Goal: Transaction & Acquisition: Purchase product/service

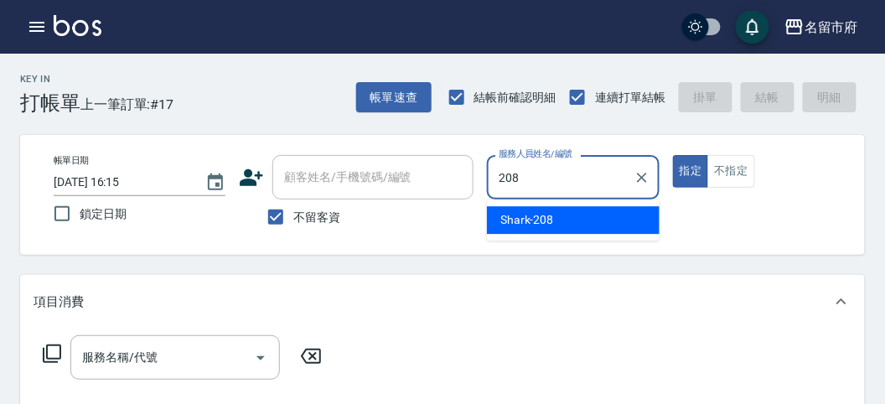
click at [553, 220] on div "Shark -208" at bounding box center [573, 220] width 173 height 28
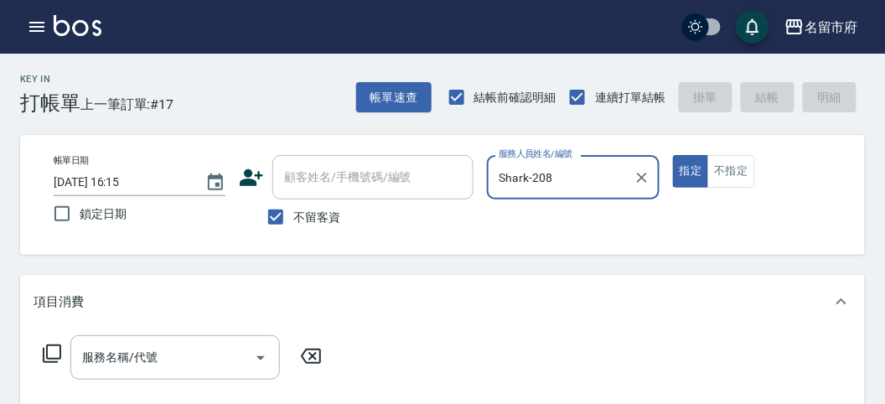
type input "Shark-208"
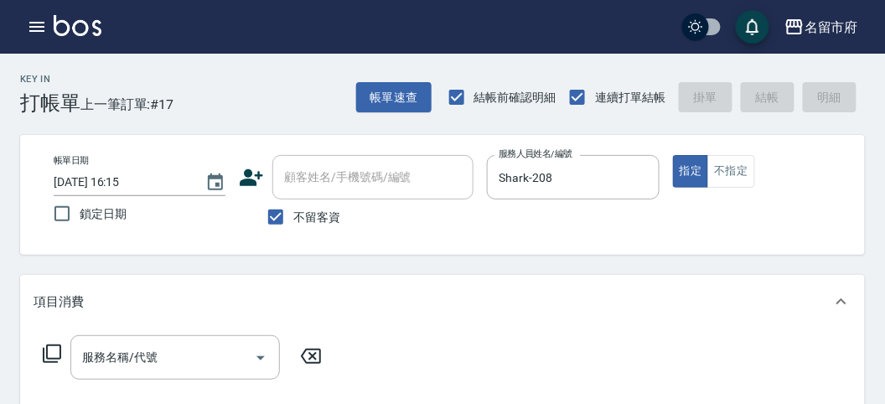
click at [54, 356] on icon at bounding box center [52, 354] width 20 height 20
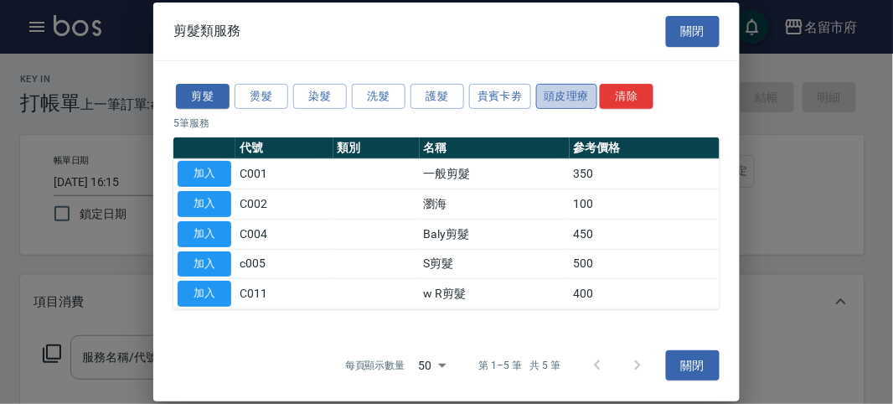
click at [570, 101] on button "頭皮理療" at bounding box center [567, 96] width 62 height 26
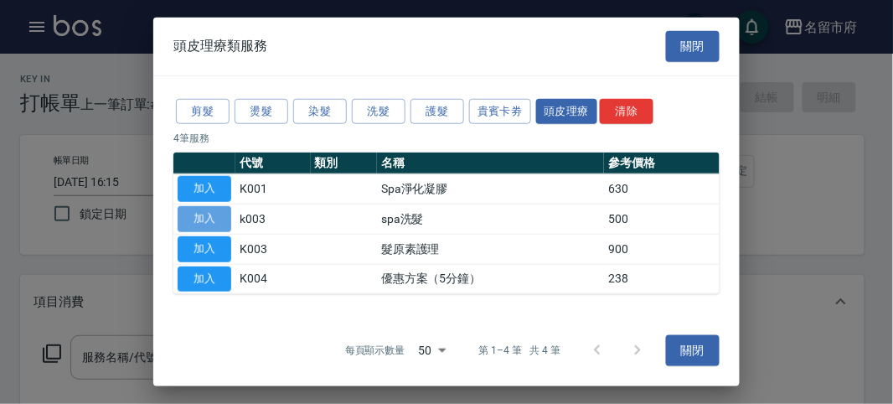
click at [223, 219] on button "加入" at bounding box center [205, 219] width 54 height 26
type input "spa洗髮(k003)"
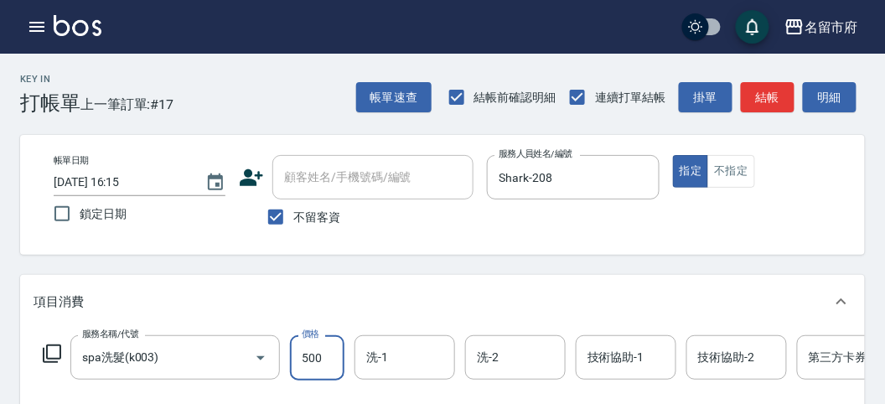
click at [331, 353] on input "500" at bounding box center [317, 357] width 54 height 45
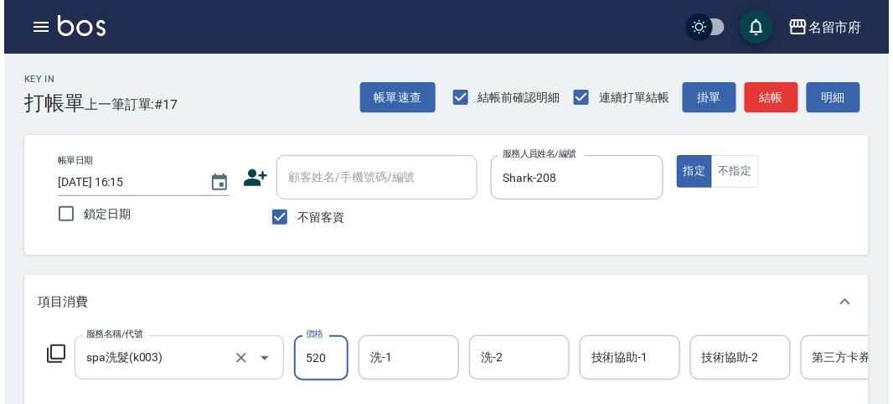
scroll to position [465, 0]
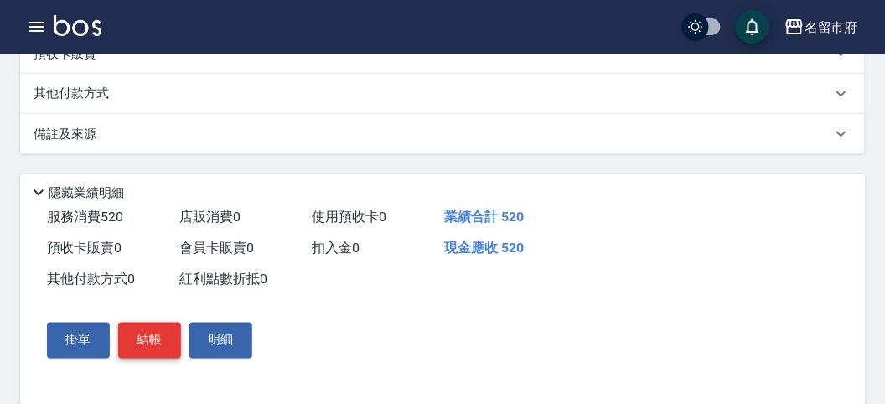
type input "520"
click at [157, 358] on button "結帳" at bounding box center [149, 340] width 63 height 35
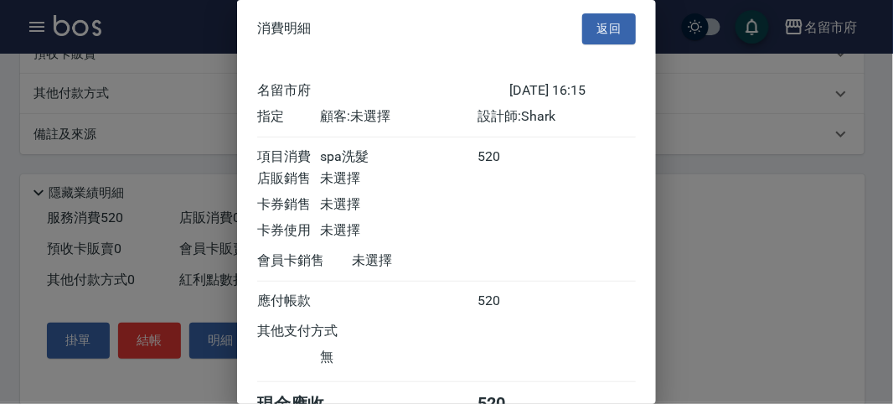
scroll to position [93, 0]
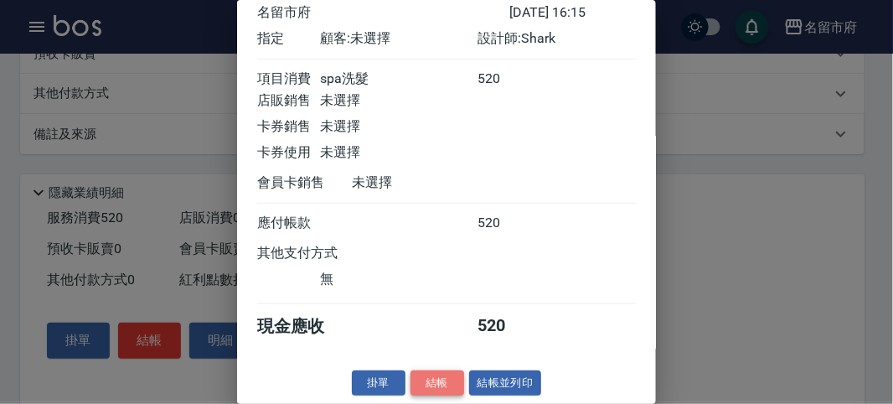
click at [438, 385] on button "結帳" at bounding box center [438, 383] width 54 height 26
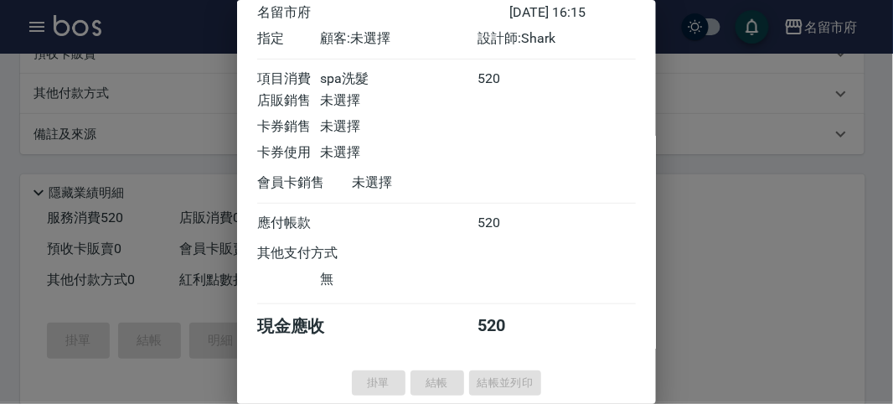
type input "[DATE] 17:07"
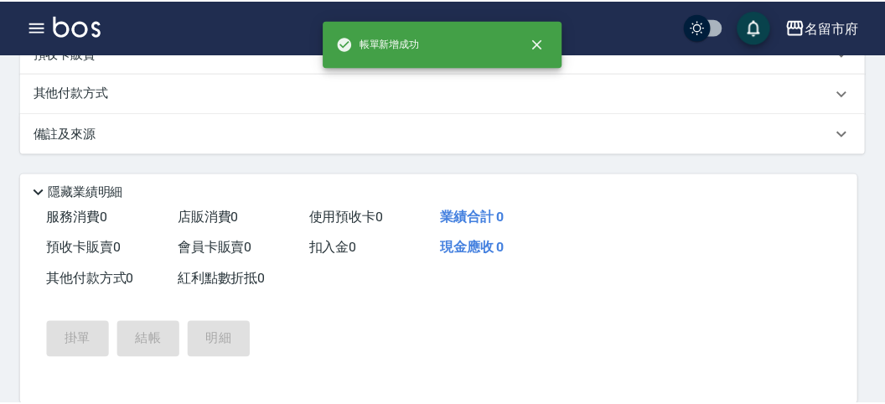
scroll to position [0, 0]
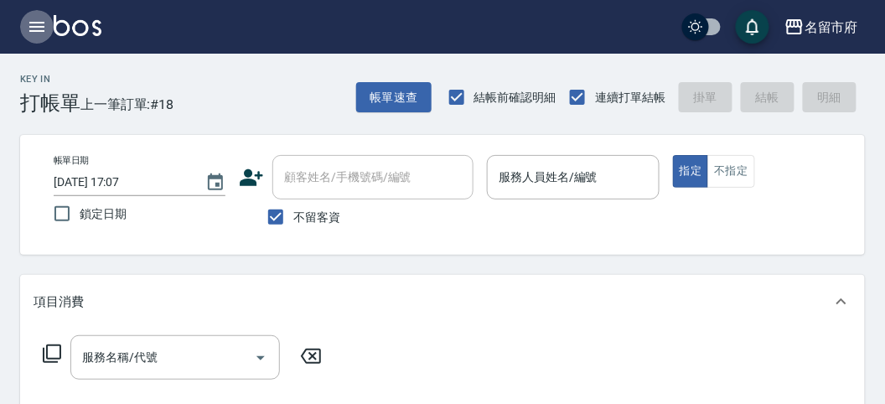
click at [38, 27] on icon "button" at bounding box center [36, 27] width 15 height 10
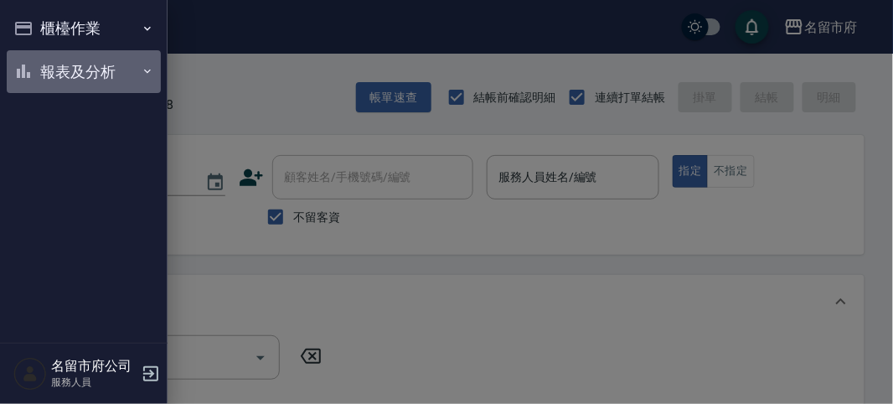
click at [68, 70] on button "報表及分析" at bounding box center [84, 72] width 154 height 44
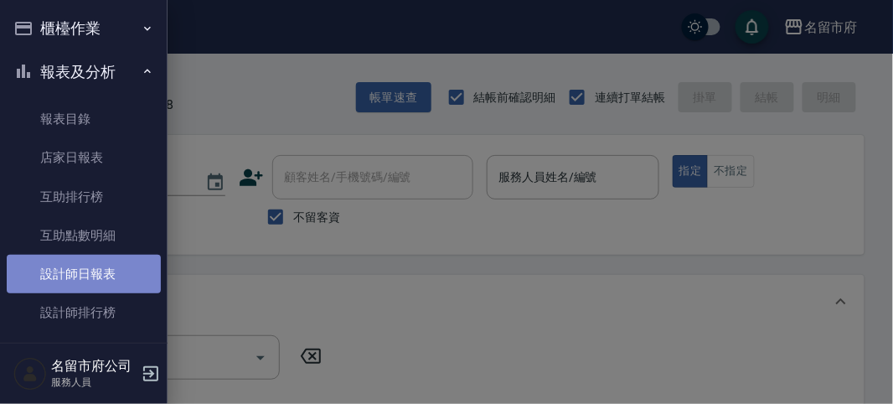
click at [99, 277] on link "設計師日報表" at bounding box center [84, 274] width 154 height 39
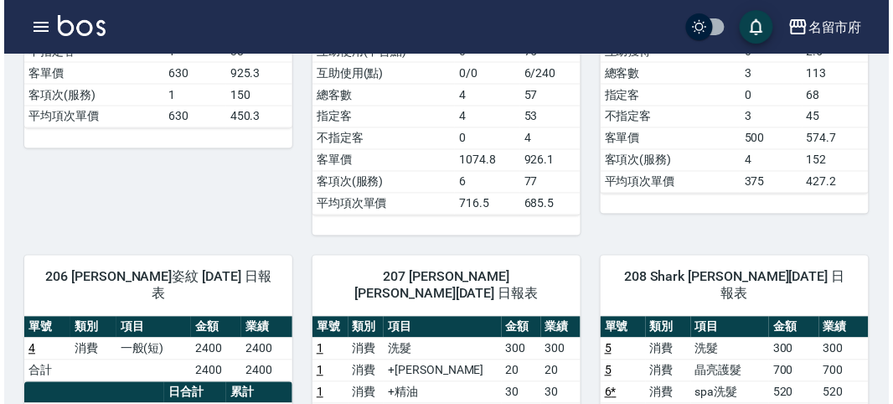
scroll to position [741, 0]
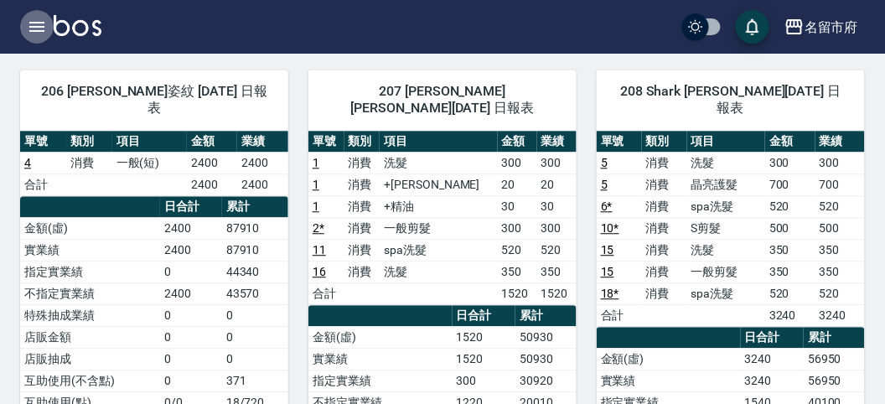
click at [39, 26] on icon "button" at bounding box center [36, 27] width 15 height 10
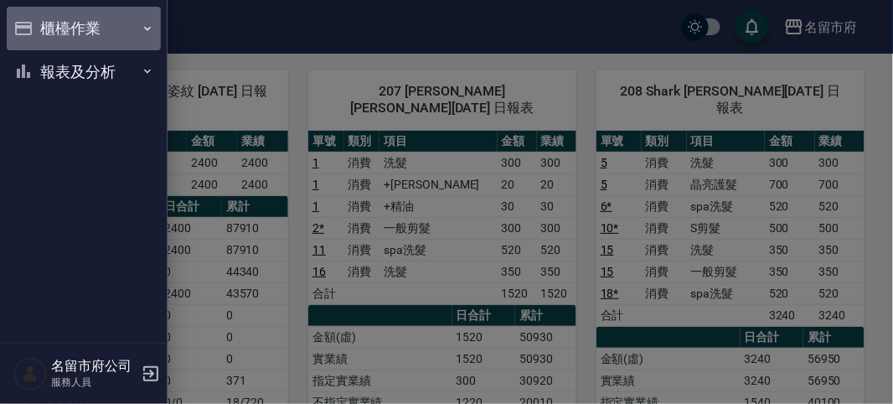
click at [88, 26] on button "櫃檯作業" at bounding box center [84, 29] width 154 height 44
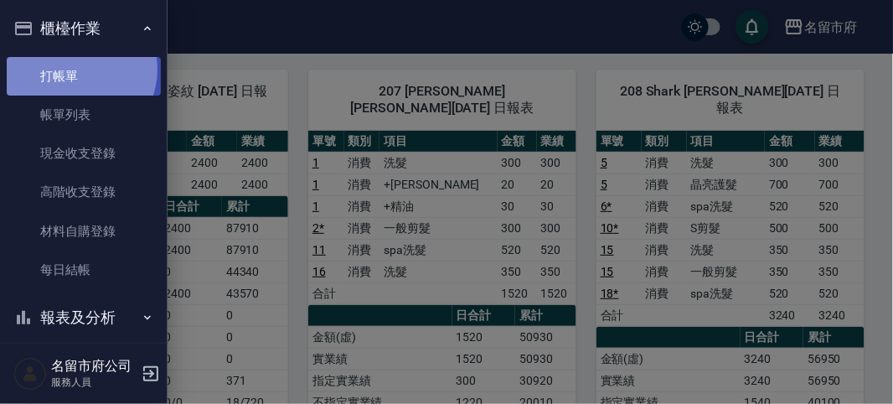
click at [75, 69] on link "打帳單" at bounding box center [84, 76] width 154 height 39
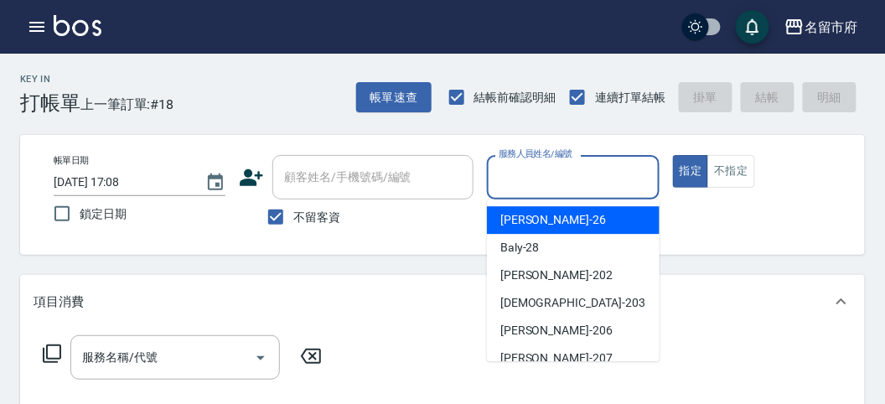
click at [582, 170] on input "服務人員姓名/編號" at bounding box center [572, 177] width 157 height 29
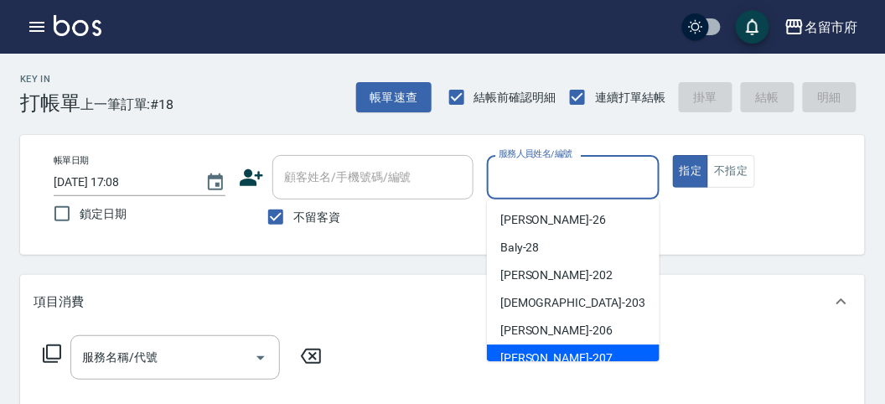
click at [553, 354] on div "[PERSON_NAME] -207" at bounding box center [573, 358] width 173 height 28
type input "[PERSON_NAME]-207"
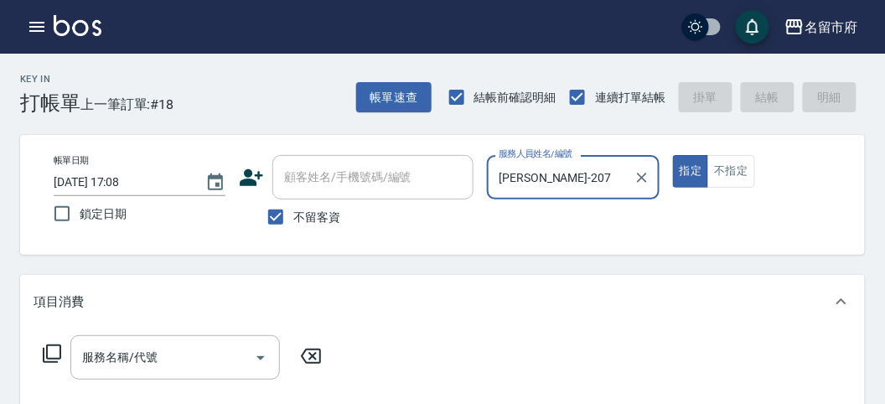
click at [55, 363] on icon at bounding box center [52, 354] width 20 height 20
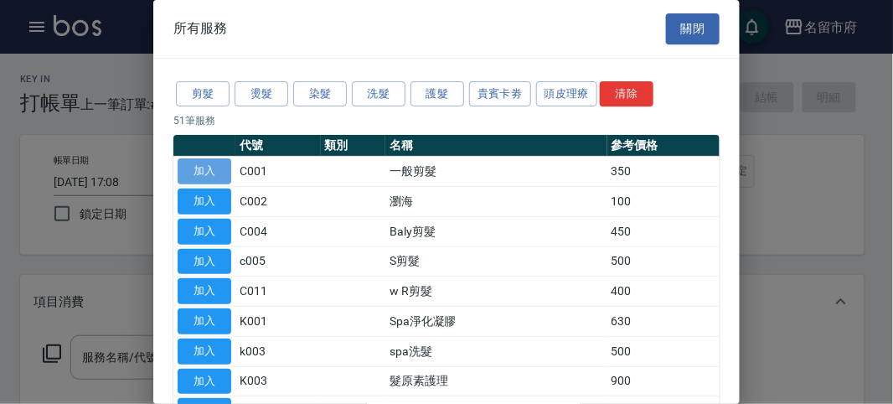
click at [210, 173] on button "加入" at bounding box center [205, 171] width 54 height 26
type input "一般剪髮(C001)"
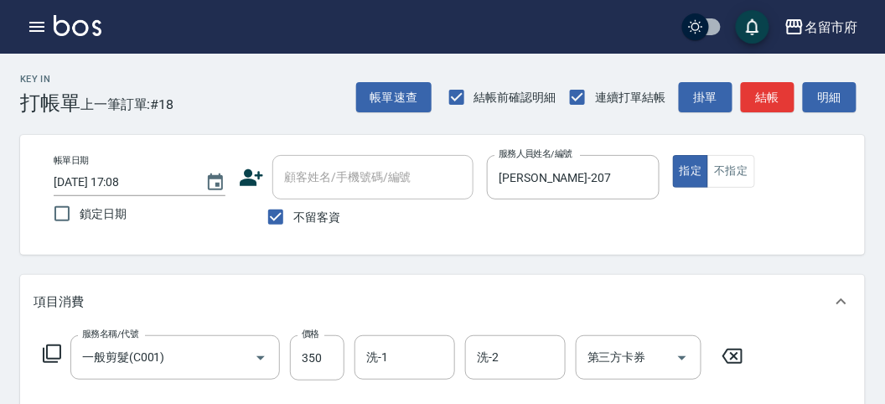
click at [50, 361] on icon at bounding box center [52, 353] width 18 height 18
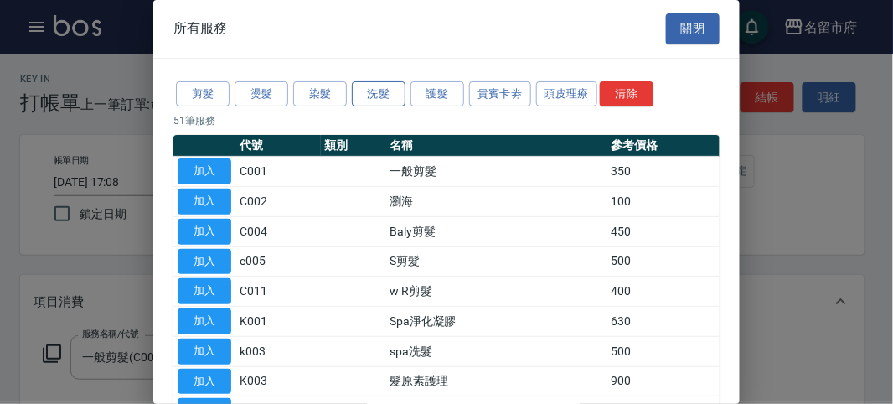
click at [369, 97] on button "洗髮" at bounding box center [379, 94] width 54 height 26
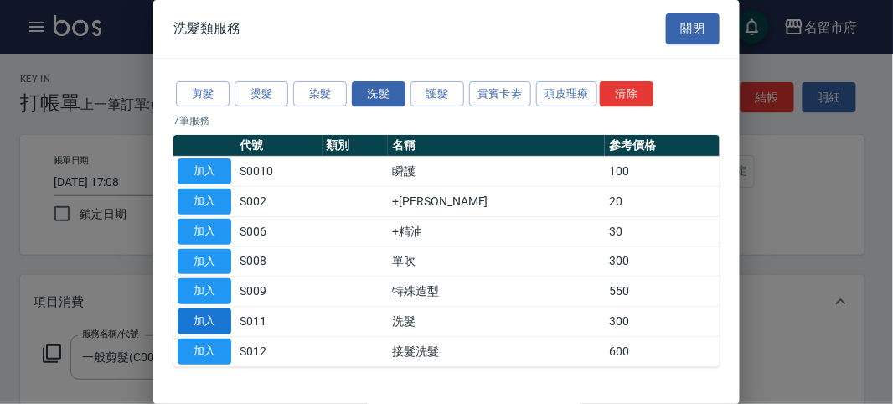
click at [204, 323] on button "加入" at bounding box center [205, 321] width 54 height 26
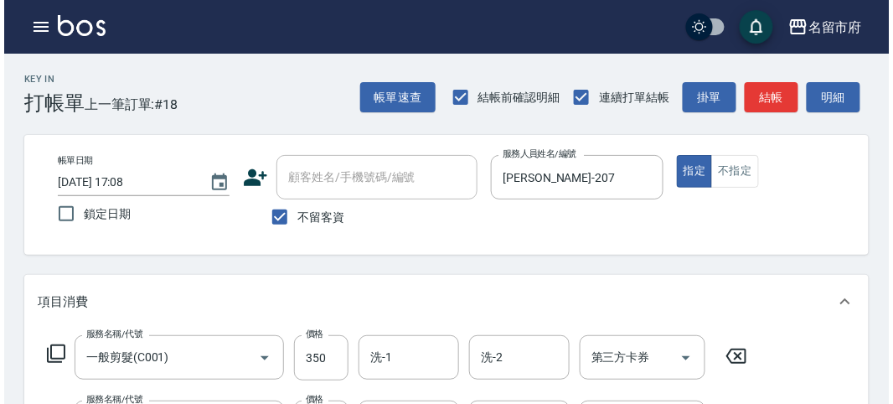
scroll to position [556, 0]
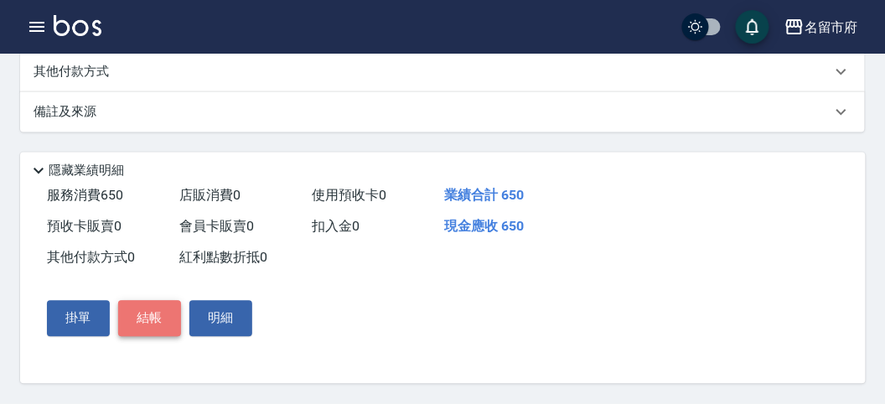
click at [134, 329] on button "結帳" at bounding box center [149, 318] width 63 height 35
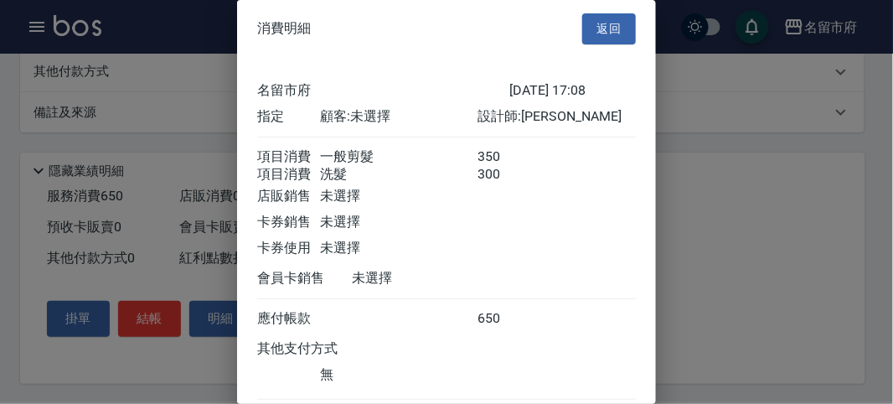
scroll to position [111, 0]
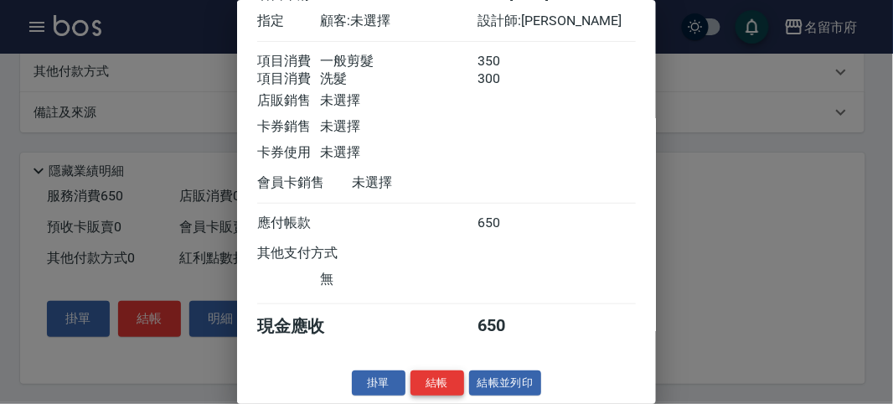
click at [432, 376] on button "結帳" at bounding box center [438, 383] width 54 height 26
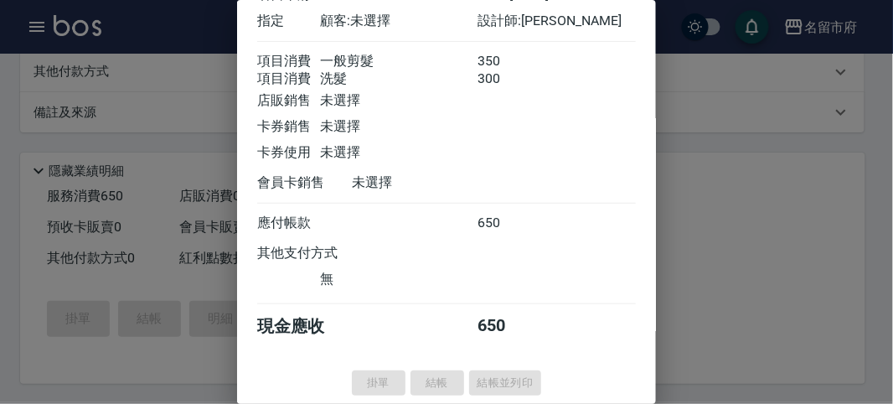
type input "[DATE] 17:09"
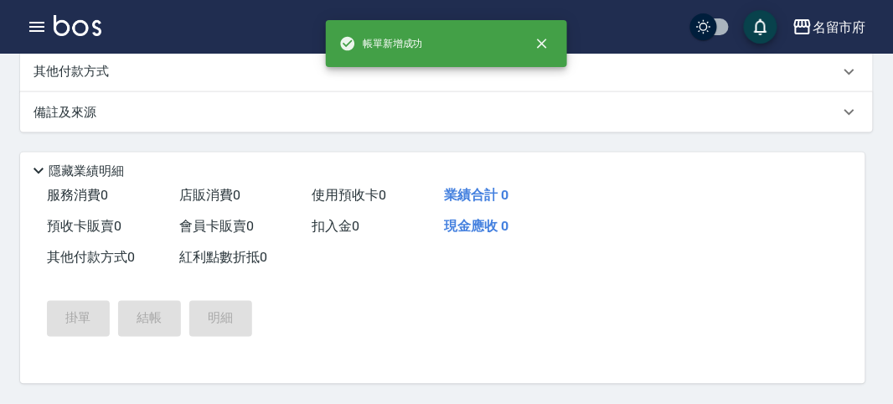
scroll to position [0, 0]
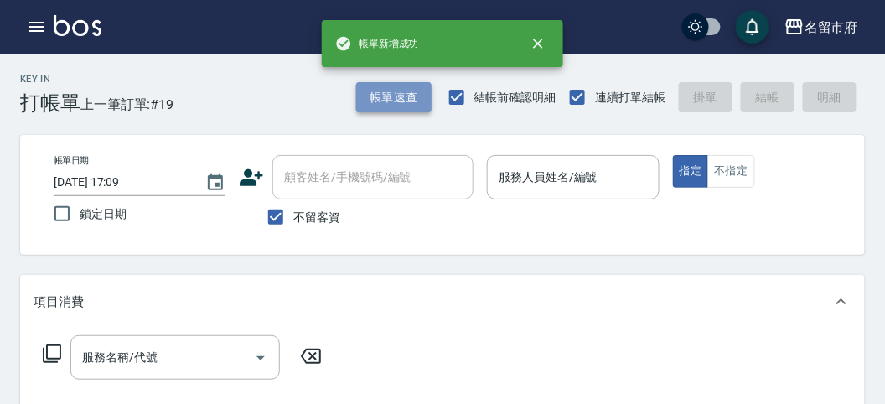
click at [378, 96] on button "帳單速查" at bounding box center [393, 97] width 75 height 31
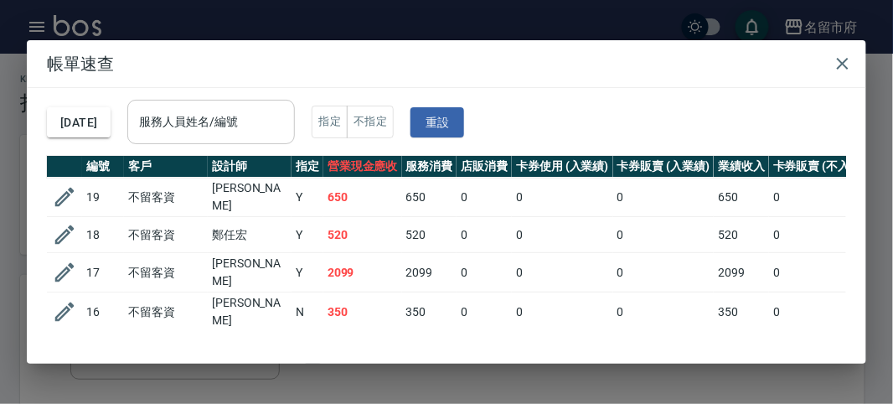
click at [291, 105] on div "服務人員姓名/編號" at bounding box center [211, 122] width 168 height 44
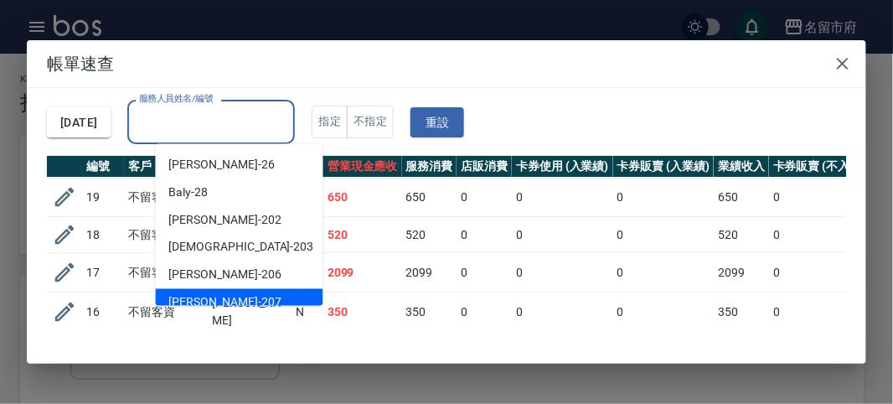
click at [249, 294] on div "[PERSON_NAME] -207" at bounding box center [240, 303] width 168 height 28
type input "[PERSON_NAME]-207"
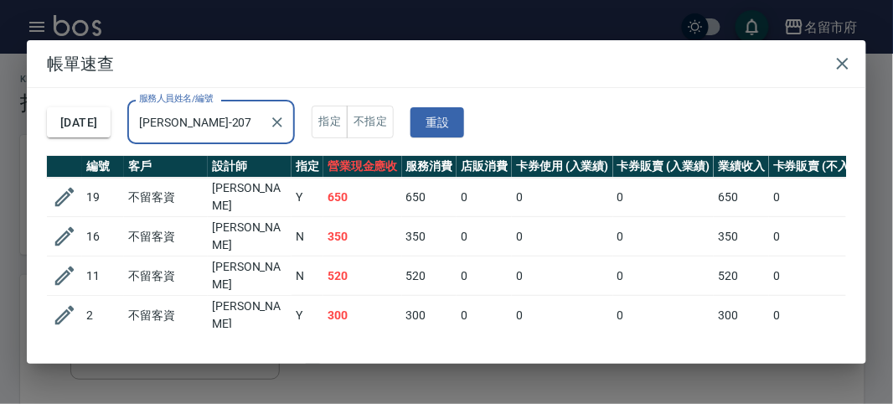
scroll to position [65, 0]
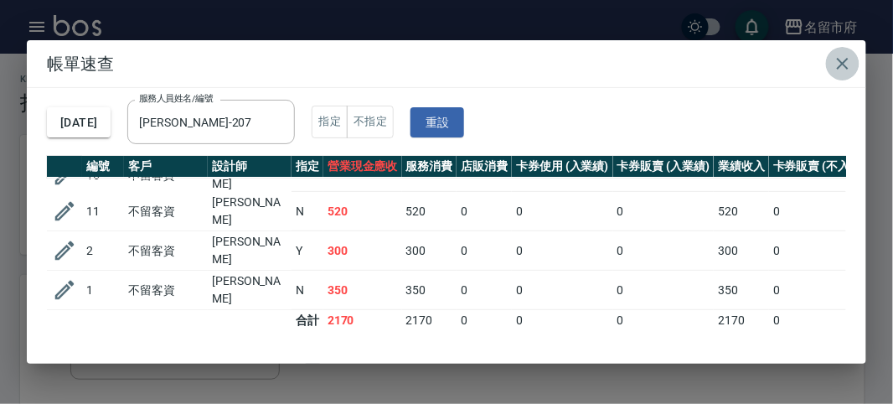
click at [846, 57] on icon "button" at bounding box center [843, 64] width 20 height 20
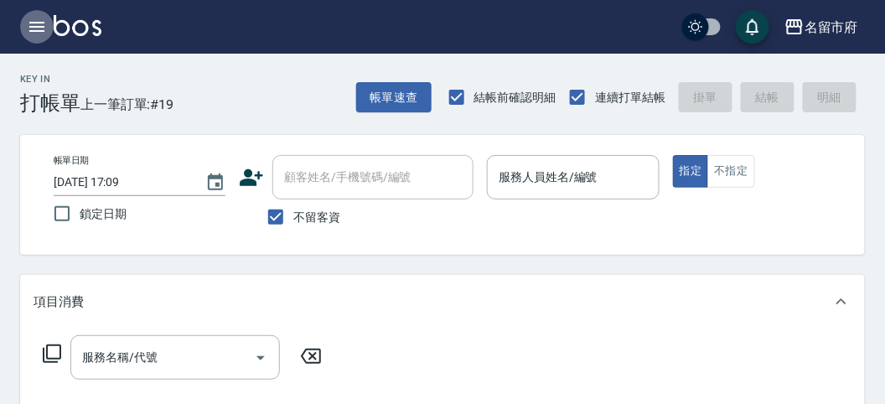
click at [36, 27] on icon "button" at bounding box center [36, 27] width 15 height 10
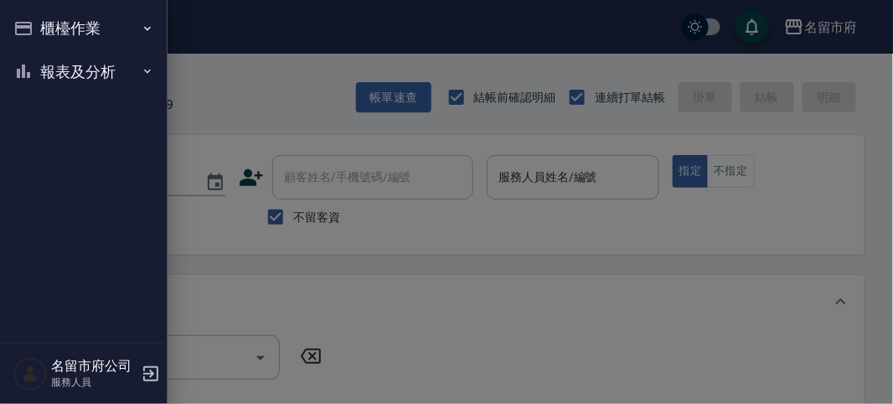
click at [54, 80] on button "報表及分析" at bounding box center [84, 72] width 154 height 44
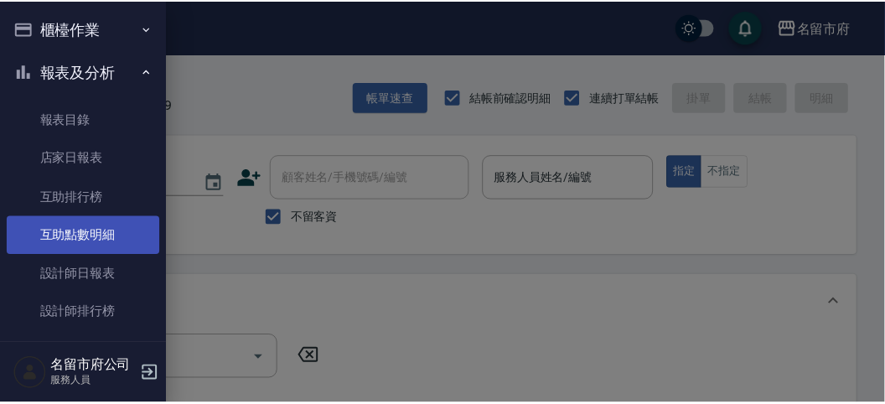
scroll to position [54, 0]
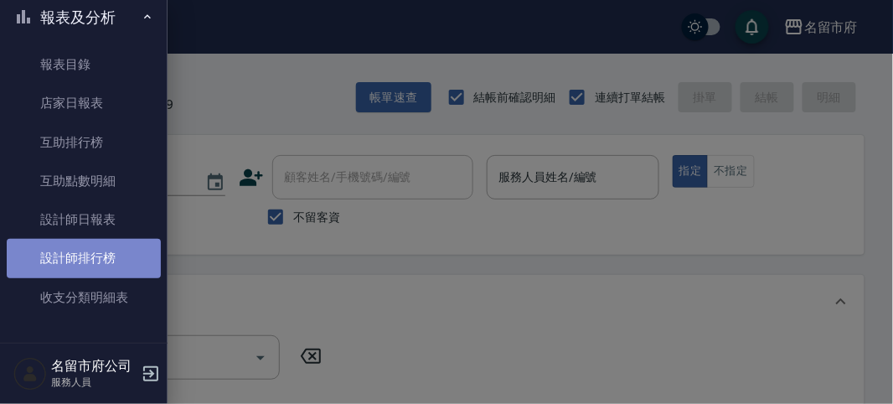
click at [117, 259] on link "設計師排行榜" at bounding box center [84, 258] width 154 height 39
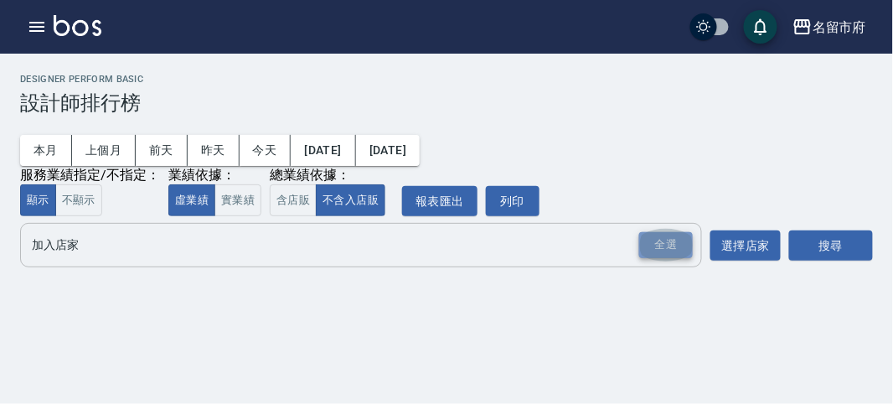
click at [659, 235] on div "全選" at bounding box center [666, 245] width 54 height 26
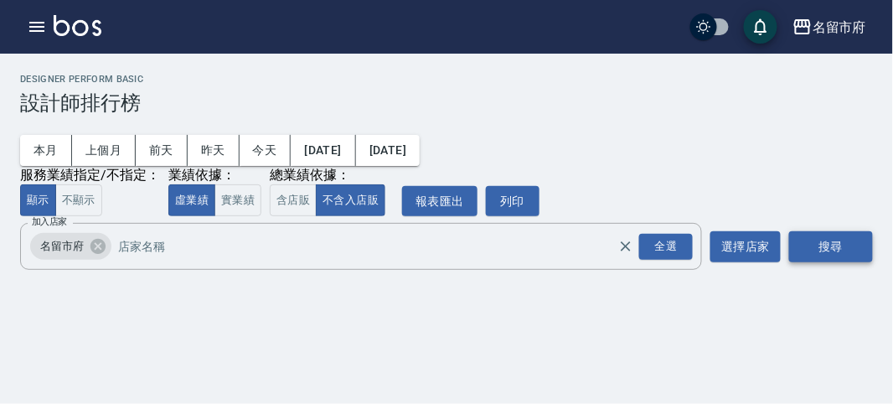
click at [822, 240] on button "搜尋" at bounding box center [831, 246] width 84 height 31
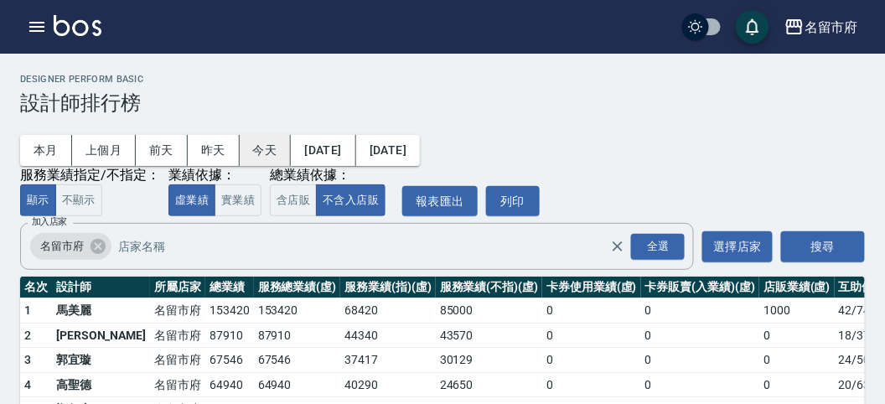
click at [247, 147] on button "今天" at bounding box center [266, 150] width 52 height 31
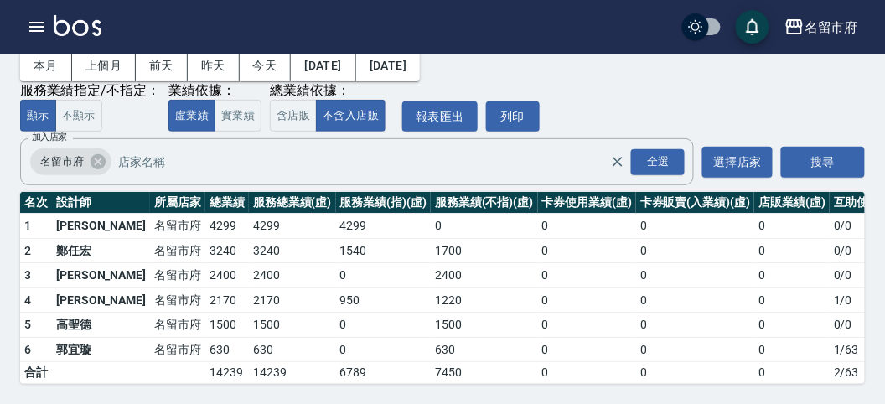
scroll to position [5, 0]
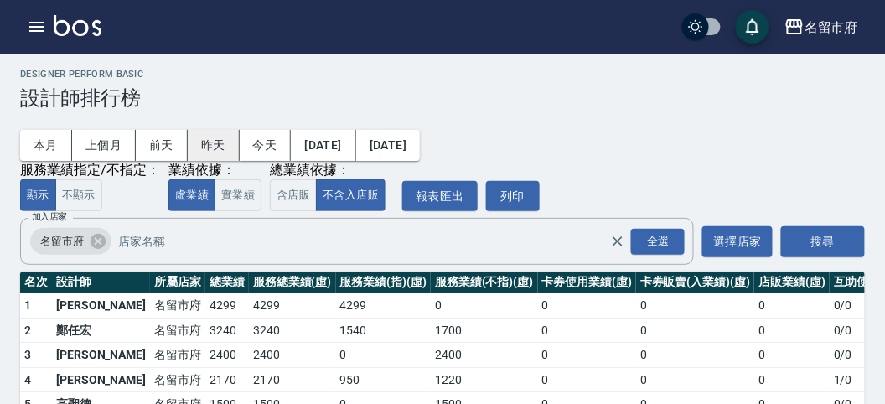
click at [210, 142] on button "昨天" at bounding box center [214, 145] width 52 height 31
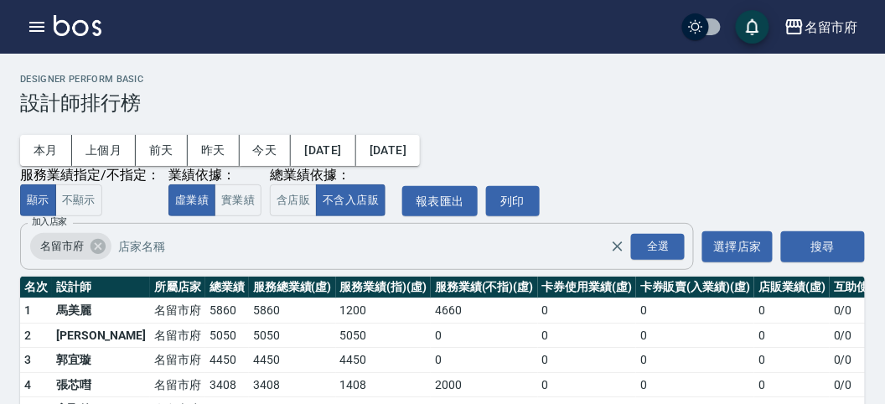
scroll to position [122, 0]
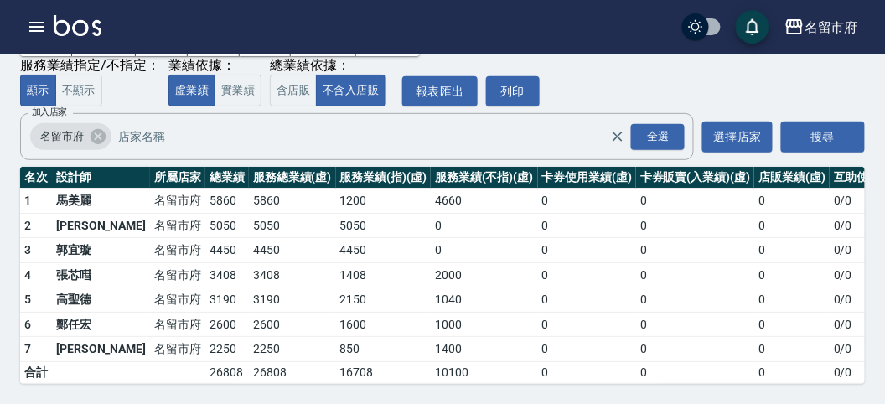
click at [61, 28] on img at bounding box center [78, 25] width 48 height 21
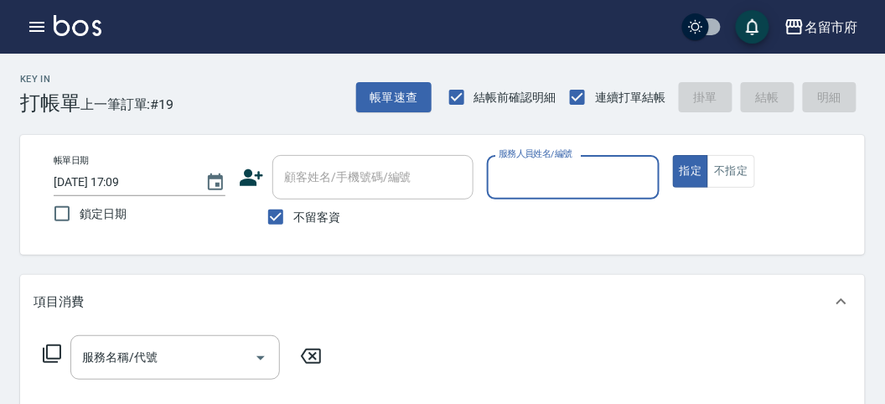
click at [551, 173] on input "服務人員姓名/編號" at bounding box center [572, 177] width 157 height 29
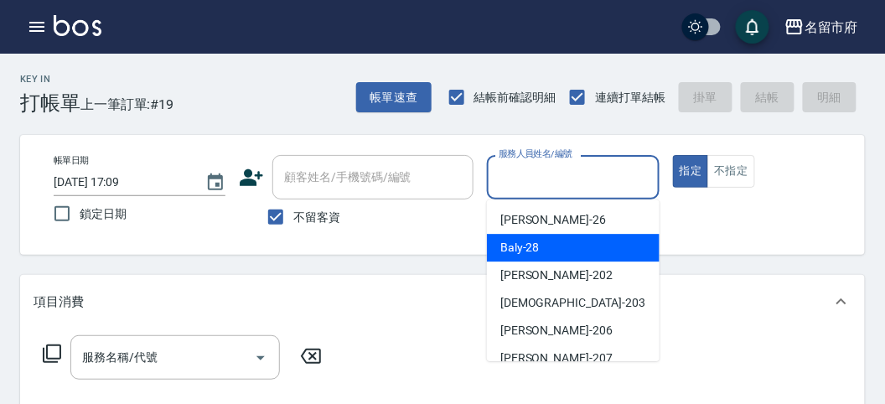
click at [515, 252] on span "Baly -28" at bounding box center [519, 248] width 39 height 18
type input "Baly-28"
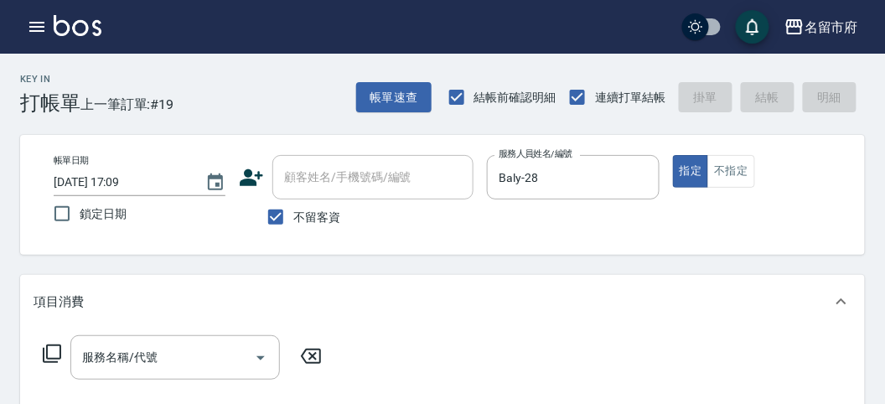
click at [52, 354] on icon at bounding box center [52, 354] width 20 height 20
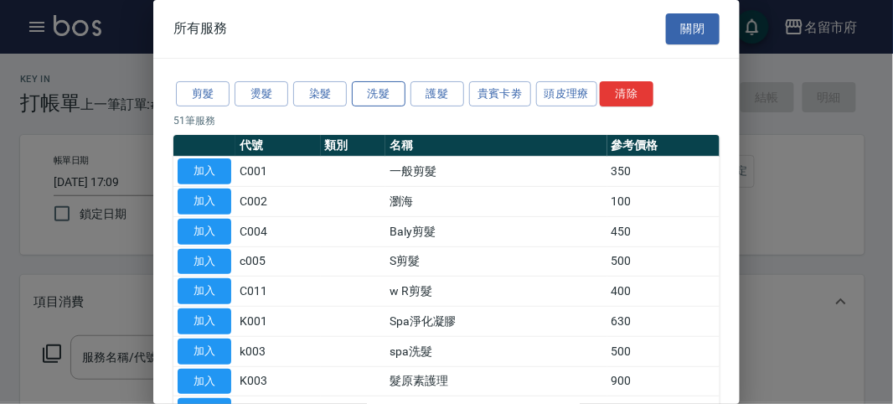
click at [374, 94] on button "洗髮" at bounding box center [379, 94] width 54 height 26
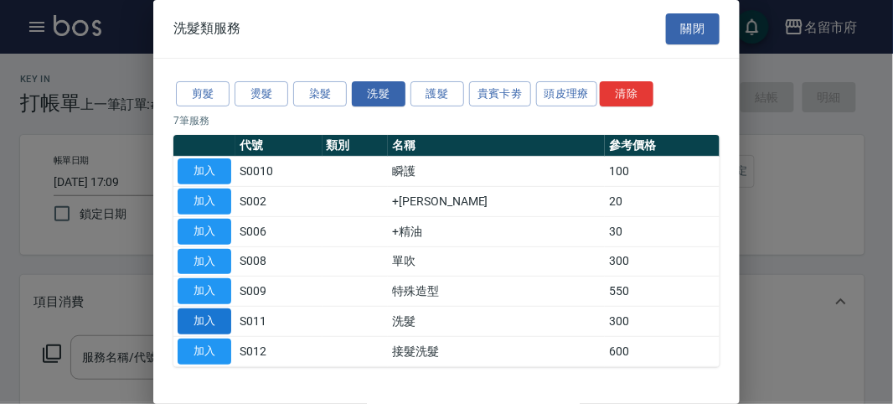
click at [202, 319] on button "加入" at bounding box center [205, 321] width 54 height 26
type input "洗髮(S011)"
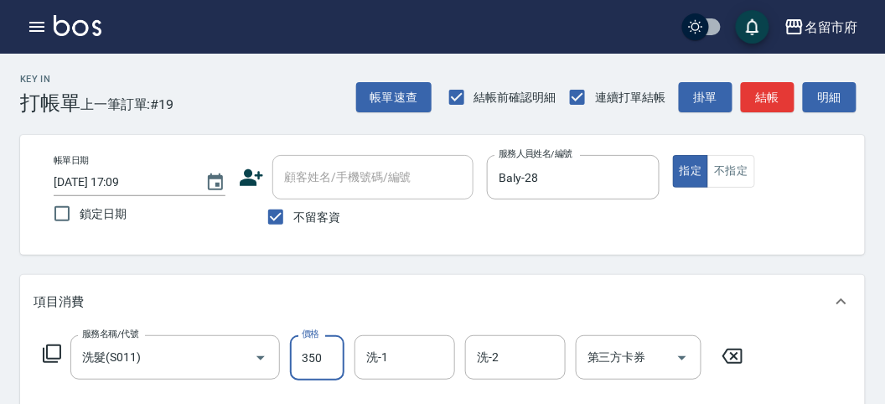
scroll to position [465, 0]
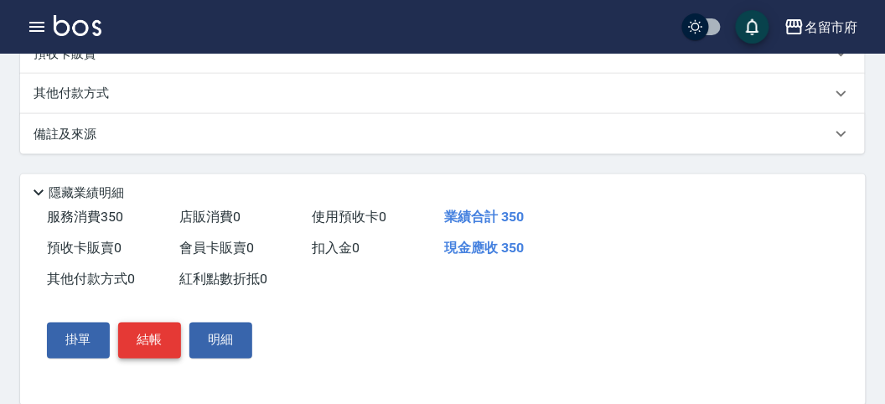
type input "350"
drag, startPoint x: 141, startPoint y: 341, endPoint x: 147, endPoint y: 335, distance: 8.9
click at [143, 340] on button "結帳" at bounding box center [149, 340] width 63 height 35
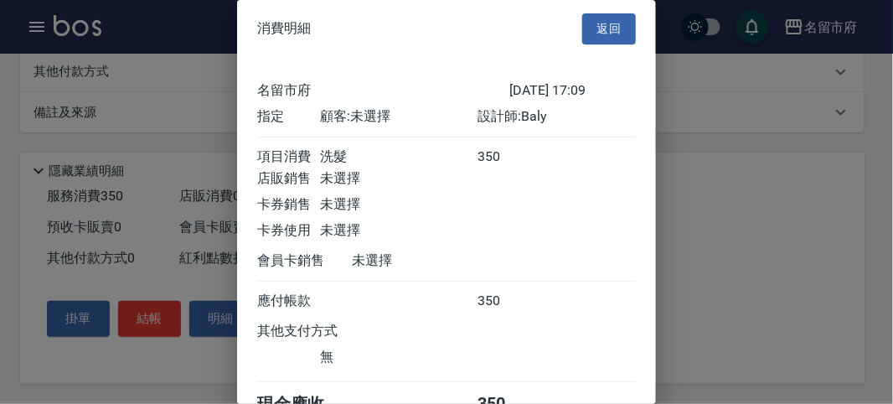
scroll to position [93, 0]
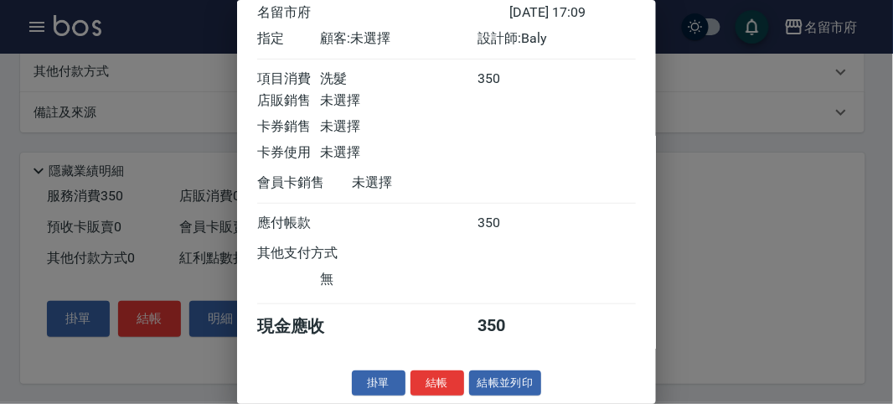
click at [437, 379] on button "結帳" at bounding box center [438, 383] width 54 height 26
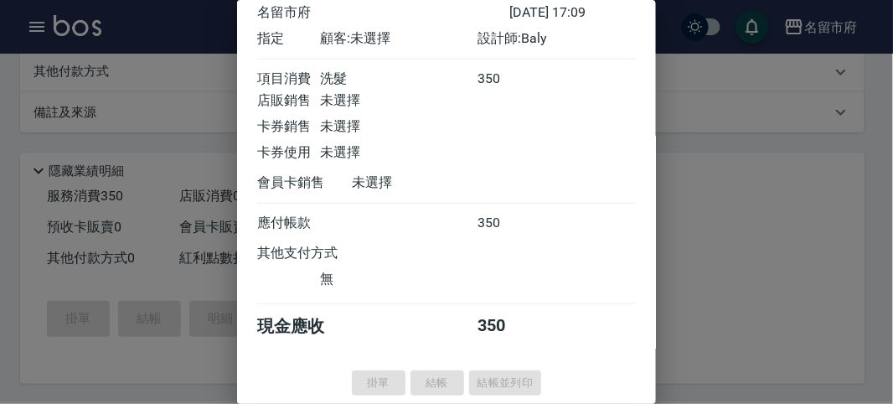
type input "[DATE] 17:39"
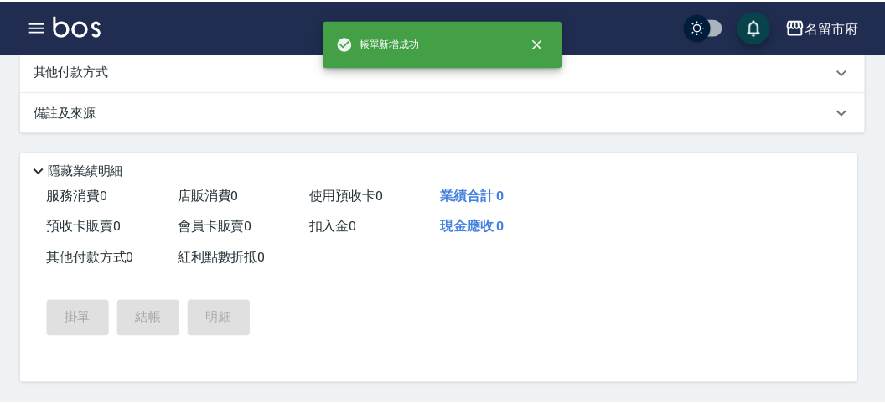
scroll to position [0, 0]
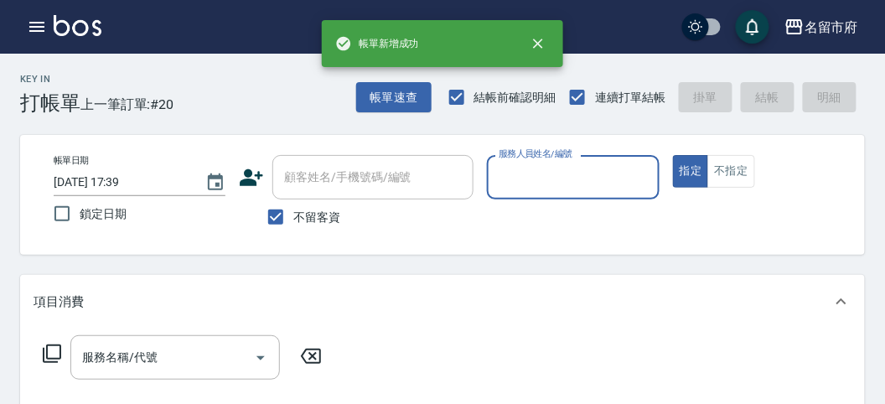
click at [566, 178] on input "服務人員姓名/編號" at bounding box center [572, 177] width 157 height 29
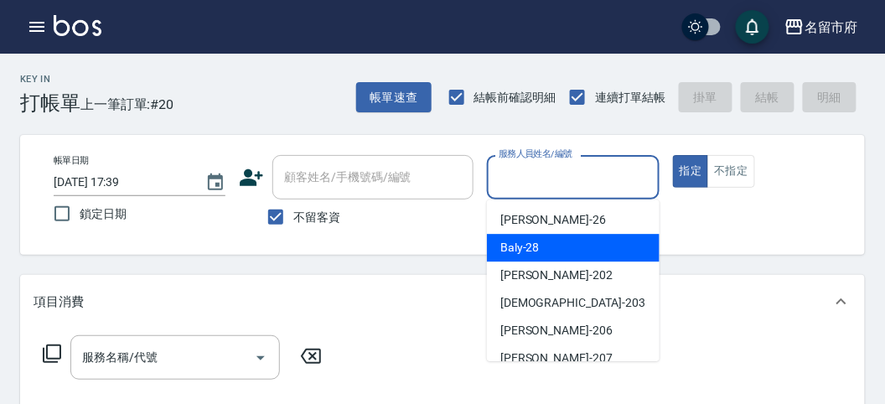
click at [548, 235] on div "Baly -28" at bounding box center [573, 248] width 173 height 28
type input "Baly-28"
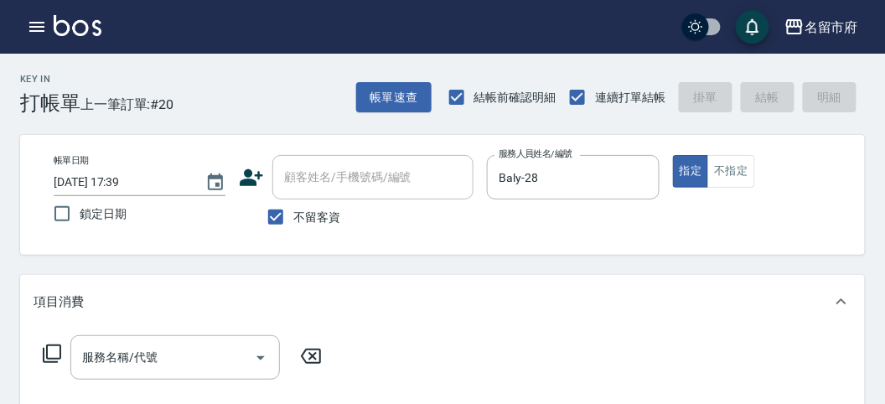
click at [57, 348] on icon at bounding box center [52, 354] width 20 height 20
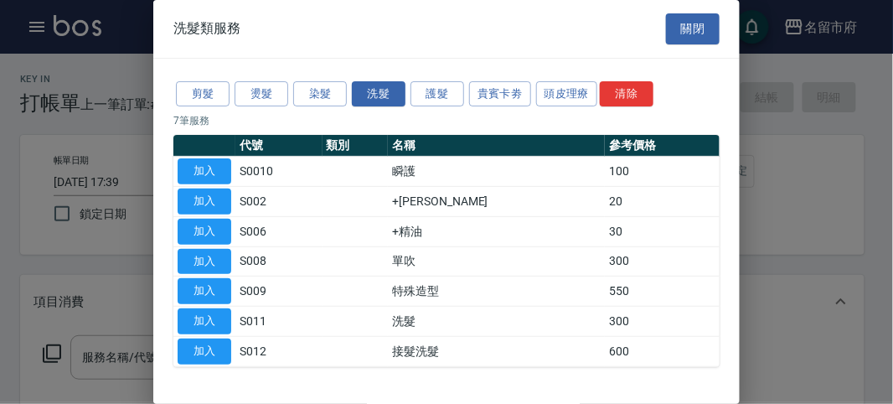
drag, startPoint x: 209, startPoint y: 314, endPoint x: 230, endPoint y: 313, distance: 21.0
click at [209, 314] on button "加入" at bounding box center [205, 321] width 54 height 26
type input "洗髮(S011)"
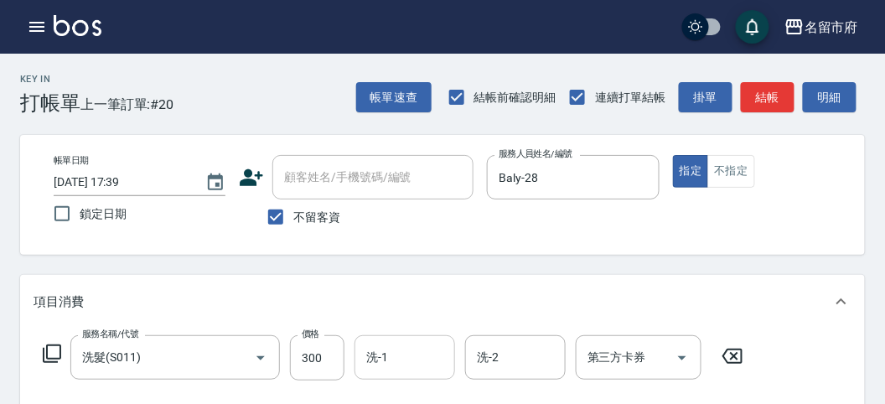
drag, startPoint x: 370, startPoint y: 362, endPoint x: 375, endPoint y: 349, distance: 13.5
click at [372, 361] on input "洗-1" at bounding box center [404, 357] width 85 height 29
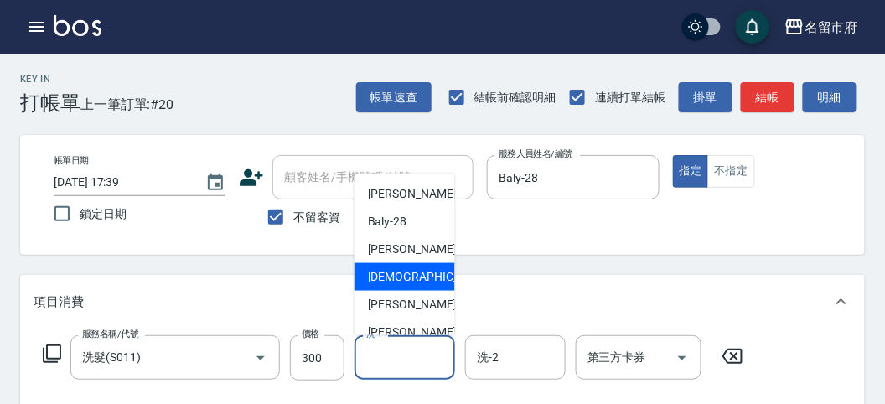
scroll to position [183, 0]
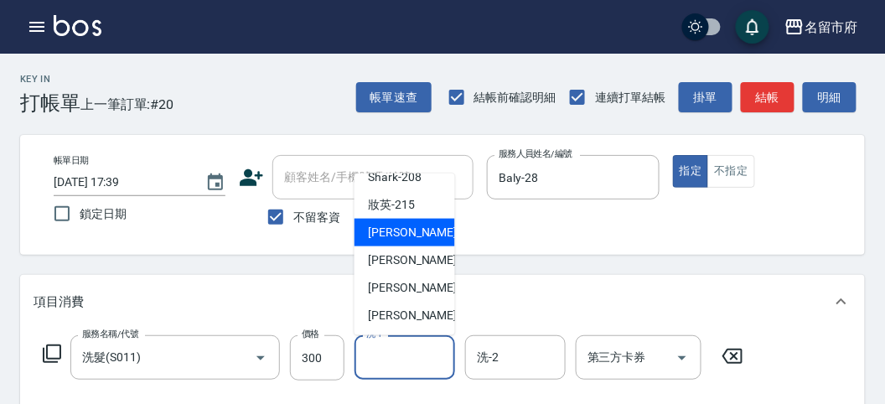
click at [411, 232] on span "小靜 -216" at bounding box center [424, 233] width 112 height 18
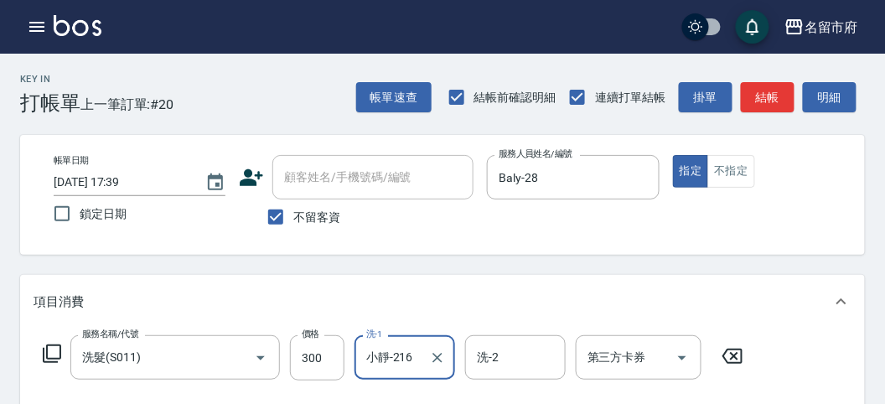
click at [384, 349] on input "小靜-216" at bounding box center [392, 357] width 60 height 29
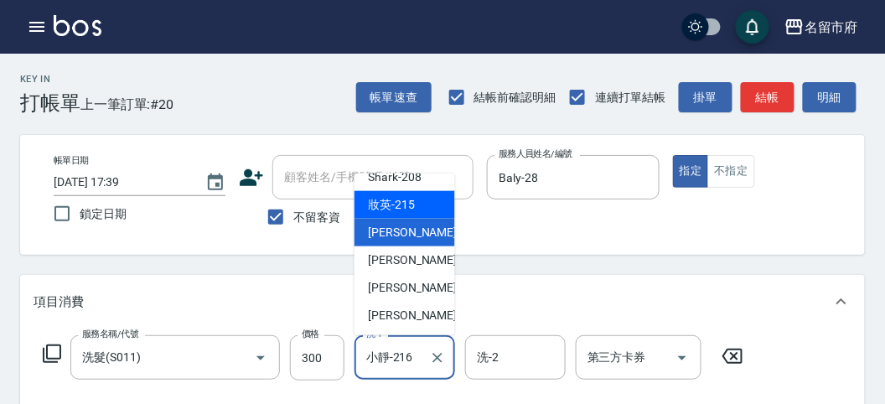
click at [428, 209] on div "妝英 -215" at bounding box center [404, 205] width 101 height 28
type input "妝英-215"
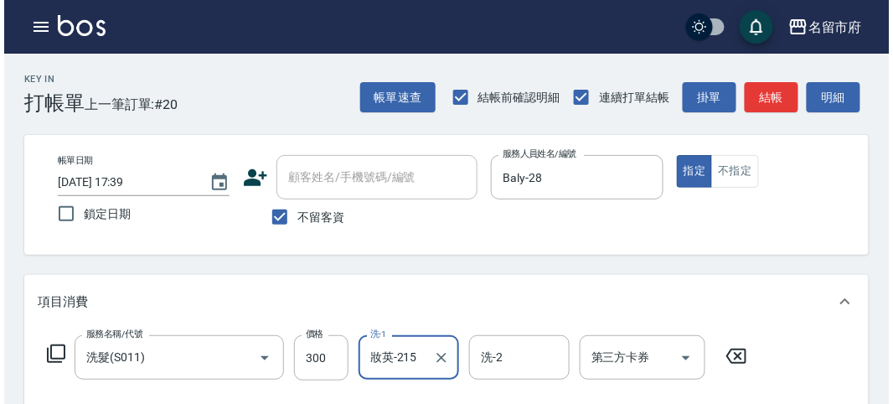
scroll to position [490, 0]
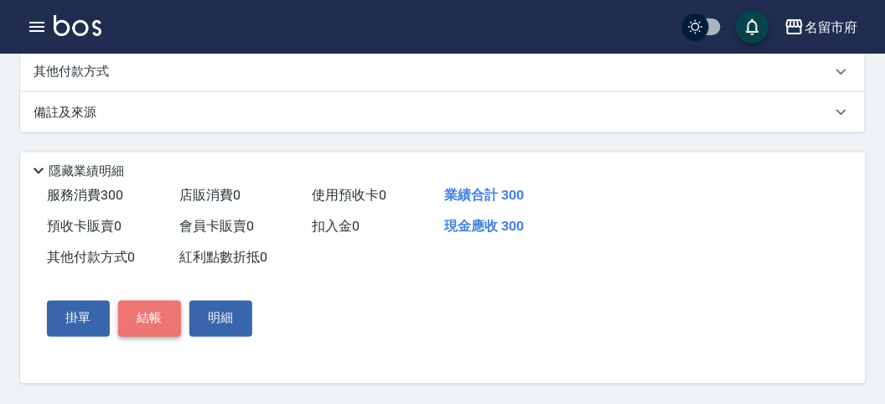
click at [158, 303] on button "結帳" at bounding box center [149, 318] width 63 height 35
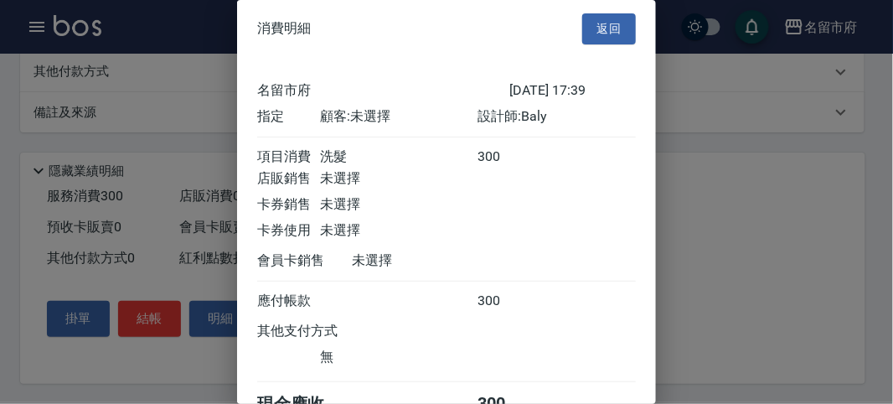
scroll to position [93, 0]
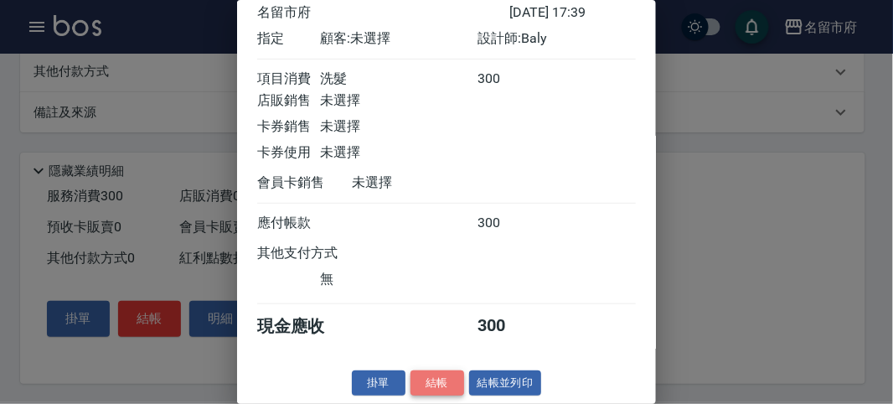
drag, startPoint x: 432, startPoint y: 377, endPoint x: 432, endPoint y: 362, distance: 15.1
click at [432, 374] on button "結帳" at bounding box center [438, 383] width 54 height 26
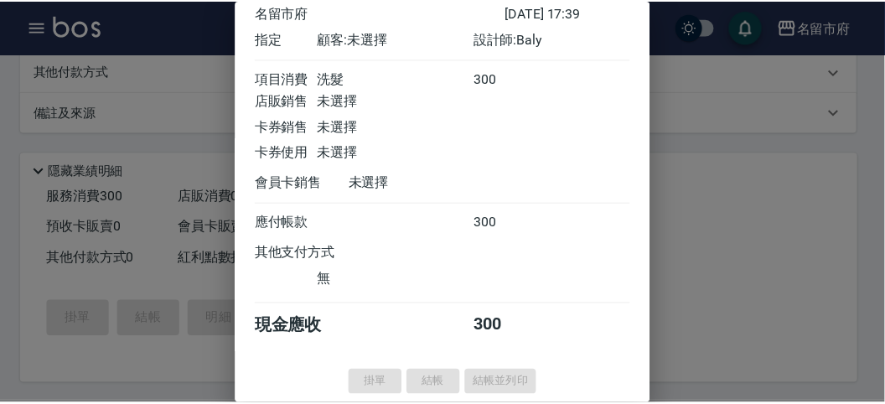
scroll to position [0, 0]
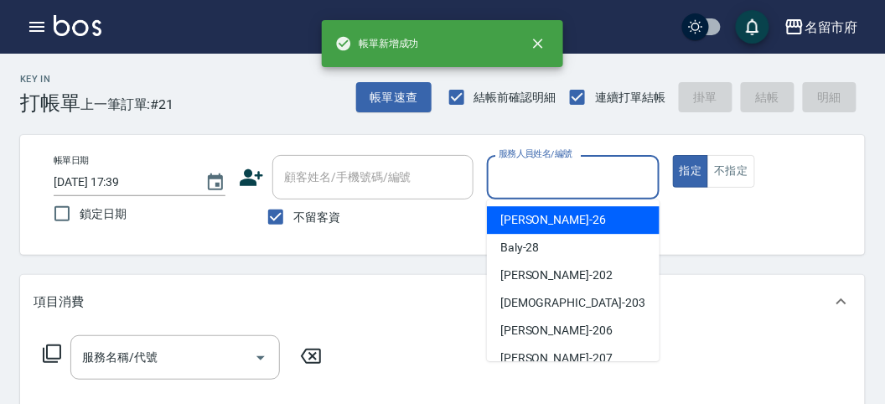
click at [530, 184] on input "服務人員姓名/編號" at bounding box center [572, 177] width 157 height 29
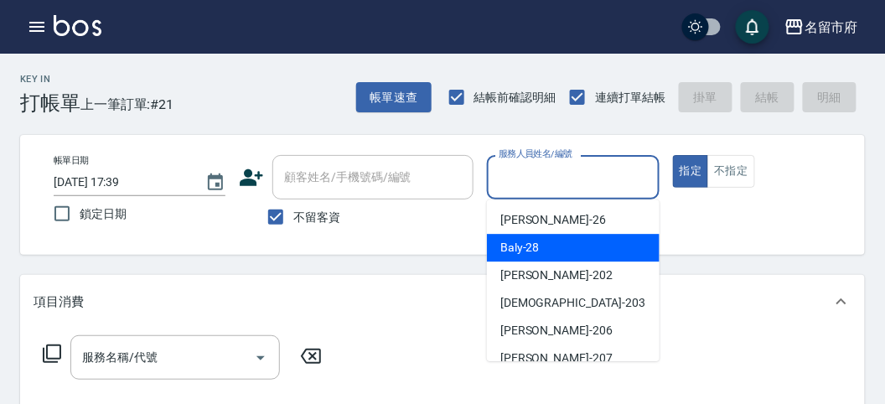
click at [517, 244] on span "Baly -28" at bounding box center [519, 248] width 39 height 18
type input "Baly-28"
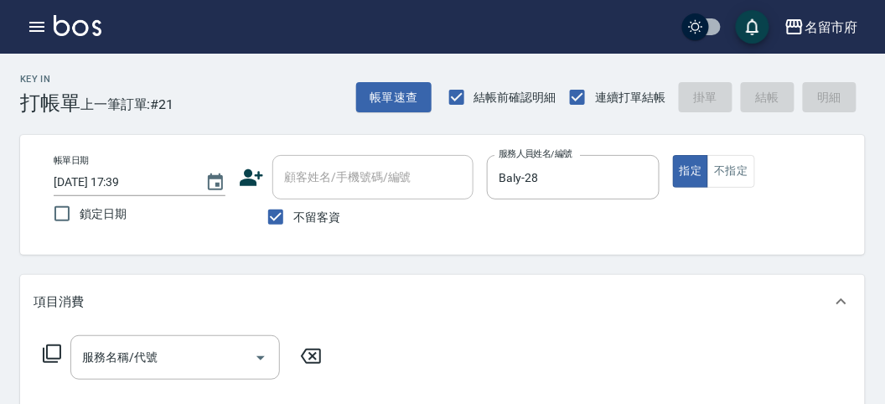
click at [50, 356] on icon at bounding box center [52, 354] width 20 height 20
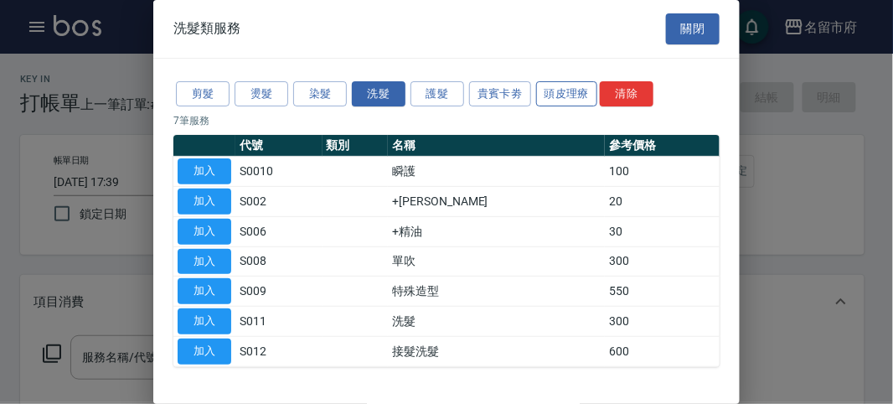
drag, startPoint x: 572, startPoint y: 91, endPoint x: 564, endPoint y: 104, distance: 15.1
click at [572, 91] on button "頭皮理療" at bounding box center [567, 94] width 62 height 26
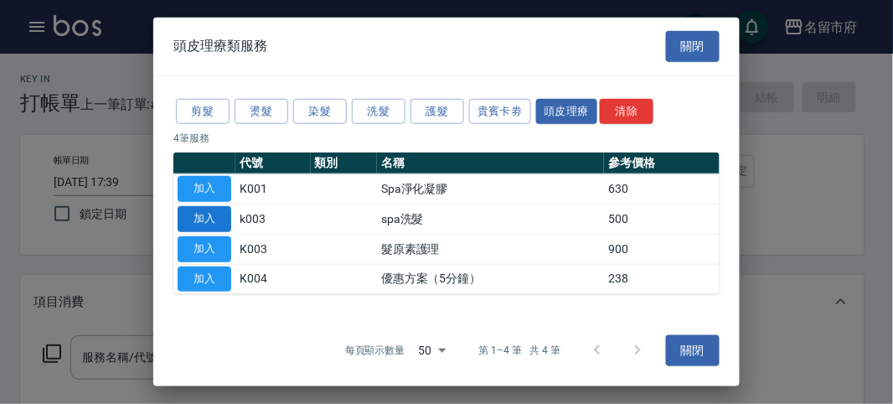
click at [199, 215] on button "加入" at bounding box center [205, 219] width 54 height 26
type input "spa洗髮(k003)"
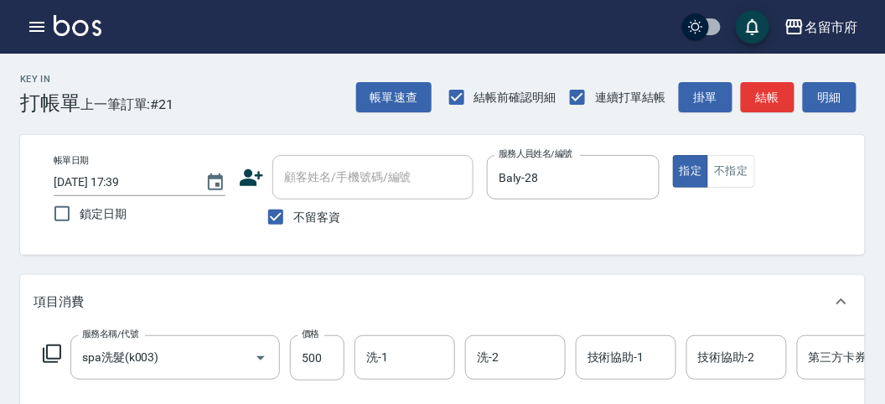
click at [52, 349] on icon at bounding box center [52, 354] width 20 height 20
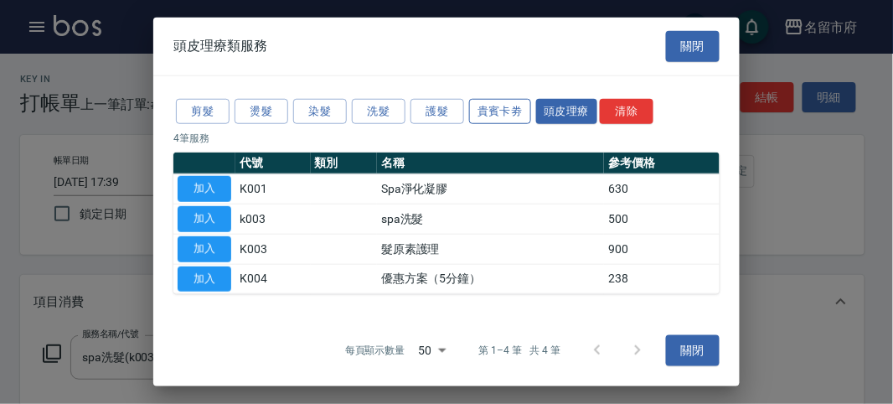
click at [488, 108] on button "貴賓卡劵" at bounding box center [500, 111] width 62 height 26
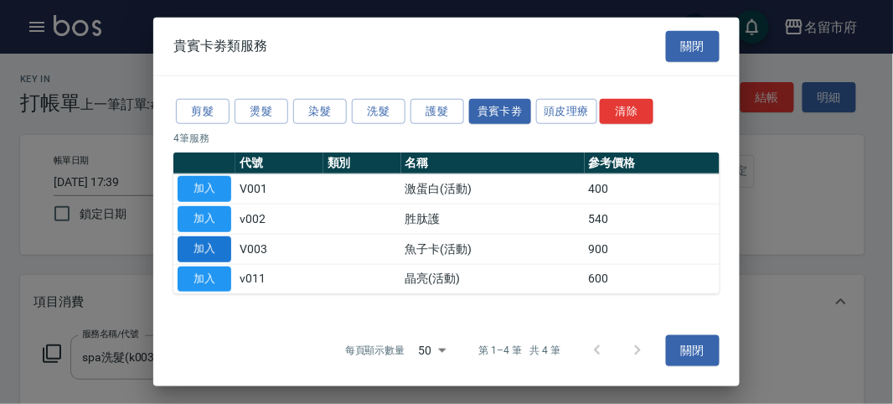
click at [194, 244] on button "加入" at bounding box center [205, 249] width 54 height 26
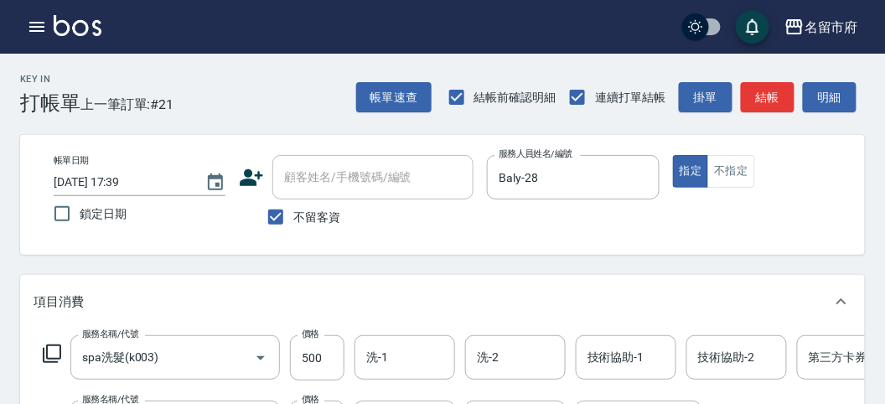
scroll to position [186, 0]
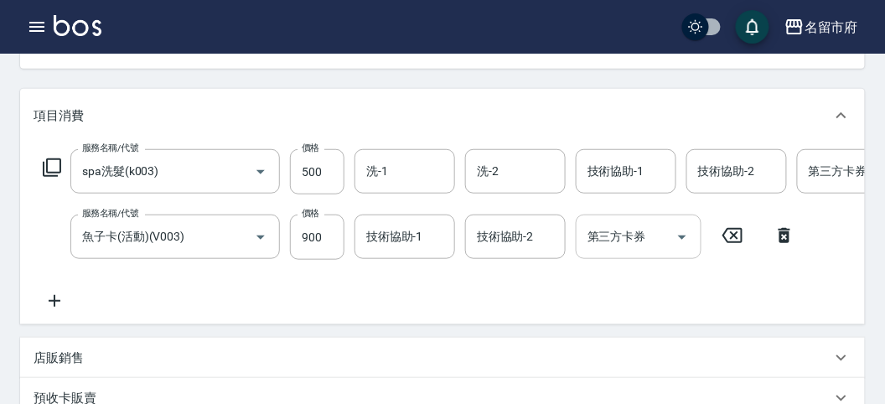
click at [608, 243] on input "第三方卡券" at bounding box center [625, 236] width 85 height 29
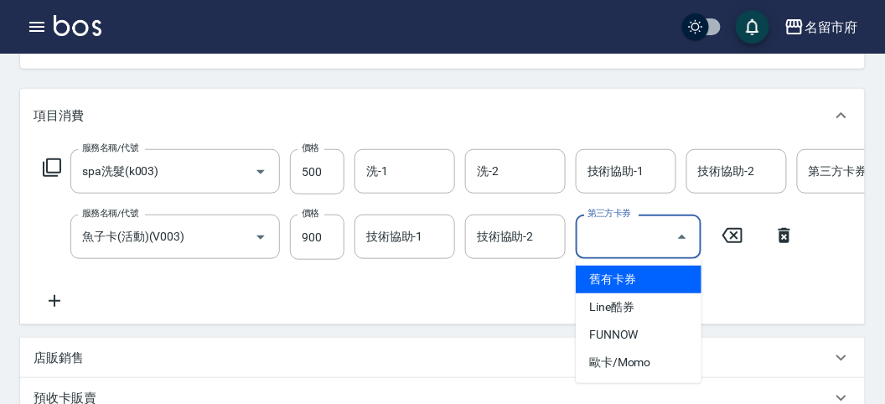
click at [599, 287] on span "舊有卡券" at bounding box center [639, 280] width 126 height 28
type input "舊有卡券"
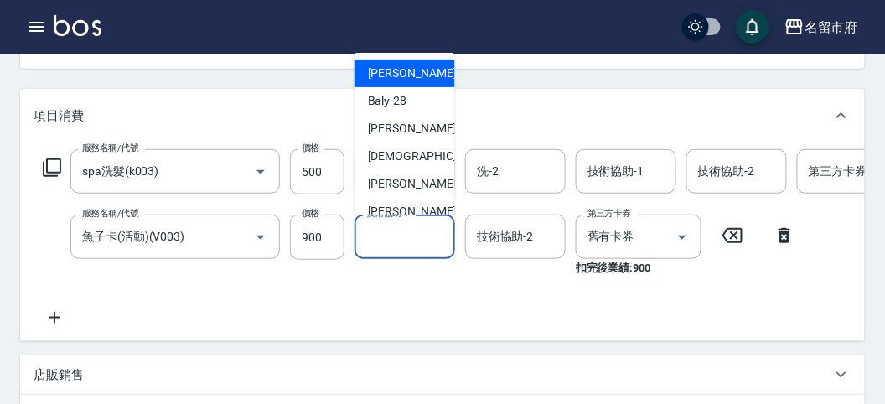
click at [377, 229] on input "技術協助-1" at bounding box center [404, 236] width 85 height 29
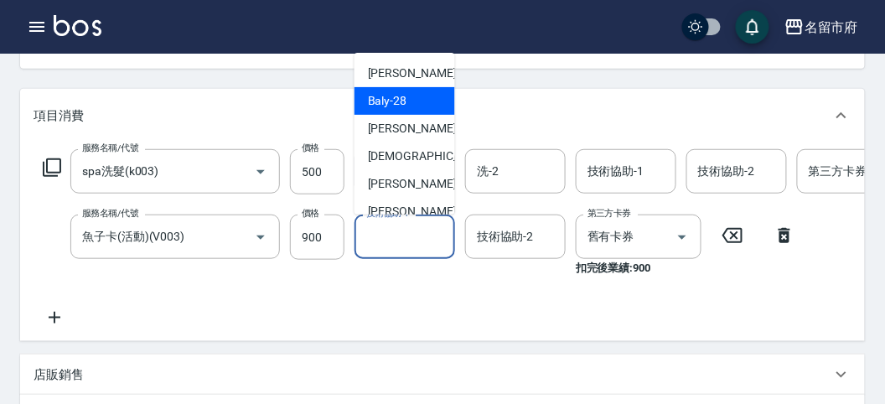
click at [400, 110] on span "Baly -28" at bounding box center [387, 101] width 39 height 18
type input "Baly-28"
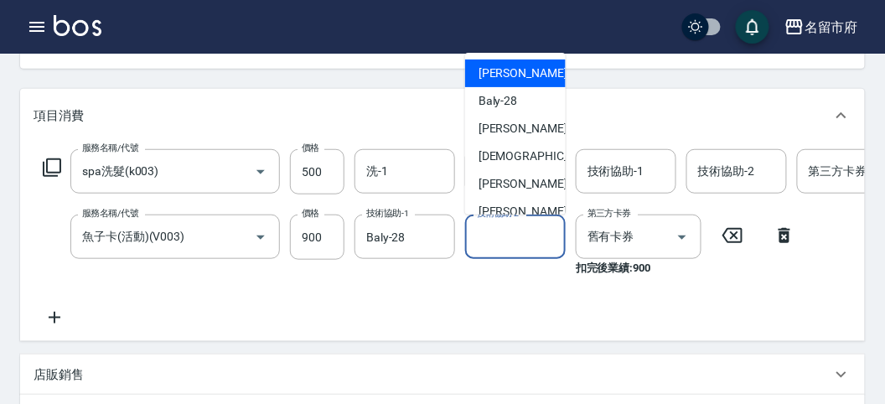
click at [496, 245] on input "技術協助-2" at bounding box center [515, 236] width 85 height 29
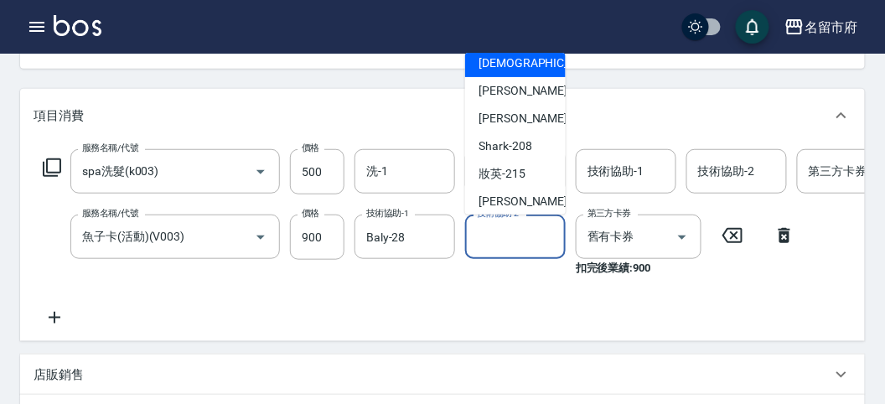
scroll to position [183, 0]
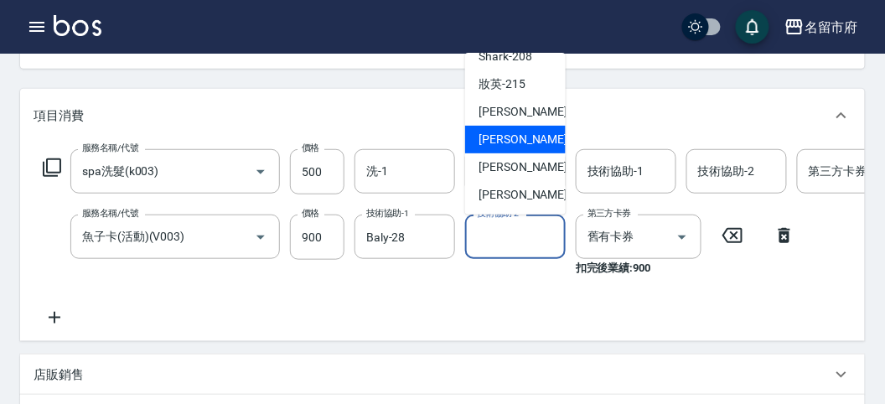
click at [494, 140] on span "Min Min -218" at bounding box center [534, 140] width 112 height 18
type input "Min Min-218"
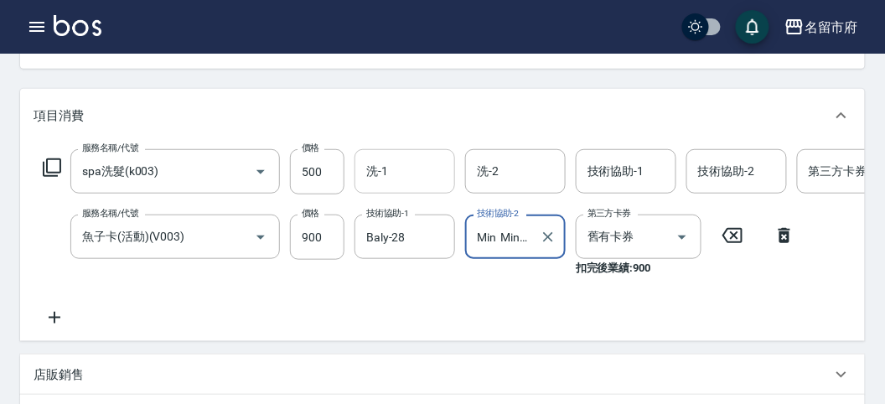
click at [406, 173] on input "洗-1" at bounding box center [404, 171] width 85 height 29
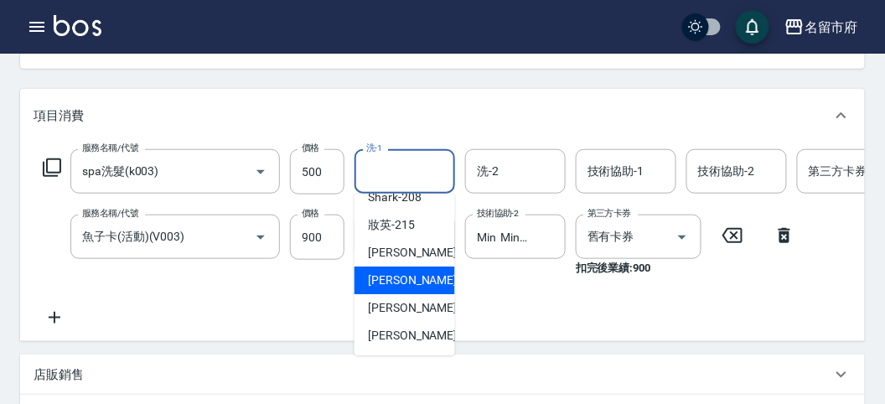
click at [411, 287] on span "Min Min -218" at bounding box center [424, 281] width 112 height 18
type input "Min Min-218"
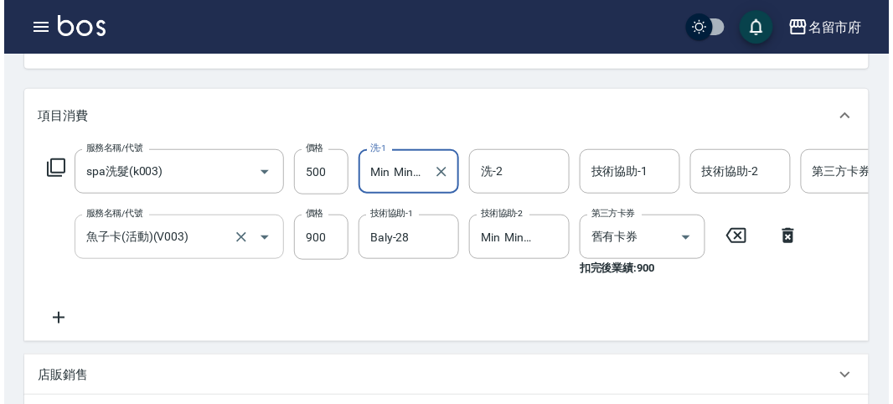
scroll to position [588, 0]
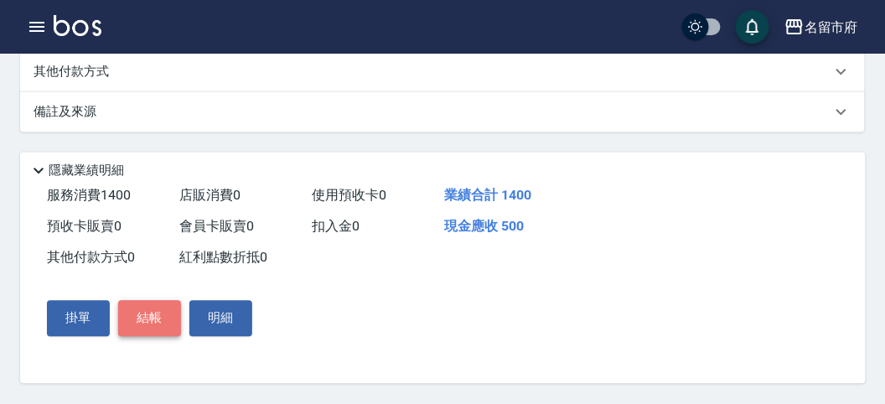
click at [155, 323] on button "結帳" at bounding box center [149, 318] width 63 height 35
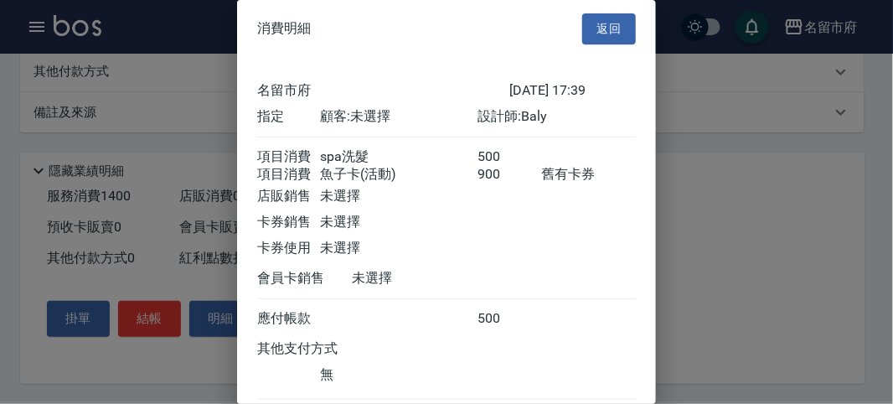
scroll to position [111, 0]
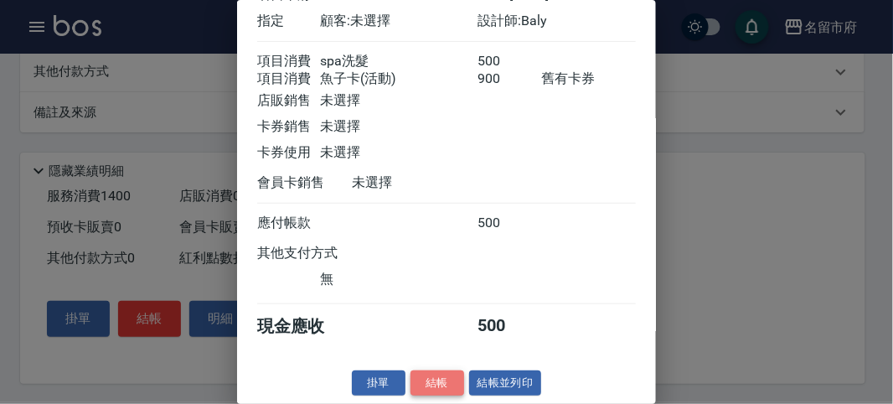
click at [444, 380] on button "結帳" at bounding box center [438, 383] width 54 height 26
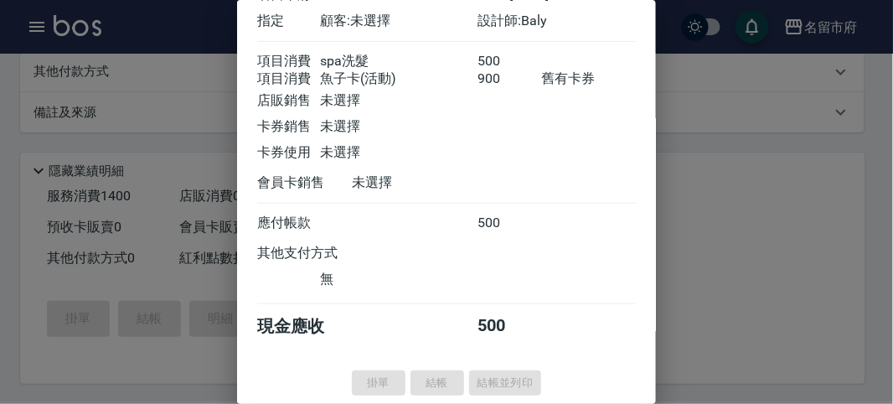
type input "[DATE] 17:40"
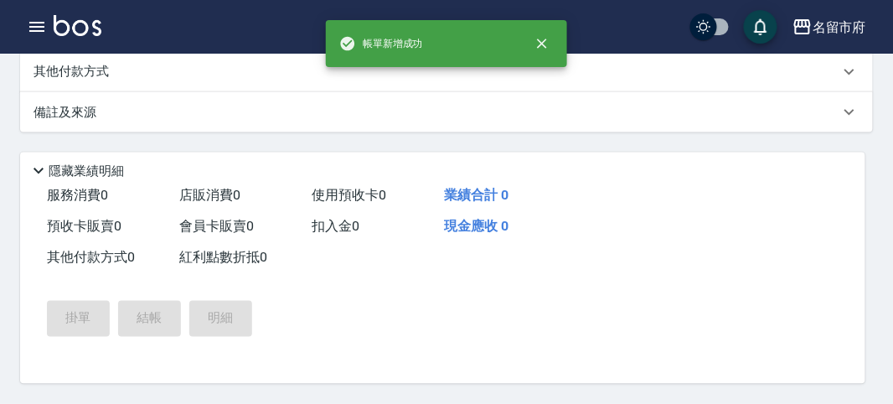
scroll to position [0, 0]
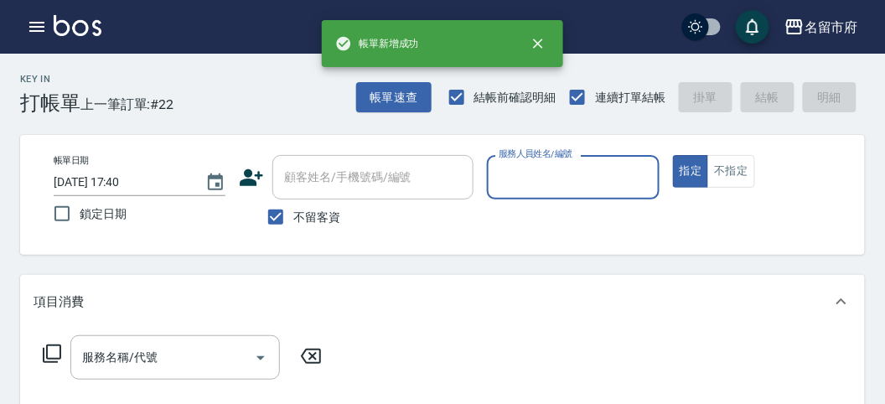
click at [540, 168] on input "服務人員姓名/編號" at bounding box center [572, 177] width 157 height 29
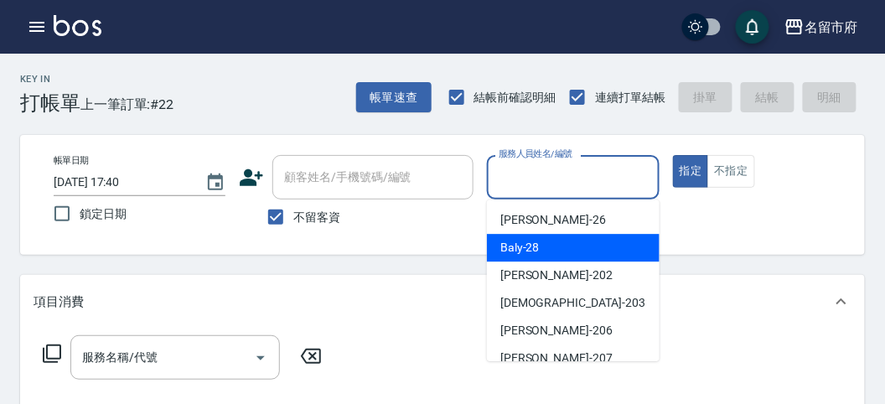
drag, startPoint x: 528, startPoint y: 240, endPoint x: 502, endPoint y: 243, distance: 26.2
click at [528, 240] on span "Baly -28" at bounding box center [519, 248] width 39 height 18
type input "Baly-28"
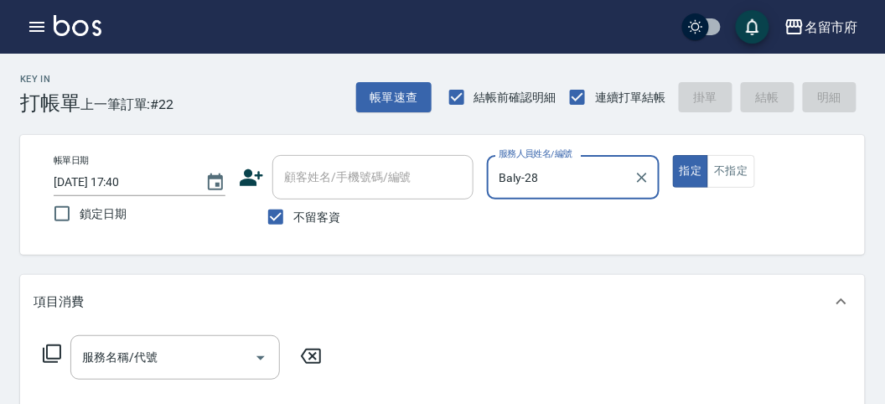
click at [53, 349] on icon at bounding box center [52, 354] width 20 height 20
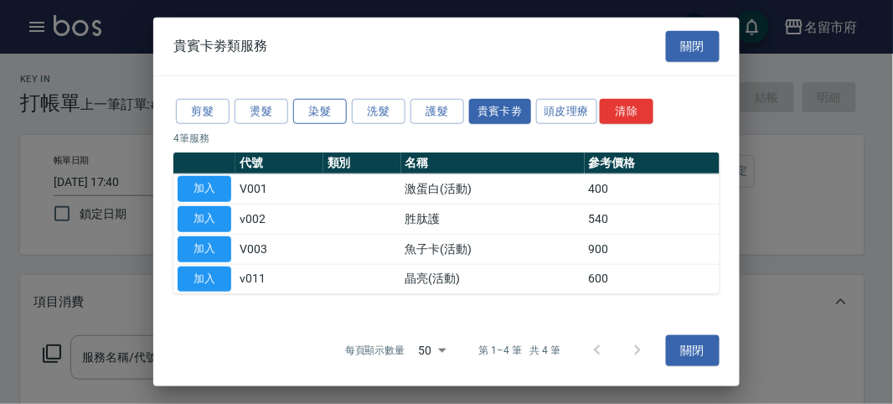
click at [312, 110] on button "染髮" at bounding box center [320, 111] width 54 height 26
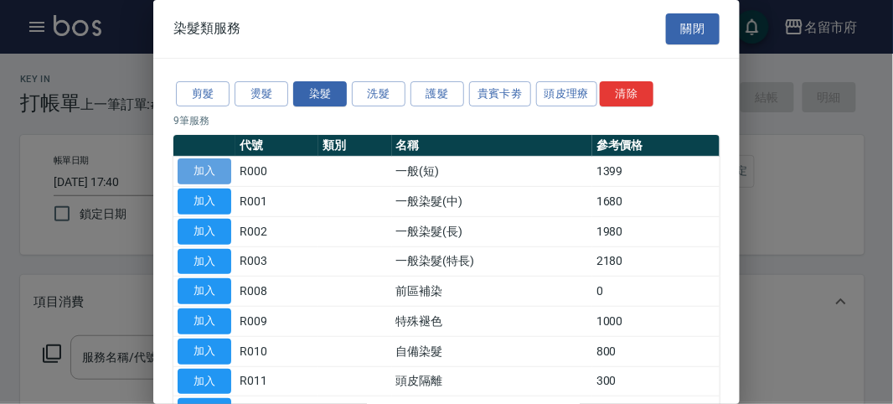
click at [208, 168] on button "加入" at bounding box center [205, 171] width 54 height 26
type input "一般(短)(R000)"
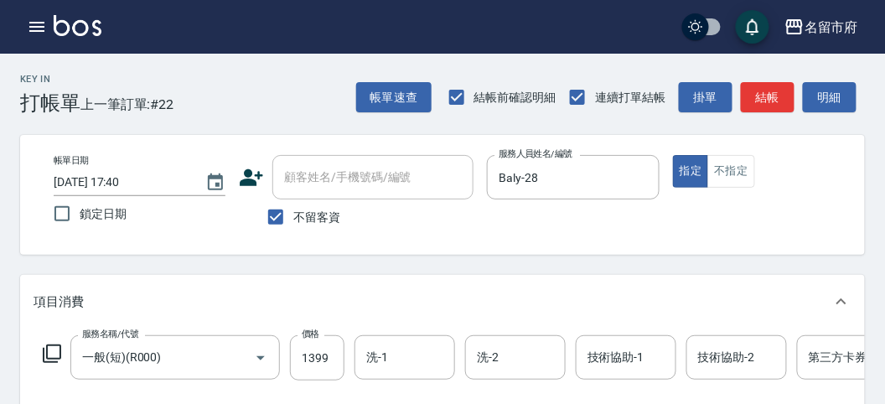
click at [344, 365] on div "服務名稱/代號 一般(短)(R000) 服務名稱/代號 價格 1399 價格 洗-1 洗-1 洗-2 洗-2 技術協助-1 技術協助-1 技術協助-2 技術協…" at bounding box center [504, 357] width 941 height 45
click at [323, 359] on input "1399" at bounding box center [317, 357] width 54 height 45
type input "1200"
click at [50, 350] on icon at bounding box center [52, 354] width 20 height 20
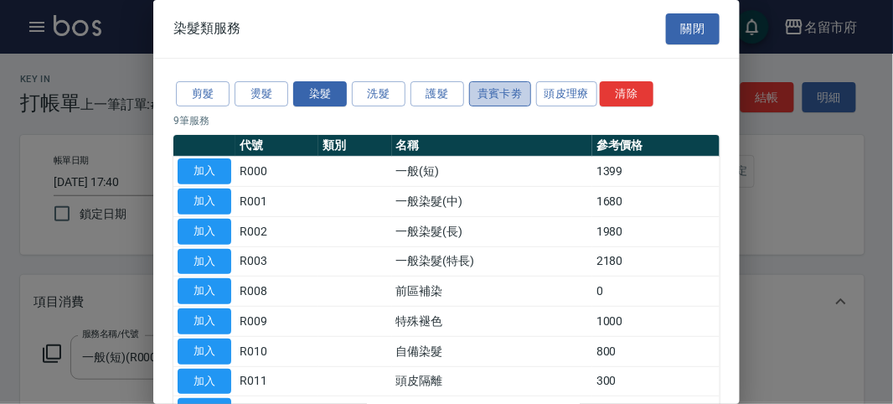
click at [497, 96] on button "貴賓卡劵" at bounding box center [500, 94] width 62 height 26
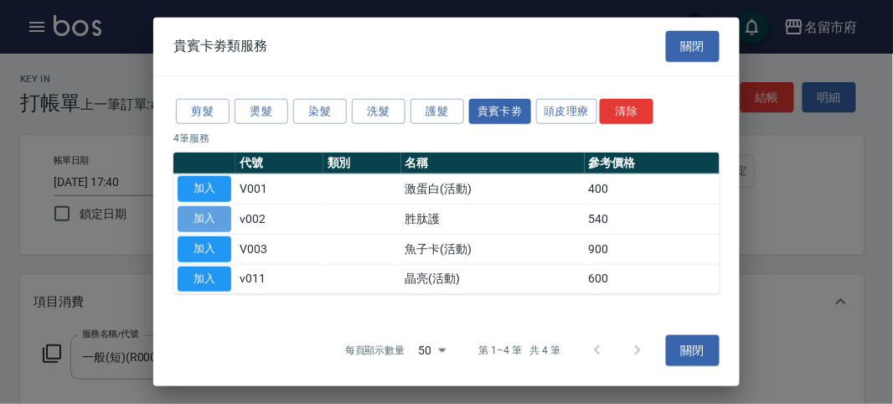
click at [220, 220] on button "加入" at bounding box center [205, 219] width 54 height 26
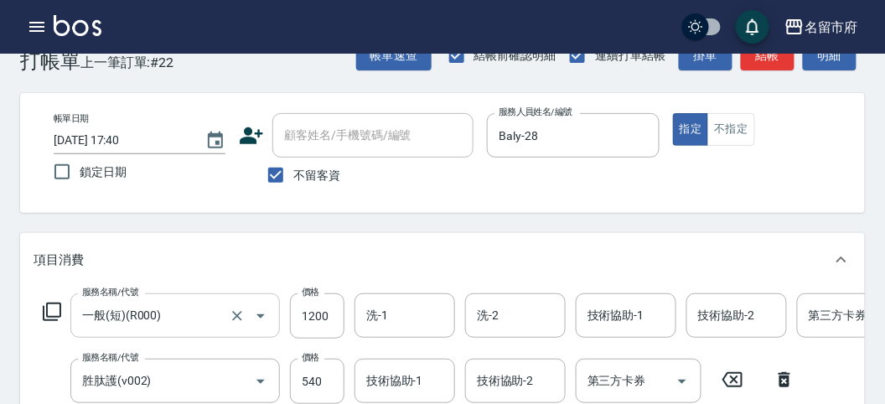
scroll to position [135, 0]
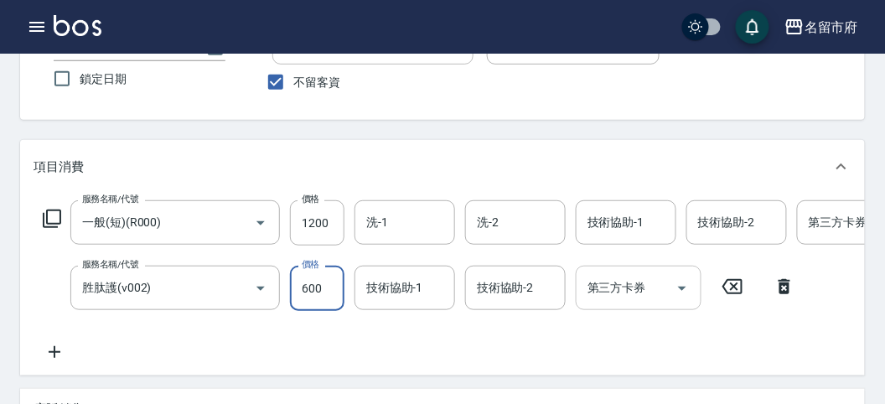
type input "600"
click at [603, 299] on input "第三方卡券" at bounding box center [625, 287] width 85 height 29
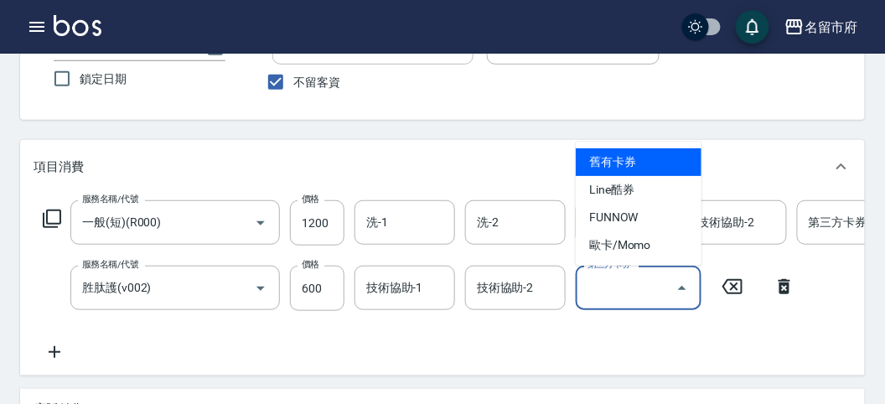
click at [630, 166] on span "舊有卡券" at bounding box center [639, 162] width 126 height 28
type input "舊有卡券"
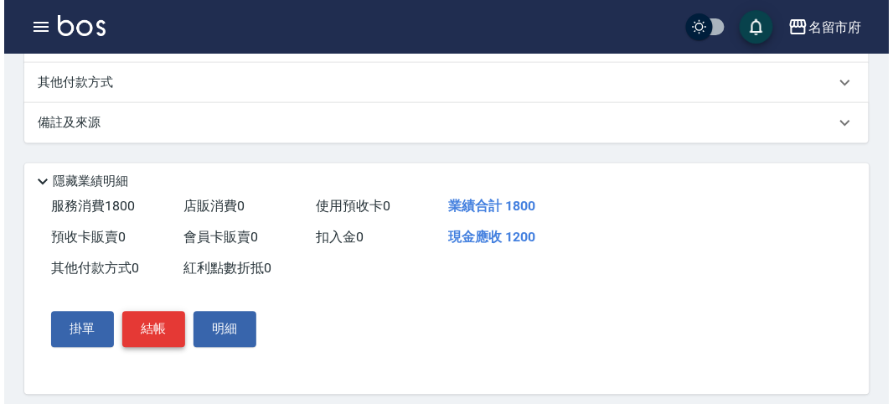
scroll to position [588, 0]
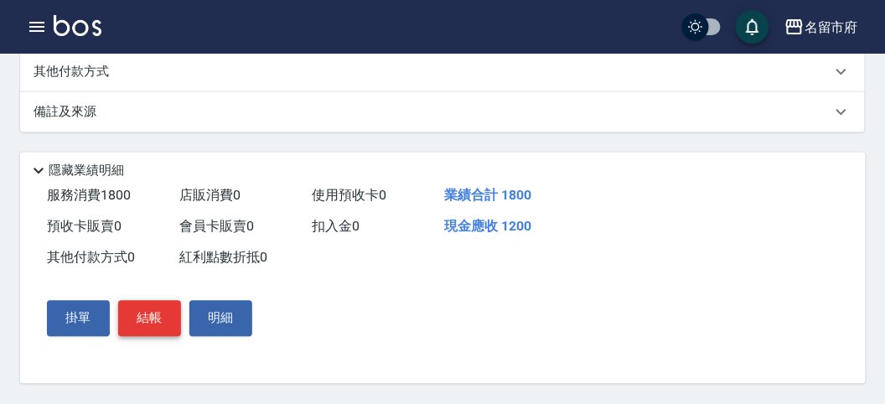
click at [173, 324] on button "結帳" at bounding box center [149, 318] width 63 height 35
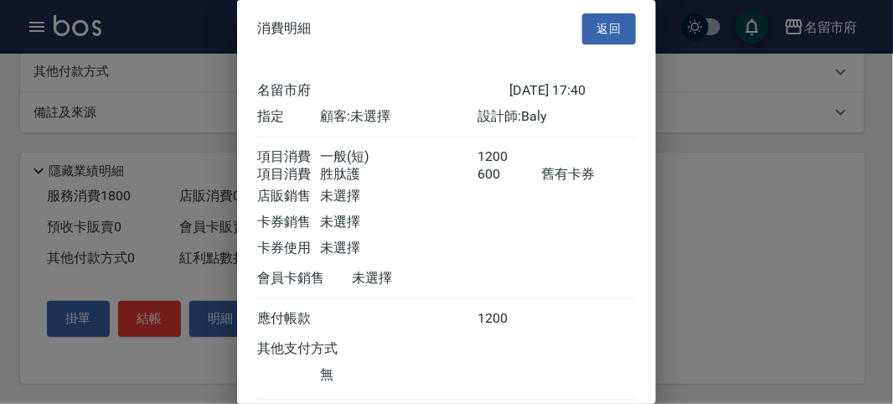
scroll to position [111, 0]
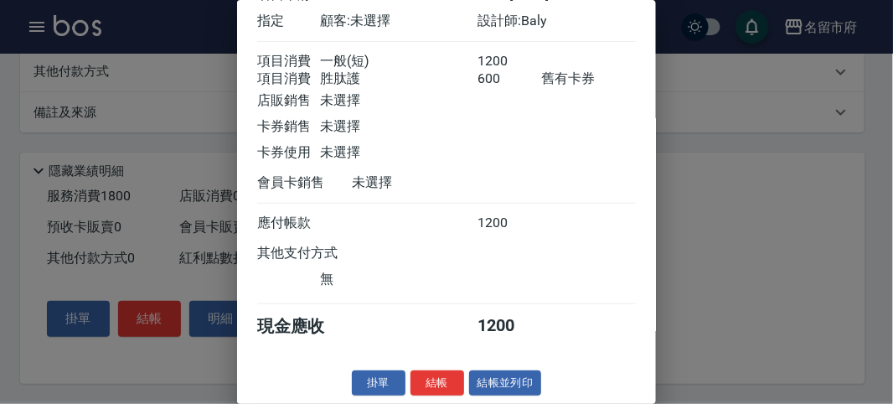
click at [438, 373] on button "結帳" at bounding box center [438, 383] width 54 height 26
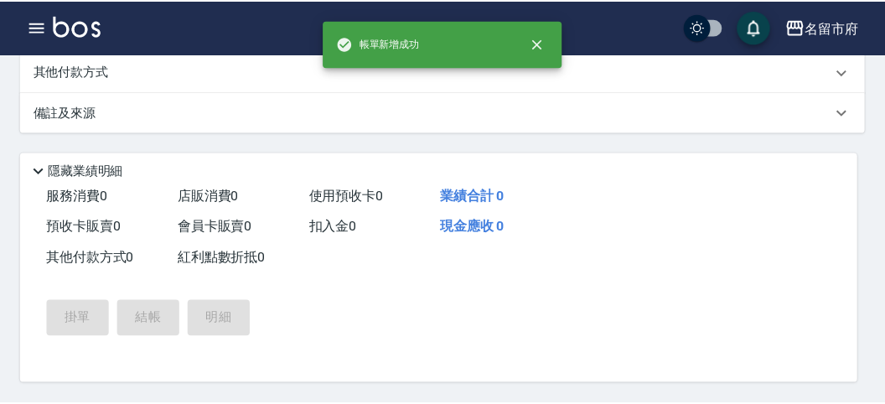
scroll to position [0, 0]
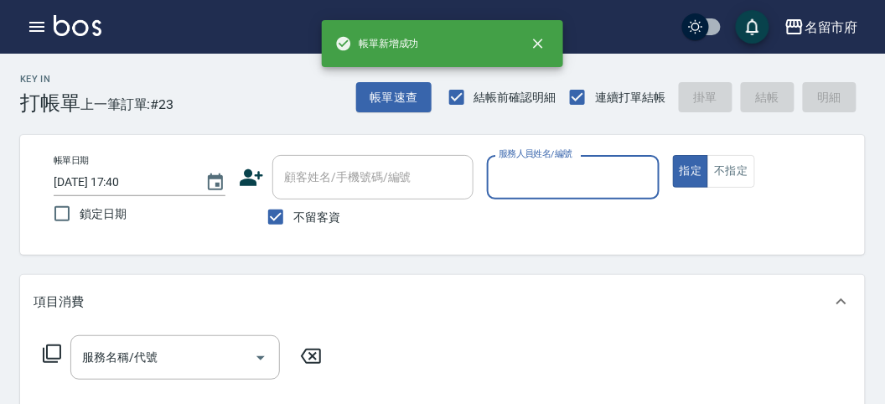
click at [547, 173] on input "服務人員姓名/編號" at bounding box center [572, 177] width 157 height 29
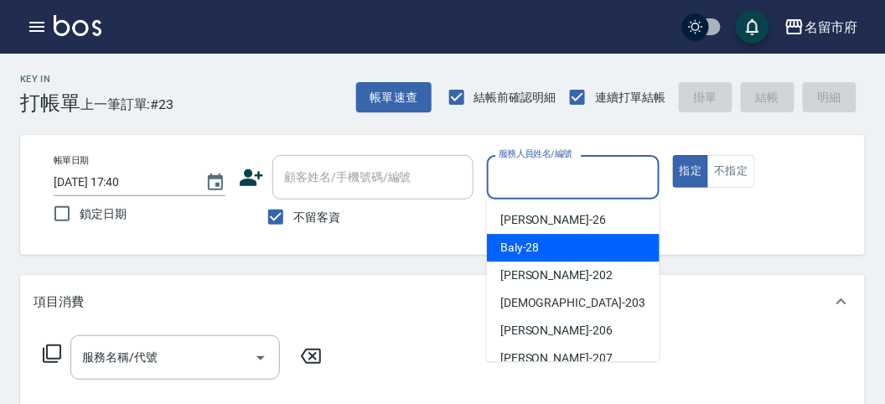
click at [530, 243] on span "Baly -28" at bounding box center [519, 248] width 39 height 18
type input "Baly-28"
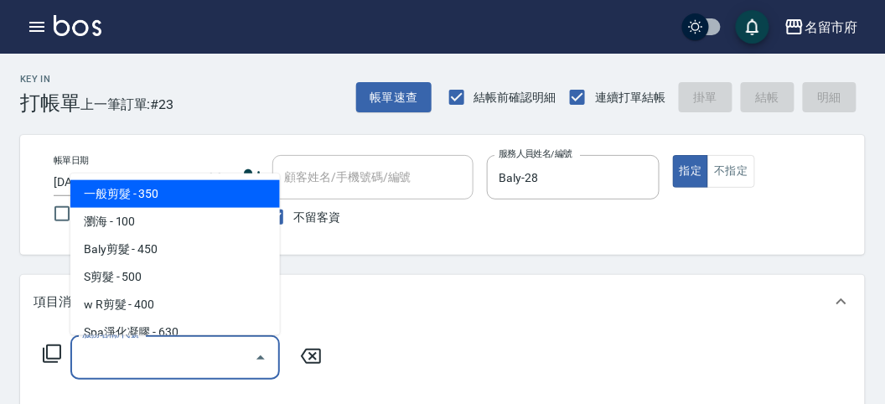
click at [181, 345] on input "服務名稱/代號" at bounding box center [162, 357] width 169 height 29
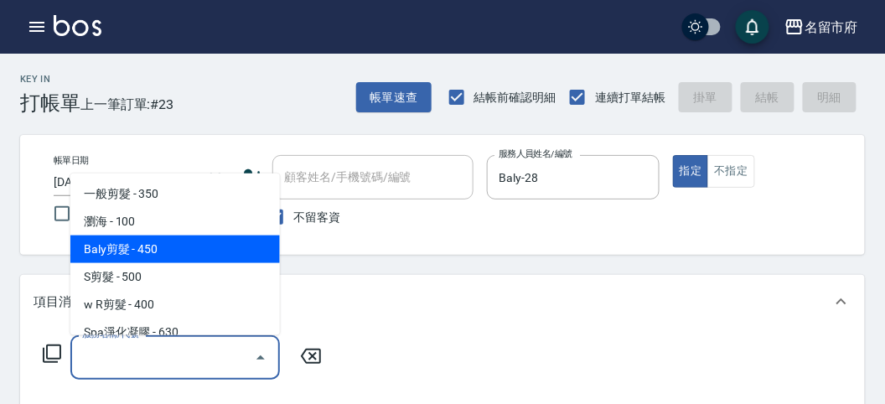
click at [198, 240] on span "Baly剪髮 - 450" at bounding box center [174, 249] width 209 height 28
type input "Baly剪髮(C004)"
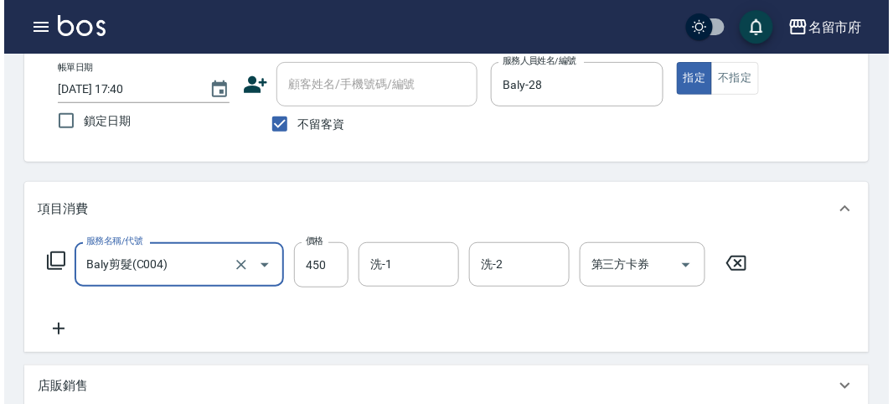
scroll to position [490, 0]
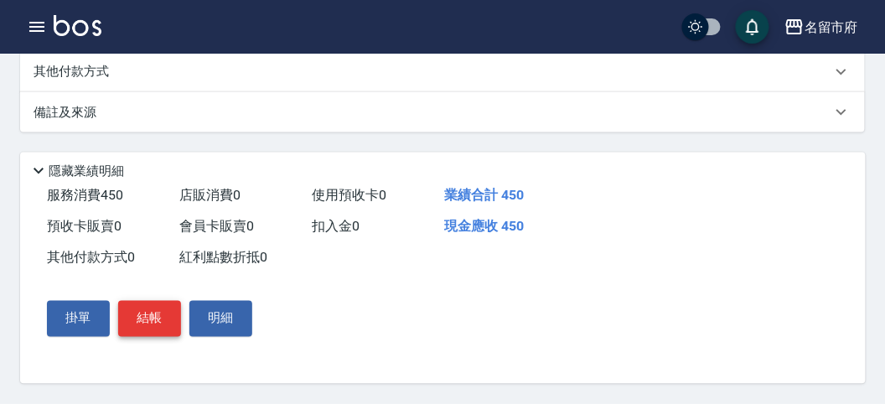
drag, startPoint x: 145, startPoint y: 328, endPoint x: 153, endPoint y: 322, distance: 10.1
click at [147, 327] on button "結帳" at bounding box center [149, 318] width 63 height 35
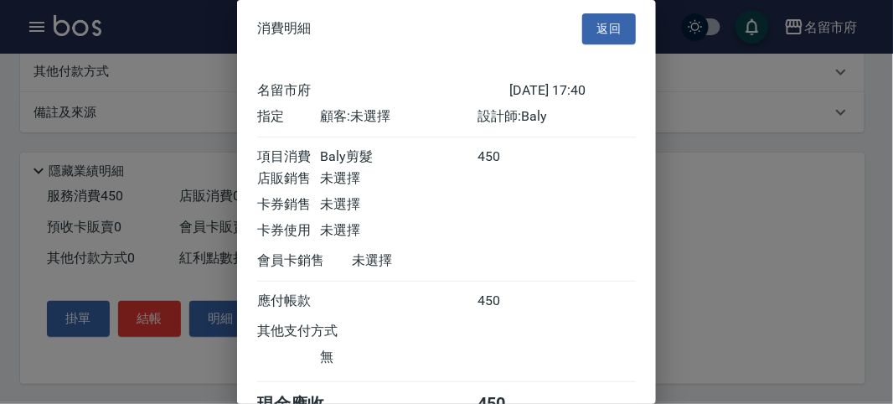
scroll to position [93, 0]
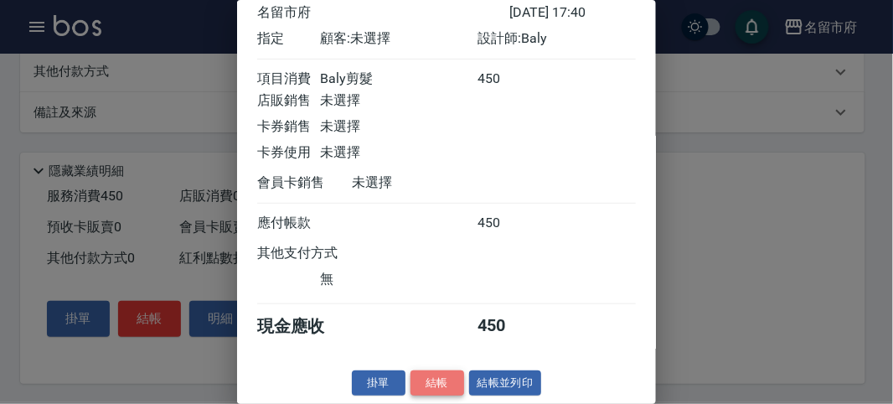
click at [435, 386] on button "結帳" at bounding box center [438, 383] width 54 height 26
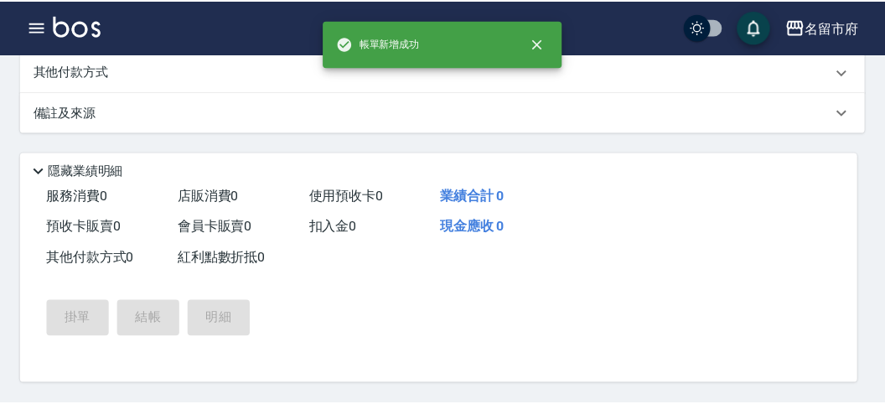
scroll to position [0, 0]
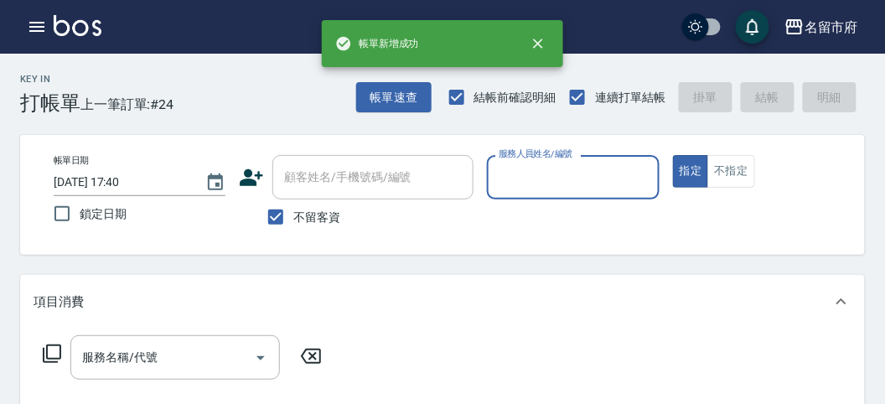
click at [542, 170] on input "服務人員姓名/編號" at bounding box center [572, 177] width 157 height 29
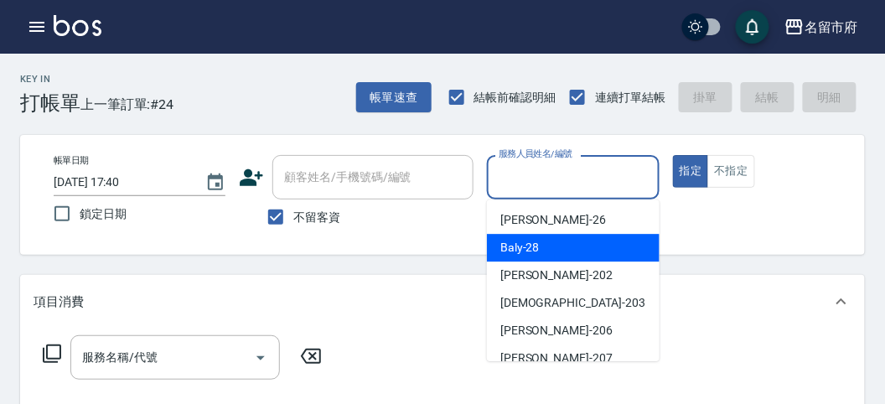
click at [520, 247] on span "Baly -28" at bounding box center [519, 248] width 39 height 18
type input "Baly-28"
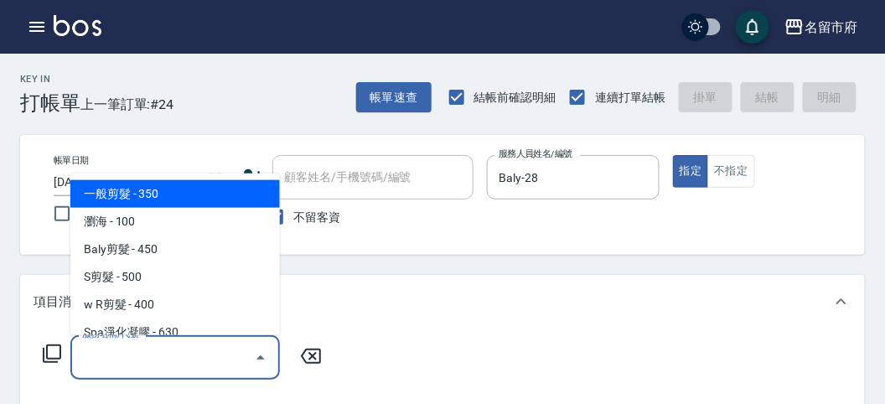
drag, startPoint x: 111, startPoint y: 349, endPoint x: 168, endPoint y: 256, distance: 109.5
click at [111, 346] on input "服務名稱/代號" at bounding box center [162, 357] width 169 height 29
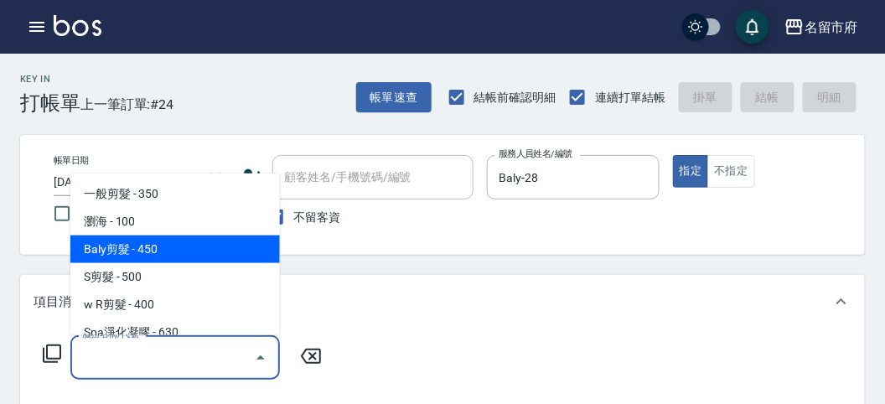
click at [170, 254] on span "Baly剪髮 - 450" at bounding box center [174, 249] width 209 height 28
type input "Baly剪髮(C004)"
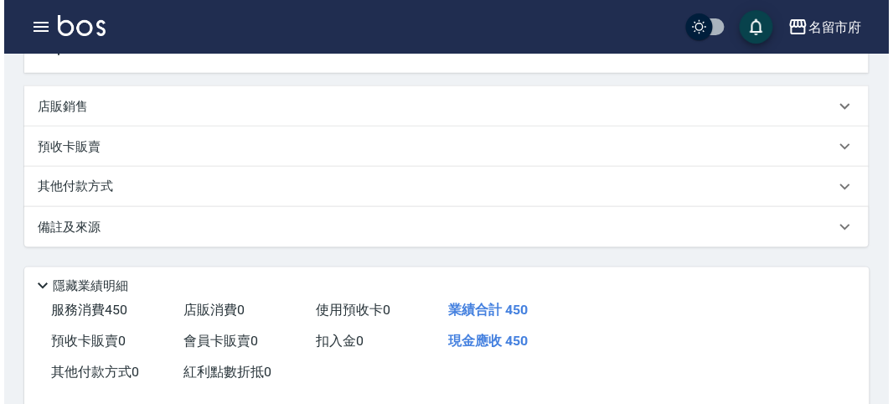
scroll to position [490, 0]
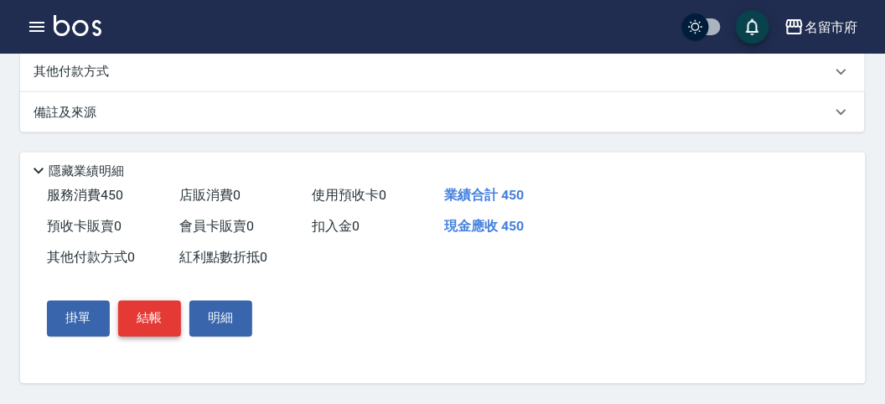
click at [156, 320] on button "結帳" at bounding box center [149, 318] width 63 height 35
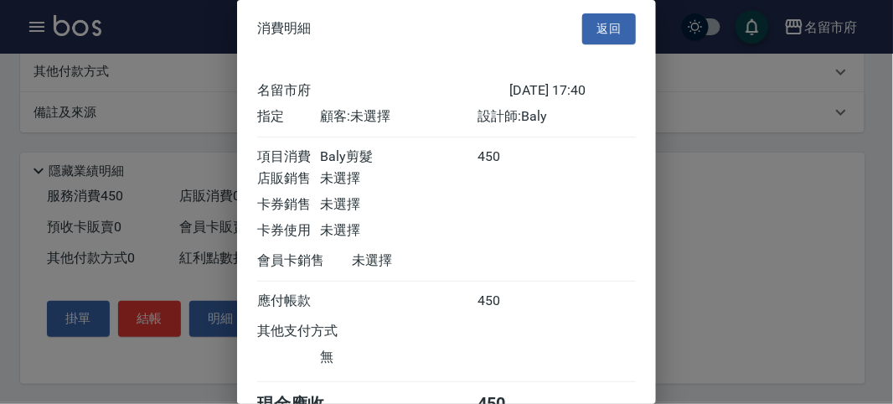
scroll to position [93, 0]
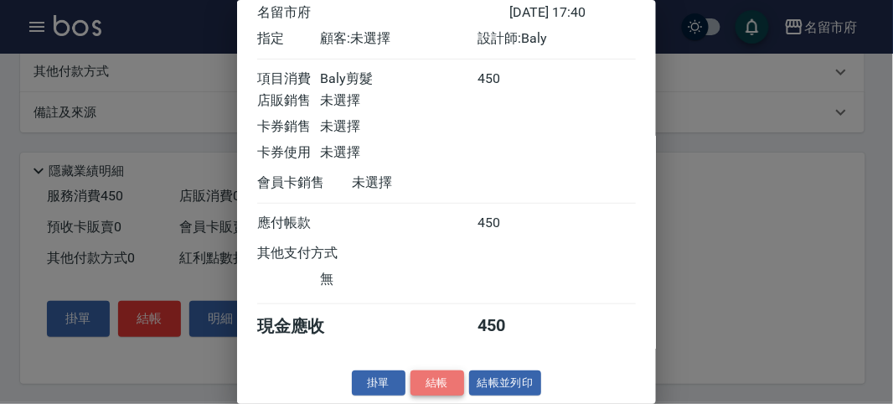
click at [435, 386] on button "結帳" at bounding box center [438, 383] width 54 height 26
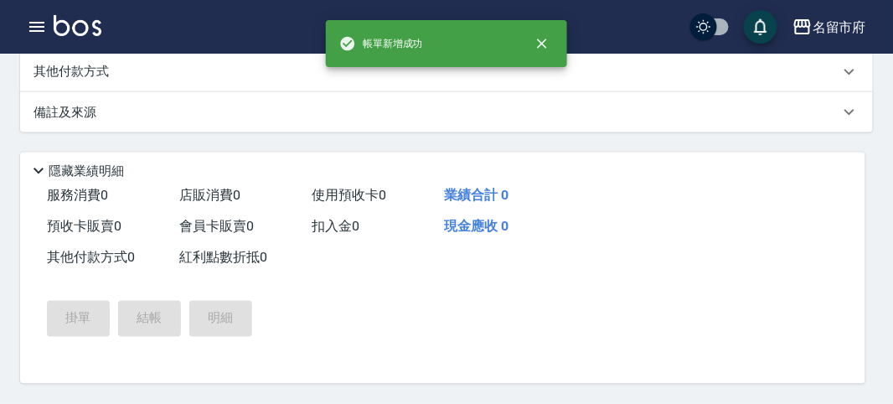
scroll to position [0, 0]
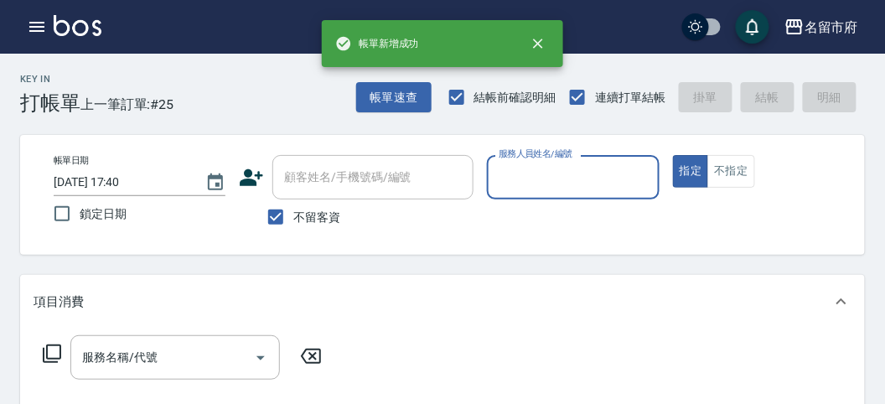
click at [539, 178] on input "服務人員姓名/編號" at bounding box center [572, 177] width 157 height 29
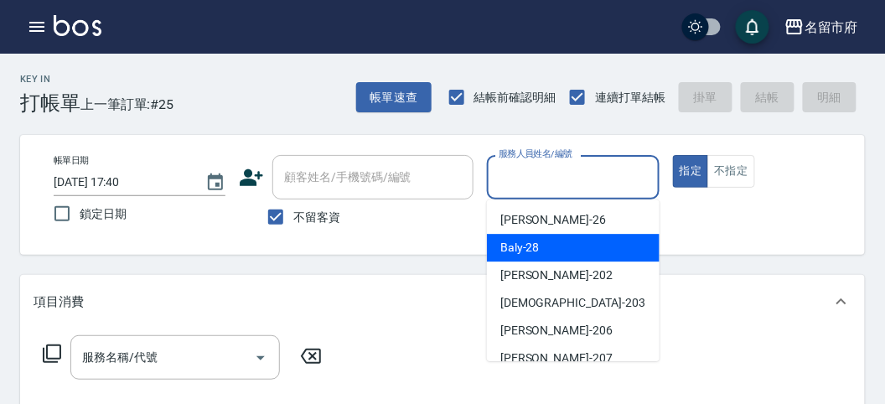
drag, startPoint x: 525, startPoint y: 247, endPoint x: 501, endPoint y: 243, distance: 23.8
click at [525, 248] on span "Baly -28" at bounding box center [519, 248] width 39 height 18
type input "Baly-28"
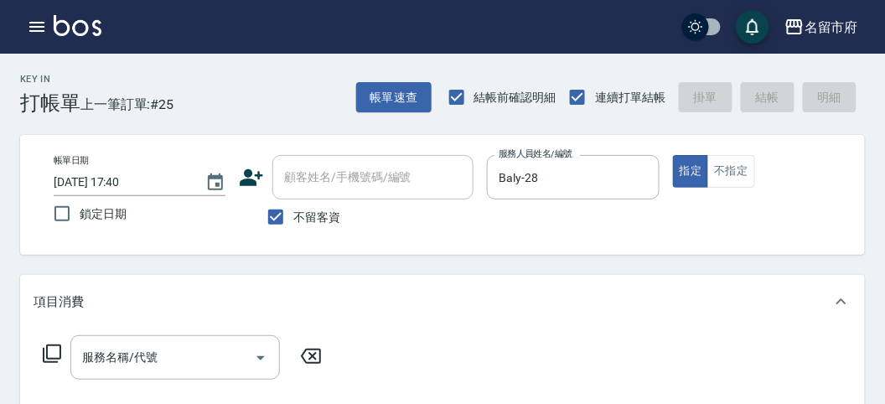
click at [54, 353] on icon at bounding box center [52, 354] width 20 height 20
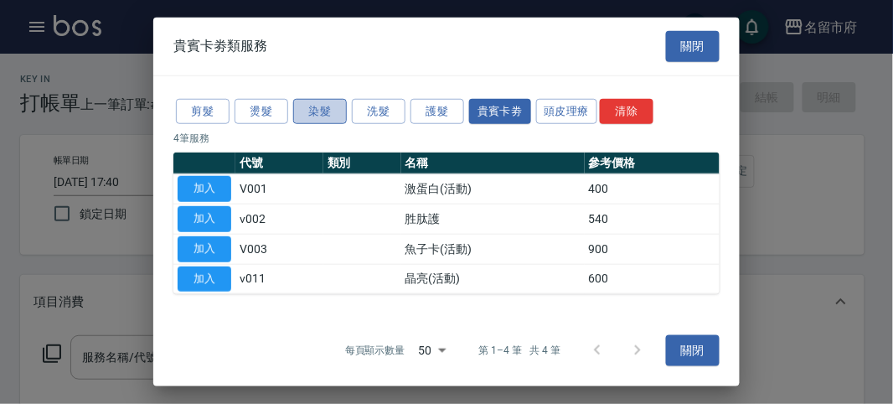
click at [326, 114] on button "染髮" at bounding box center [320, 111] width 54 height 26
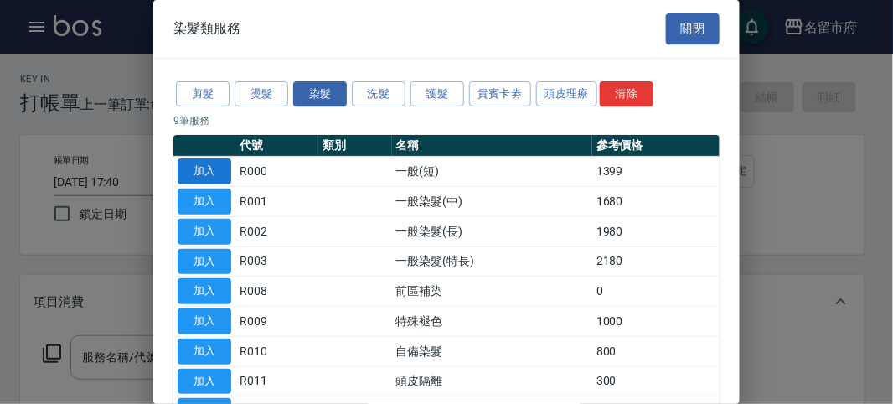
click at [220, 175] on button "加入" at bounding box center [205, 171] width 54 height 26
type input "一般(短)(R000)"
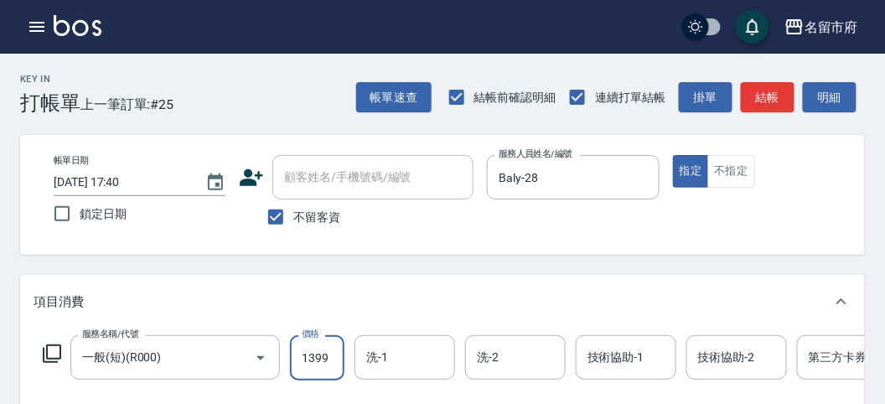
drag, startPoint x: 308, startPoint y: 349, endPoint x: 323, endPoint y: 320, distance: 32.2
click at [310, 349] on input "1399" at bounding box center [317, 357] width 54 height 45
type input "1500"
drag, startPoint x: 41, startPoint y: 354, endPoint x: 52, endPoint y: 353, distance: 10.9
click at [52, 353] on icon at bounding box center [52, 354] width 20 height 20
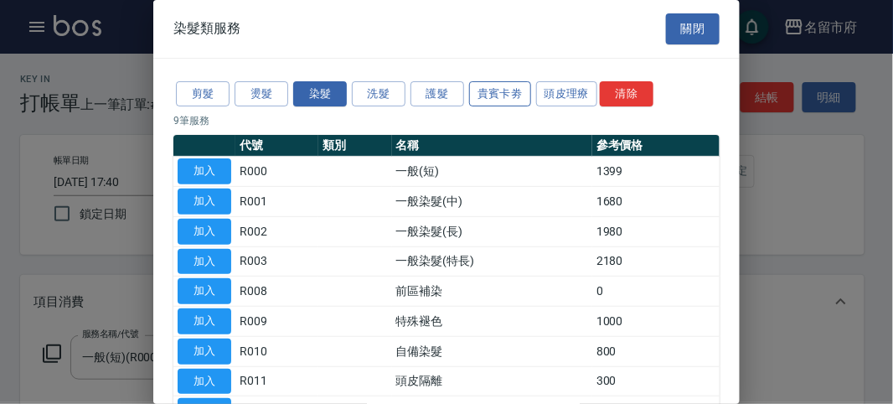
click at [504, 94] on button "貴賓卡劵" at bounding box center [500, 94] width 62 height 26
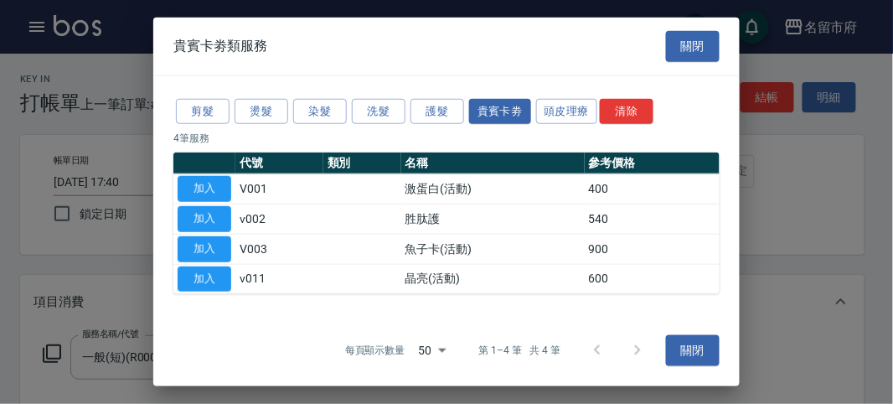
drag, startPoint x: 202, startPoint y: 251, endPoint x: 214, endPoint y: 237, distance: 17.8
click at [203, 250] on button "加入" at bounding box center [205, 249] width 54 height 26
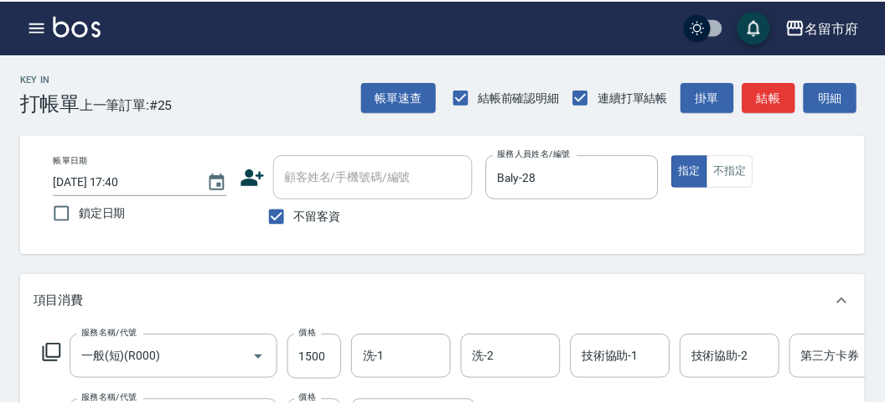
scroll to position [42, 0]
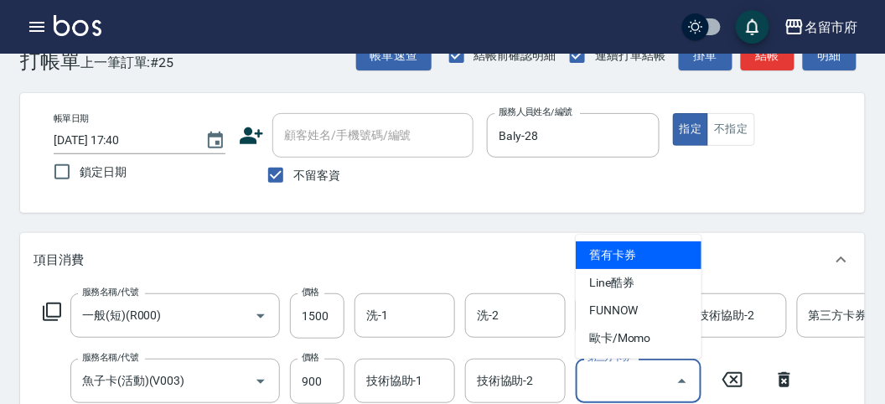
click at [625, 375] on input "第三方卡券" at bounding box center [625, 380] width 85 height 29
click at [638, 257] on span "舊有卡券" at bounding box center [639, 255] width 126 height 28
type input "舊有卡券"
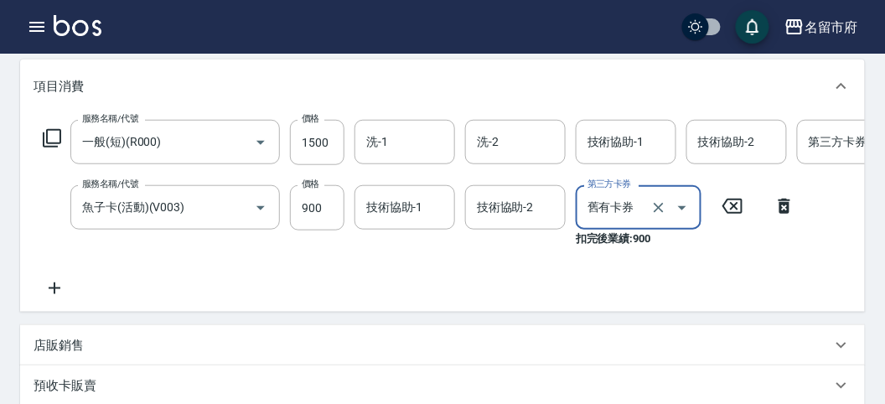
scroll to position [0, 0]
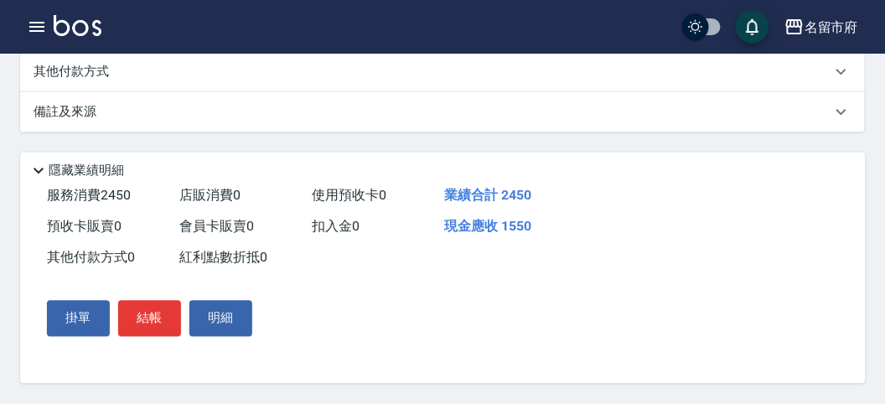
scroll to position [495, 0]
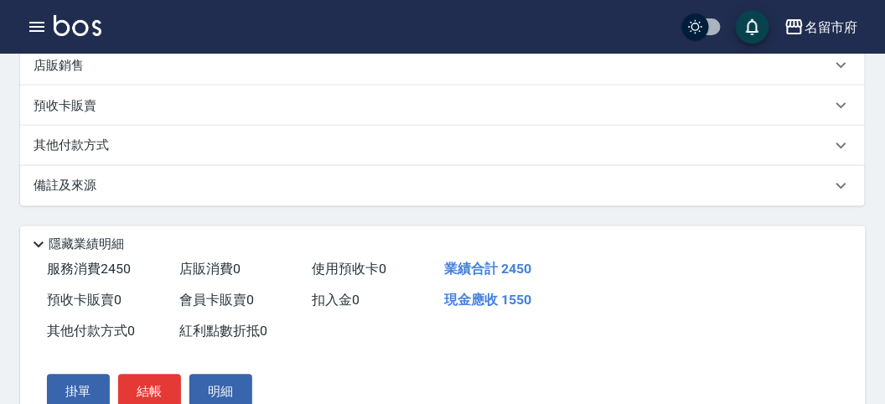
type input "1550"
click at [48, 75] on p "店販銷售" at bounding box center [59, 66] width 50 height 18
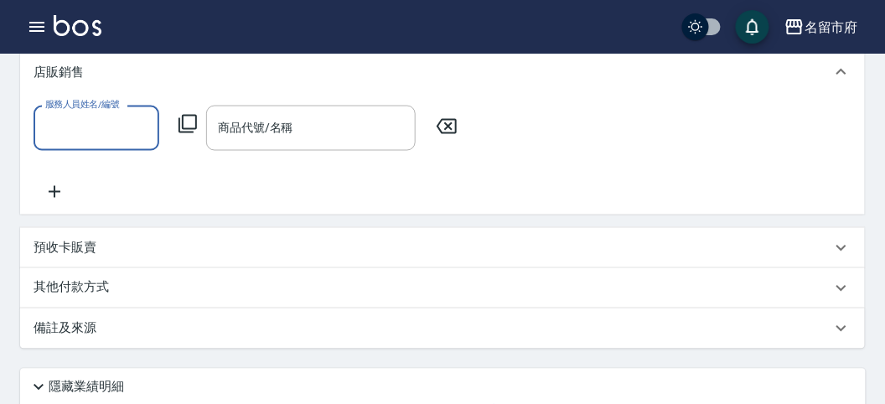
scroll to position [0, 0]
drag, startPoint x: 89, startPoint y: 127, endPoint x: 75, endPoint y: 150, distance: 27.0
click at [89, 127] on div "服務人員姓名/編號" at bounding box center [97, 128] width 126 height 44
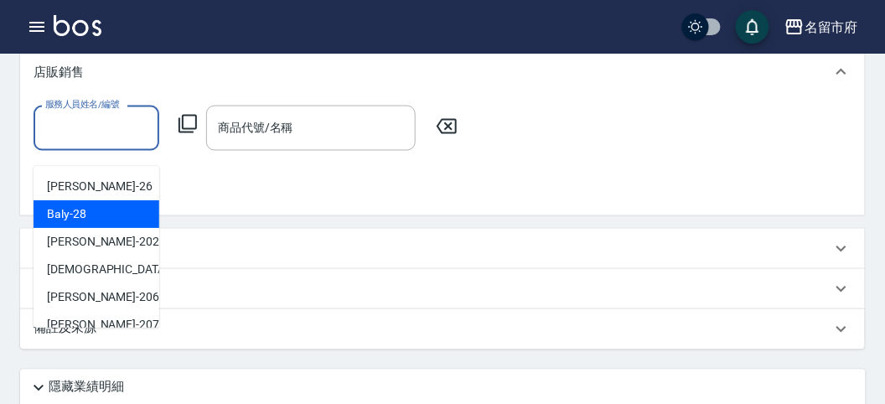
click at [64, 218] on span "Baly -28" at bounding box center [66, 214] width 39 height 18
type input "Baly-28"
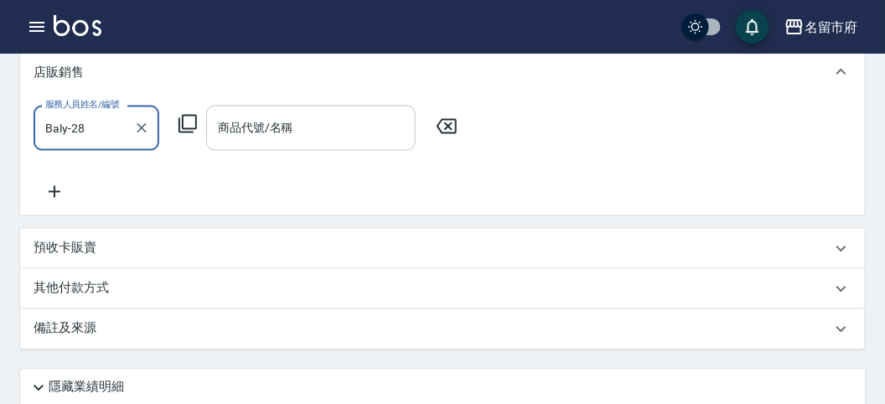
click at [257, 142] on input "商品代號/名稱" at bounding box center [311, 127] width 194 height 29
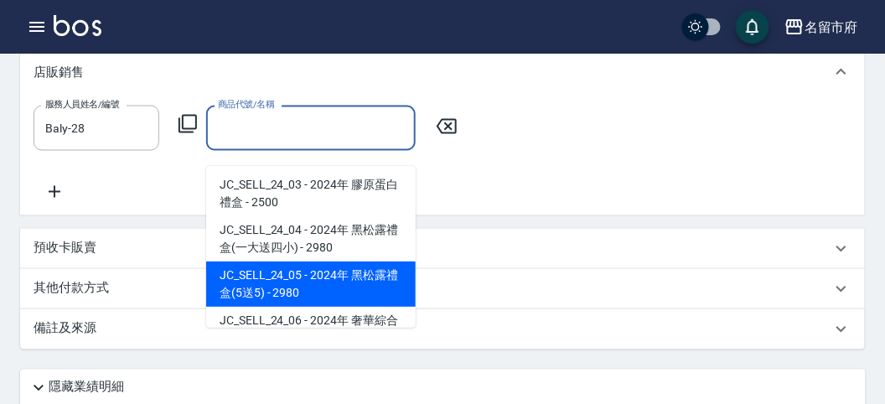
scroll to position [80, 0]
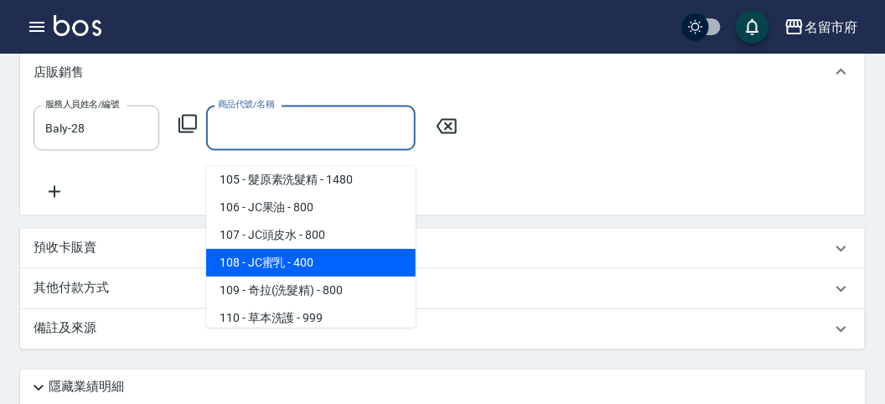
click at [295, 249] on span "108 - JC蜜乳 - 400" at bounding box center [310, 263] width 209 height 28
type input "JC蜜乳"
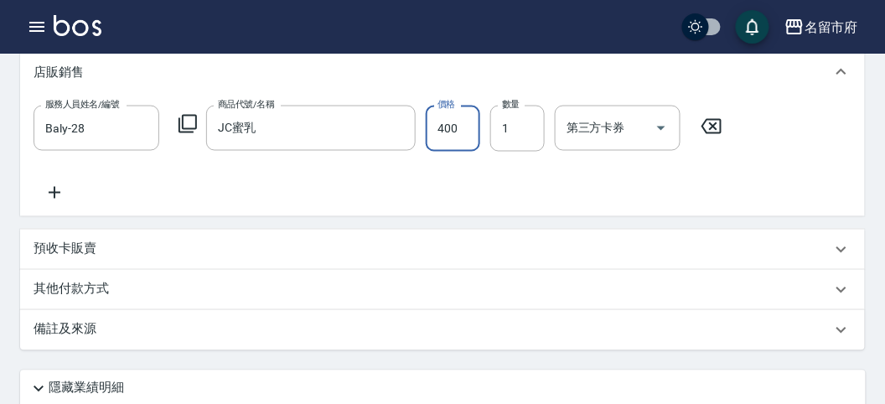
click at [458, 147] on input "400" at bounding box center [453, 128] width 54 height 45
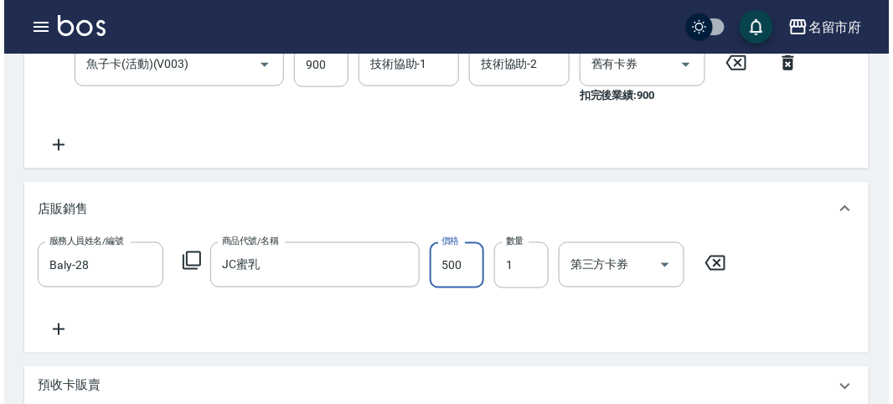
scroll to position [732, 0]
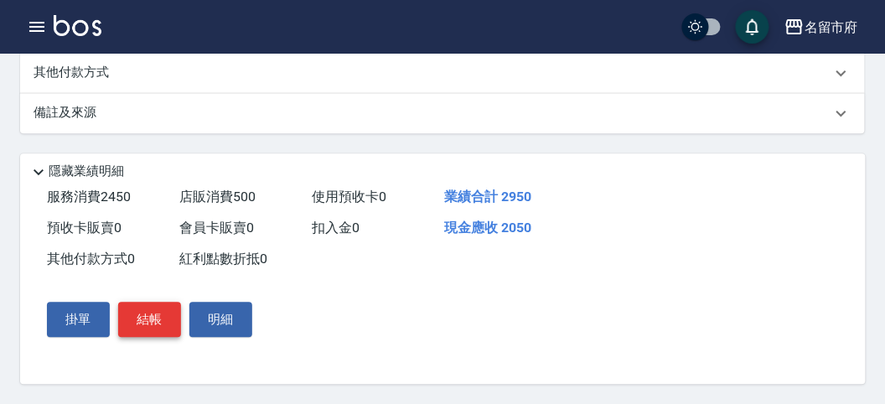
type input "500"
click at [131, 322] on button "結帳" at bounding box center [149, 319] width 63 height 35
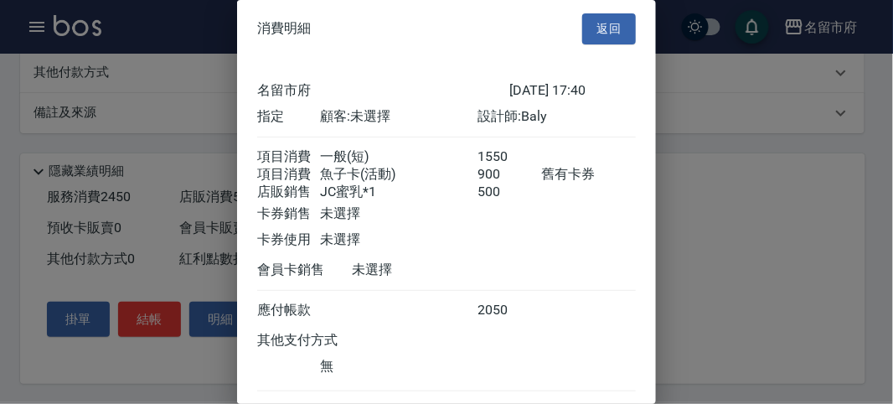
scroll to position [103, 0]
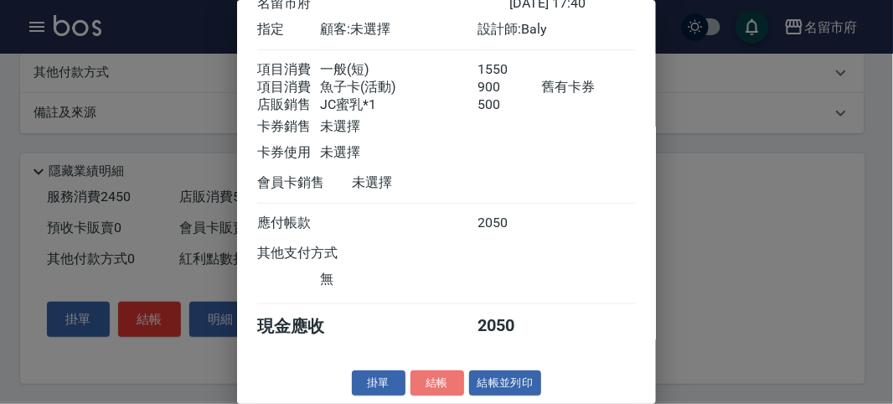
click at [430, 380] on button "結帳" at bounding box center [438, 383] width 54 height 26
type input "[DATE] 17:41"
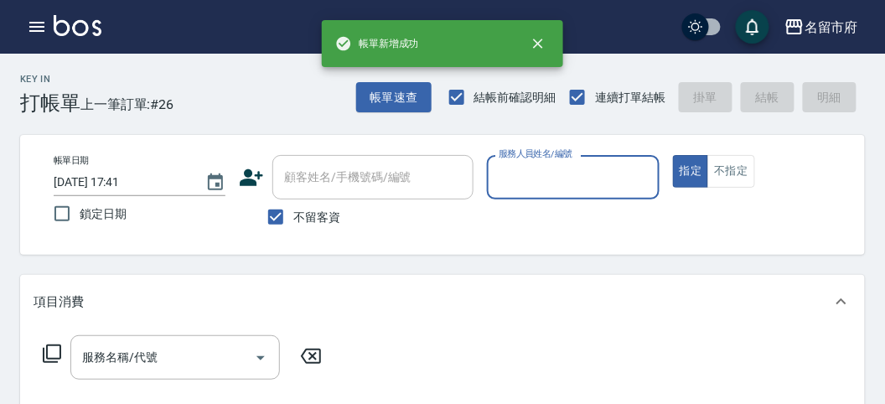
scroll to position [0, 0]
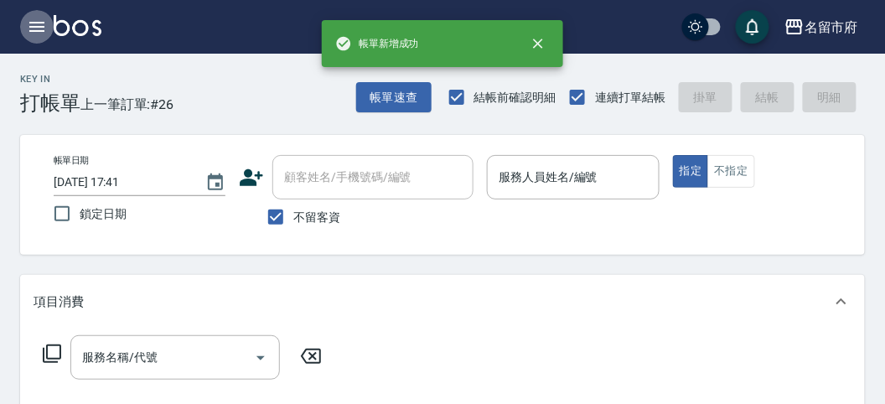
click at [38, 21] on icon "button" at bounding box center [37, 27] width 20 height 20
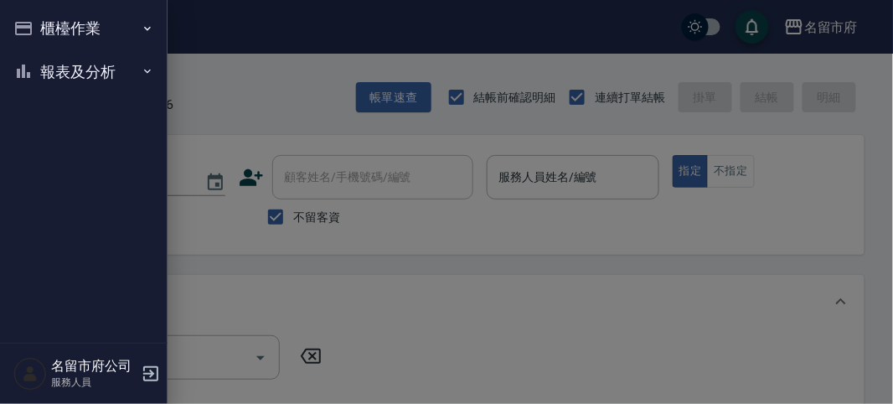
click at [60, 76] on button "報表及分析" at bounding box center [84, 72] width 154 height 44
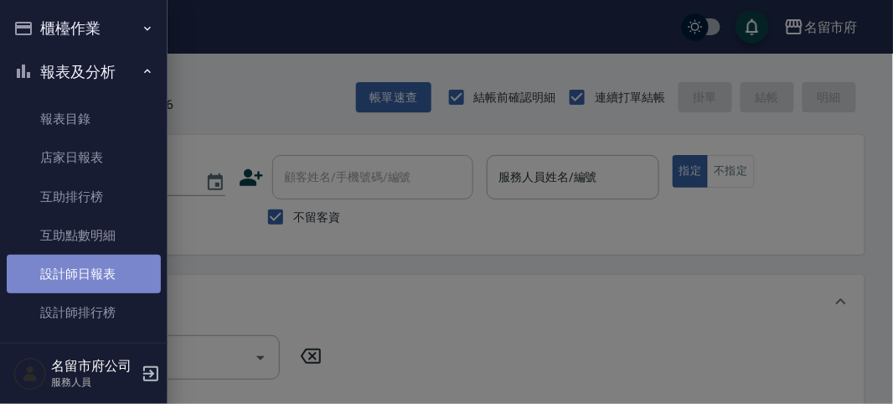
click at [95, 272] on link "設計師日報表" at bounding box center [84, 274] width 154 height 39
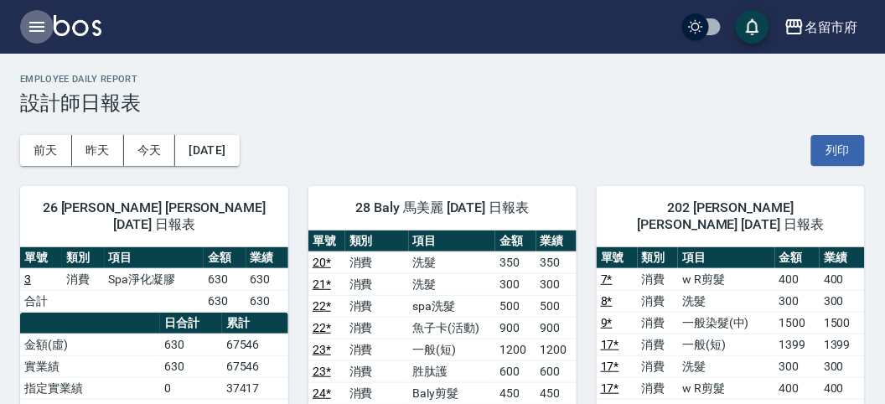
click at [39, 28] on icon "button" at bounding box center [37, 27] width 20 height 20
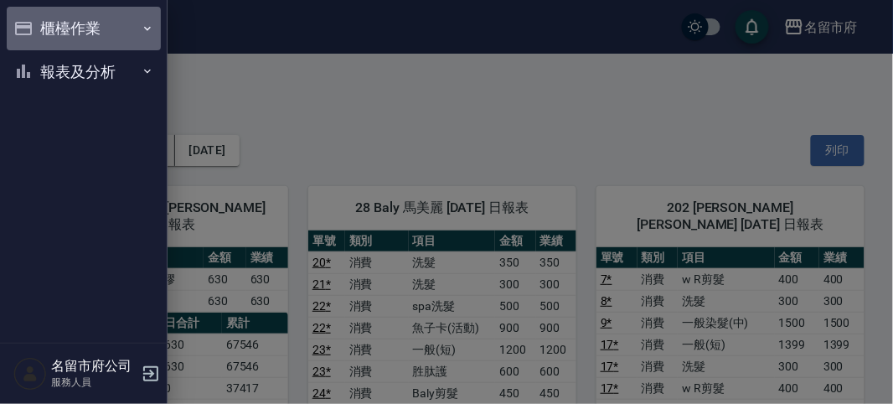
click at [39, 28] on button "櫃檯作業" at bounding box center [84, 29] width 154 height 44
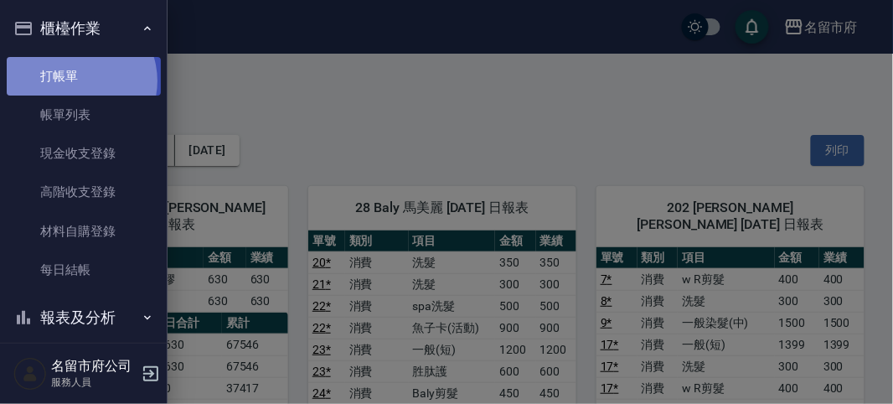
click at [75, 80] on link "打帳單" at bounding box center [84, 76] width 154 height 39
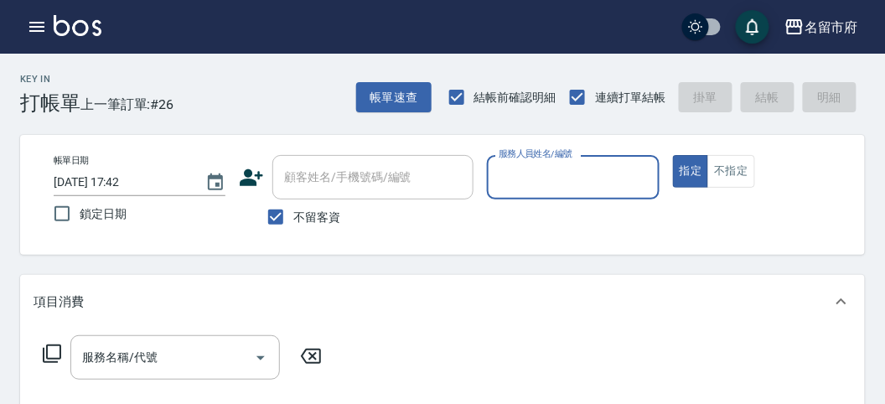
drag, startPoint x: 533, startPoint y: 176, endPoint x: 519, endPoint y: 194, distance: 22.6
click at [531, 176] on input "服務人員姓名/編號" at bounding box center [572, 177] width 157 height 29
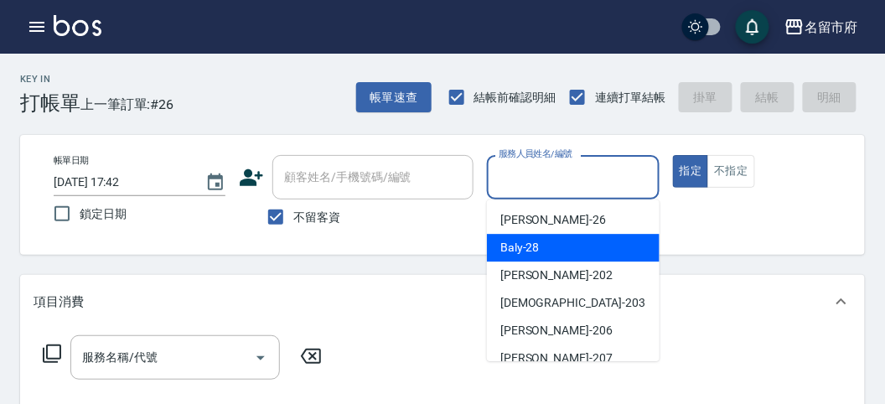
click at [509, 250] on span "Baly -28" at bounding box center [519, 248] width 39 height 18
type input "Baly-28"
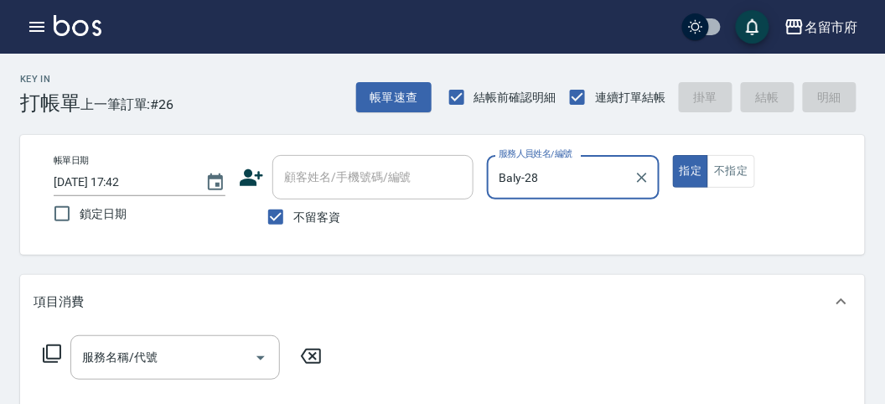
scroll to position [279, 0]
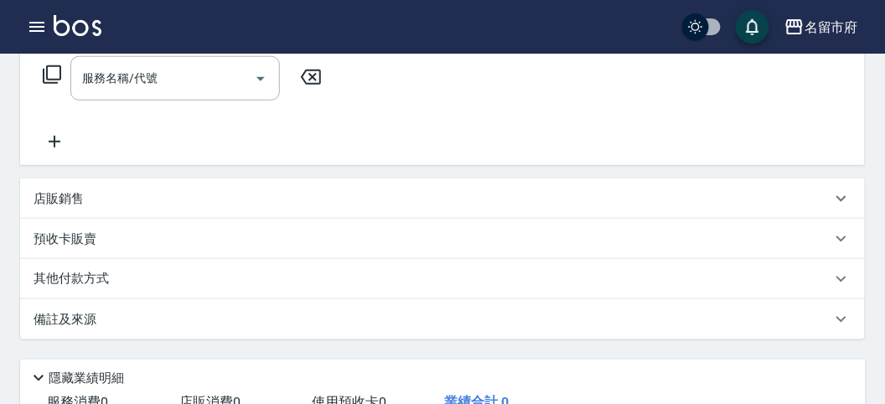
click at [73, 196] on p "店販銷售" at bounding box center [59, 199] width 50 height 18
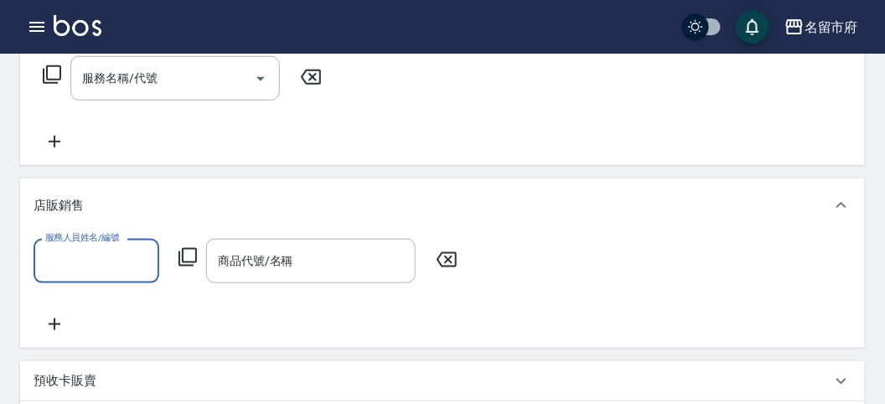
scroll to position [0, 0]
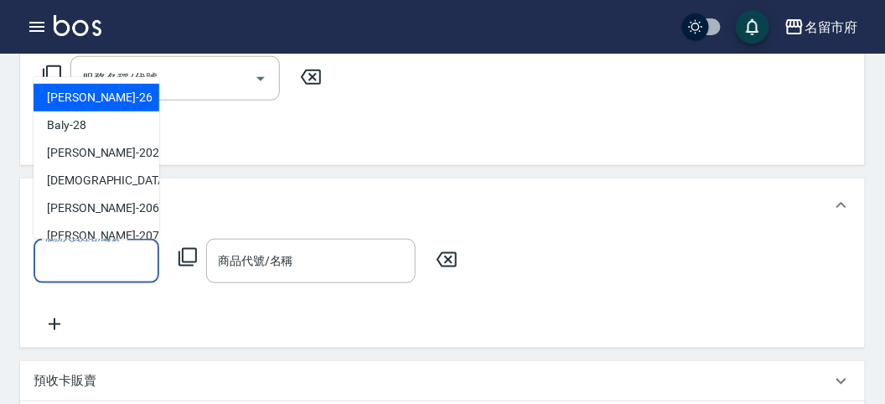
click at [91, 262] on input "服務人員姓名/編號" at bounding box center [96, 260] width 111 height 29
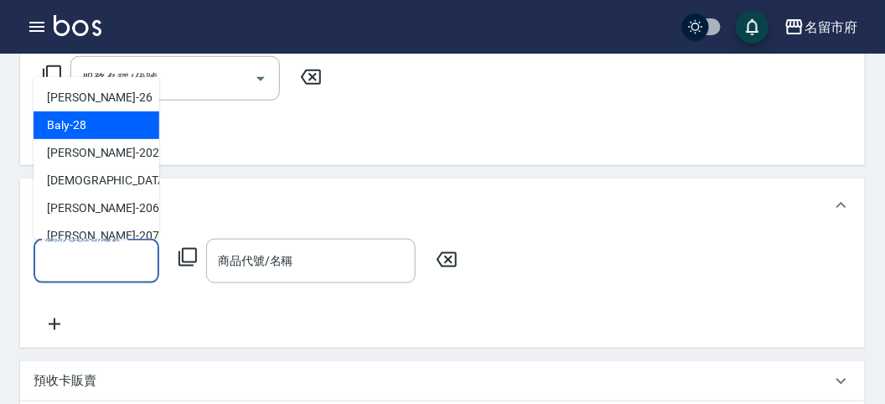
click at [99, 134] on div "Baly -28" at bounding box center [97, 125] width 126 height 28
type input "Baly-28"
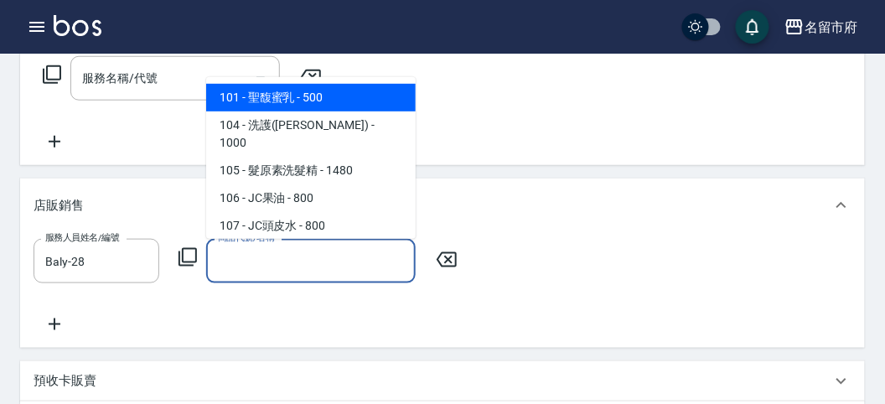
click at [246, 260] on input "商品代號/名稱" at bounding box center [311, 260] width 194 height 29
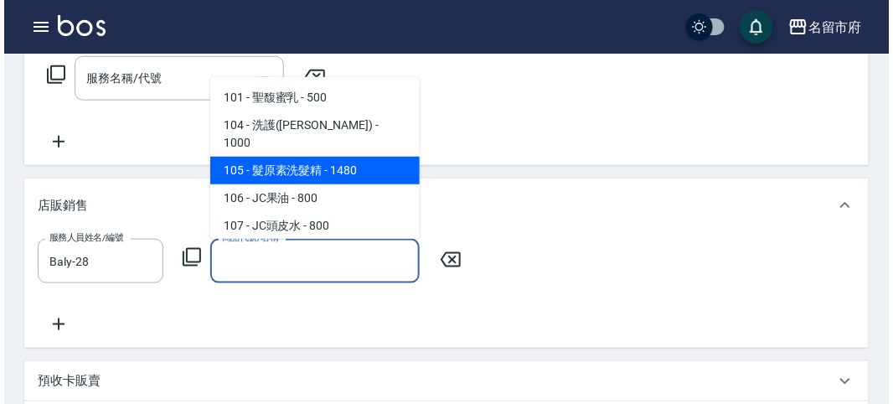
scroll to position [93, 0]
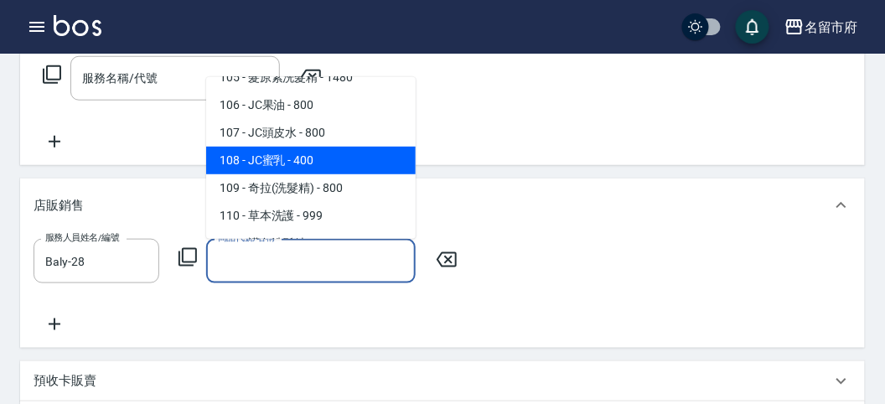
click at [298, 149] on span "108 - JC蜜乳 - 400" at bounding box center [310, 161] width 209 height 28
type input "JC蜜乳"
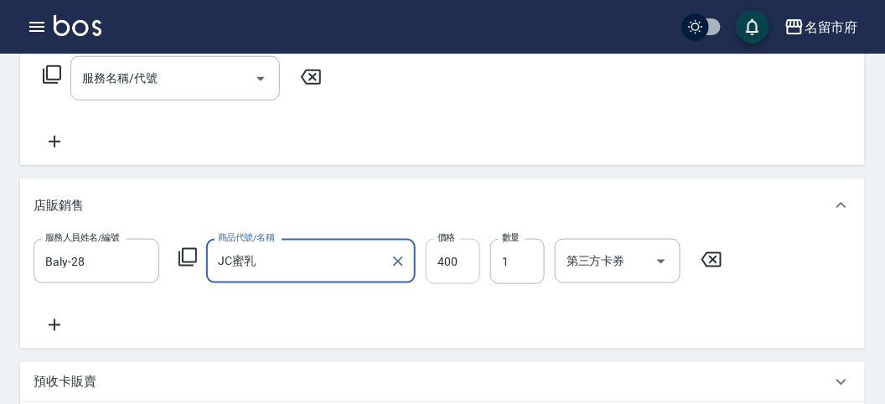
click at [448, 261] on input "400" at bounding box center [453, 261] width 54 height 45
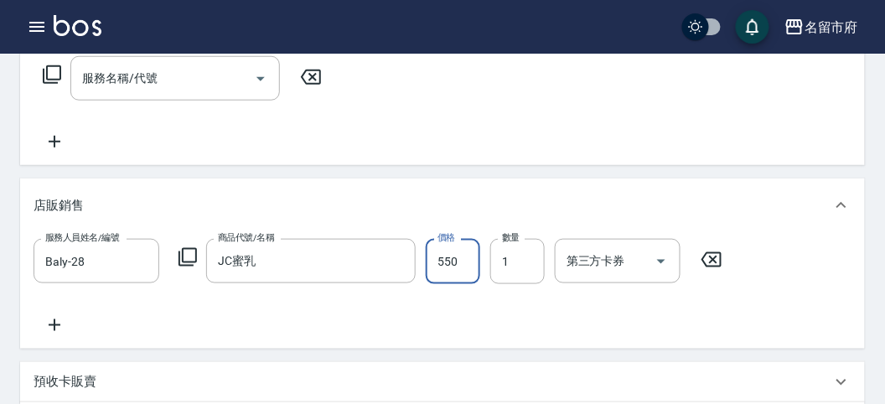
type input "550"
click at [190, 259] on icon at bounding box center [188, 257] width 20 height 20
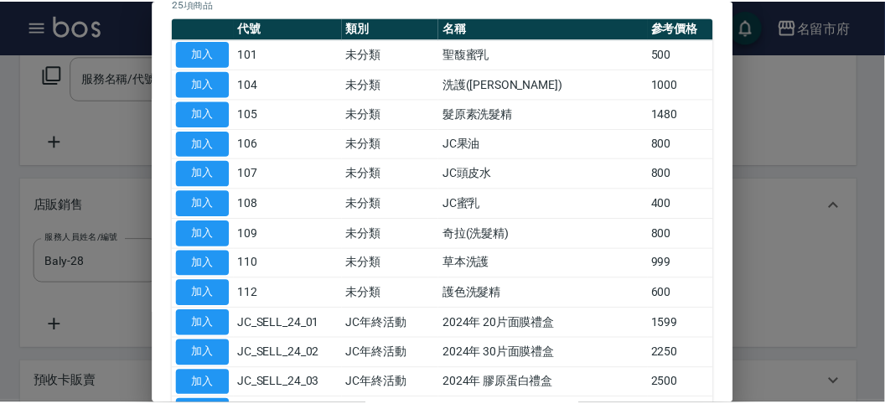
scroll to position [23, 0]
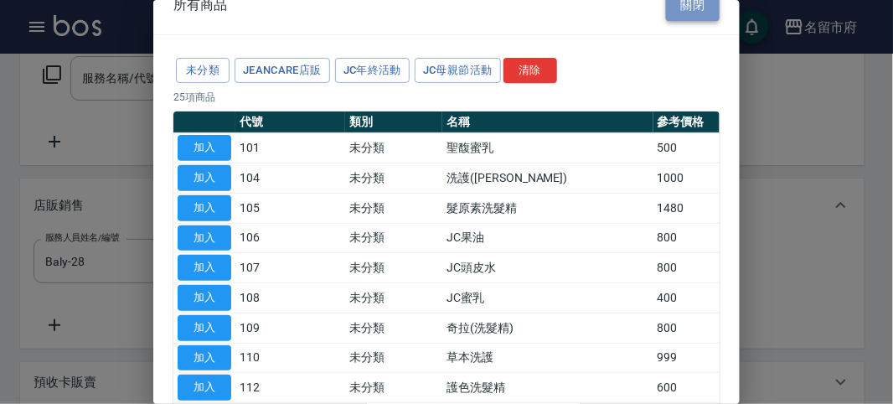
click at [688, 12] on button "關閉" at bounding box center [693, 5] width 54 height 31
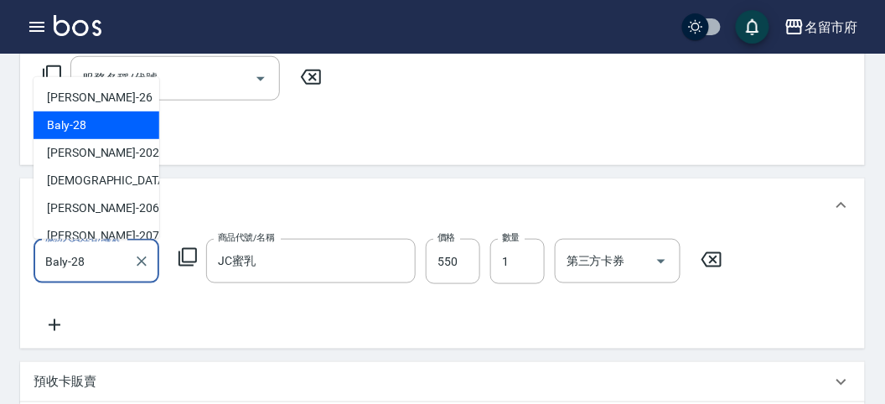
click at [117, 269] on input "Baly-28" at bounding box center [83, 260] width 85 height 29
click at [44, 327] on icon at bounding box center [55, 325] width 42 height 20
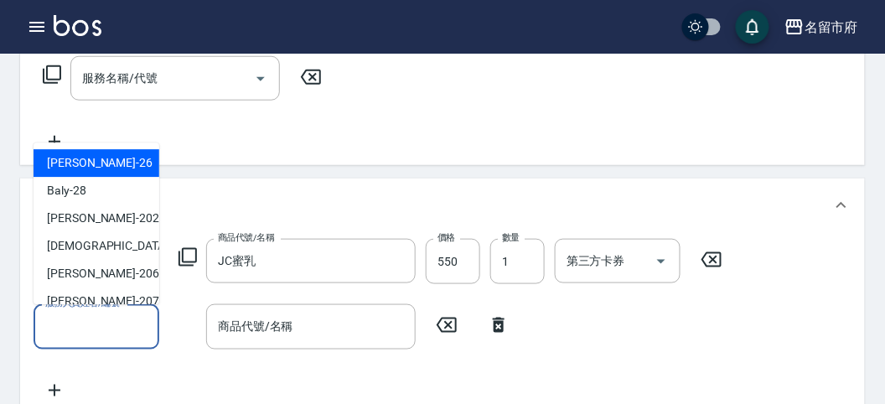
drag, startPoint x: 84, startPoint y: 335, endPoint x: 114, endPoint y: 268, distance: 73.5
click at [85, 332] on input "服務人員姓名/編號" at bounding box center [96, 326] width 111 height 29
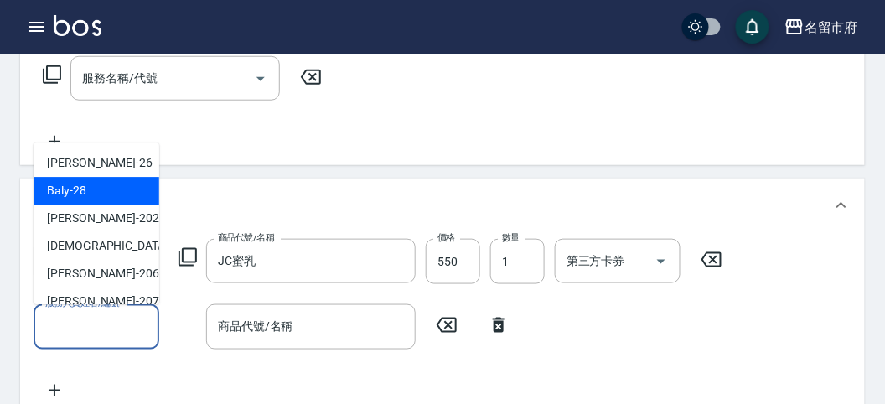
click at [120, 199] on div "Baly -28" at bounding box center [97, 192] width 126 height 28
type input "Baly-28"
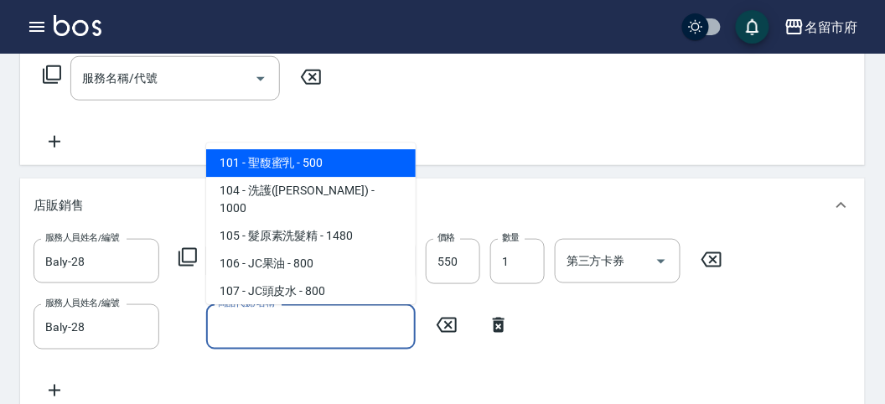
click at [234, 328] on input "商品代號/名稱" at bounding box center [311, 326] width 194 height 29
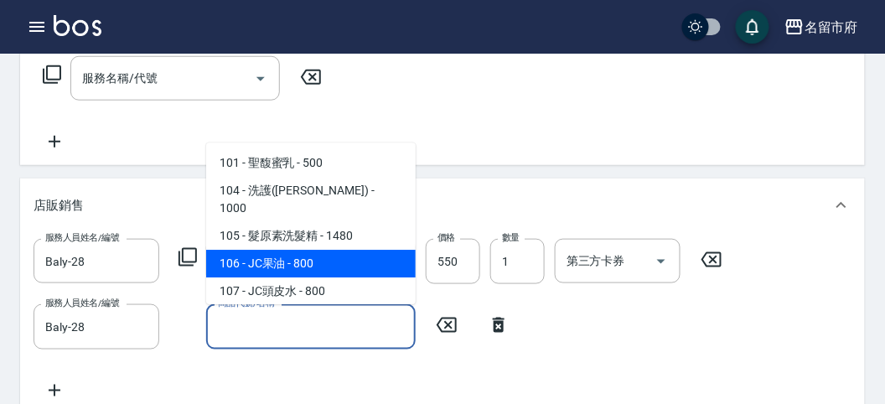
scroll to position [93, 0]
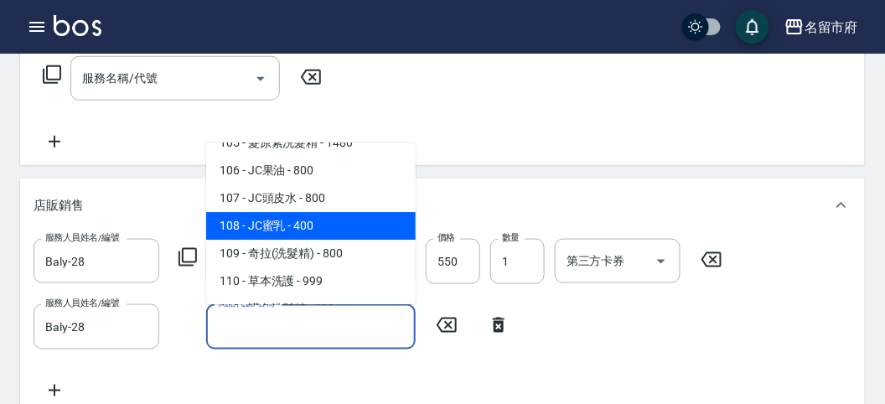
click at [327, 213] on span "108 - JC蜜乳 - 400" at bounding box center [310, 227] width 209 height 28
type input "JC蜜乳"
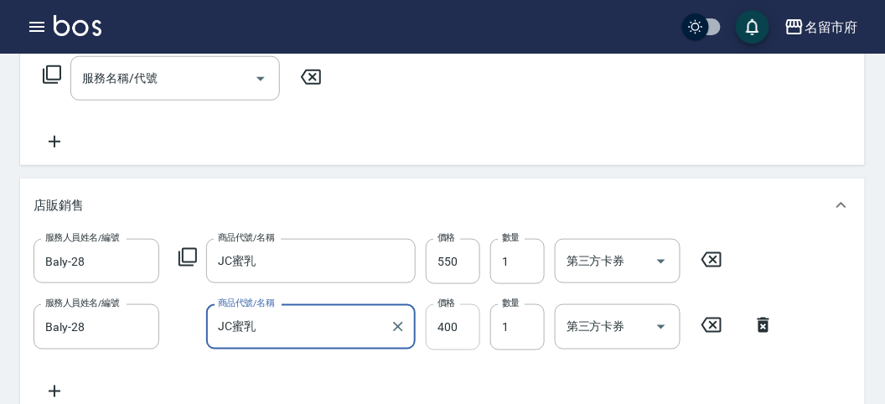
click at [447, 331] on input "400" at bounding box center [453, 326] width 54 height 45
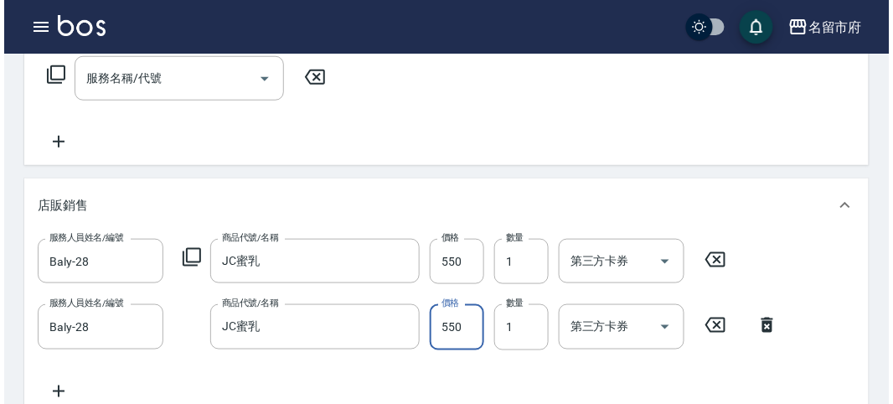
scroll to position [698, 0]
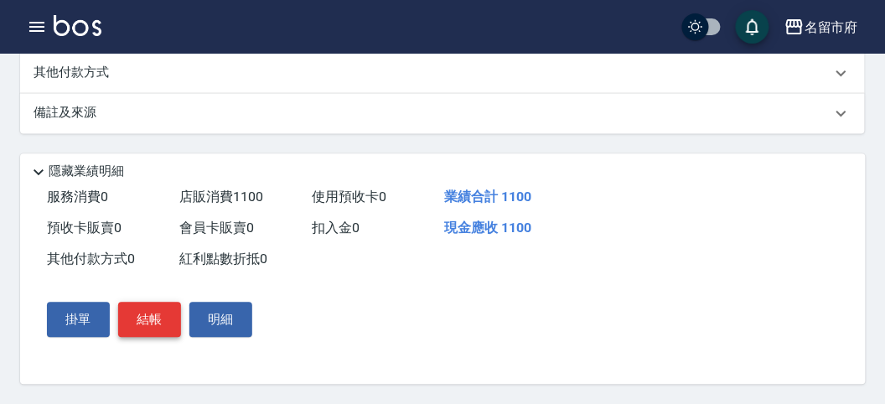
click at [153, 323] on button "結帳" at bounding box center [149, 319] width 63 height 35
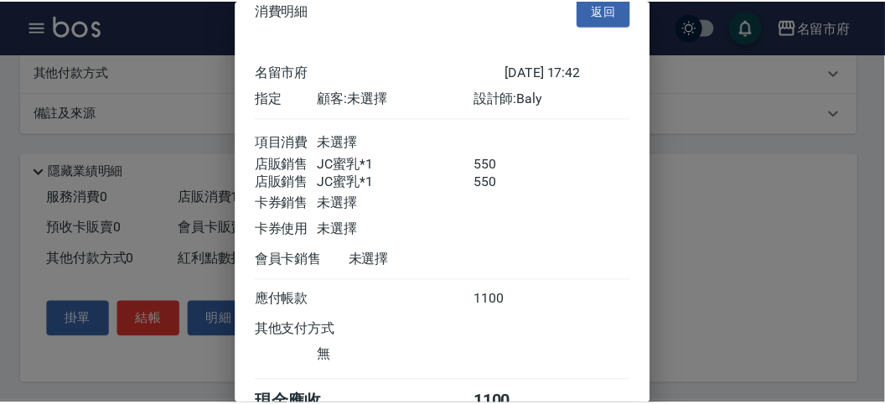
scroll to position [0, 0]
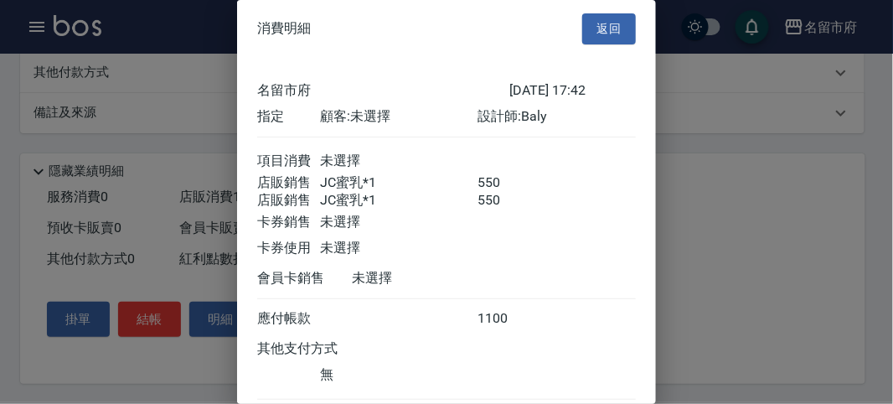
click at [597, 28] on button "返回" at bounding box center [609, 28] width 54 height 31
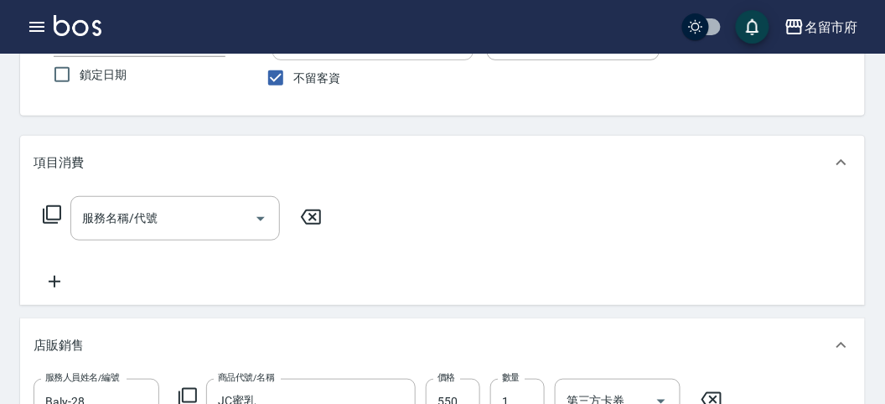
scroll to position [232, 0]
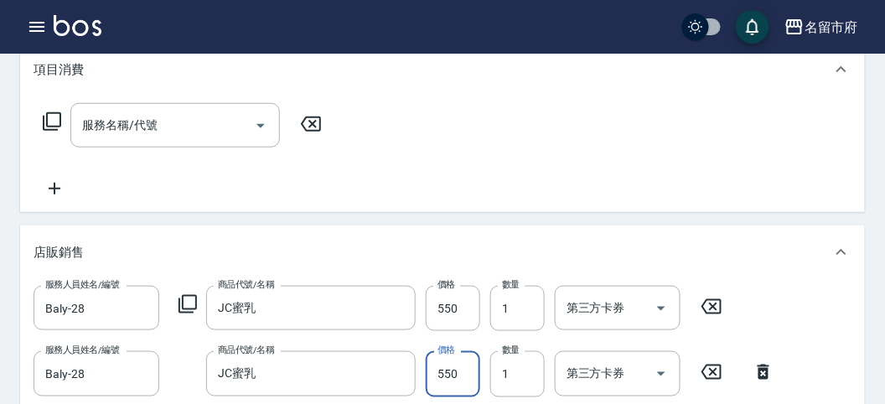
click at [460, 371] on input "550" at bounding box center [453, 373] width 54 height 45
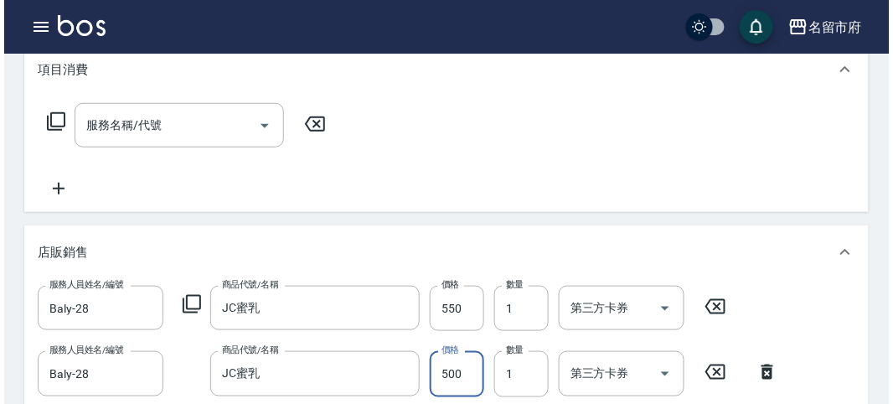
scroll to position [698, 0]
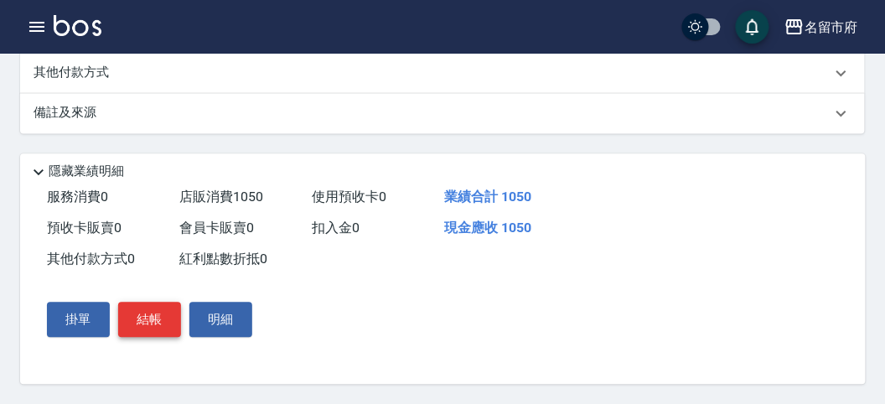
type input "500"
click at [152, 315] on button "結帳" at bounding box center [149, 319] width 63 height 35
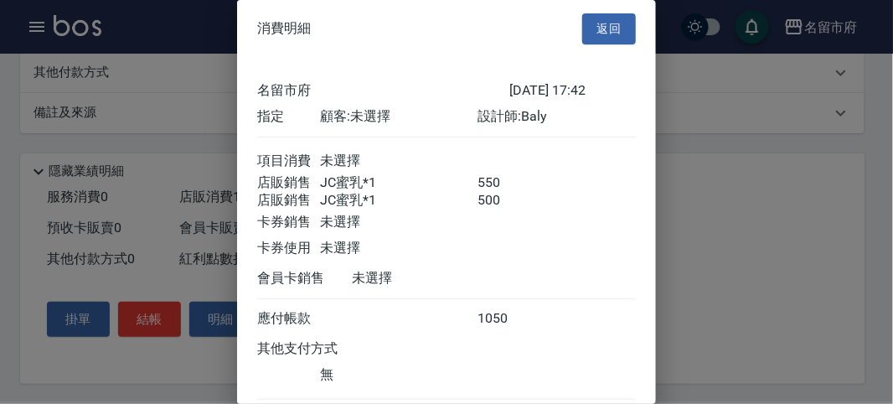
scroll to position [111, 0]
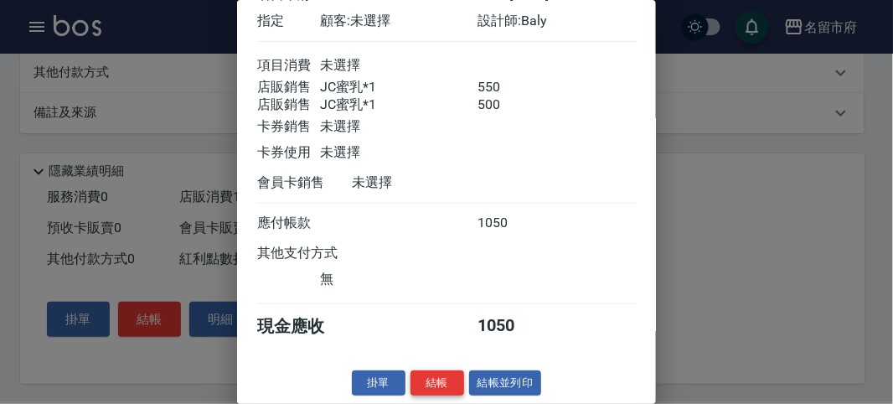
click at [429, 372] on button "結帳" at bounding box center [438, 383] width 54 height 26
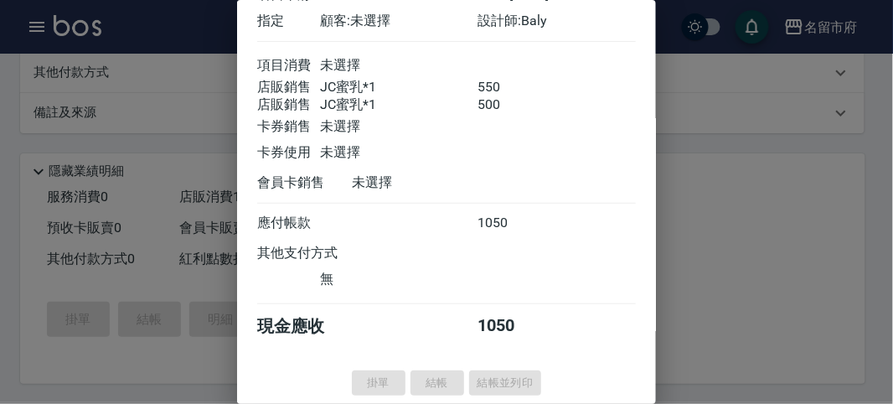
type input "[DATE] 17:43"
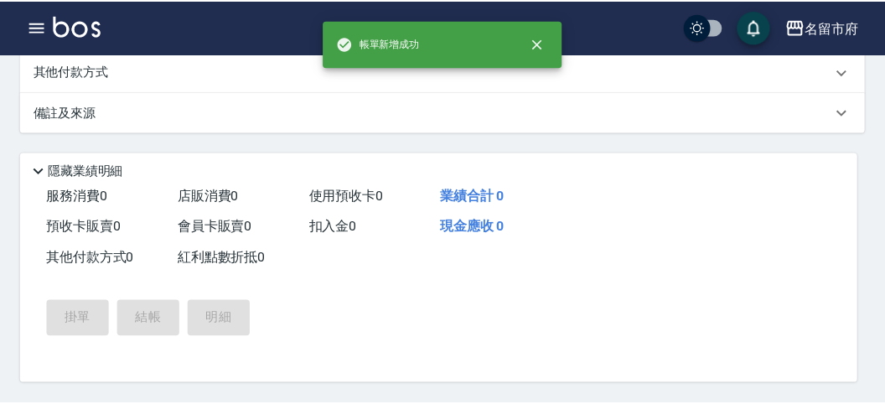
scroll to position [0, 0]
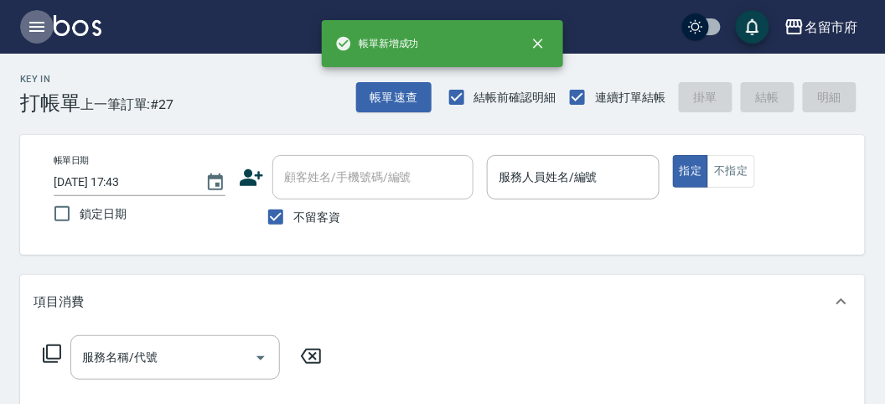
click at [32, 26] on icon "button" at bounding box center [36, 27] width 15 height 10
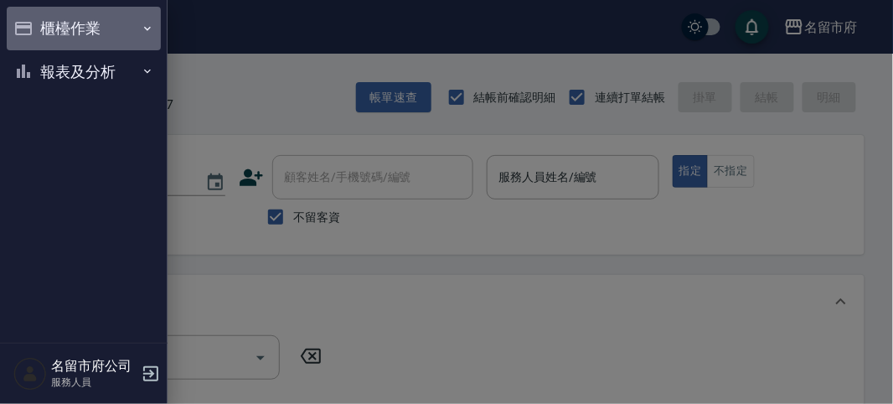
click at [32, 24] on button "櫃檯作業" at bounding box center [84, 29] width 154 height 44
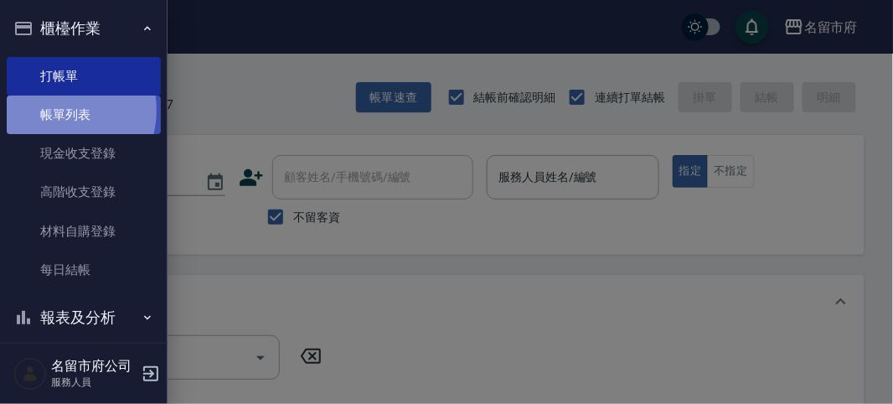
click at [56, 111] on link "帳單列表" at bounding box center [84, 115] width 154 height 39
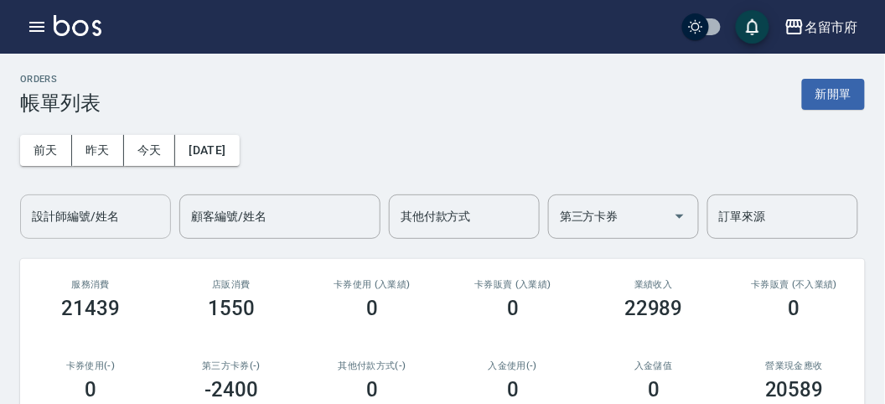
click at [107, 204] on input "設計師編號/姓名" at bounding box center [96, 216] width 136 height 29
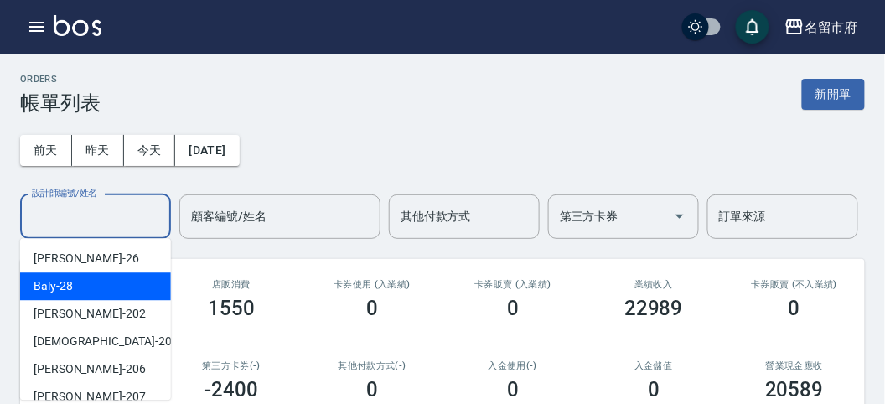
click at [97, 292] on div "Baly -28" at bounding box center [95, 286] width 151 height 28
type input "Baly-28"
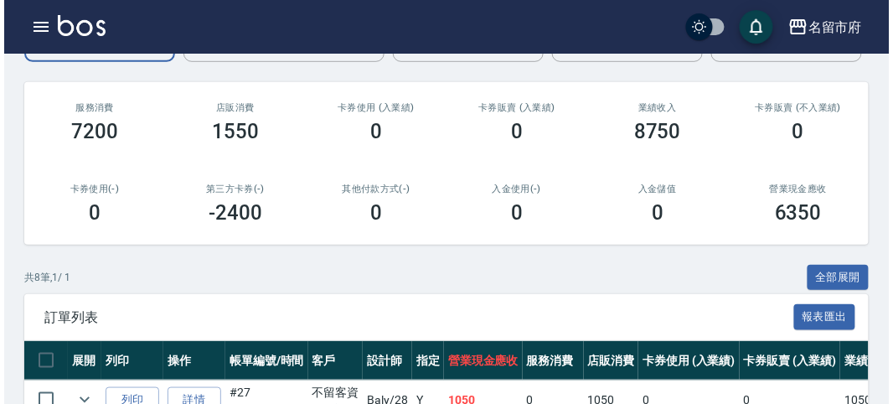
scroll to position [84, 0]
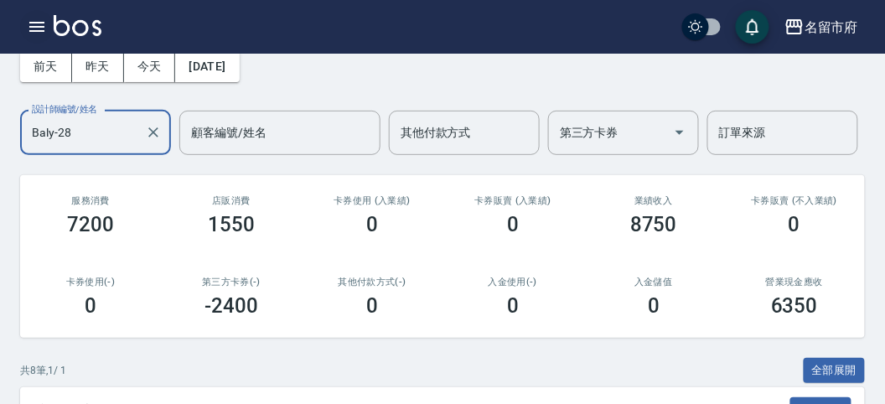
click at [43, 25] on icon "button" at bounding box center [37, 27] width 20 height 20
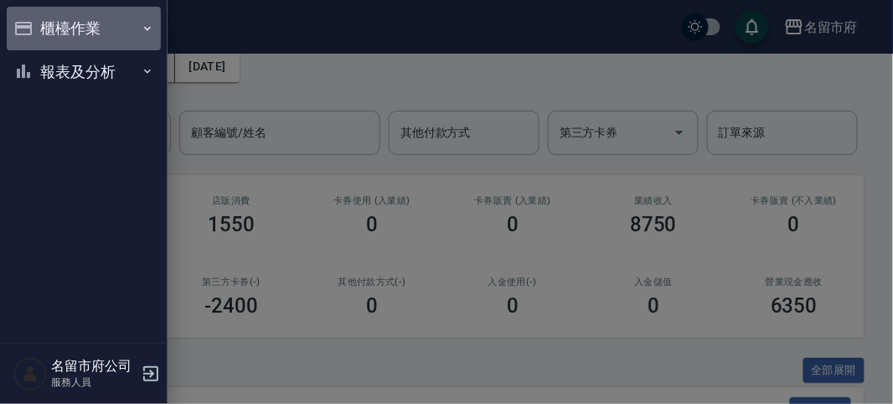
click at [43, 25] on button "櫃檯作業" at bounding box center [84, 29] width 154 height 44
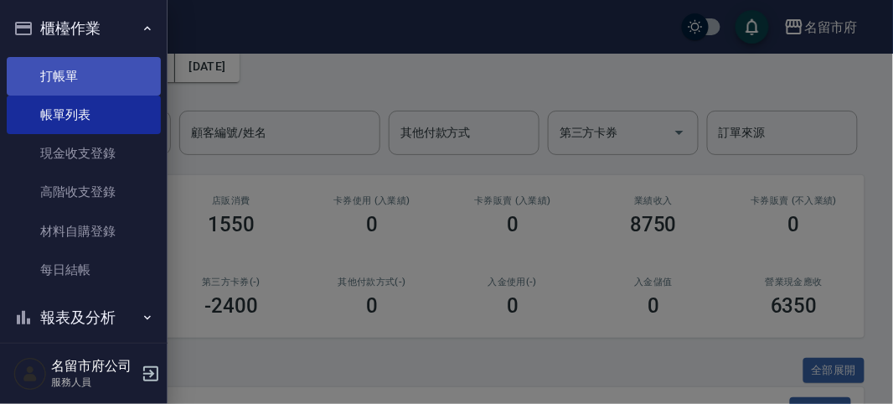
drag, startPoint x: 34, startPoint y: 71, endPoint x: 36, endPoint y: 80, distance: 8.5
click at [34, 72] on link "打帳單" at bounding box center [84, 76] width 154 height 39
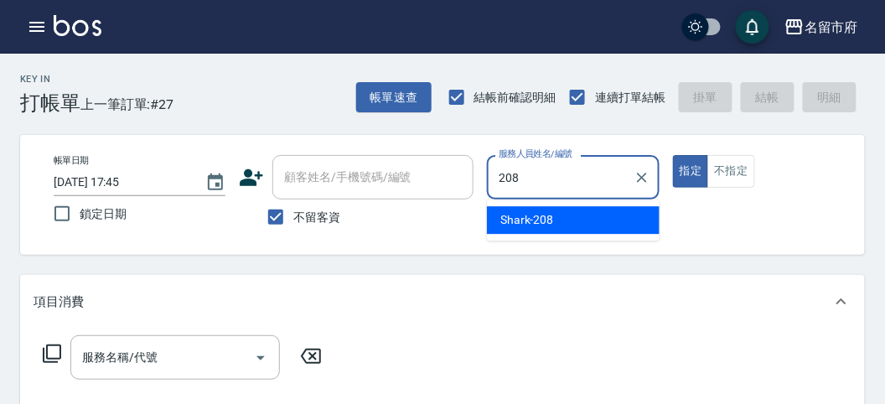
click at [525, 209] on div "Shark -208" at bounding box center [573, 220] width 173 height 28
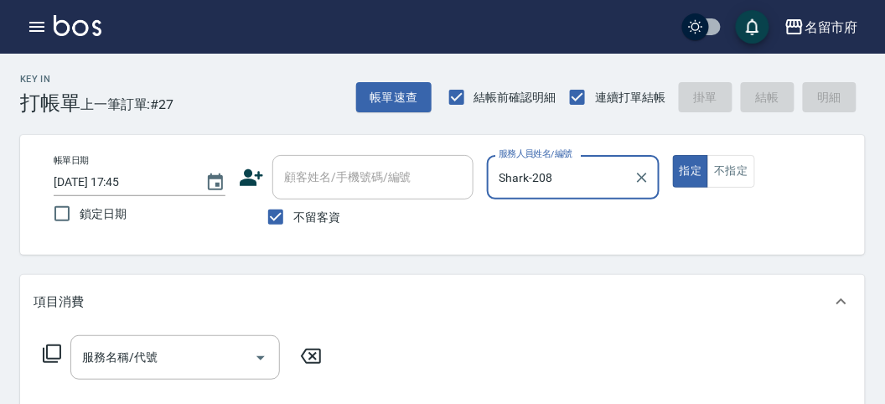
type input "Shark-208"
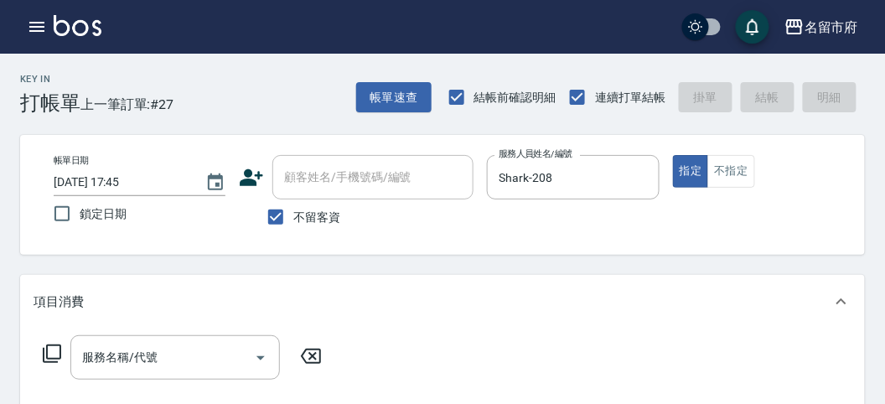
click at [52, 354] on icon at bounding box center [52, 354] width 20 height 20
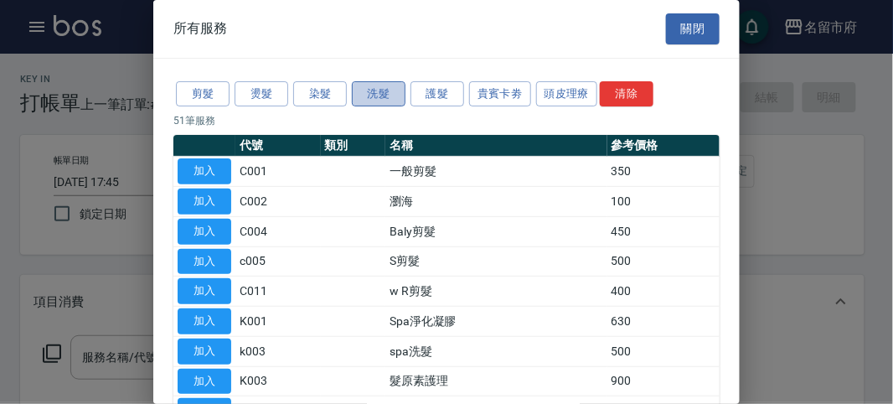
click at [378, 91] on button "洗髮" at bounding box center [379, 94] width 54 height 26
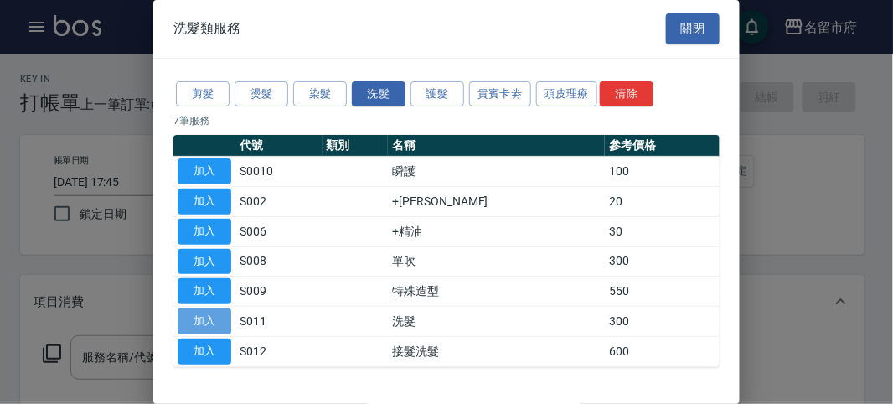
click at [216, 316] on button "加入" at bounding box center [205, 321] width 54 height 26
type input "洗髮(S011)"
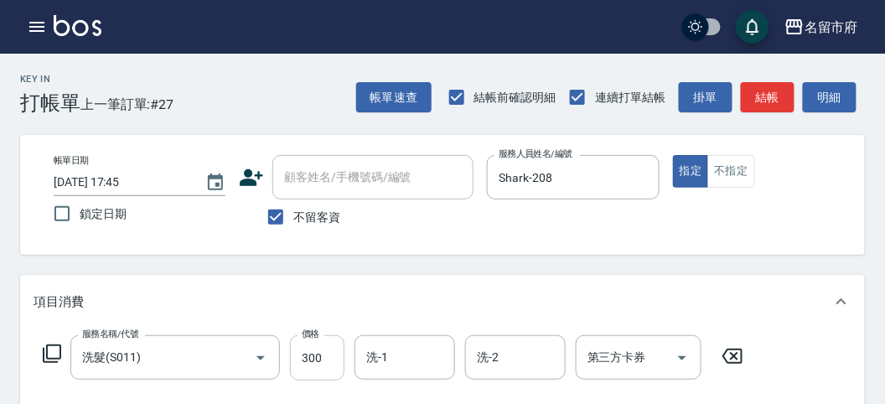
click at [325, 358] on input "300" at bounding box center [317, 357] width 54 height 45
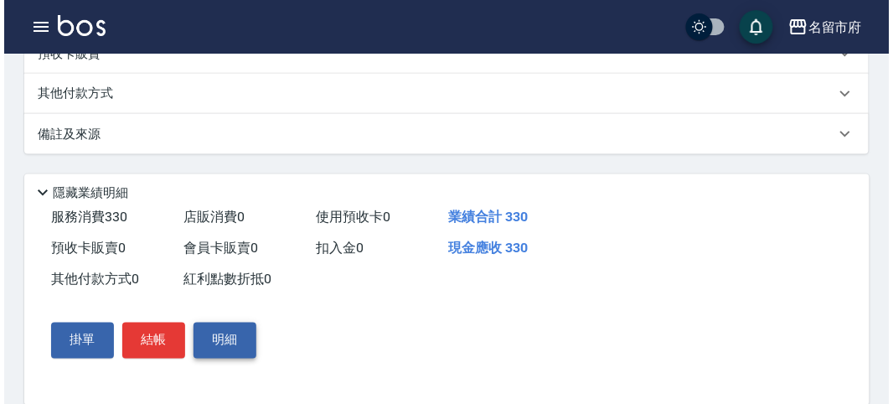
scroll to position [490, 0]
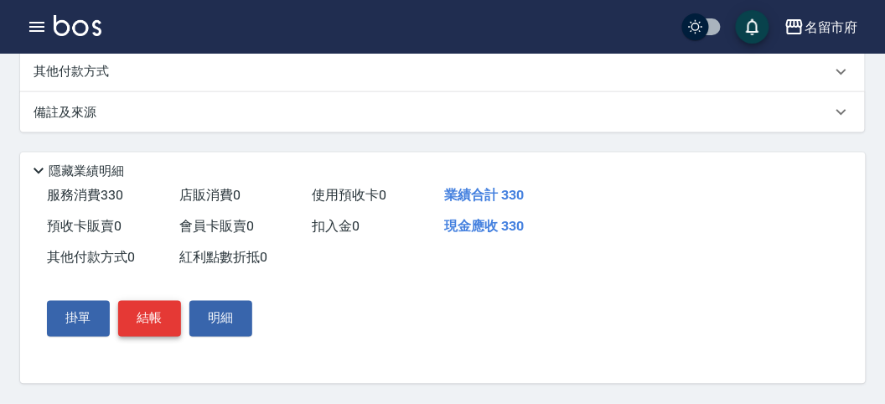
type input "330"
click at [160, 328] on button "結帳" at bounding box center [149, 318] width 63 height 35
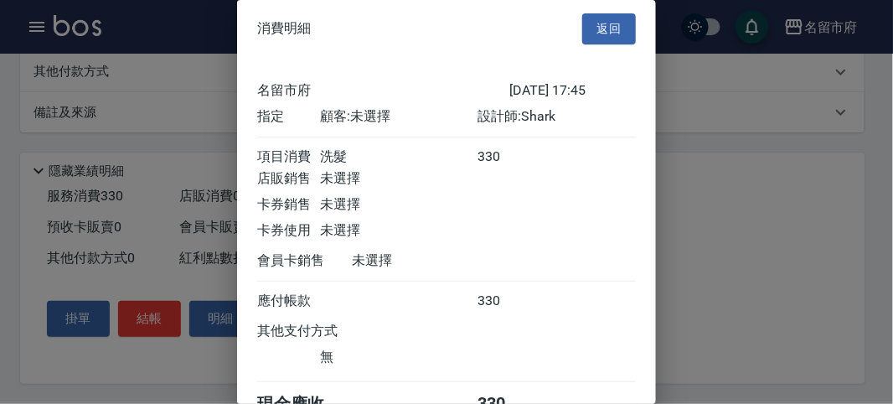
scroll to position [93, 0]
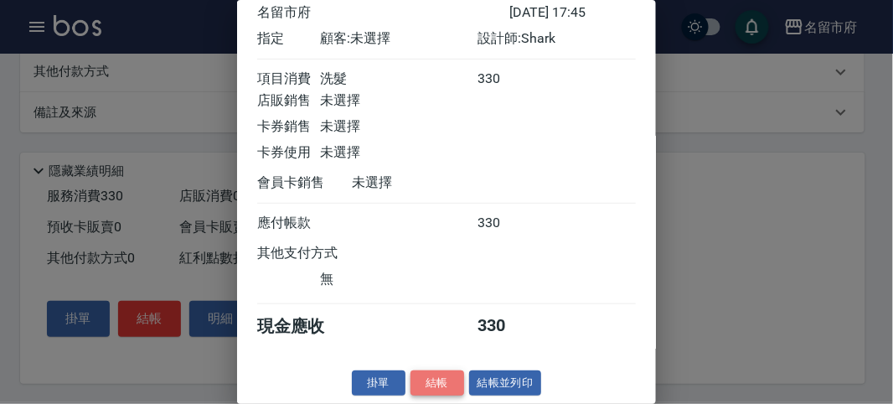
click at [435, 390] on button "結帳" at bounding box center [438, 383] width 54 height 26
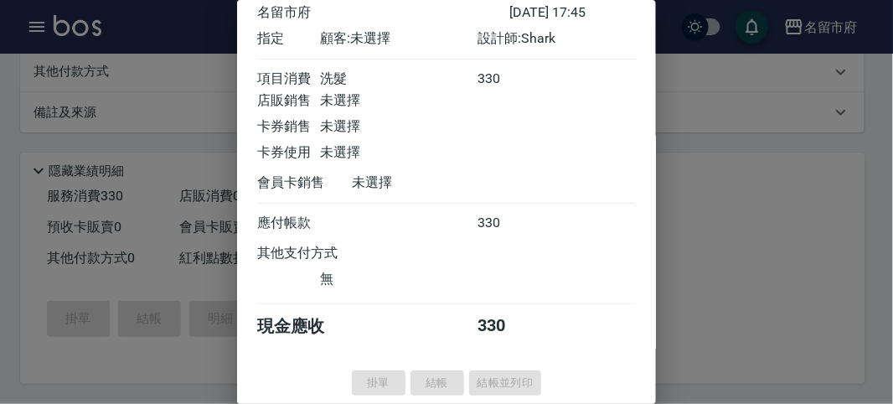
type input "[DATE] 17:47"
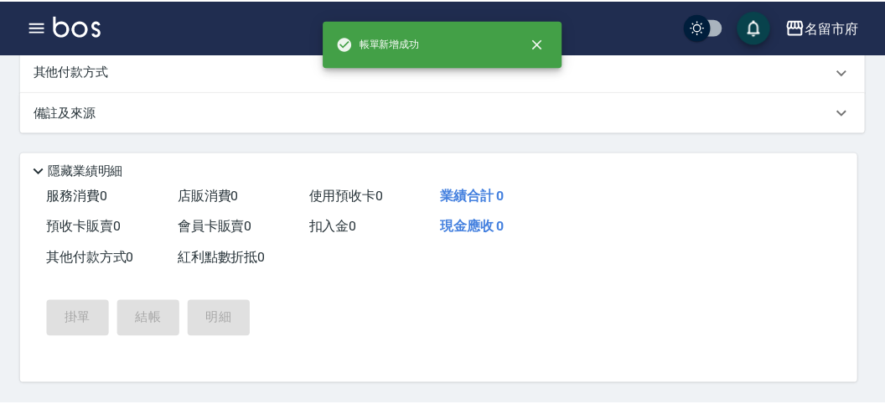
scroll to position [0, 0]
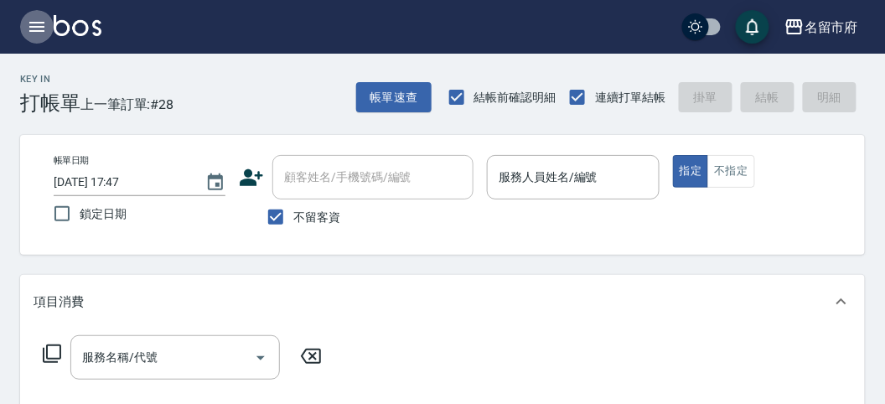
click at [35, 28] on icon "button" at bounding box center [37, 27] width 20 height 20
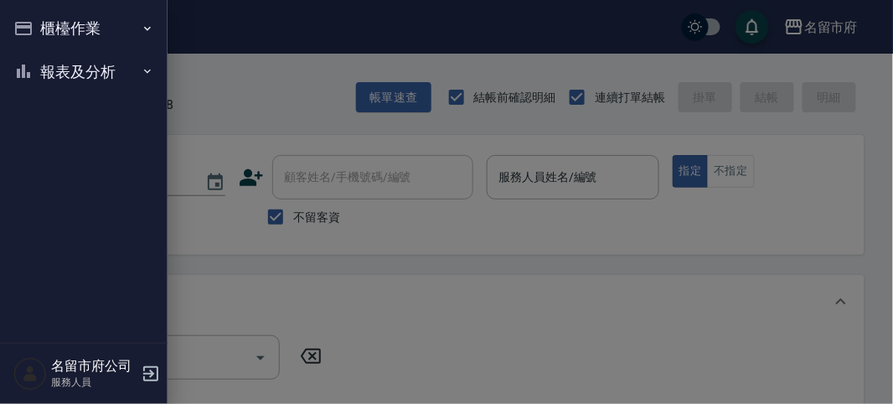
click at [80, 74] on button "報表及分析" at bounding box center [84, 72] width 154 height 44
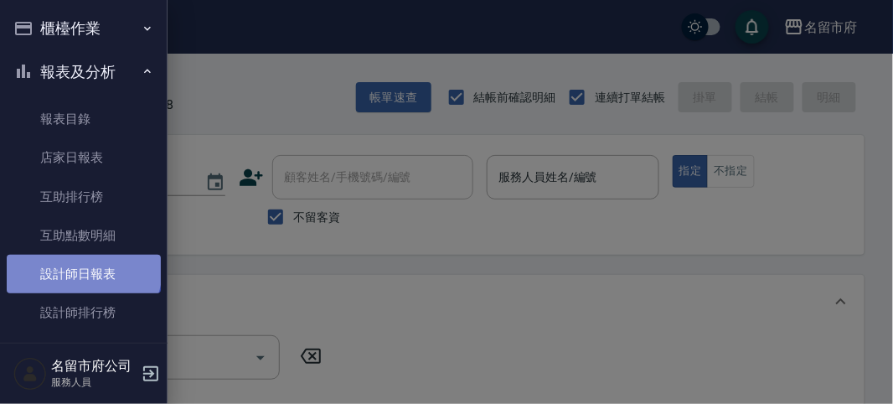
click at [82, 269] on link "設計師日報表" at bounding box center [84, 274] width 154 height 39
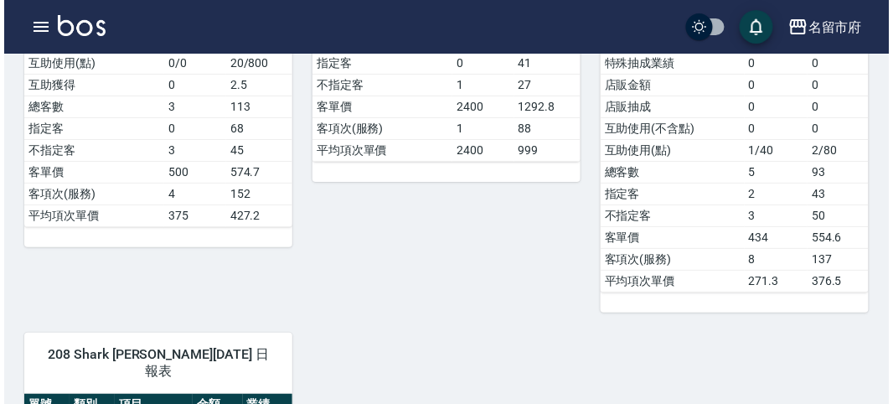
scroll to position [1676, 0]
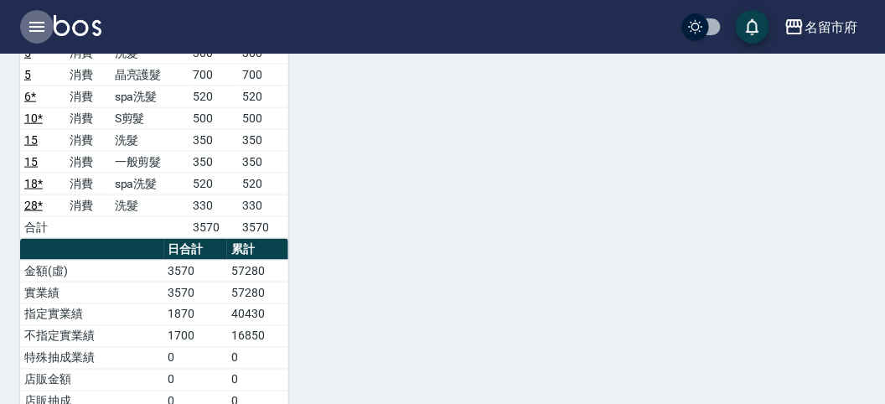
click at [35, 28] on icon "button" at bounding box center [37, 27] width 20 height 20
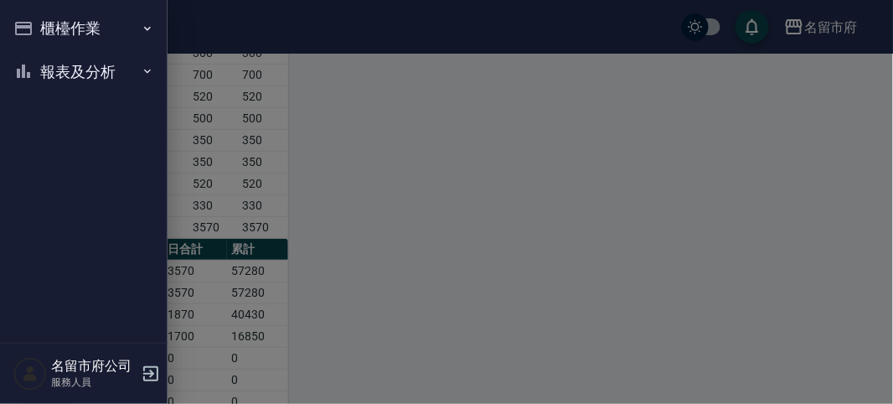
click at [47, 33] on button "櫃檯作業" at bounding box center [84, 29] width 154 height 44
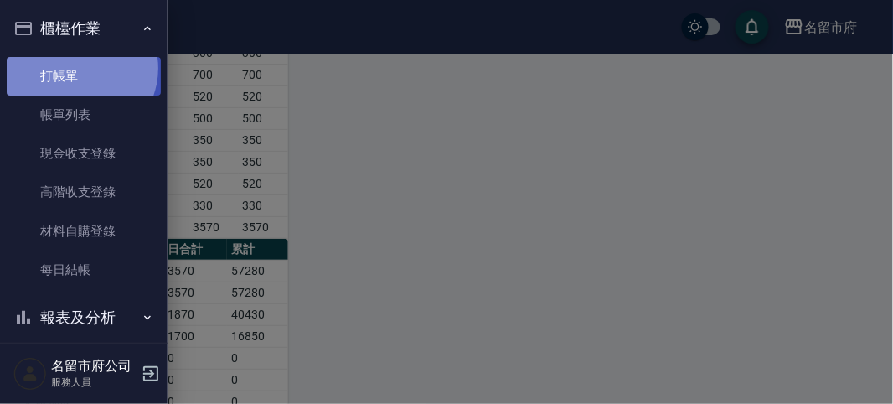
click at [77, 68] on link "打帳單" at bounding box center [84, 76] width 154 height 39
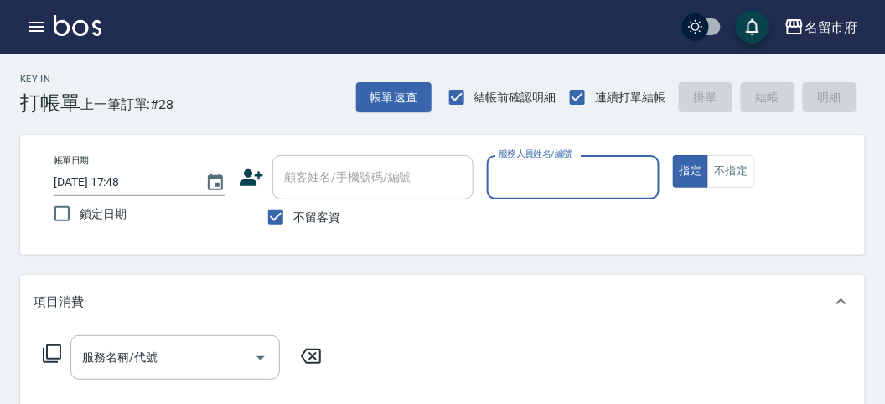
click at [596, 189] on input "服務人員姓名/編號" at bounding box center [572, 177] width 157 height 29
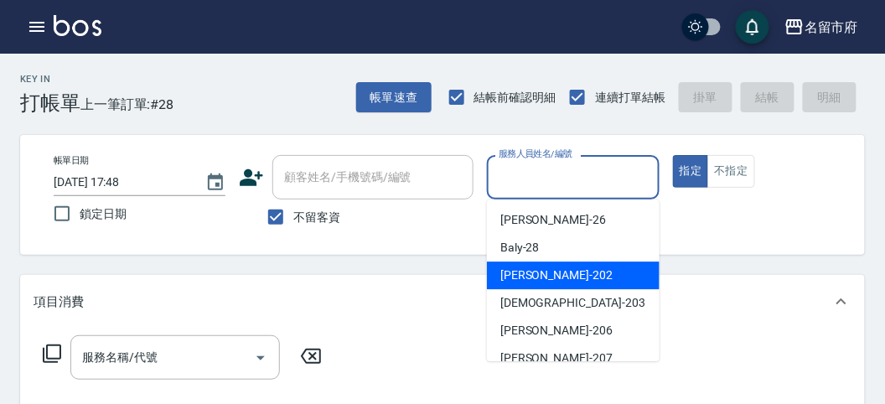
click at [568, 264] on div "[PERSON_NAME] -202" at bounding box center [573, 275] width 173 height 28
type input "[PERSON_NAME]-202"
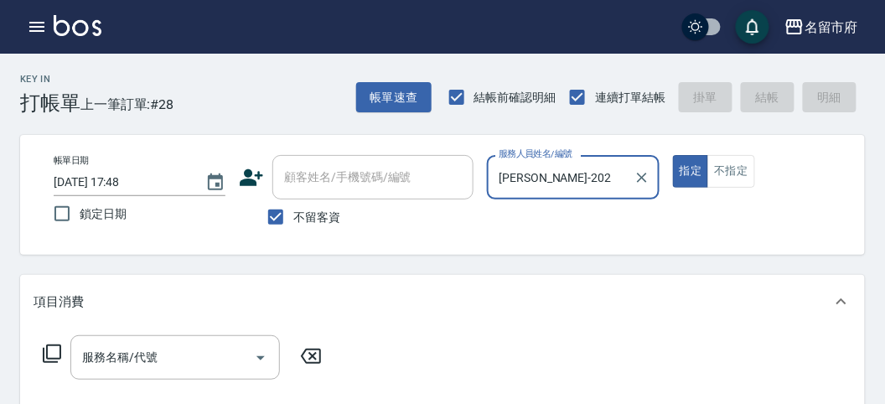
click at [49, 357] on icon at bounding box center [52, 354] width 20 height 20
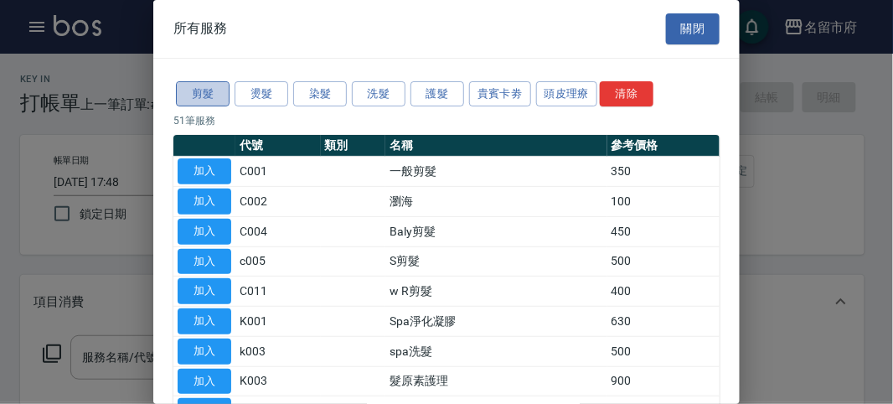
click at [218, 95] on button "剪髮" at bounding box center [203, 94] width 54 height 26
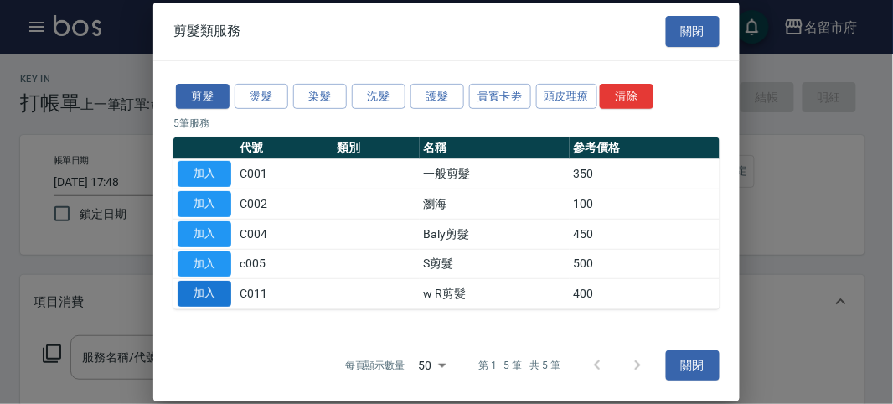
click at [211, 285] on button "加入" at bounding box center [205, 294] width 54 height 26
type input "w R剪髮(C011)"
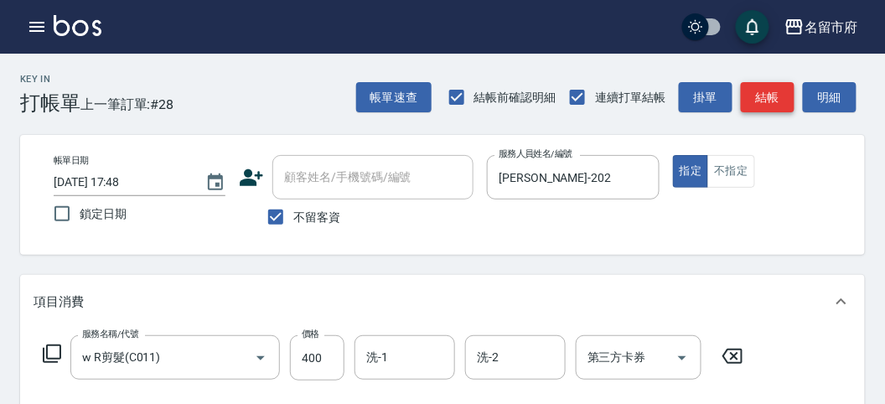
click at [758, 102] on button "結帳" at bounding box center [768, 97] width 54 height 31
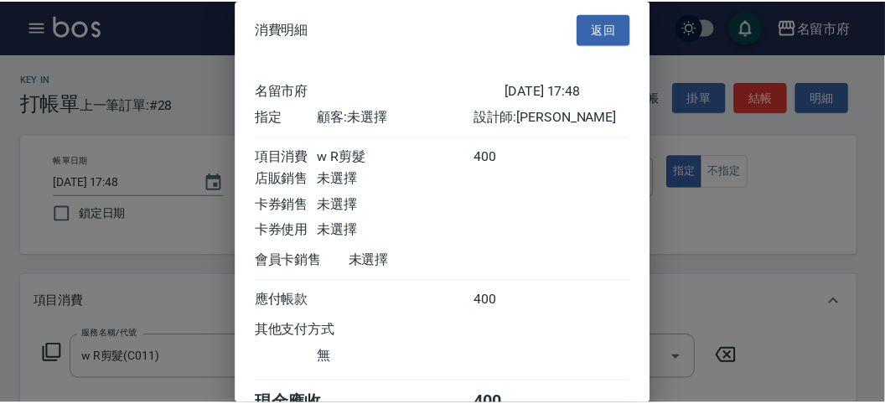
scroll to position [93, 0]
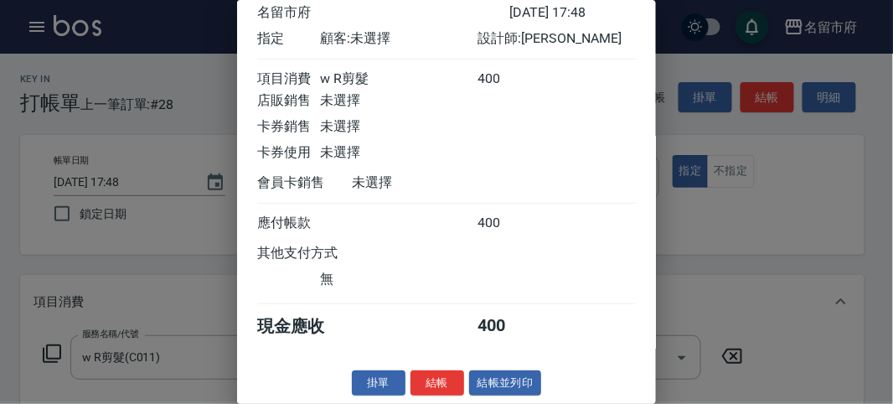
drag, startPoint x: 437, startPoint y: 385, endPoint x: 483, endPoint y: 369, distance: 49.0
click at [437, 385] on button "結帳" at bounding box center [438, 383] width 54 height 26
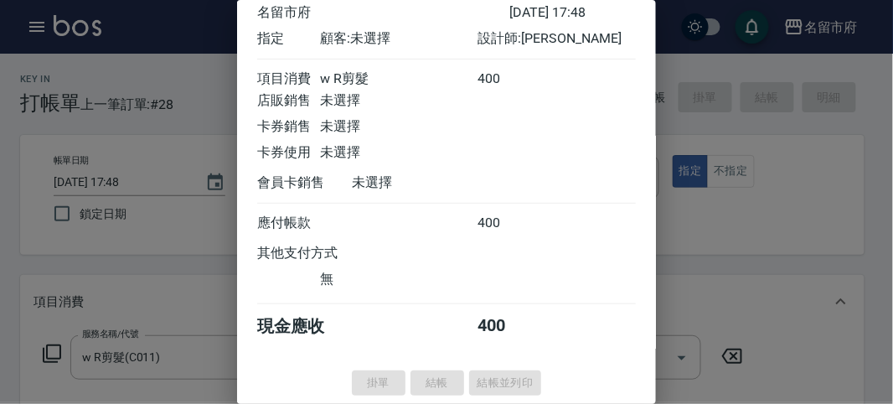
type input "[DATE] 19:00"
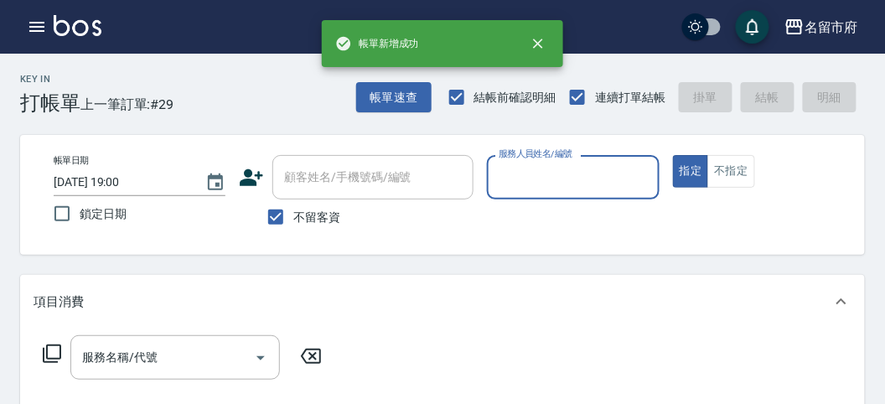
click at [25, 23] on button "button" at bounding box center [37, 27] width 34 height 34
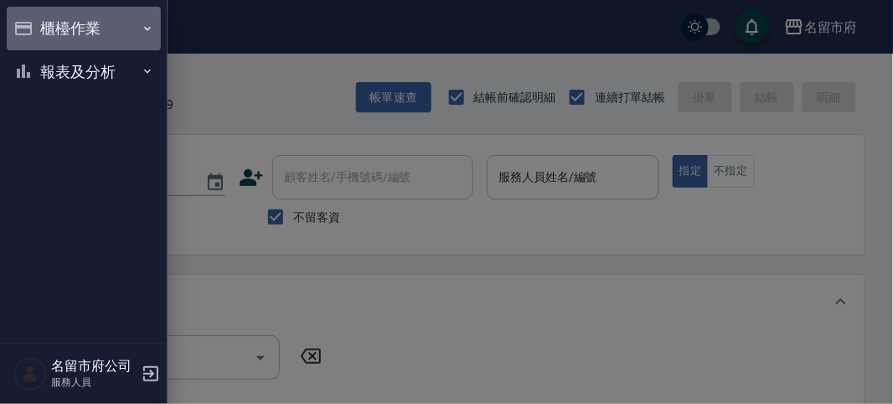
click at [35, 34] on button "櫃檯作業" at bounding box center [84, 29] width 154 height 44
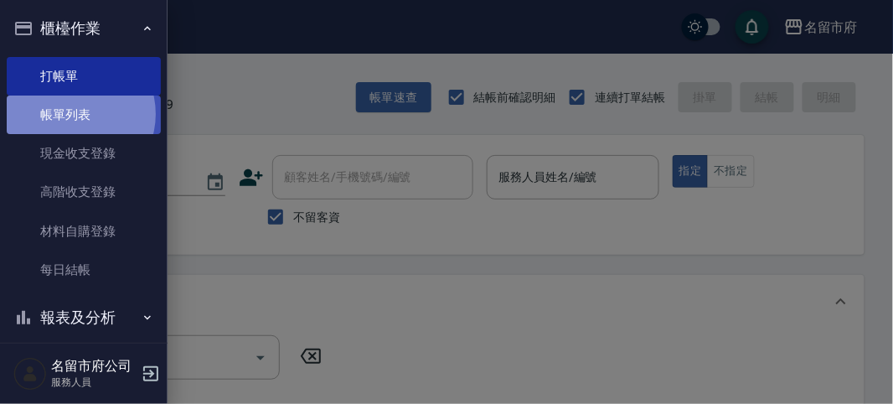
click at [71, 114] on link "帳單列表" at bounding box center [84, 115] width 154 height 39
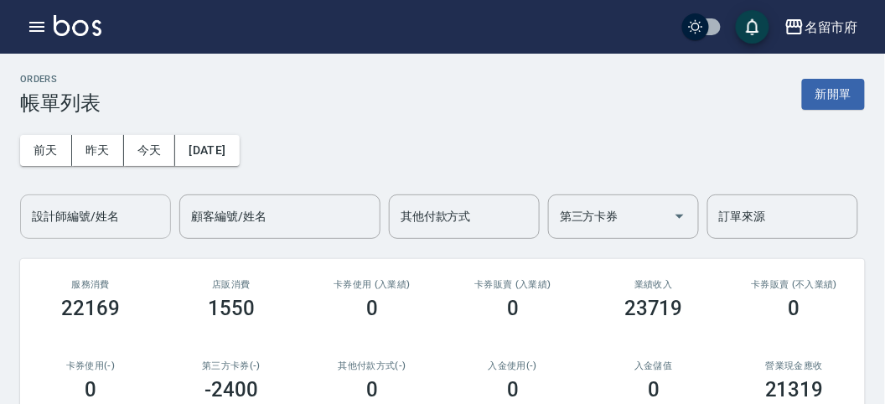
click at [52, 222] on input "設計師編號/姓名" at bounding box center [96, 216] width 136 height 29
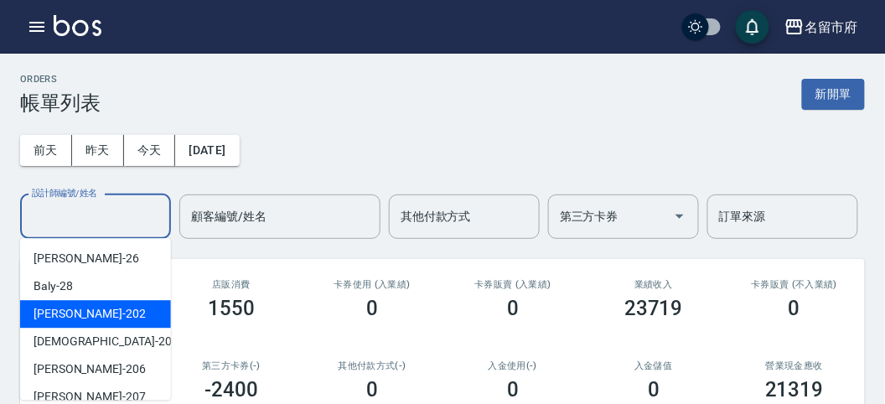
click at [67, 318] on span "[PERSON_NAME] -202" at bounding box center [90, 314] width 112 height 18
type input "[PERSON_NAME]-202"
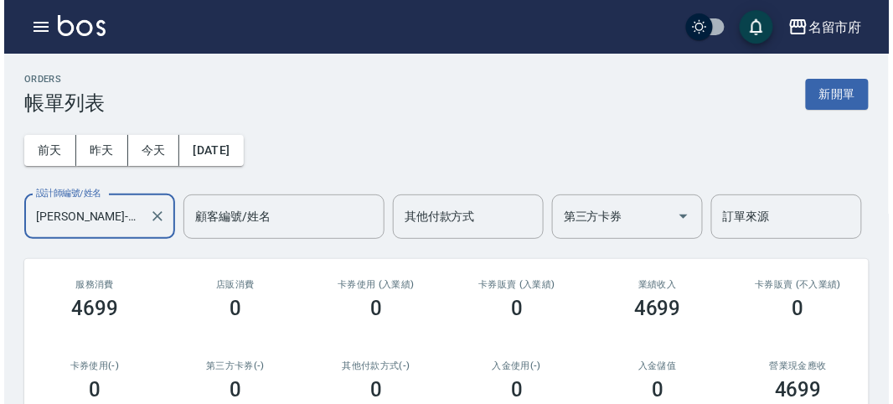
scroll to position [186, 0]
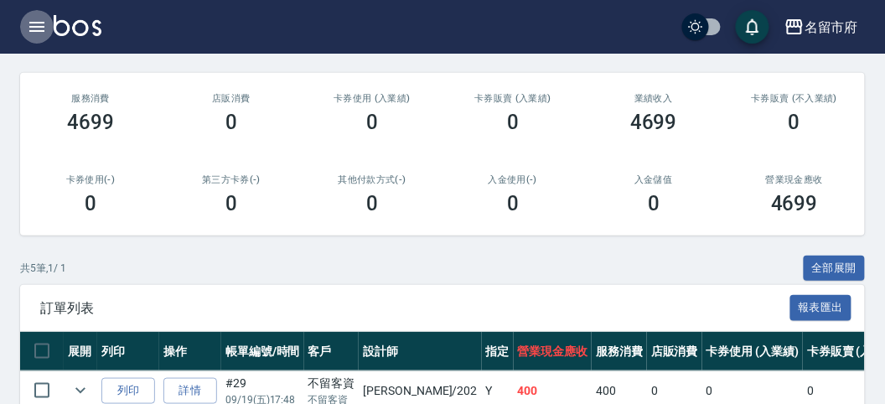
click at [28, 19] on icon "button" at bounding box center [37, 27] width 20 height 20
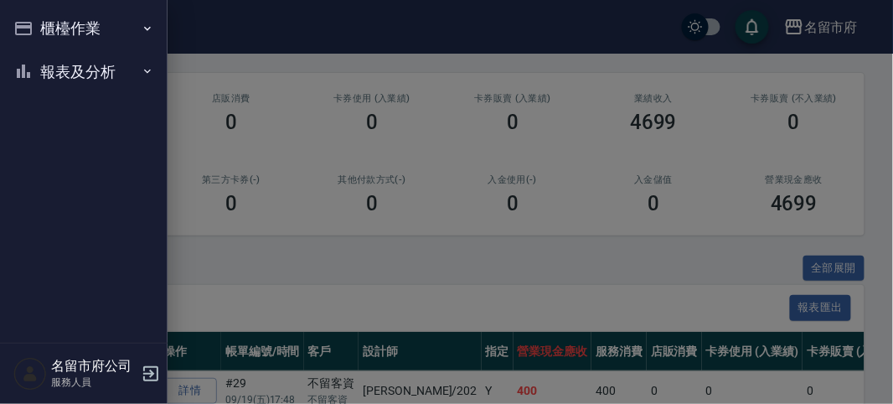
click at [30, 19] on icon "button" at bounding box center [23, 28] width 20 height 20
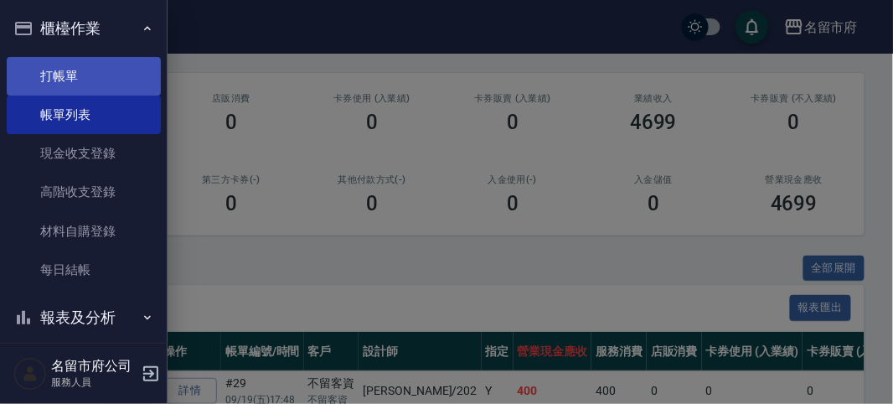
click at [92, 72] on link "打帳單" at bounding box center [84, 76] width 154 height 39
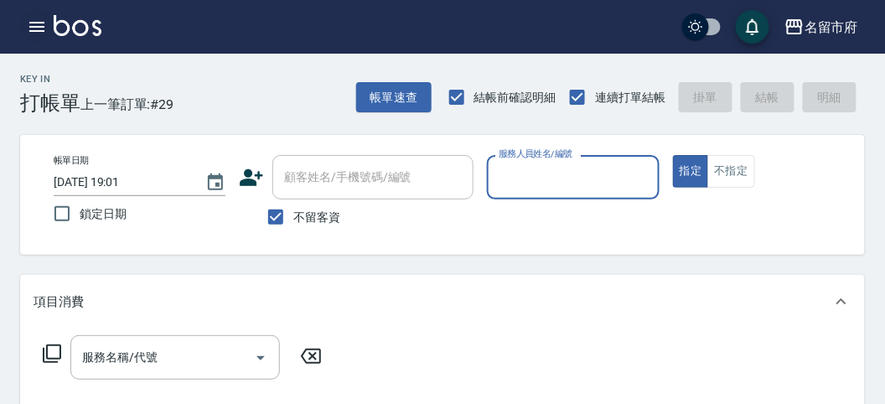
click at [36, 24] on icon "button" at bounding box center [37, 27] width 20 height 20
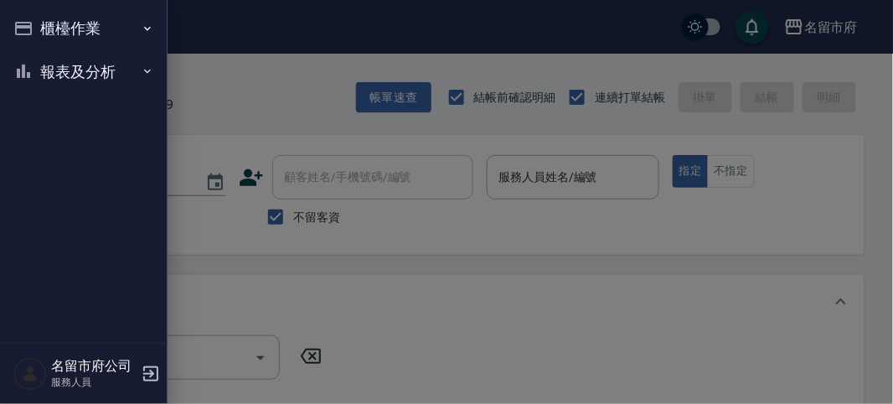
click at [60, 70] on button "報表及分析" at bounding box center [84, 72] width 154 height 44
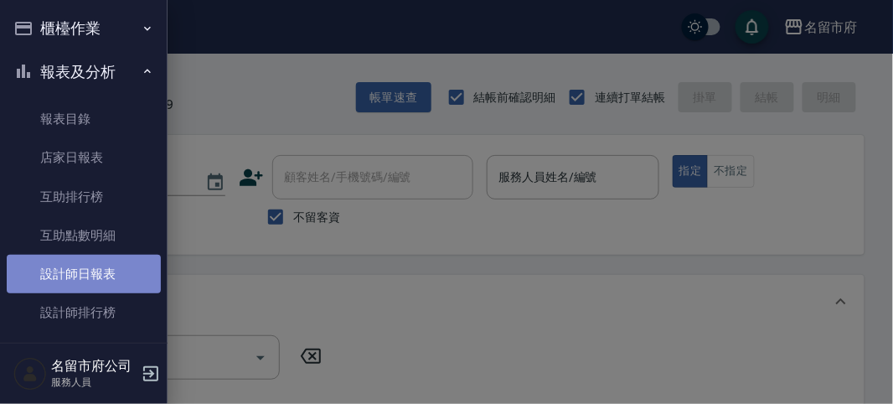
click at [101, 281] on link "設計師日報表" at bounding box center [84, 274] width 154 height 39
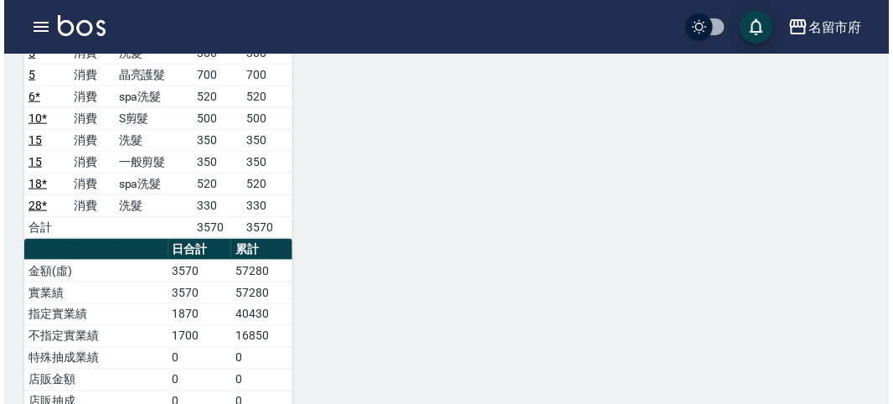
scroll to position [1303, 0]
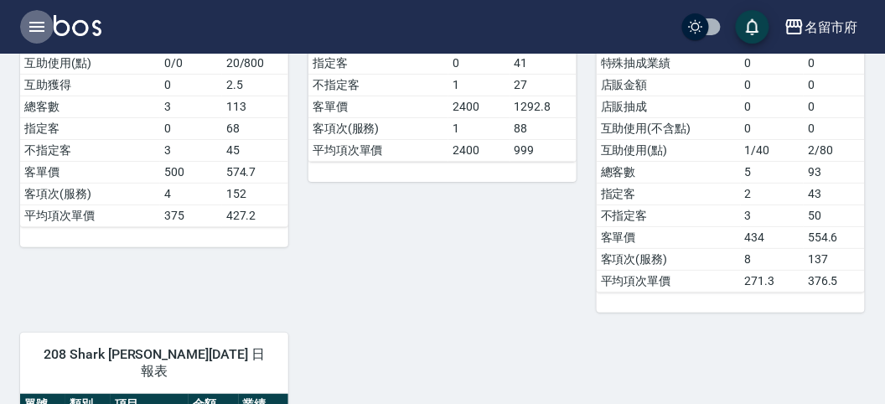
click at [31, 26] on icon "button" at bounding box center [36, 27] width 15 height 10
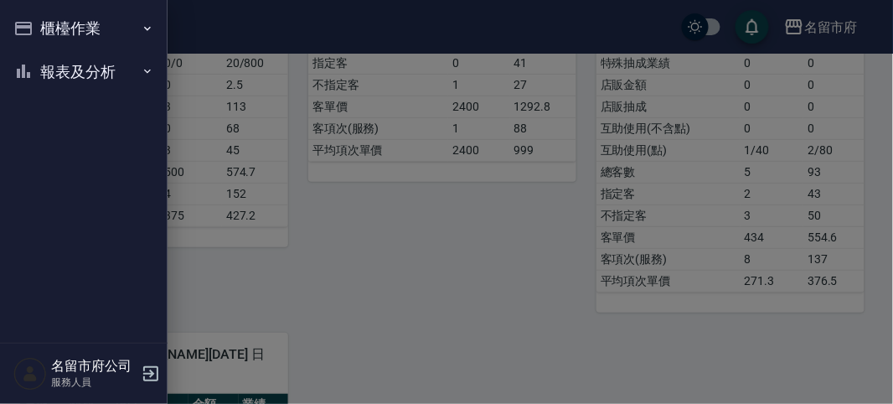
click at [31, 26] on icon "button" at bounding box center [23, 28] width 20 height 20
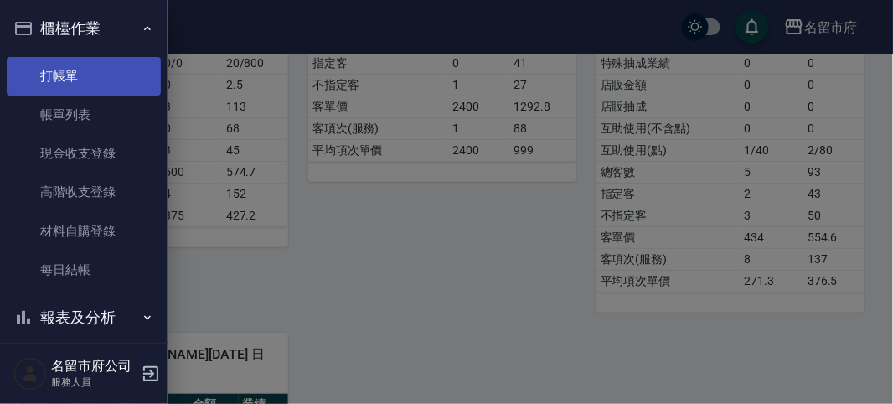
click at [49, 63] on link "打帳單" at bounding box center [84, 76] width 154 height 39
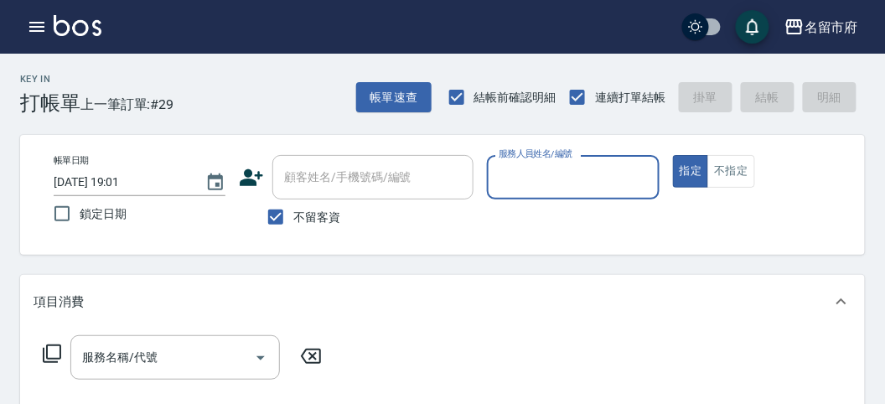
click at [525, 183] on input "服務人員姓名/編號" at bounding box center [572, 177] width 157 height 29
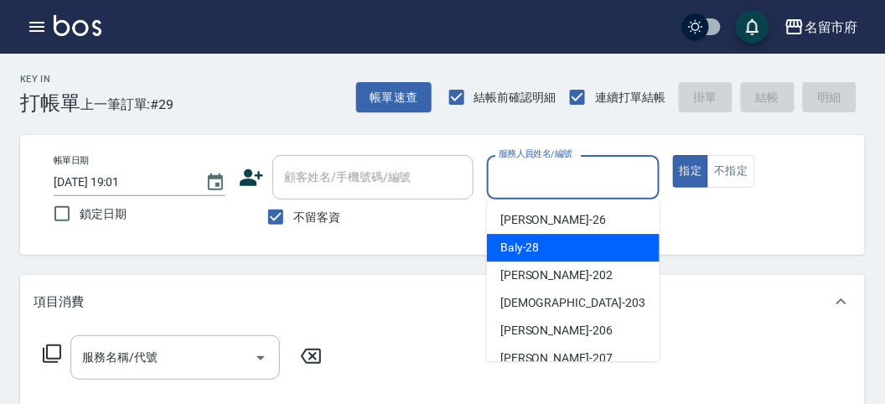
click at [520, 246] on span "Baly -28" at bounding box center [519, 248] width 39 height 18
type input "Baly-28"
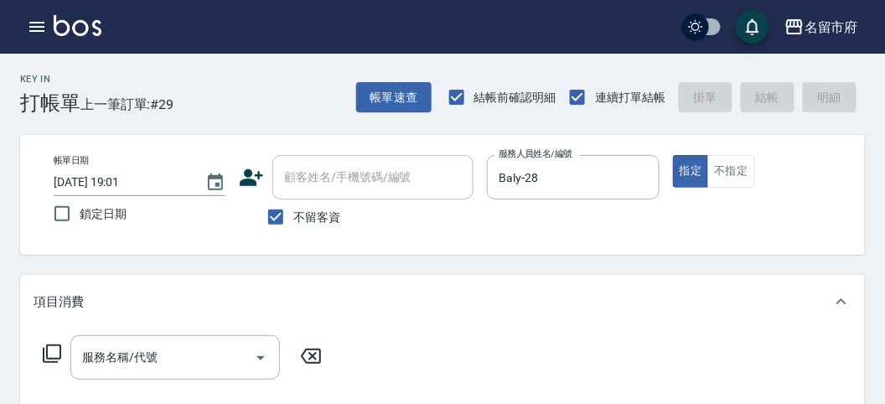
click at [51, 355] on icon at bounding box center [52, 354] width 20 height 20
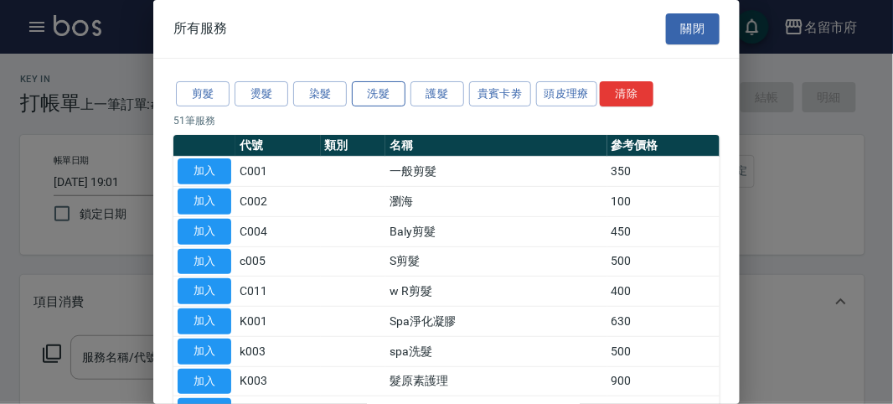
click at [368, 90] on button "洗髮" at bounding box center [379, 94] width 54 height 26
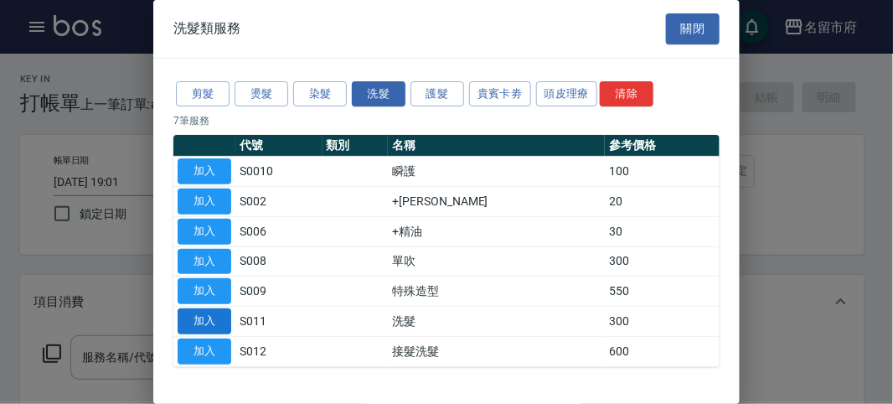
click at [202, 313] on button "加入" at bounding box center [205, 321] width 54 height 26
type input "洗髮(S011)"
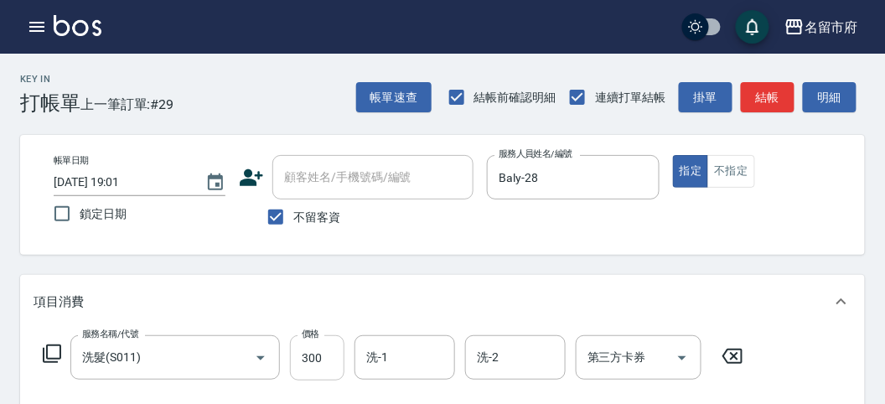
click at [318, 359] on input "300" at bounding box center [317, 357] width 54 height 45
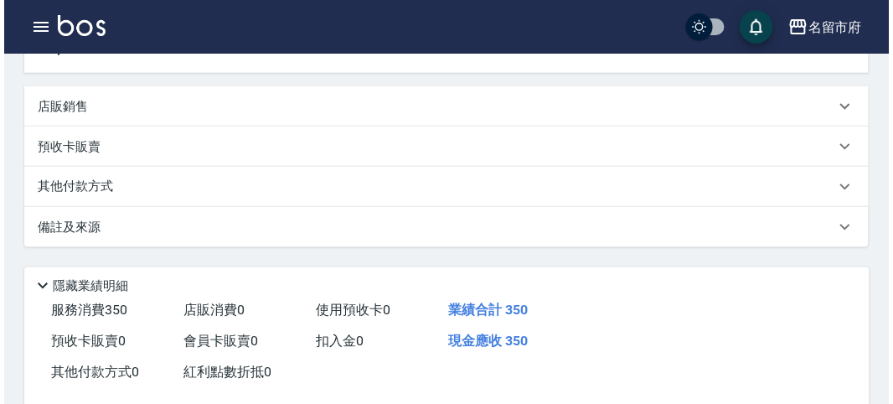
scroll to position [490, 0]
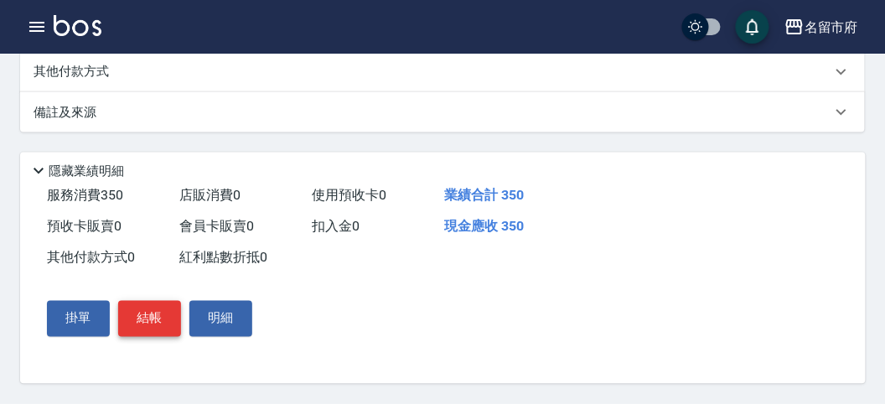
type input "350"
click at [147, 318] on button "結帳" at bounding box center [149, 318] width 63 height 35
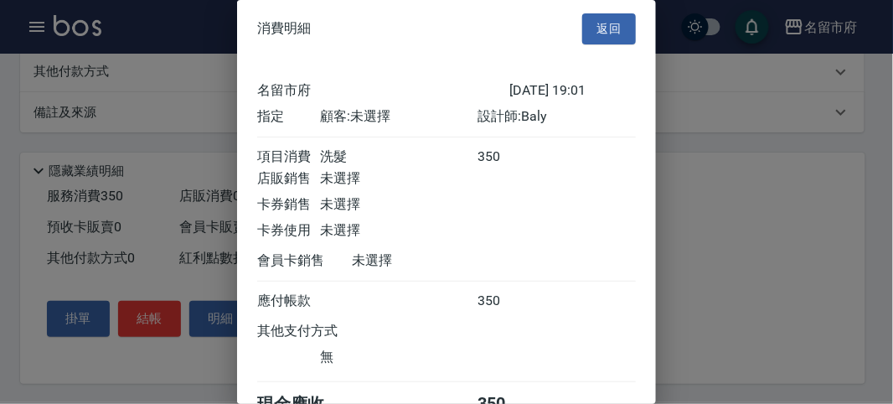
scroll to position [93, 0]
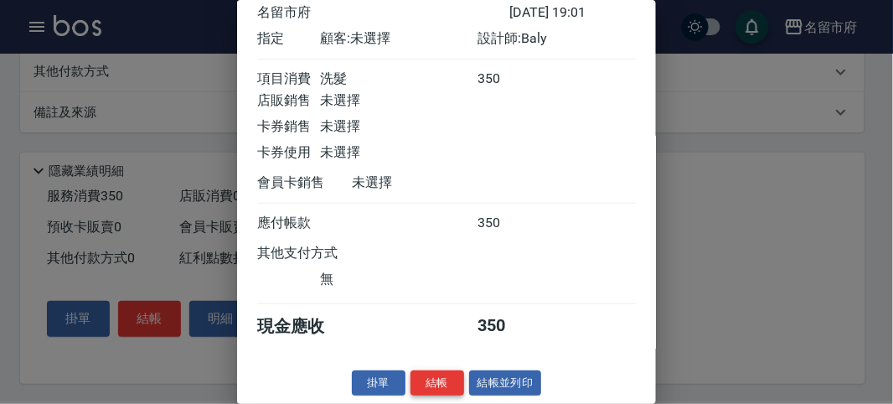
click at [425, 375] on button "結帳" at bounding box center [438, 383] width 54 height 26
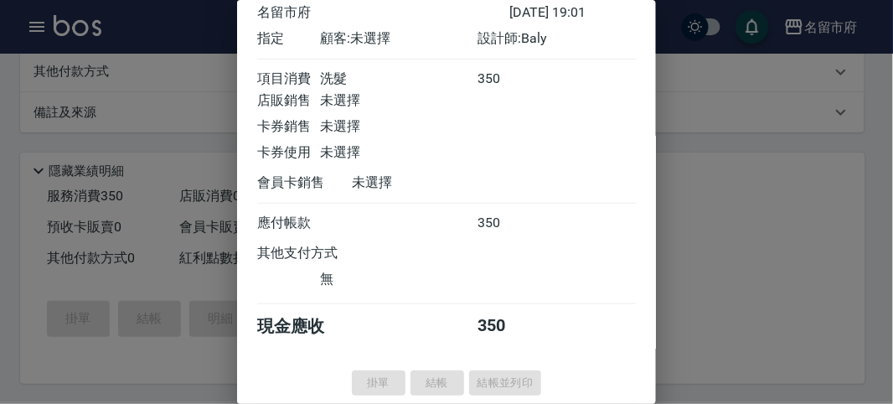
type input "[DATE] 19:02"
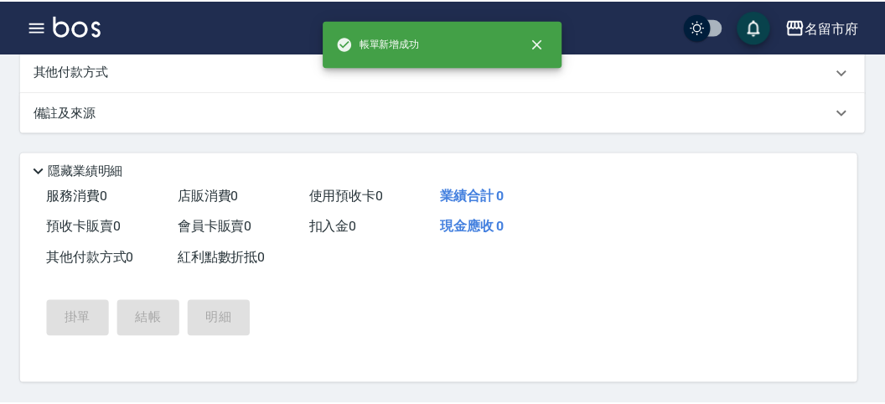
scroll to position [0, 0]
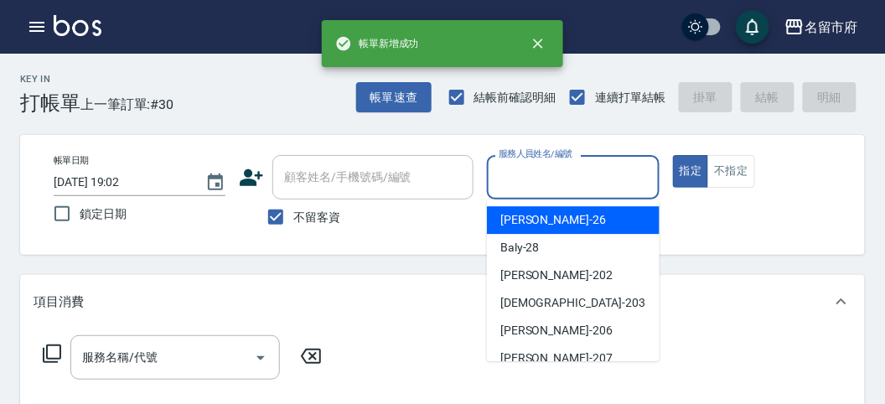
click at [555, 176] on input "服務人員姓名/編號" at bounding box center [572, 177] width 157 height 29
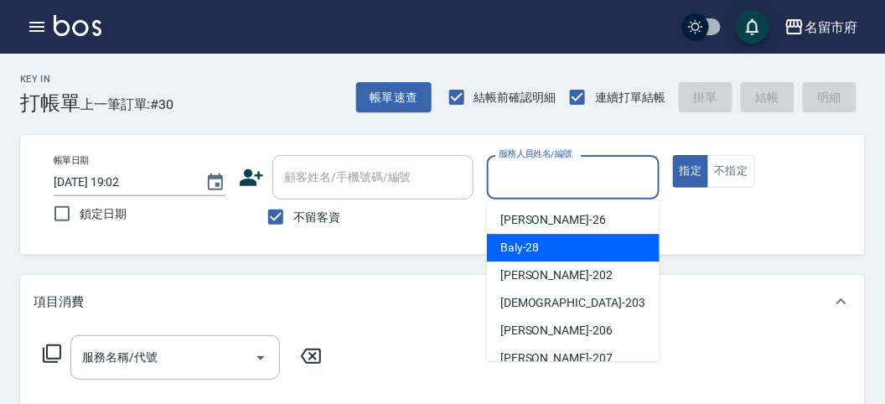
drag, startPoint x: 522, startPoint y: 251, endPoint x: 513, endPoint y: 248, distance: 9.8
click at [523, 249] on span "Baly -28" at bounding box center [519, 248] width 39 height 18
type input "Baly-28"
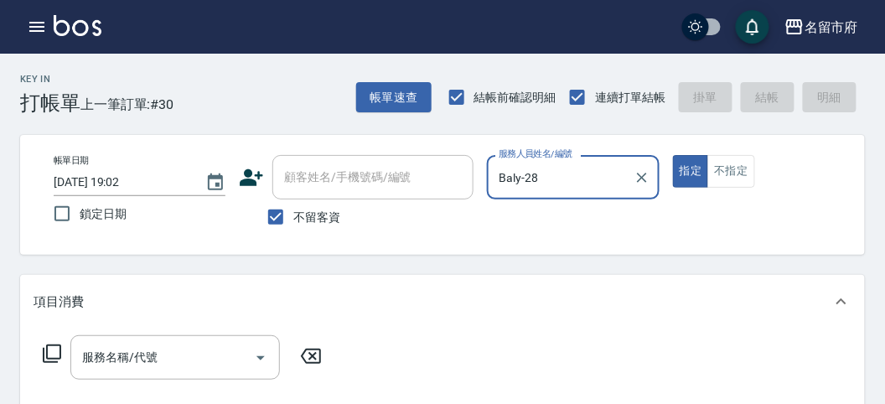
click at [59, 354] on icon at bounding box center [52, 353] width 18 height 18
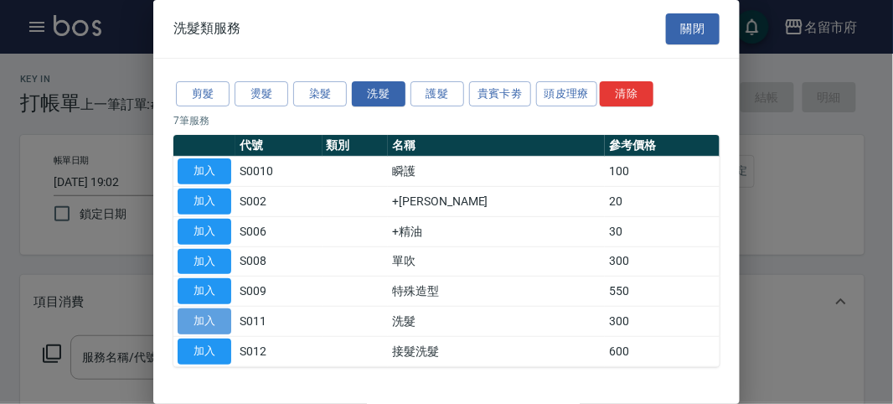
click at [207, 318] on button "加入" at bounding box center [205, 321] width 54 height 26
type input "洗髮(S011)"
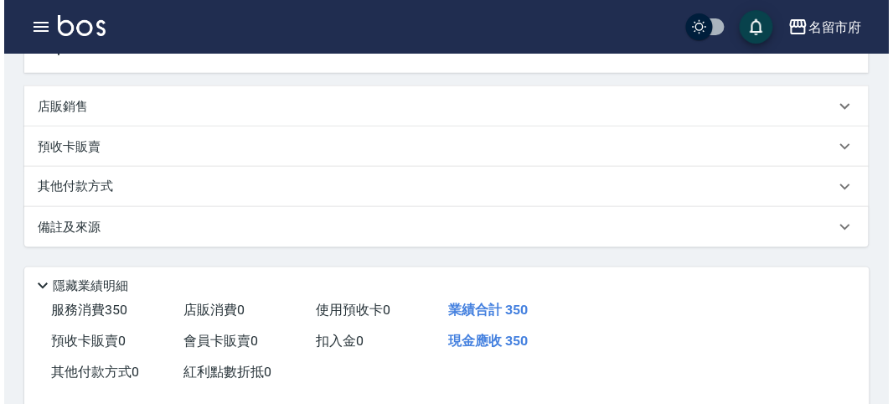
scroll to position [490, 0]
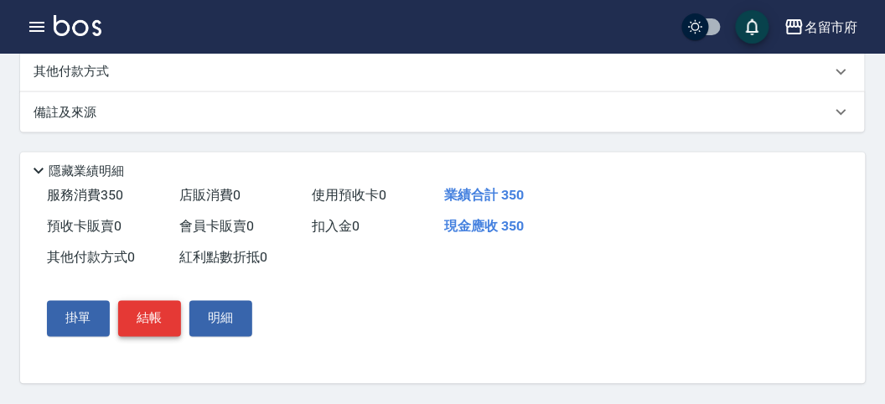
type input "350"
click at [134, 306] on button "結帳" at bounding box center [149, 318] width 63 height 35
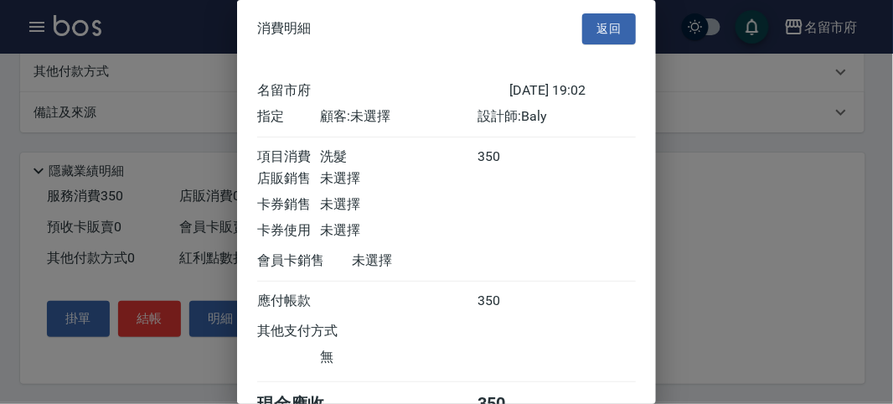
scroll to position [93, 0]
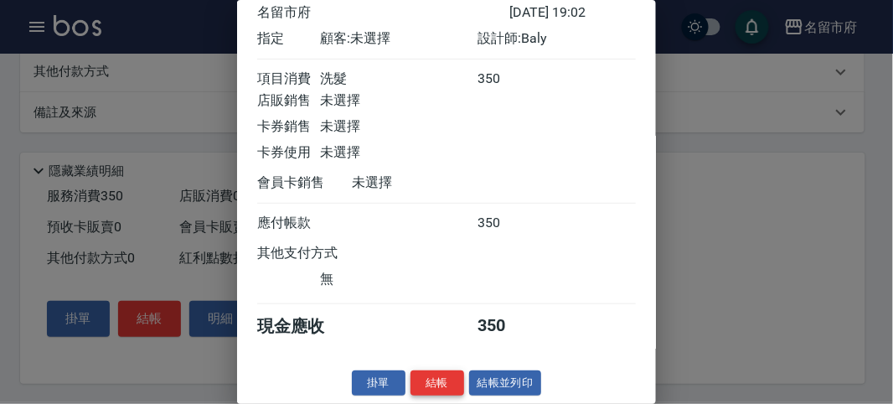
click at [432, 383] on button "結帳" at bounding box center [438, 383] width 54 height 26
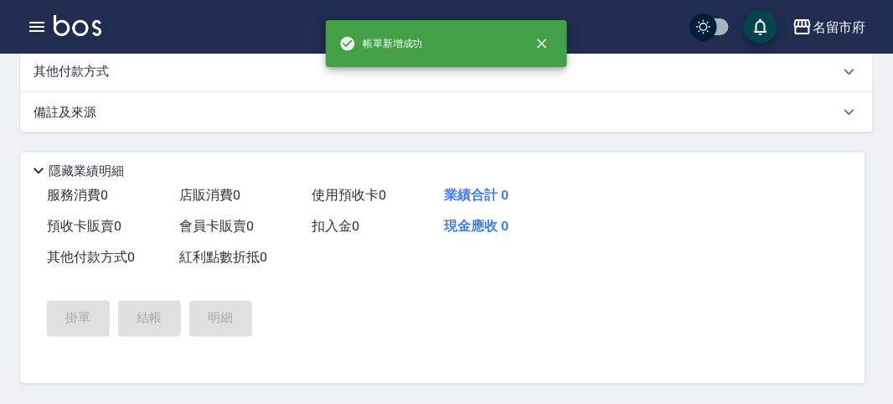
scroll to position [0, 0]
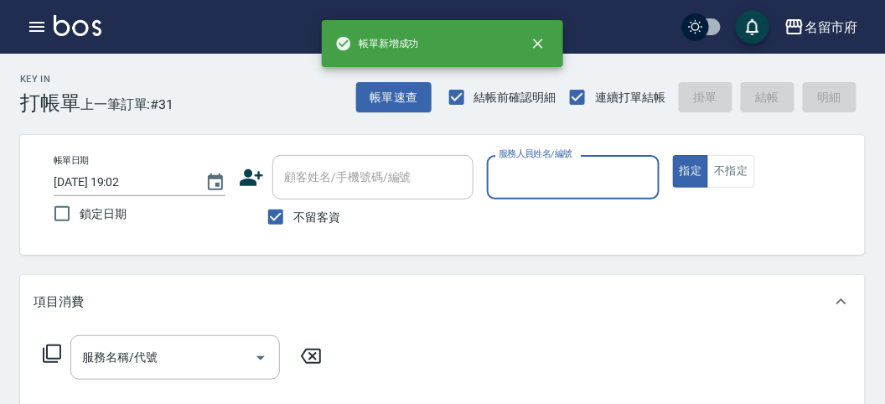
drag, startPoint x: 563, startPoint y: 162, endPoint x: 559, endPoint y: 170, distance: 9.4
click at [561, 164] on div "服務人員姓名/編號" at bounding box center [573, 177] width 172 height 44
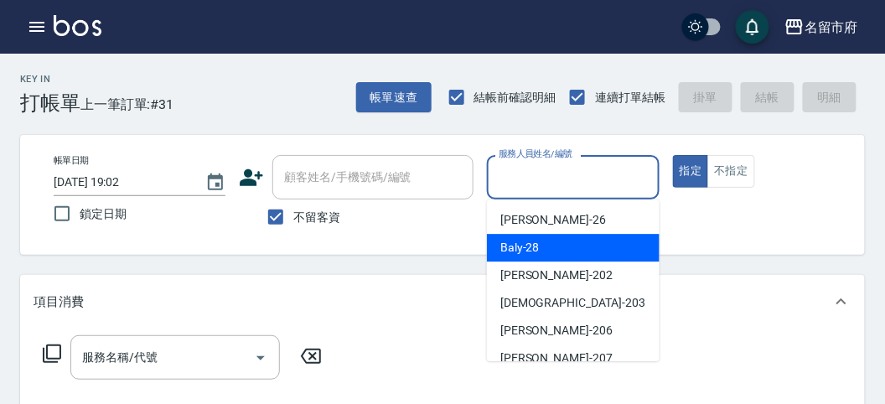
drag, startPoint x: 524, startPoint y: 245, endPoint x: 495, endPoint y: 235, distance: 30.2
click at [521, 245] on span "Baly -28" at bounding box center [519, 248] width 39 height 18
type input "Baly-28"
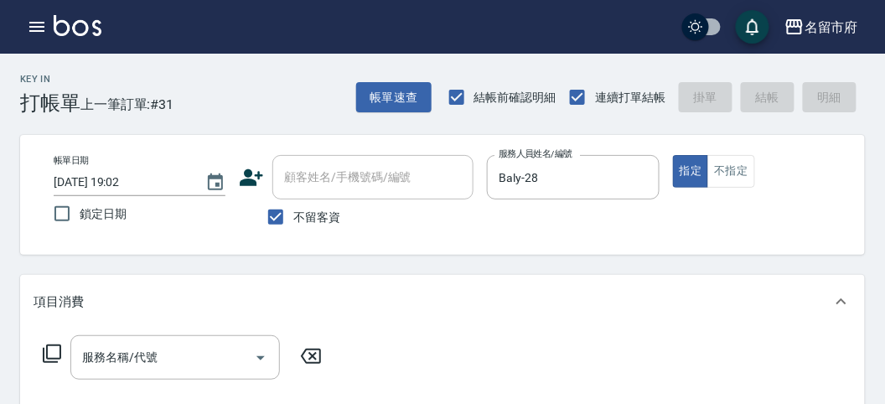
drag, startPoint x: 50, startPoint y: 351, endPoint x: 50, endPoint y: 342, distance: 9.2
click at [50, 342] on div "服務名稱/代號 服務名稱/代號" at bounding box center [183, 357] width 298 height 44
drag, startPoint x: 109, startPoint y: 358, endPoint x: 107, endPoint y: 343, distance: 15.2
click at [107, 343] on div "服務名稱/代號 服務名稱/代號" at bounding box center [174, 357] width 209 height 44
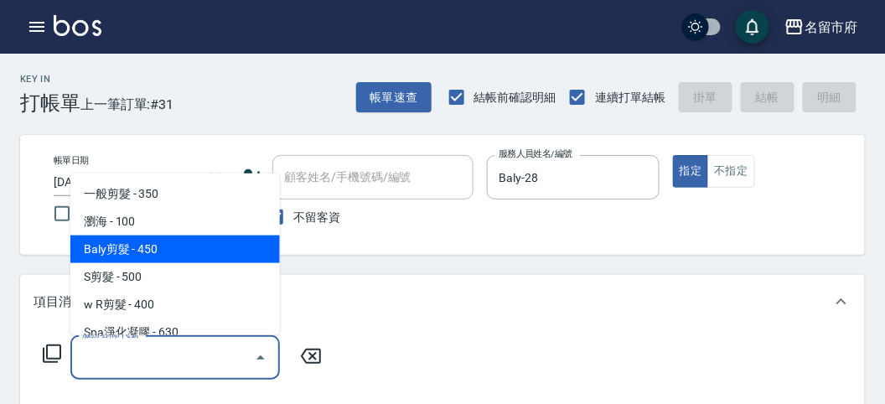
click at [122, 257] on span "Baly剪髮 - 450" at bounding box center [174, 249] width 209 height 28
type input "Baly剪髮(C004)"
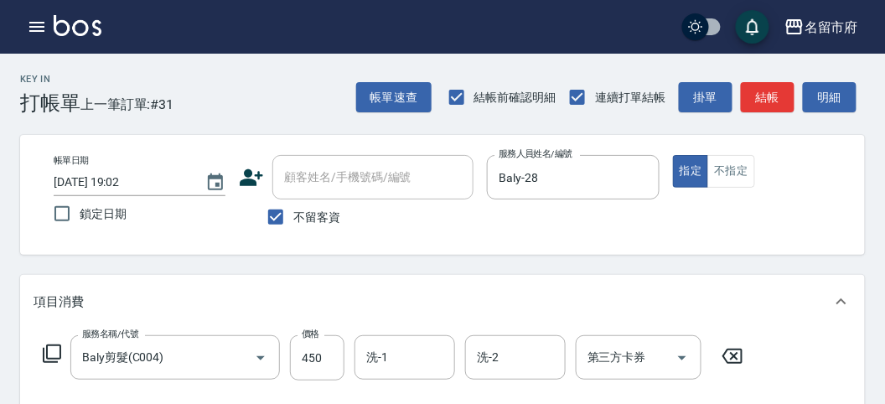
click at [52, 346] on icon at bounding box center [52, 354] width 20 height 20
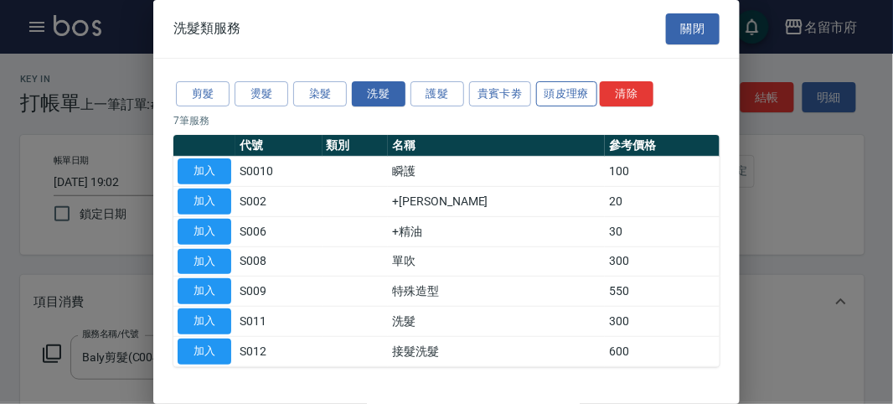
click at [554, 92] on button "頭皮理療" at bounding box center [567, 94] width 62 height 26
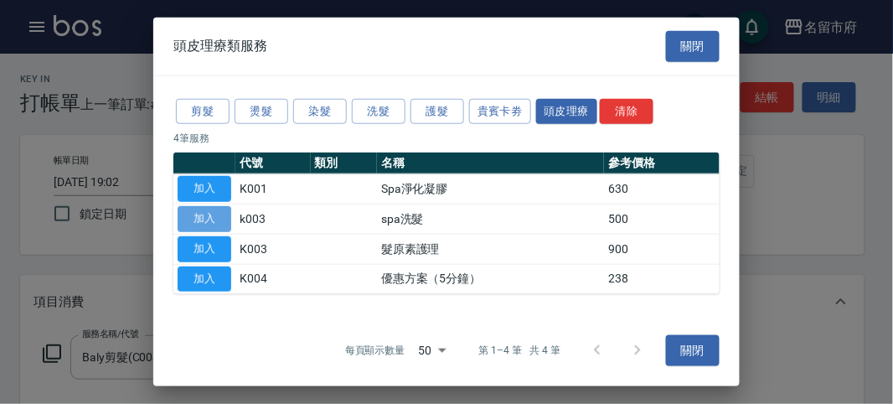
click at [205, 215] on button "加入" at bounding box center [205, 219] width 54 height 26
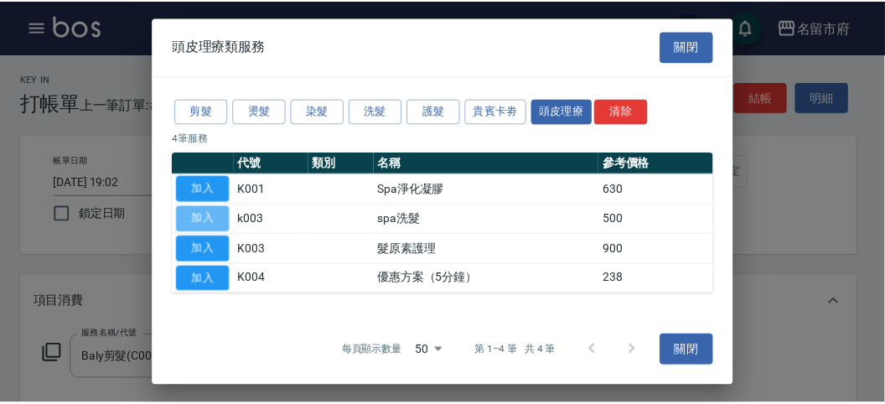
scroll to position [220, 0]
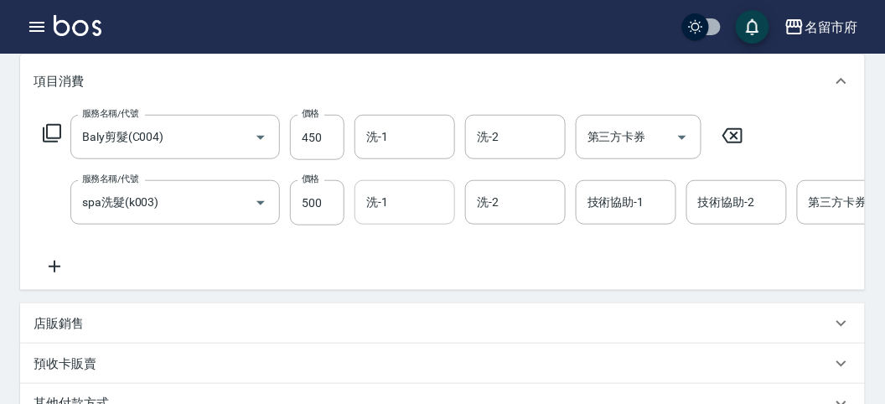
drag, startPoint x: 389, startPoint y: 199, endPoint x: 376, endPoint y: 208, distance: 15.1
click at [387, 200] on input "洗-1" at bounding box center [404, 202] width 85 height 29
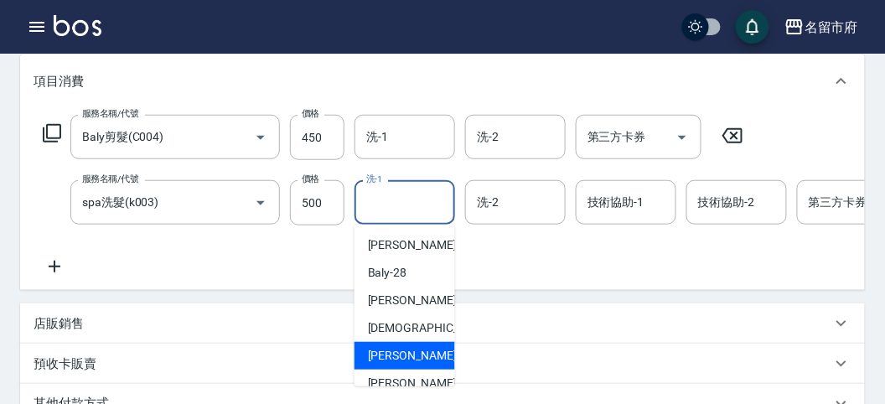
scroll to position [183, 0]
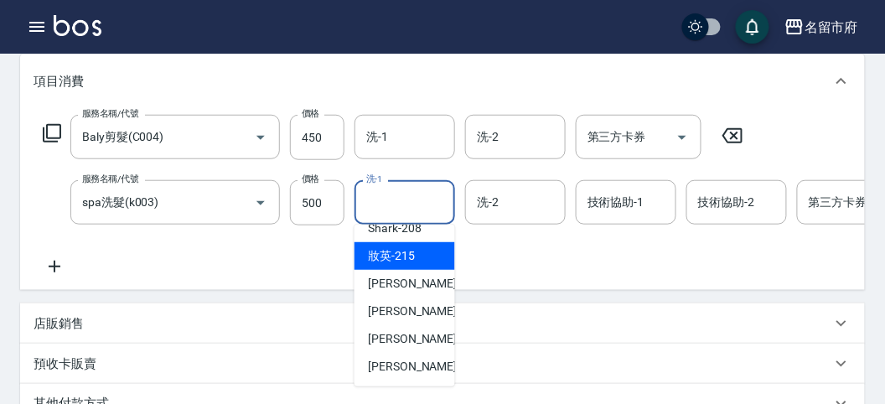
click at [408, 259] on span "妝英 -215" at bounding box center [391, 256] width 47 height 18
type input "妝英-215"
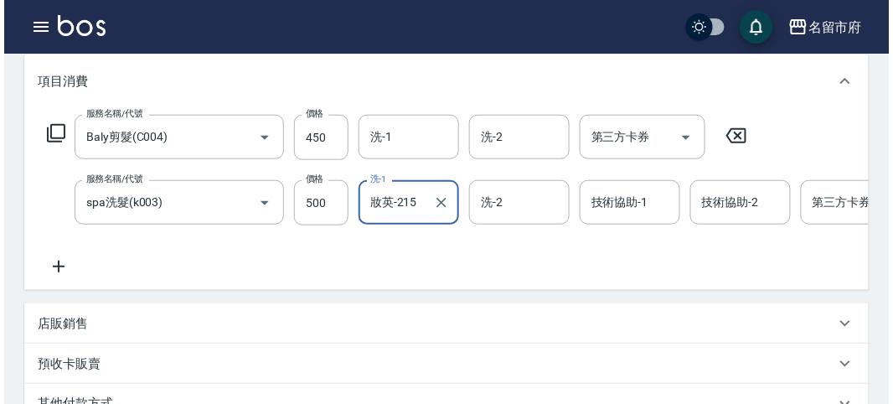
scroll to position [571, 0]
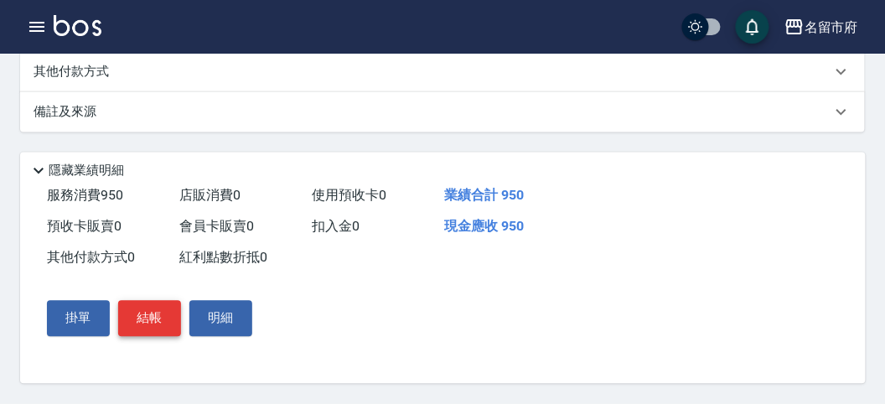
click at [154, 316] on button "結帳" at bounding box center [149, 318] width 63 height 35
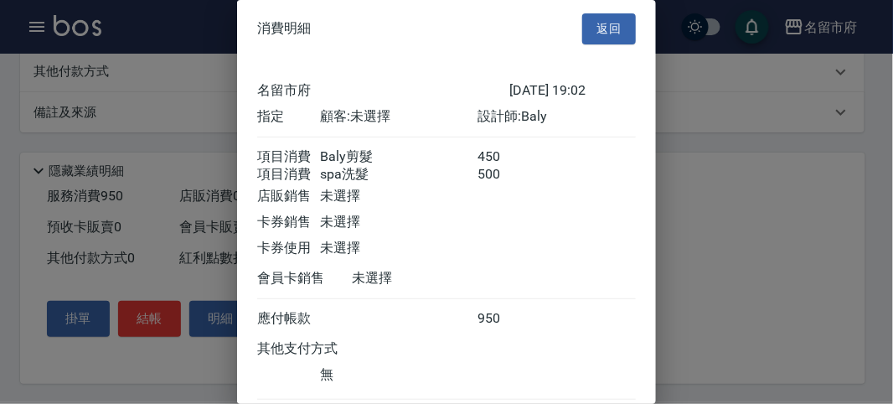
scroll to position [111, 0]
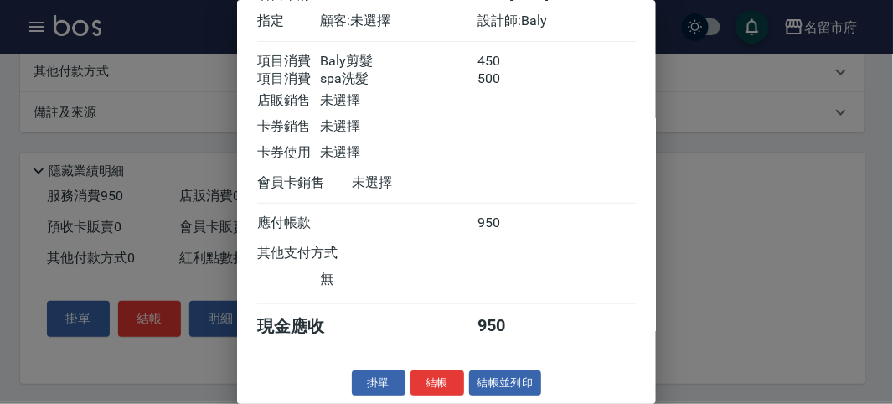
drag, startPoint x: 426, startPoint y: 375, endPoint x: 382, endPoint y: 314, distance: 75.1
click at [420, 370] on button "結帳" at bounding box center [438, 383] width 54 height 26
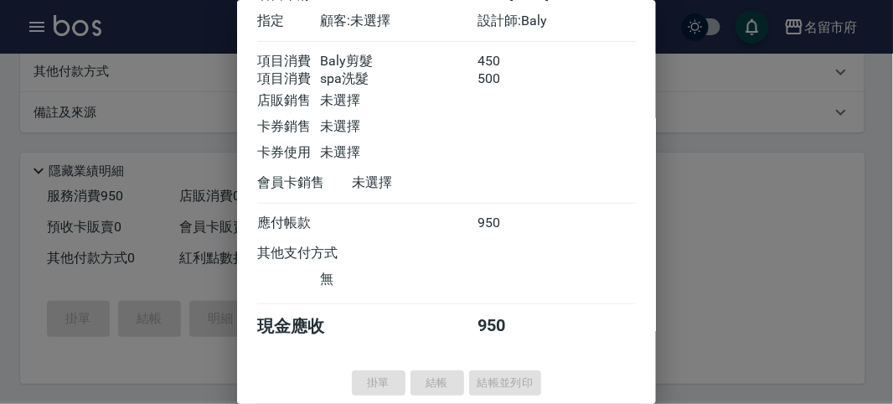
type input "[DATE] 19:03"
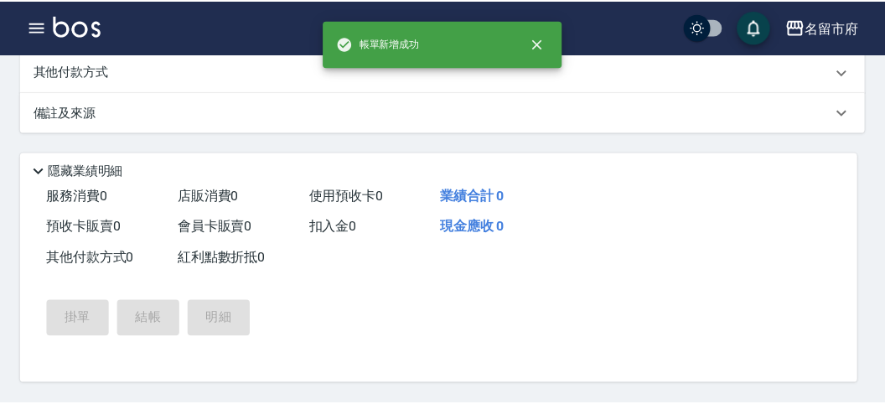
scroll to position [0, 0]
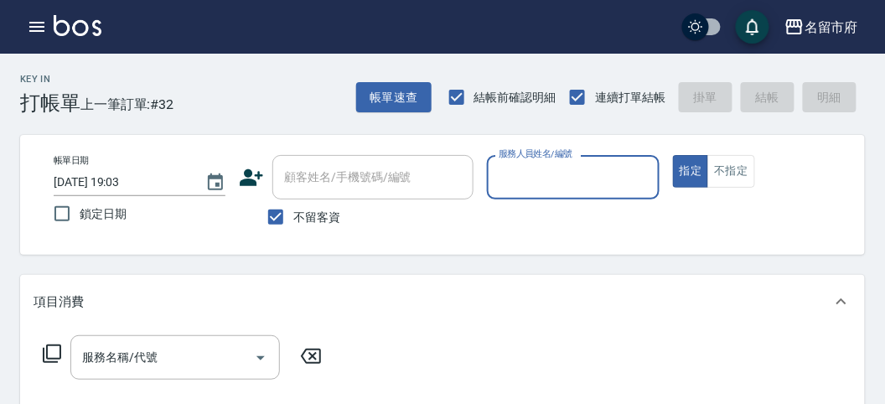
drag, startPoint x: 571, startPoint y: 189, endPoint x: 577, endPoint y: 226, distance: 38.3
click at [575, 198] on div "服務人員姓名/編號" at bounding box center [573, 177] width 172 height 44
click at [559, 194] on div "服務人員姓名/編號" at bounding box center [573, 177] width 172 height 44
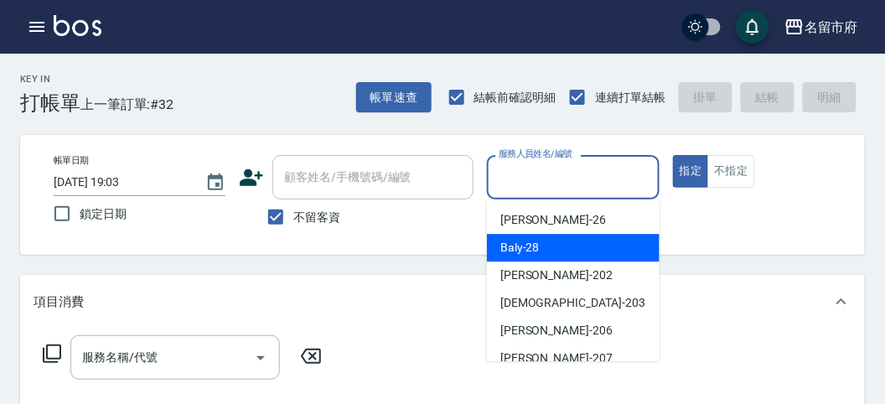
click at [530, 248] on span "Baly -28" at bounding box center [519, 248] width 39 height 18
type input "Baly-28"
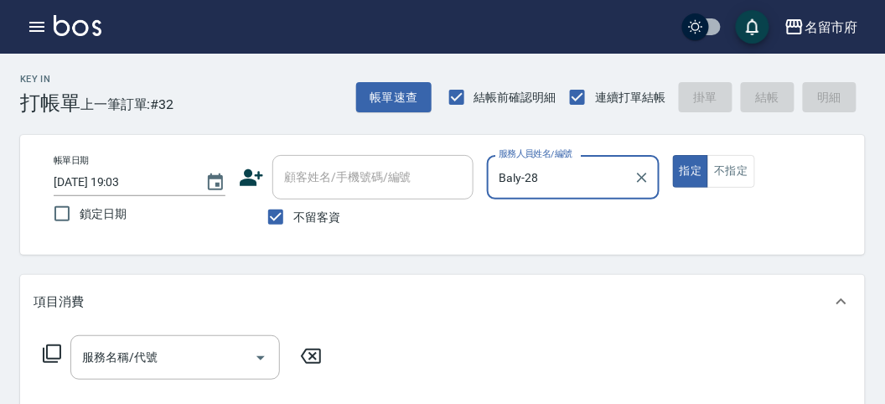
click at [50, 349] on icon at bounding box center [52, 354] width 20 height 20
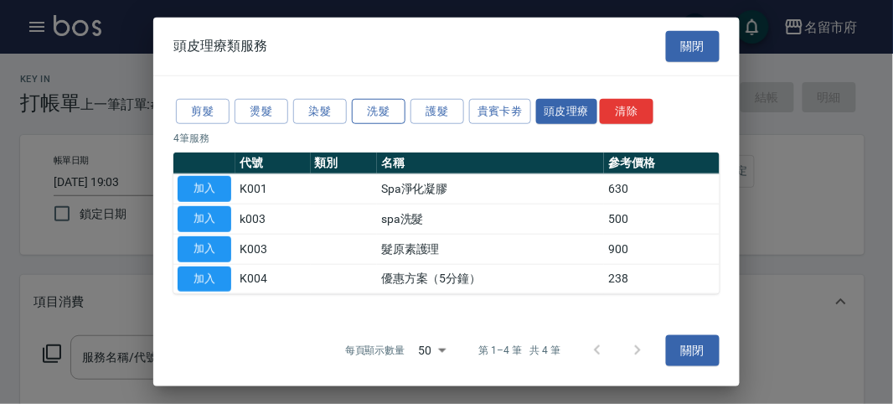
click at [361, 111] on button "洗髮" at bounding box center [379, 111] width 54 height 26
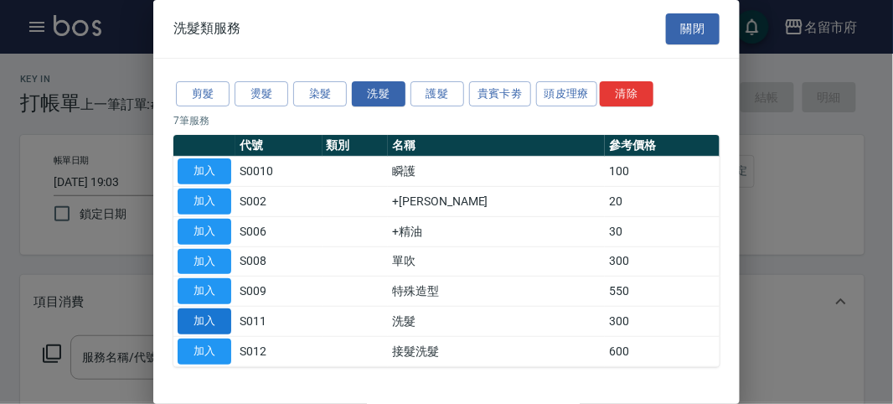
click at [203, 316] on button "加入" at bounding box center [205, 321] width 54 height 26
type input "洗髮(S011)"
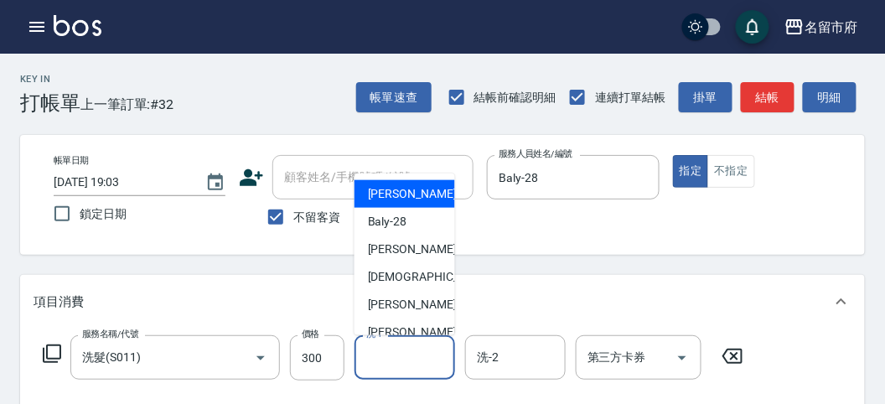
click at [383, 356] on input "洗-1" at bounding box center [404, 357] width 85 height 29
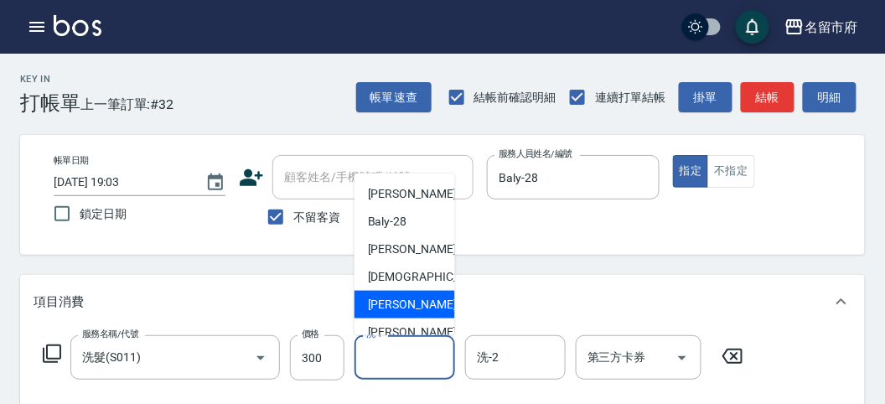
scroll to position [183, 0]
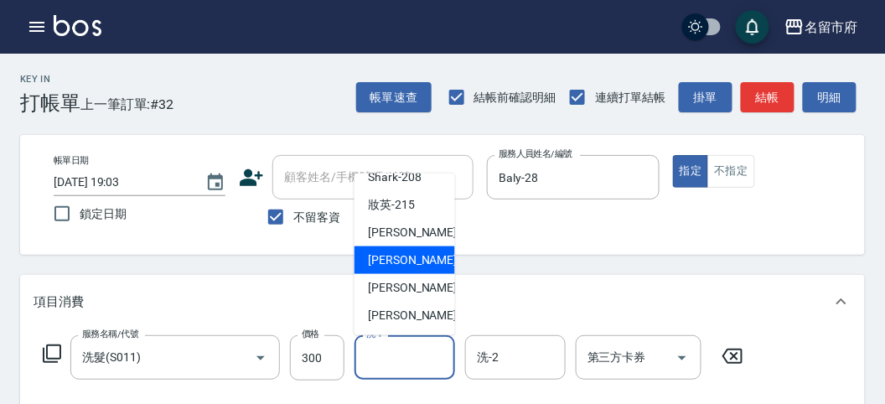
click at [400, 258] on span "Min Min -218" at bounding box center [424, 260] width 112 height 18
type input "Min Min-218"
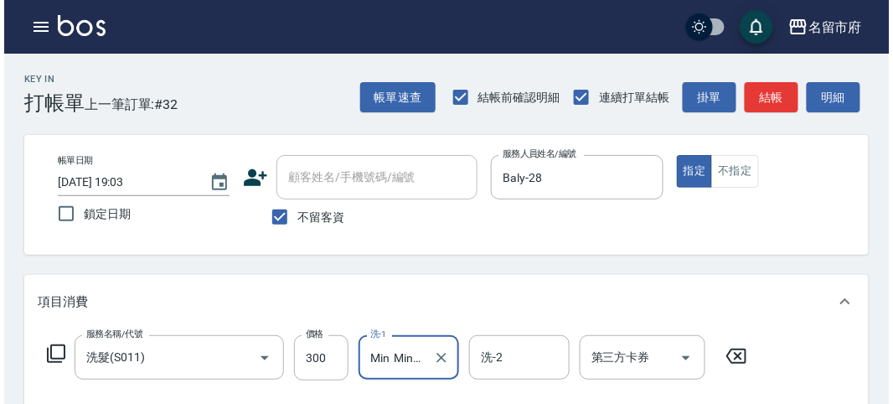
scroll to position [490, 0]
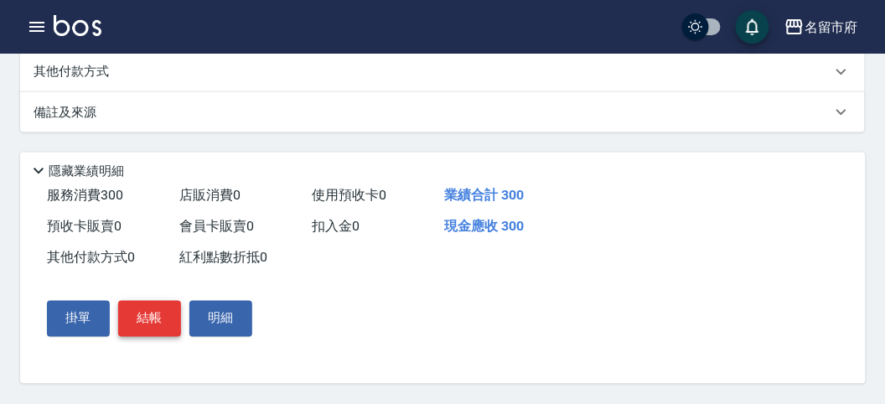
click at [126, 314] on button "結帳" at bounding box center [149, 318] width 63 height 35
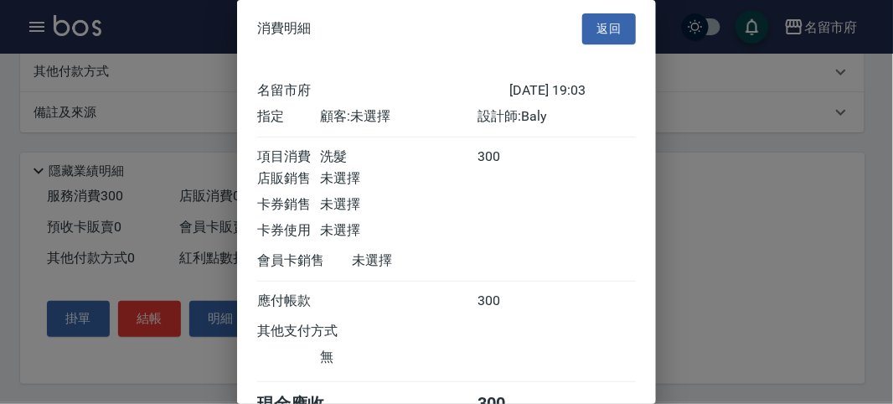
scroll to position [93, 0]
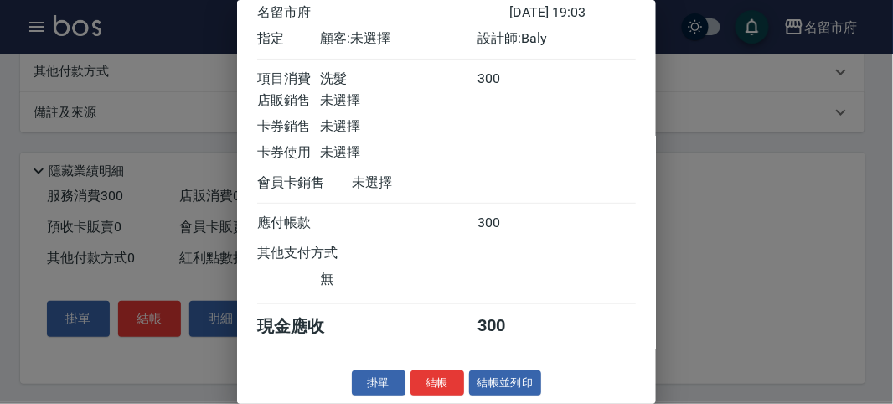
drag, startPoint x: 440, startPoint y: 375, endPoint x: 432, endPoint y: 325, distance: 50.1
click at [432, 348] on div "消費明細 返回 名留市府 [DATE] 19:03 指定 顧客: 未選擇 設計師: Baly 項目消費 洗髮 300 店販銷售 未選擇 卡券銷售 未選擇 卡券…" at bounding box center [446, 202] width 419 height 404
click at [449, 380] on button "結帳" at bounding box center [438, 383] width 54 height 26
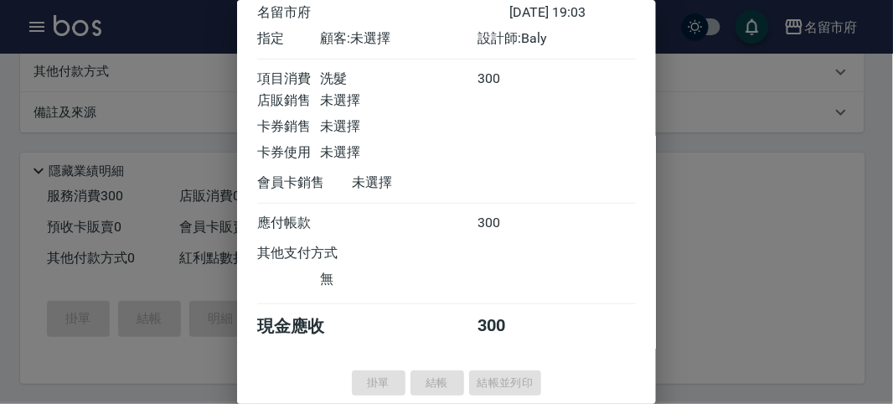
type input "[DATE] 19:19"
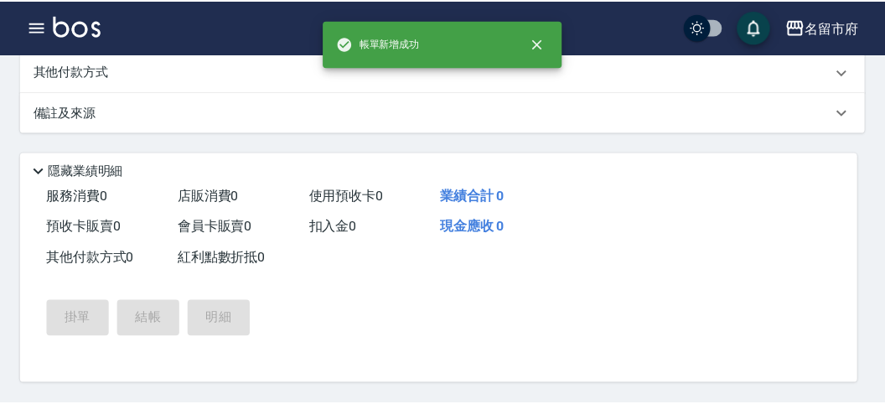
scroll to position [0, 0]
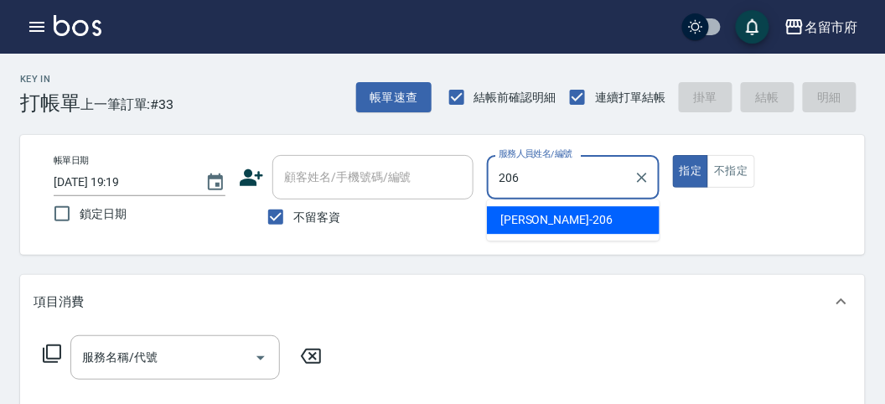
type input "[PERSON_NAME]-206"
type button "true"
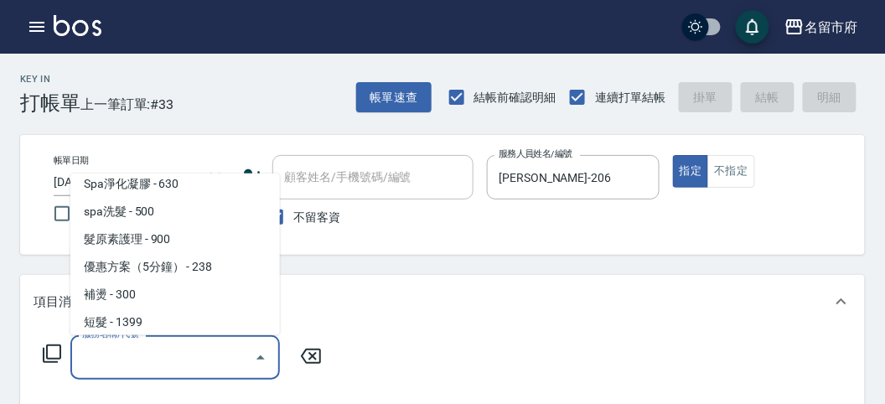
scroll to position [176, 0]
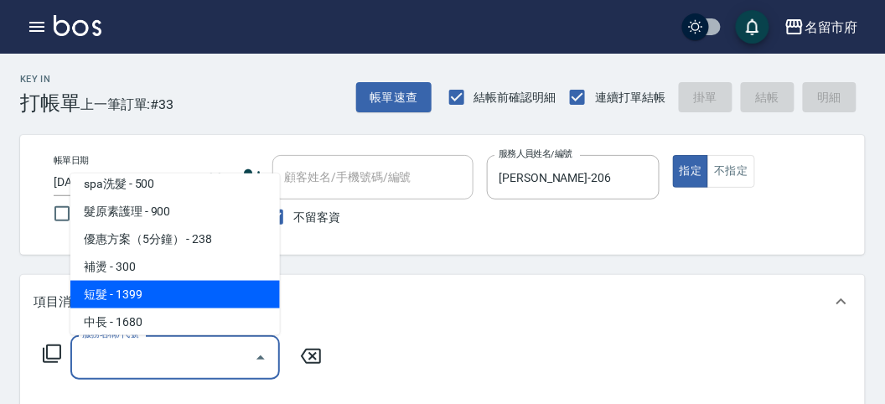
type input "短髮(P001)"
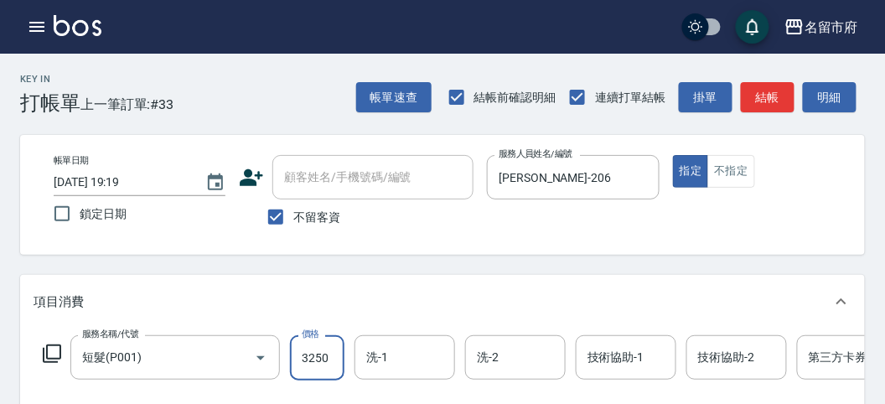
type input "3250"
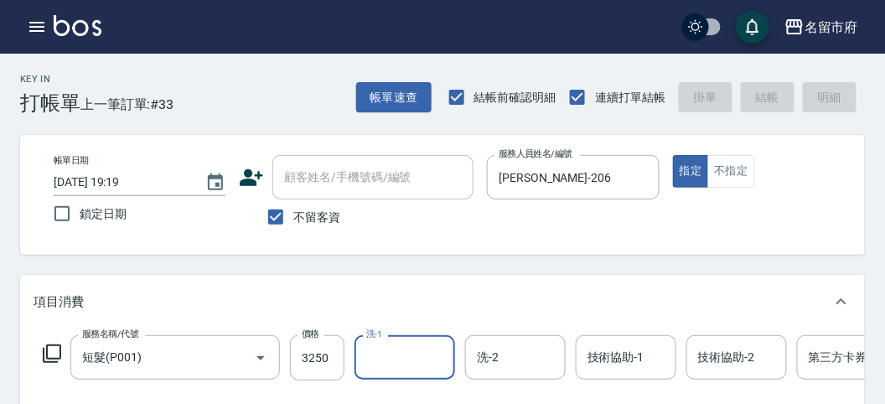
type input "[DATE] 19:26"
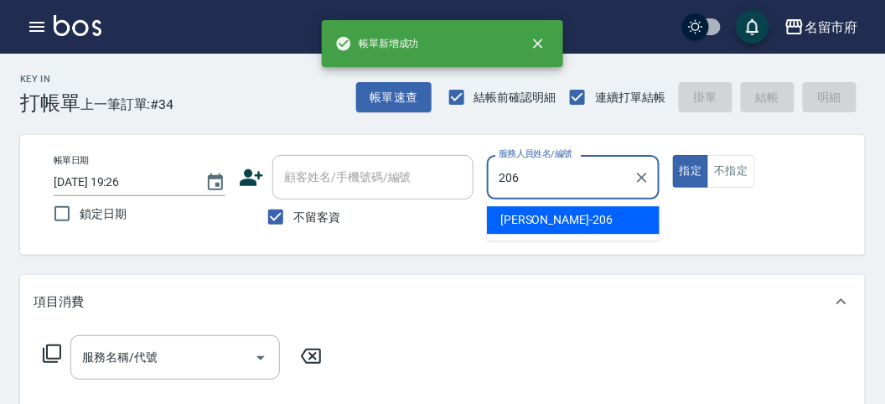
type input "[PERSON_NAME]-206"
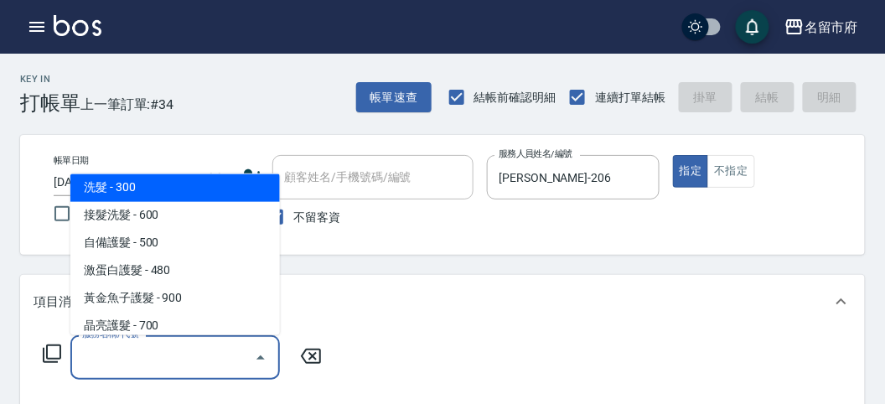
scroll to position [1029, 0]
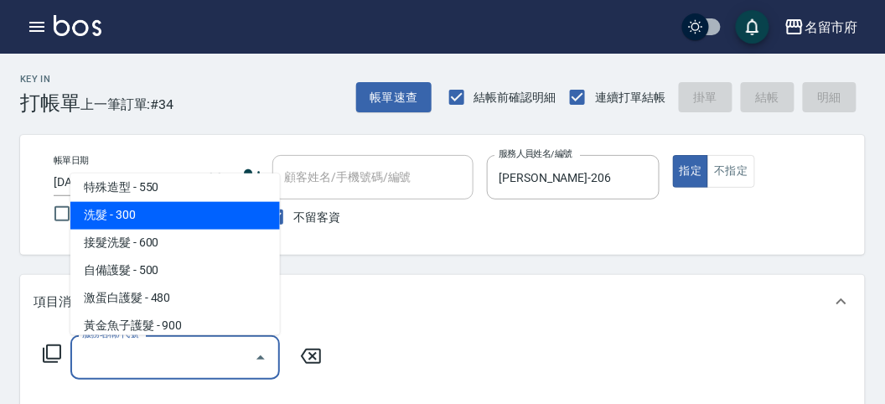
type input "洗髮(S011)"
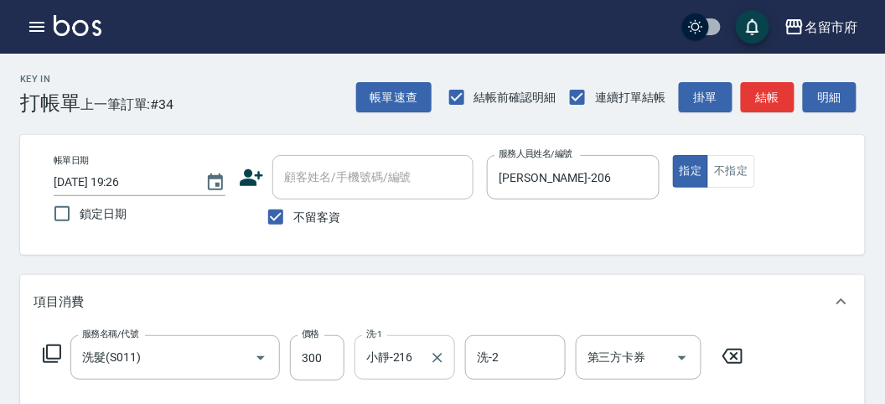
drag, startPoint x: 390, startPoint y: 334, endPoint x: 354, endPoint y: 348, distance: 38.4
click at [357, 346] on div "服務名稱/代號 洗髮(S011) 服務名稱/代號 價格 300 價格 洗-1 小靜-216 洗-1 洗-2 洗-2 第三方卡券 第三方卡券" at bounding box center [442, 386] width 845 height 116
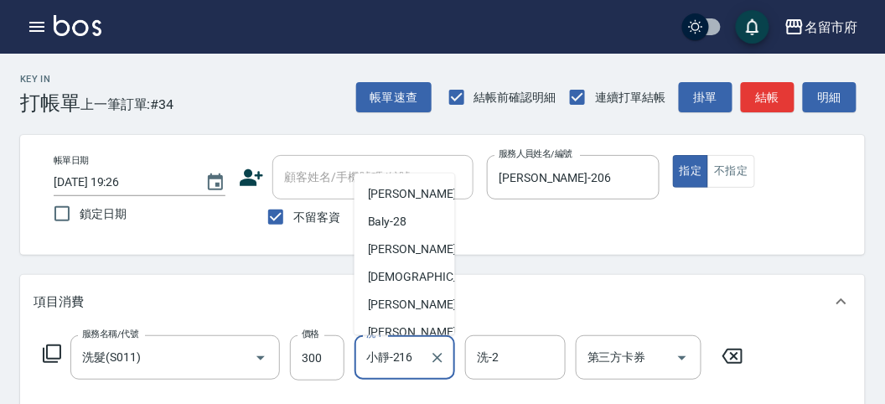
drag, startPoint x: 398, startPoint y: 360, endPoint x: 383, endPoint y: 362, distance: 15.2
click at [384, 361] on input "小靜-216" at bounding box center [392, 357] width 60 height 29
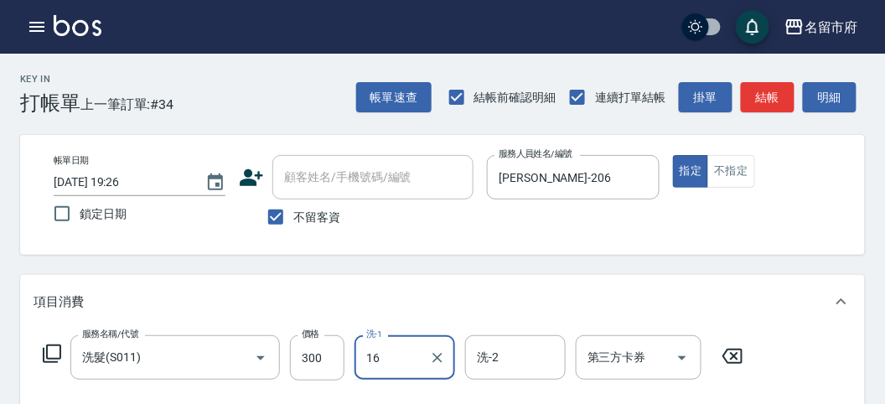
type input "1"
type input "Min Min-218"
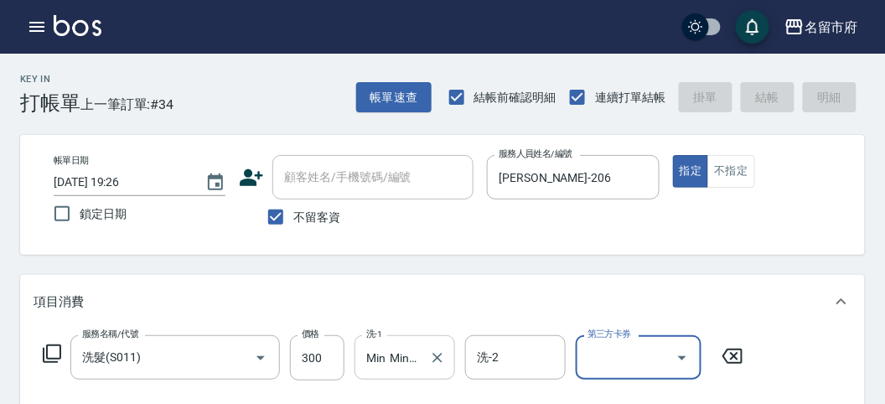
type input "[DATE] 19:27"
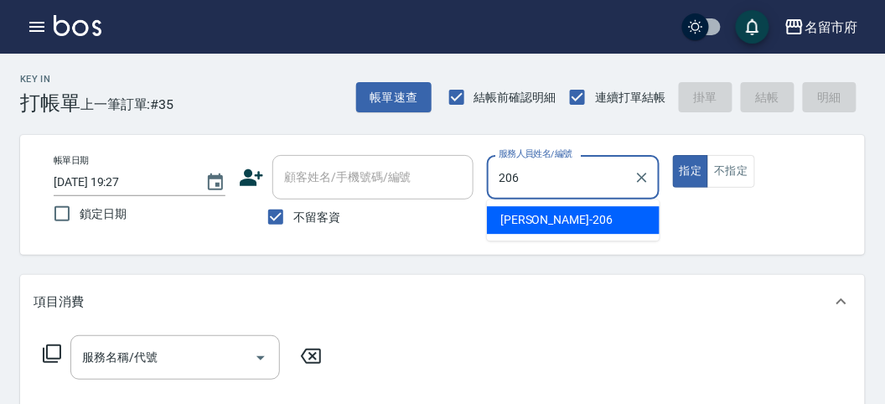
type input "[PERSON_NAME]-206"
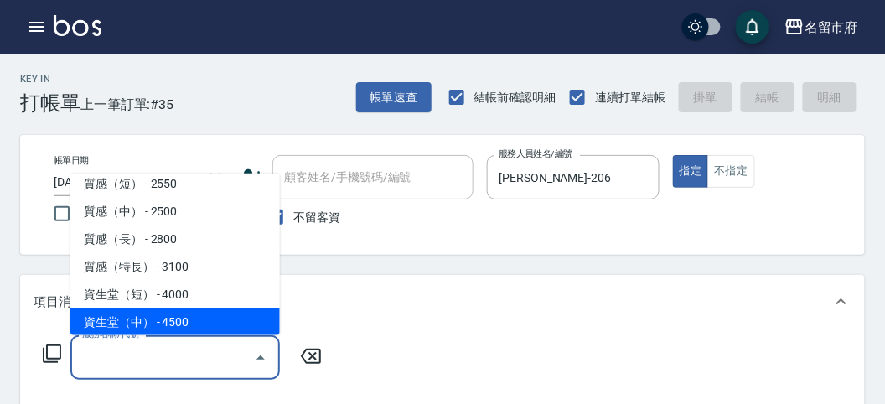
scroll to position [536, 0]
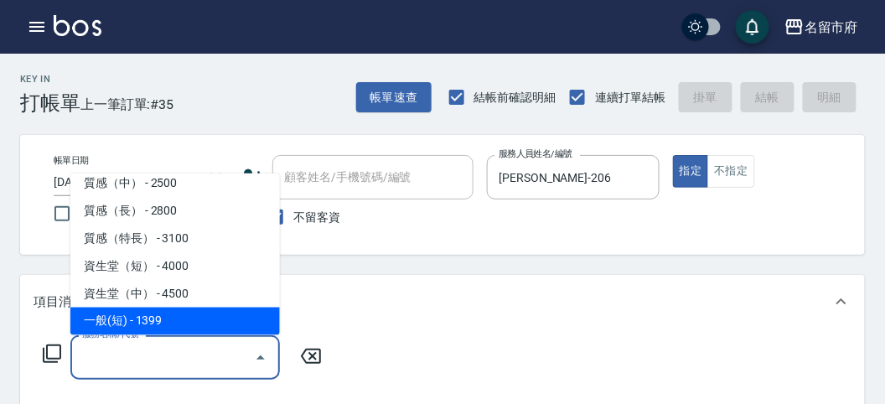
type input "一般(短)(R000)"
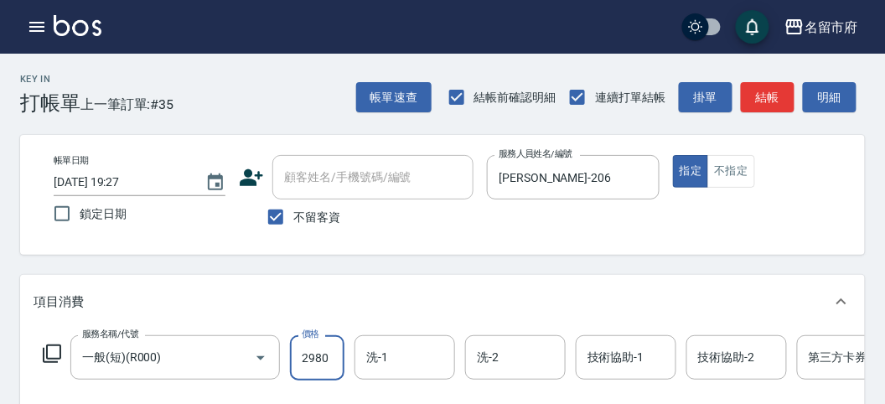
type input "2980"
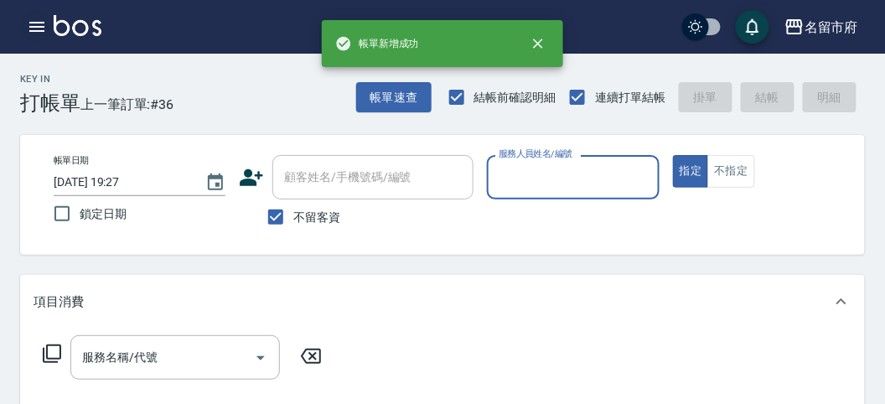
click at [46, 29] on icon "button" at bounding box center [37, 27] width 20 height 20
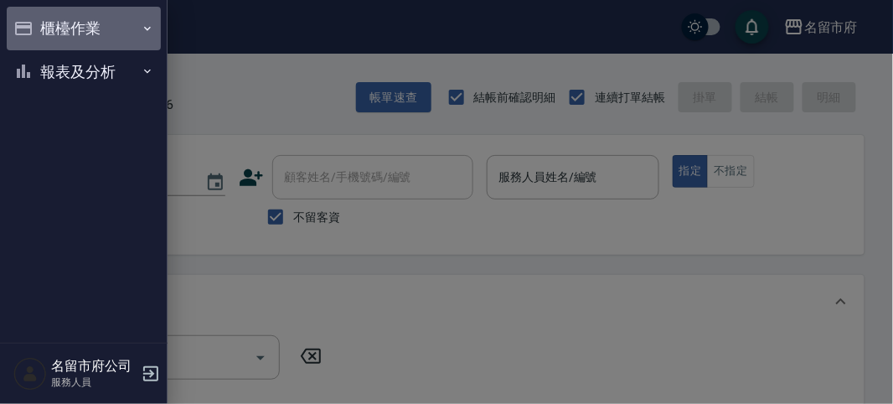
click at [45, 29] on button "櫃檯作業" at bounding box center [84, 29] width 154 height 44
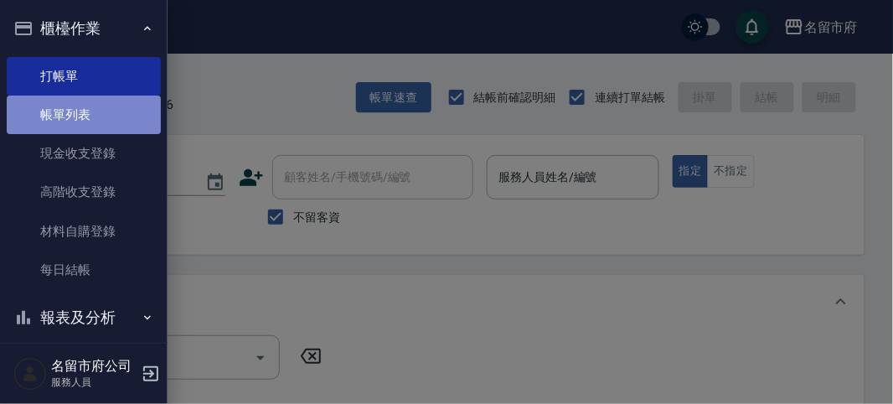
click at [91, 122] on link "帳單列表" at bounding box center [84, 115] width 154 height 39
click at [77, 111] on link "帳單列表" at bounding box center [84, 115] width 154 height 39
click at [47, 105] on link "帳單列表" at bounding box center [84, 115] width 154 height 39
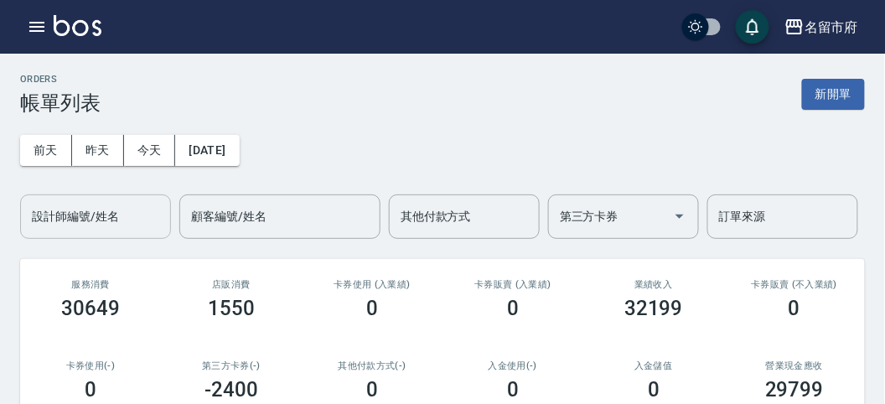
click at [98, 223] on div "設計師編號/姓名 設計師編號/姓名" at bounding box center [95, 216] width 151 height 44
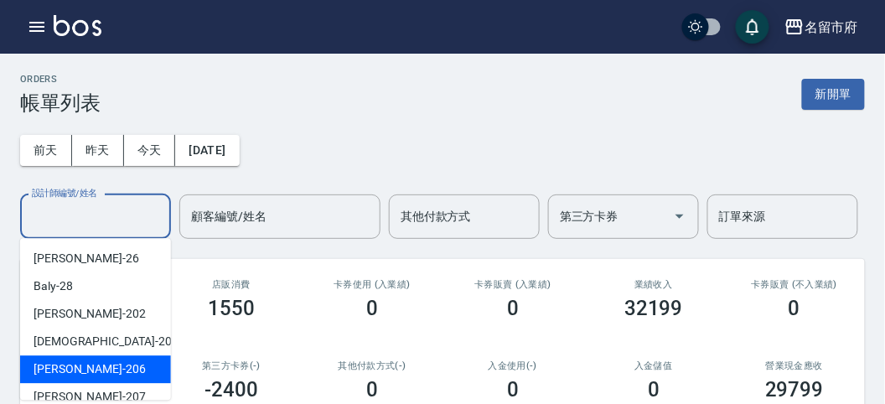
click at [135, 360] on div "[PERSON_NAME] -206" at bounding box center [95, 369] width 151 height 28
type input "[PERSON_NAME]-206"
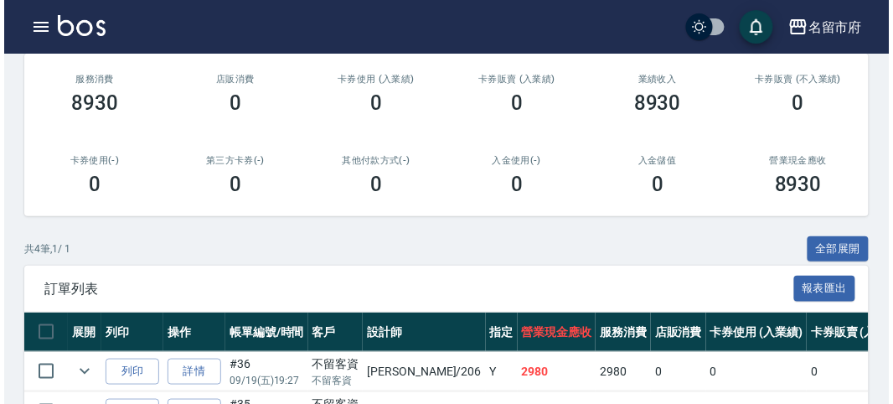
scroll to position [391, 0]
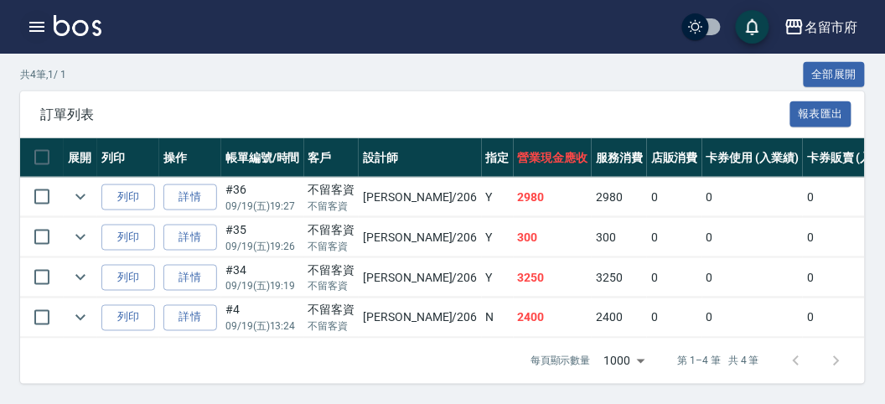
click at [36, 26] on icon "button" at bounding box center [36, 27] width 15 height 10
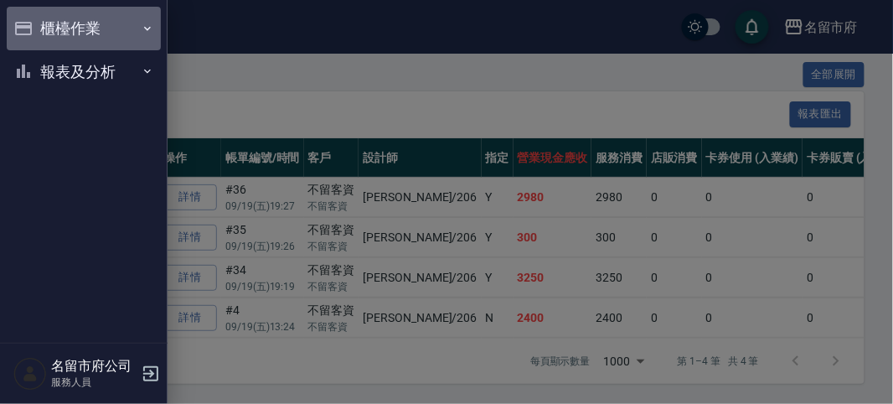
click at [39, 30] on button "櫃檯作業" at bounding box center [84, 29] width 154 height 44
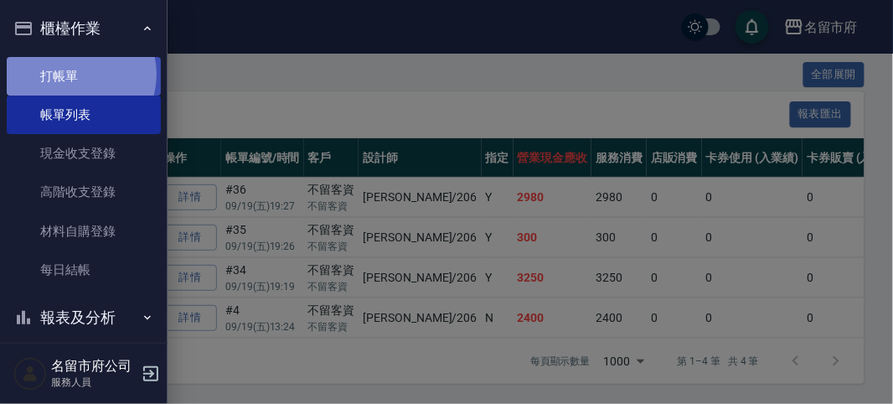
click at [74, 74] on link "打帳單" at bounding box center [84, 76] width 154 height 39
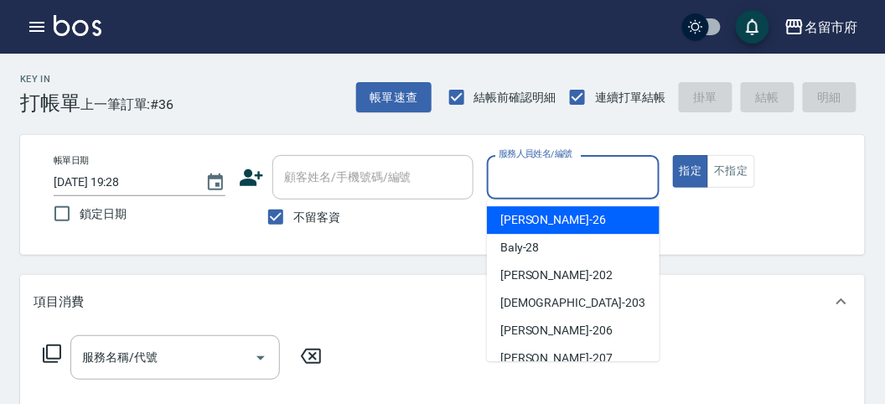
drag, startPoint x: 514, startPoint y: 169, endPoint x: 520, endPoint y: 175, distance: 8.9
click at [514, 170] on input "服務人員姓名/編號" at bounding box center [572, 177] width 157 height 29
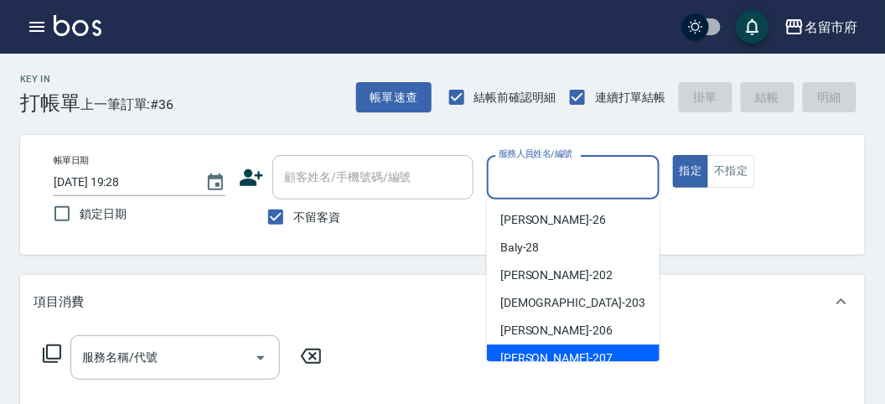
click at [576, 349] on div "[PERSON_NAME] -207" at bounding box center [573, 358] width 173 height 28
type input "[PERSON_NAME]-207"
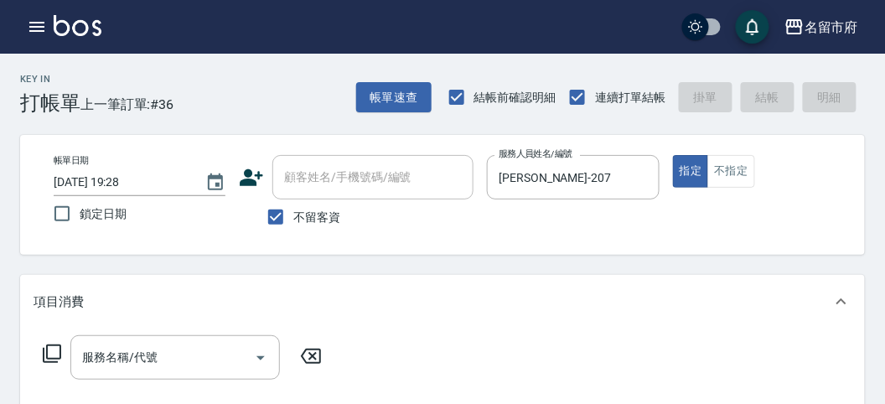
click at [53, 352] on icon at bounding box center [52, 354] width 20 height 20
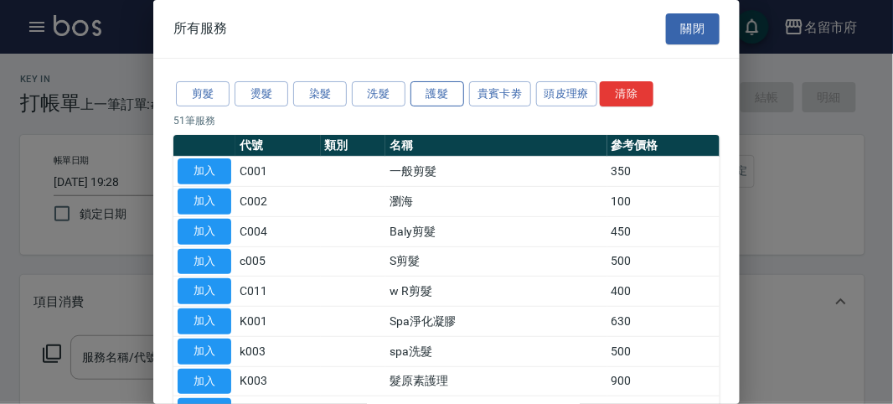
click at [450, 99] on button "護髮" at bounding box center [438, 94] width 54 height 26
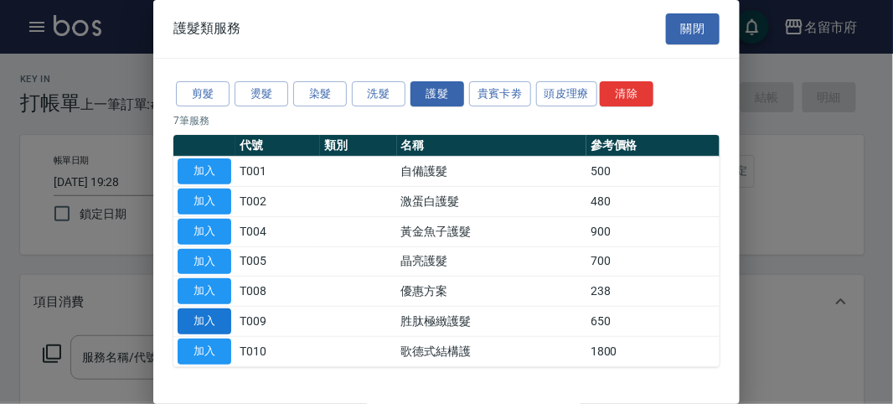
click at [214, 318] on button "加入" at bounding box center [205, 321] width 54 height 26
type input "胜肽極緻護髮(T009)"
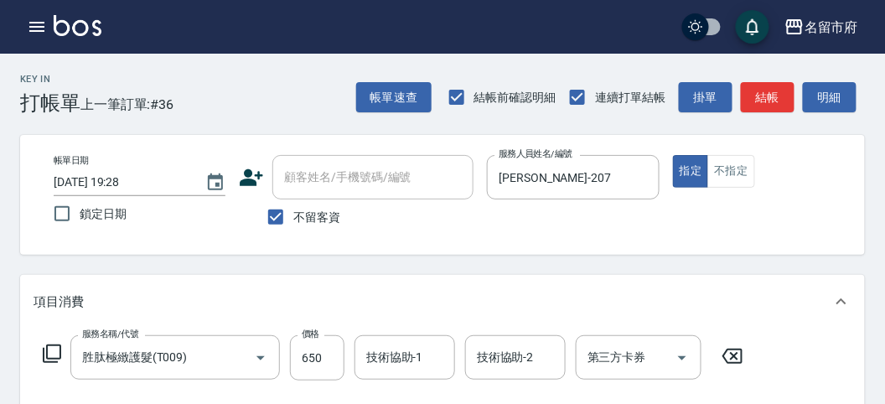
click at [57, 354] on icon at bounding box center [52, 354] width 20 height 20
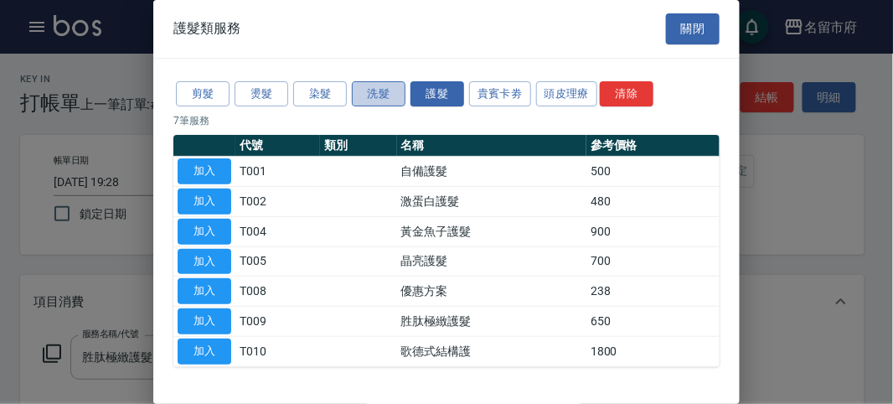
click at [365, 91] on button "洗髮" at bounding box center [379, 94] width 54 height 26
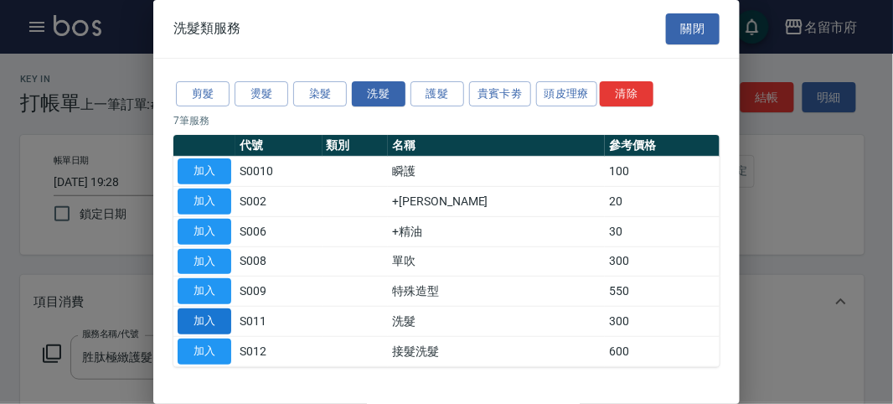
click at [224, 313] on button "加入" at bounding box center [205, 321] width 54 height 26
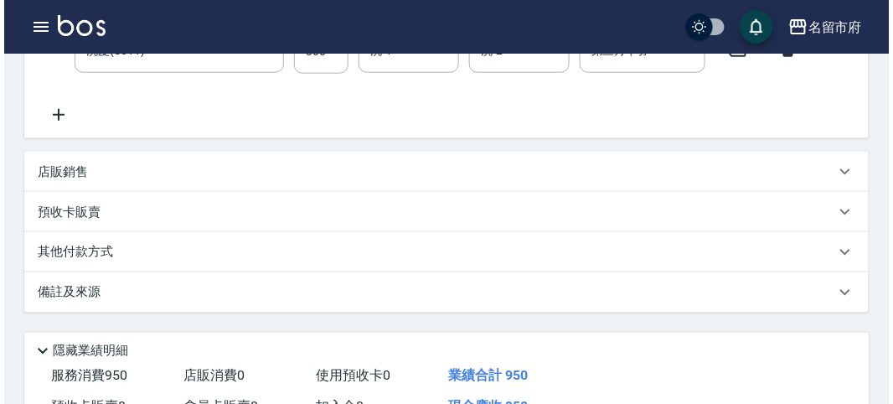
scroll to position [556, 0]
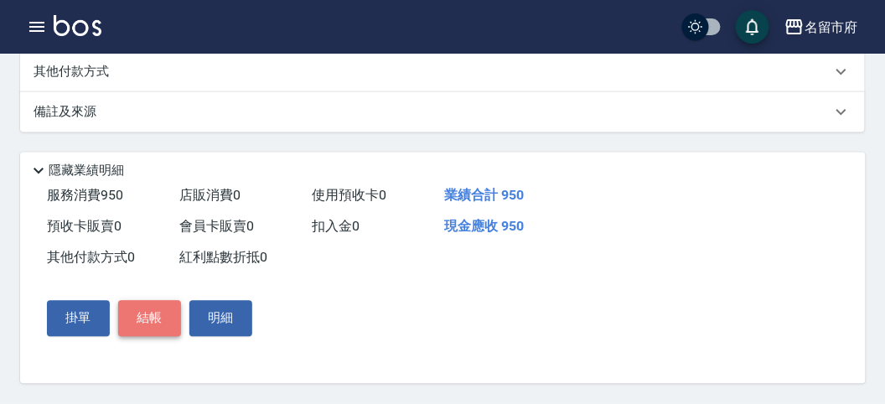
click at [131, 323] on button "結帳" at bounding box center [149, 318] width 63 height 35
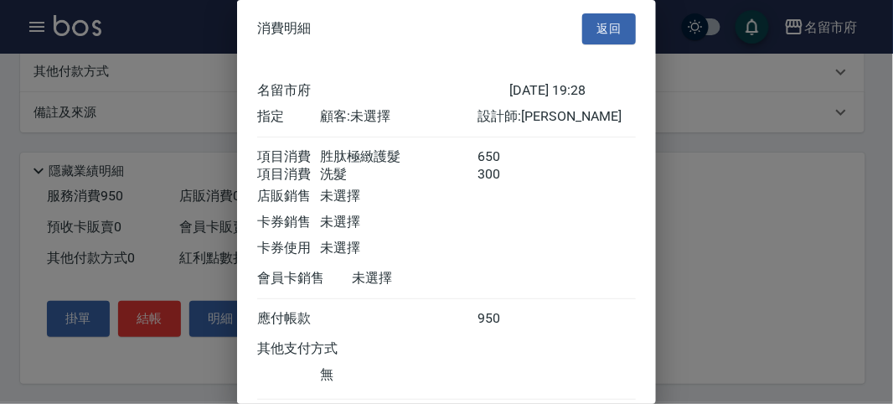
scroll to position [111, 0]
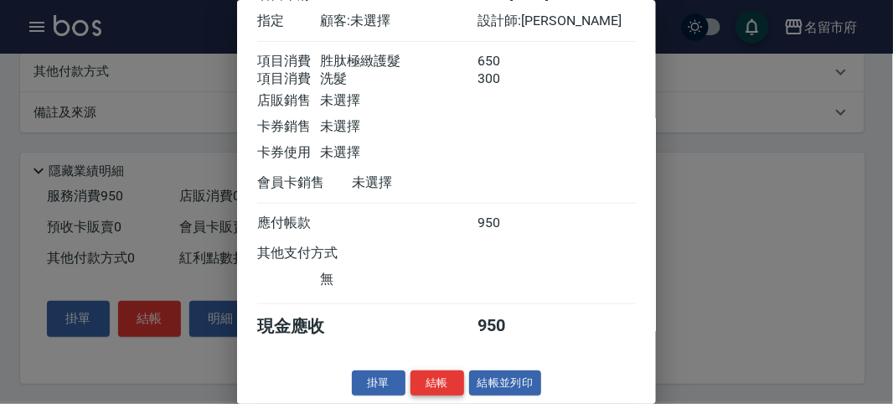
click at [440, 381] on button "結帳" at bounding box center [438, 383] width 54 height 26
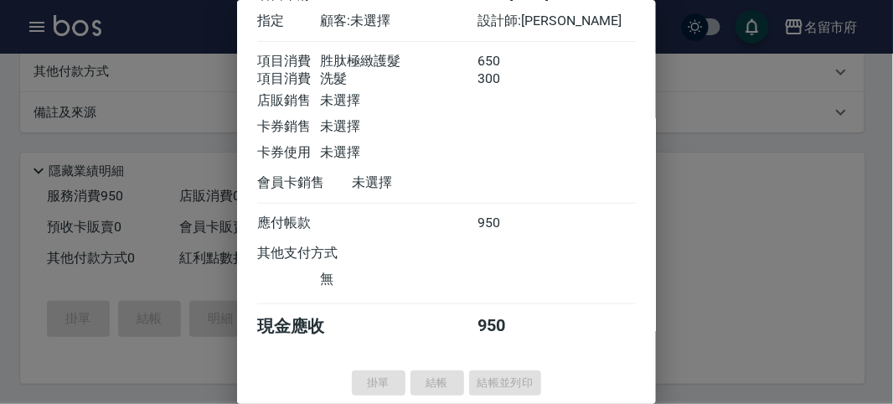
type input "[DATE] 19:53"
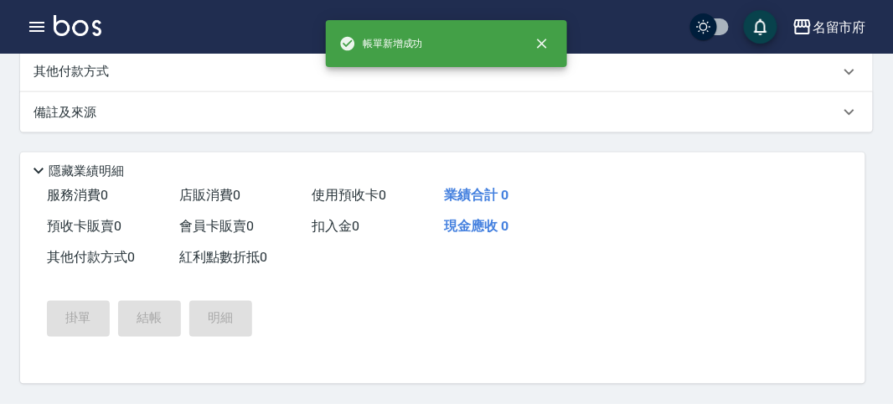
scroll to position [0, 0]
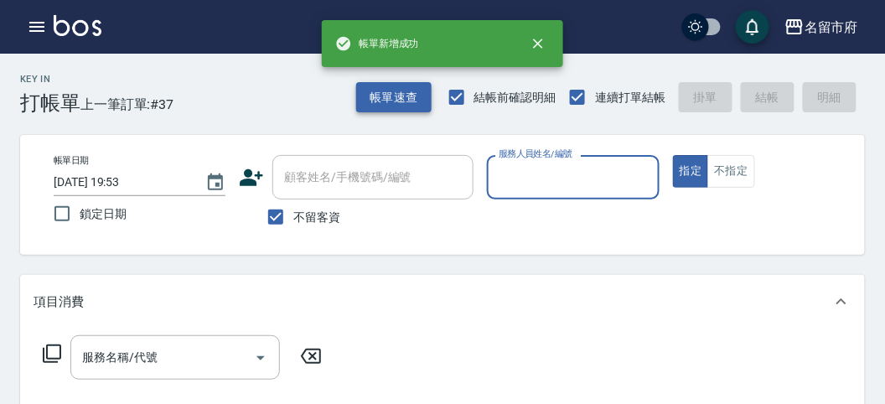
click at [371, 94] on button "帳單速查" at bounding box center [393, 97] width 75 height 31
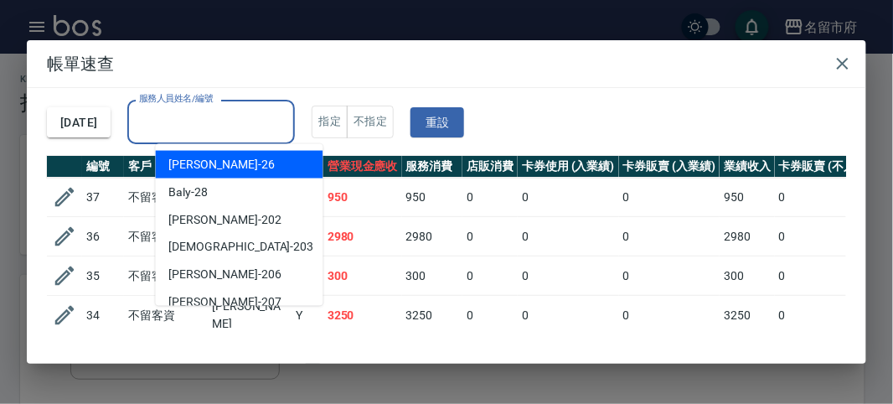
click at [266, 124] on input "服務人員姓名/編號" at bounding box center [211, 121] width 153 height 29
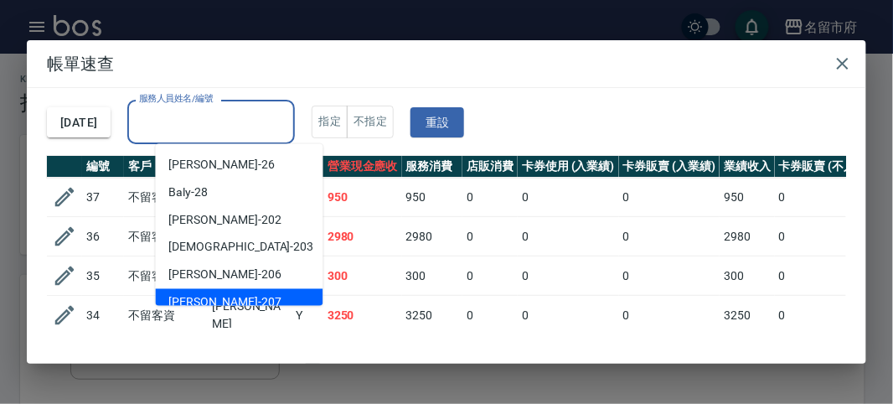
click at [249, 295] on div "[PERSON_NAME] -207" at bounding box center [240, 303] width 168 height 28
type input "[PERSON_NAME]-207"
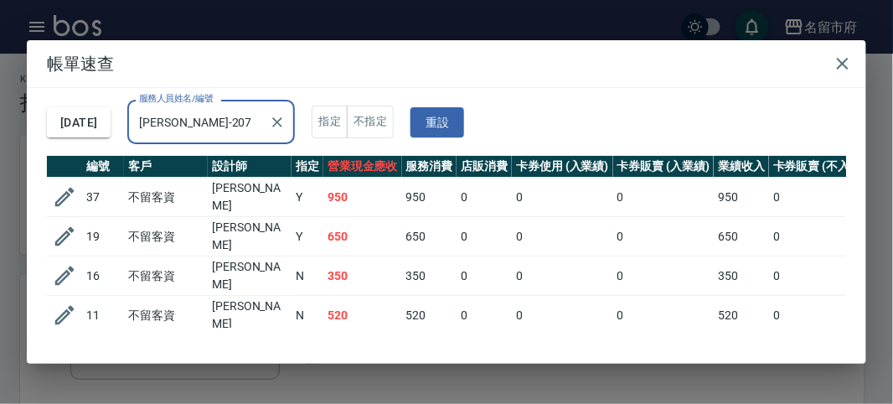
scroll to position [101, 0]
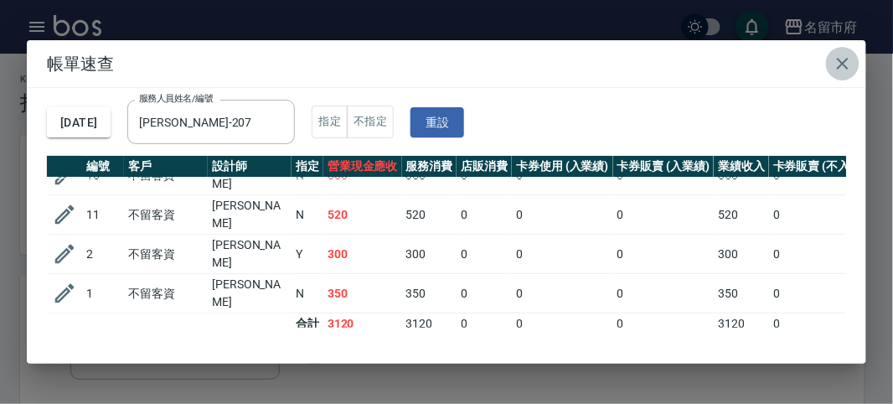
click at [845, 65] on icon "button" at bounding box center [843, 64] width 12 height 12
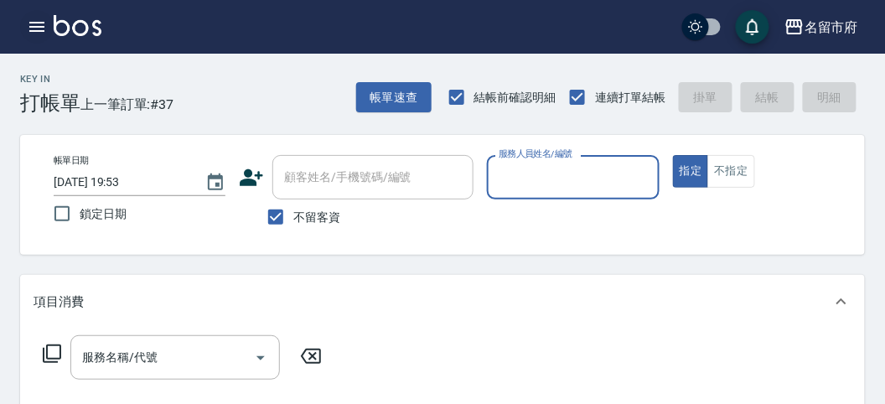
click at [35, 33] on icon "button" at bounding box center [37, 27] width 20 height 20
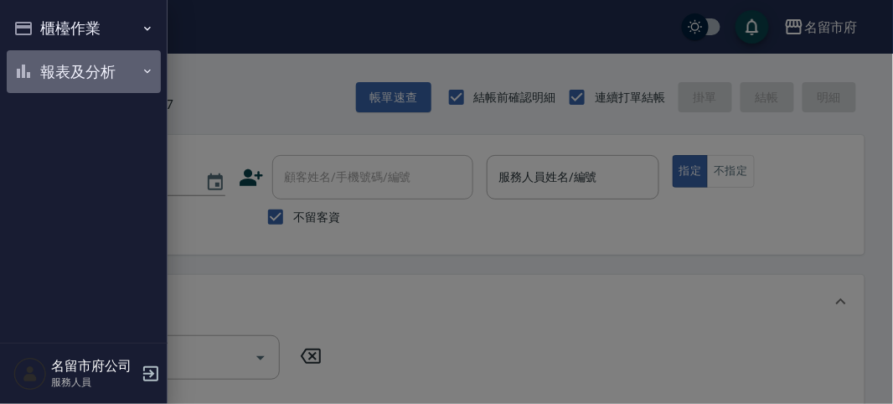
click at [43, 59] on button "報表及分析" at bounding box center [84, 72] width 154 height 44
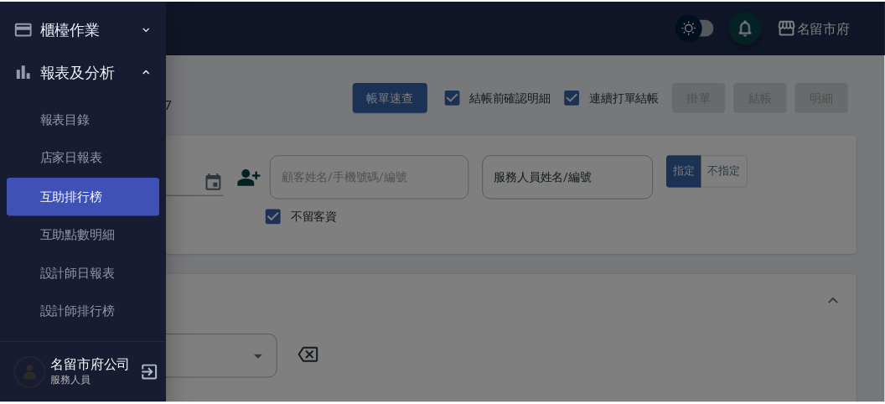
scroll to position [54, 0]
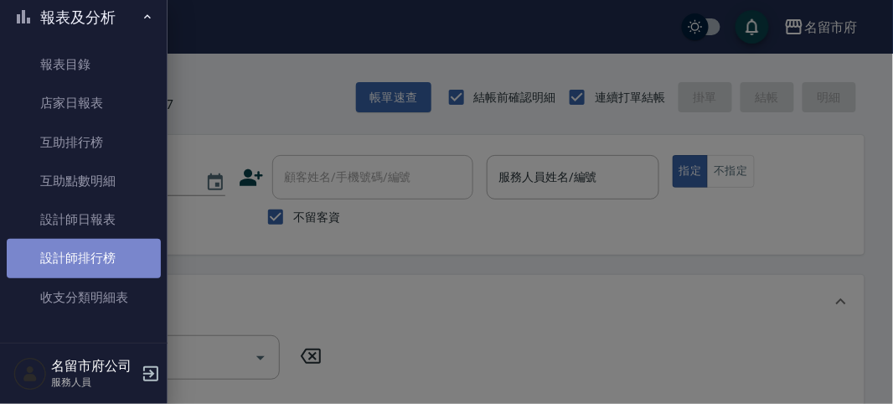
click at [140, 260] on link "設計師排行榜" at bounding box center [84, 258] width 154 height 39
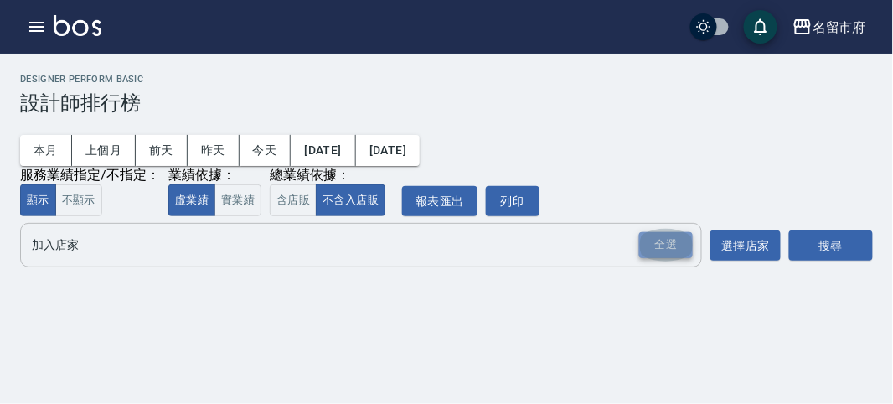
click at [656, 244] on div "全選" at bounding box center [666, 245] width 54 height 26
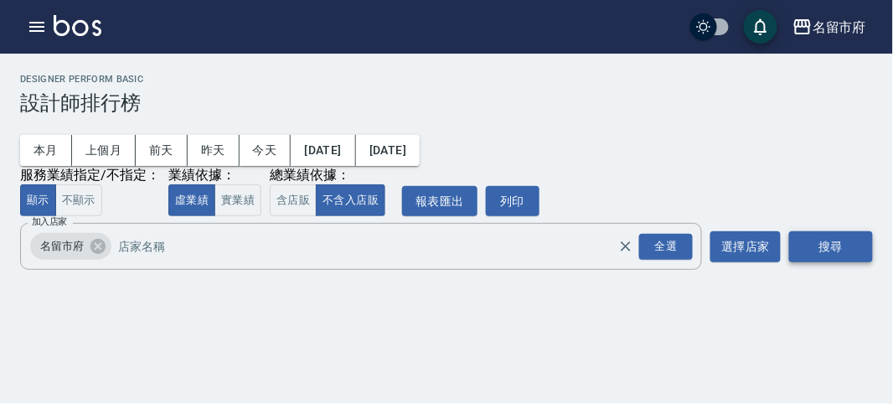
click at [805, 252] on button "搜尋" at bounding box center [831, 246] width 84 height 31
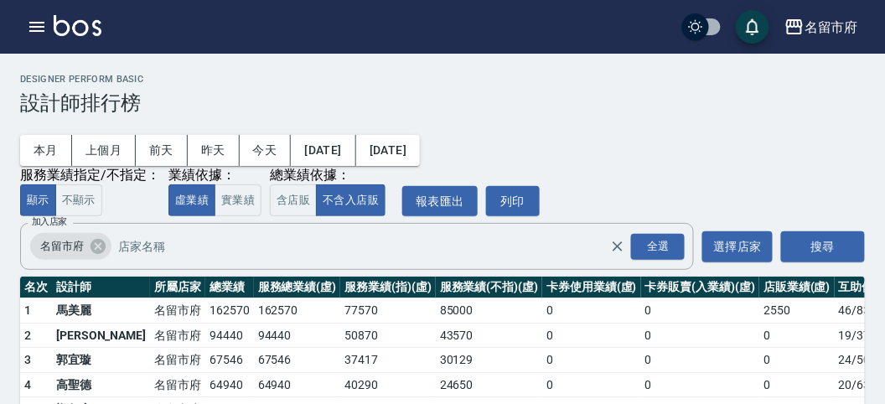
scroll to position [147, 0]
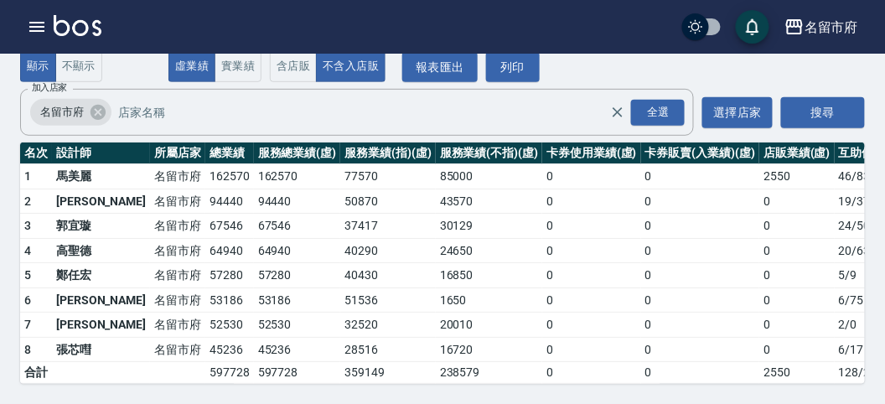
click at [99, 21] on img at bounding box center [78, 25] width 48 height 21
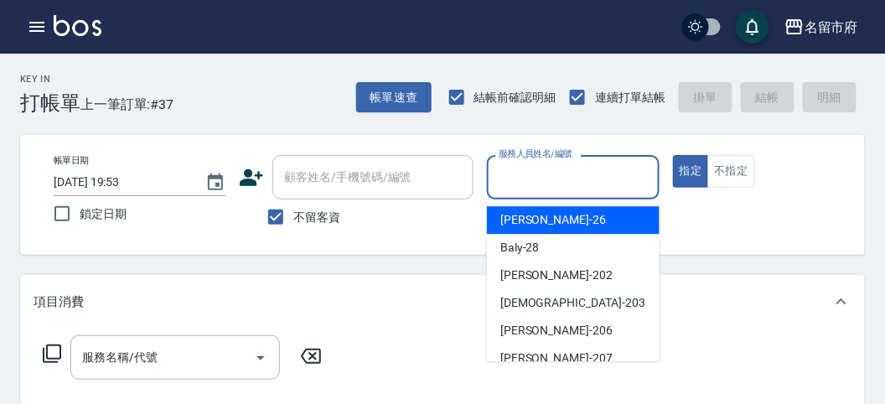
click at [554, 179] on input "服務人員姓名/編號" at bounding box center [572, 177] width 157 height 29
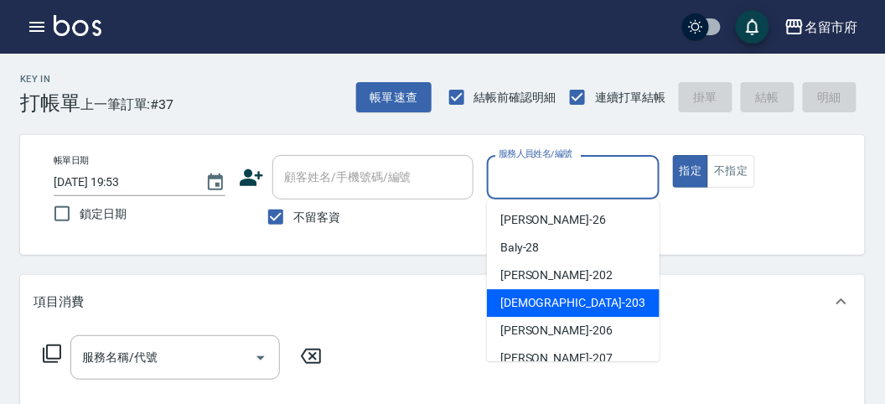
click at [506, 295] on span "聖德 -203" at bounding box center [572, 303] width 145 height 18
type input "聖德-203"
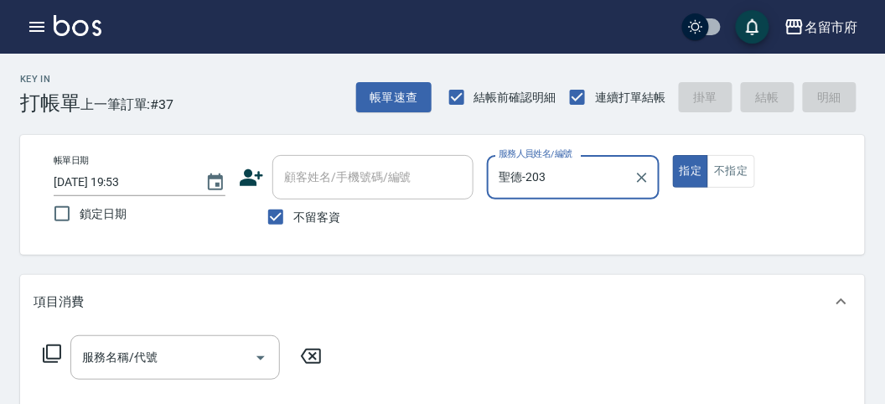
click at [48, 349] on icon at bounding box center [52, 354] width 20 height 20
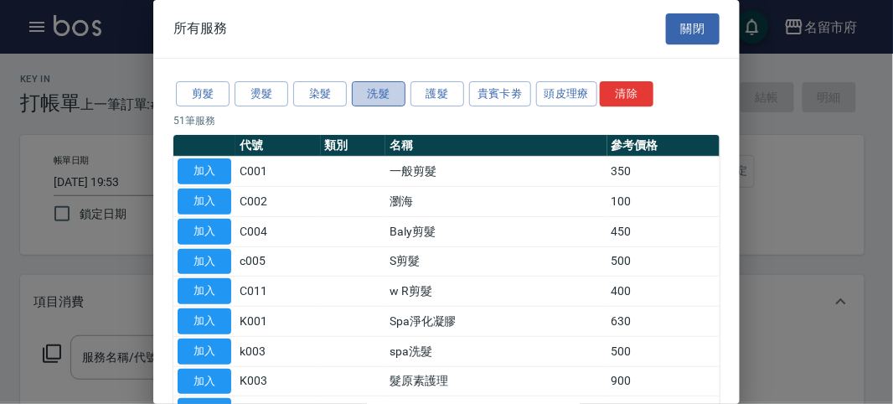
click at [381, 101] on button "洗髮" at bounding box center [379, 94] width 54 height 26
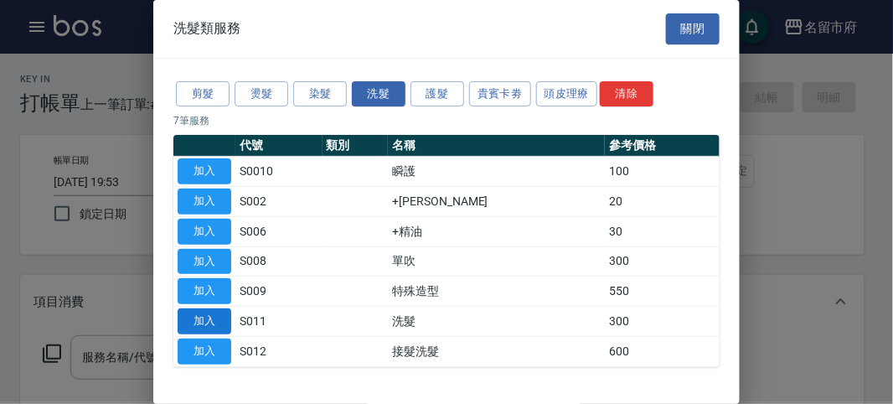
drag, startPoint x: 185, startPoint y: 302, endPoint x: 193, endPoint y: 326, distance: 25.4
click at [193, 326] on tbody "加入 S0010 瞬護 100 加入 S002 +潤絲 20 加入 S006 +精油 30 加入 S008 單吹 300 加入 S009 特殊造型 550 加…" at bounding box center [446, 261] width 546 height 209
click at [196, 318] on button "加入" at bounding box center [205, 321] width 54 height 26
type input "洗髮(S011)"
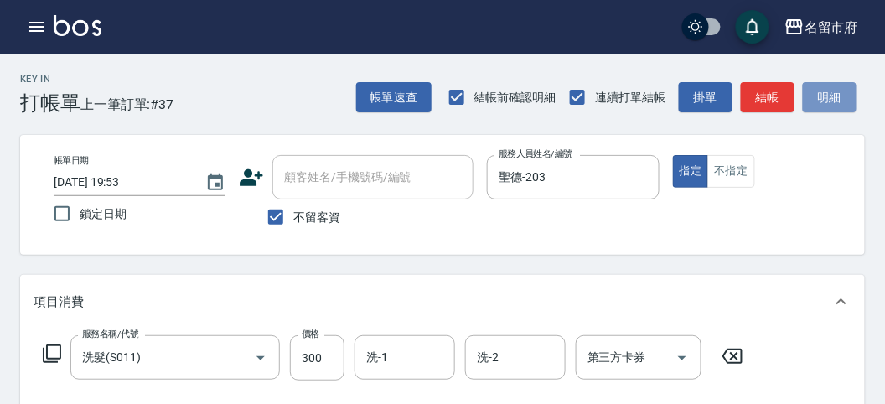
drag, startPoint x: 828, startPoint y: 81, endPoint x: 739, endPoint y: 214, distance: 159.4
click at [824, 82] on button "明細" at bounding box center [830, 97] width 54 height 31
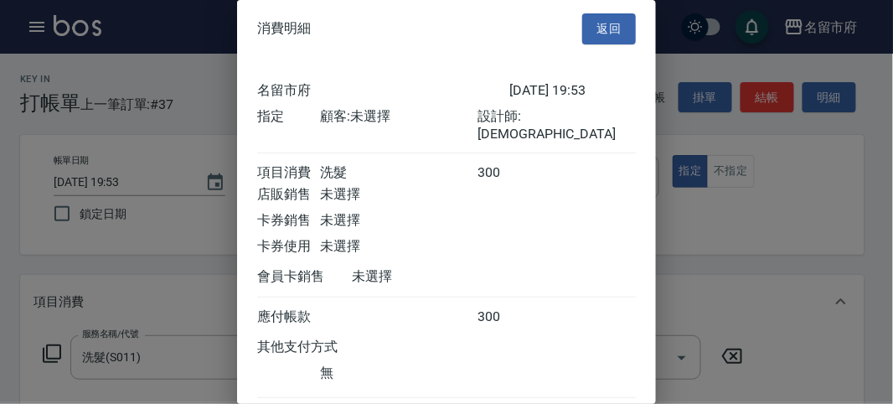
scroll to position [93, 0]
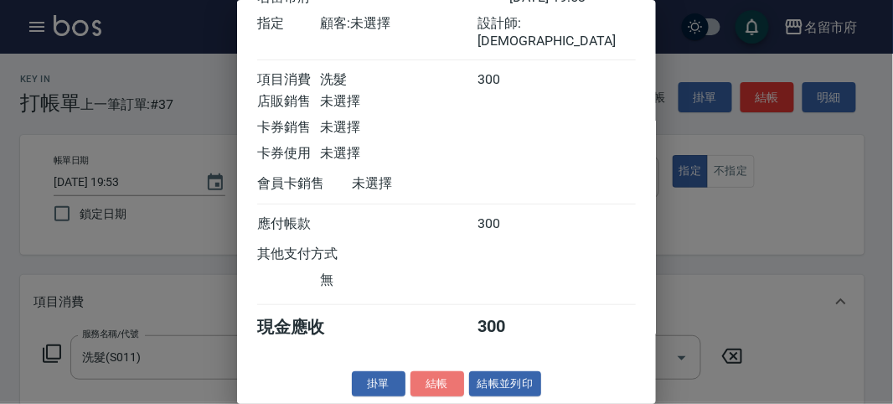
click at [421, 390] on button "結帳" at bounding box center [438, 384] width 54 height 26
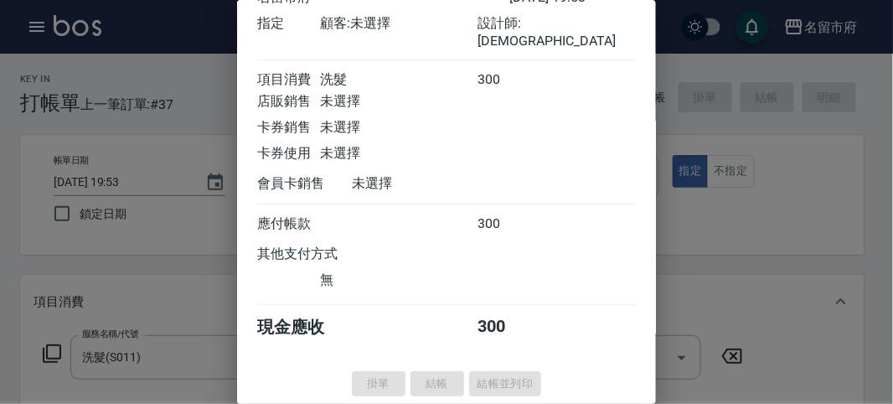
type input "[DATE] 19:56"
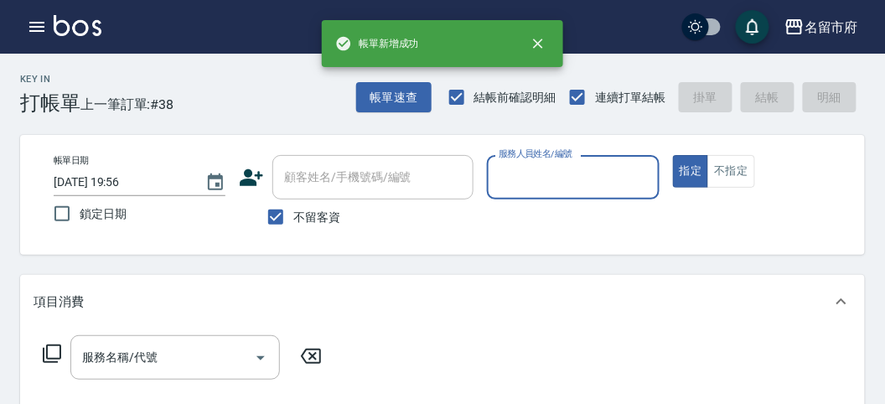
click at [537, 173] on input "服務人員姓名/編號" at bounding box center [572, 177] width 157 height 29
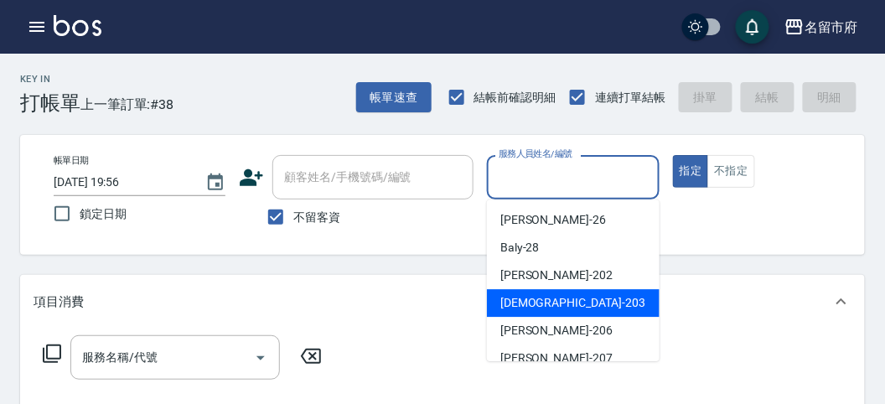
click at [545, 313] on div "聖德 -203" at bounding box center [573, 303] width 173 height 28
type input "聖德-203"
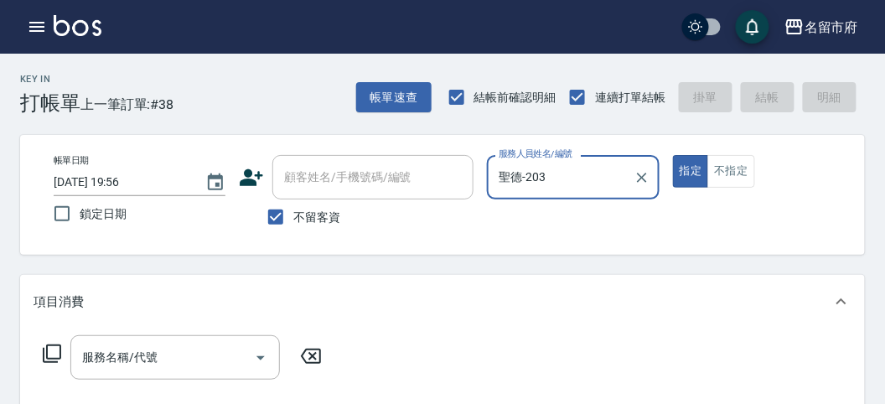
click at [44, 354] on icon at bounding box center [52, 354] width 20 height 20
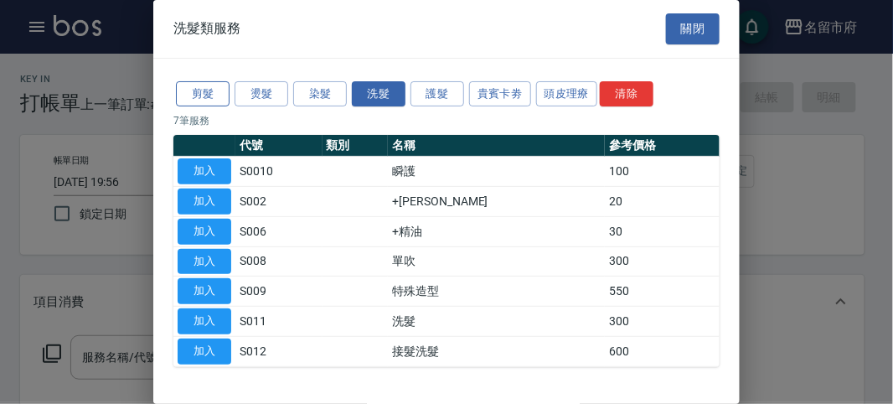
click at [205, 89] on button "剪髮" at bounding box center [203, 94] width 54 height 26
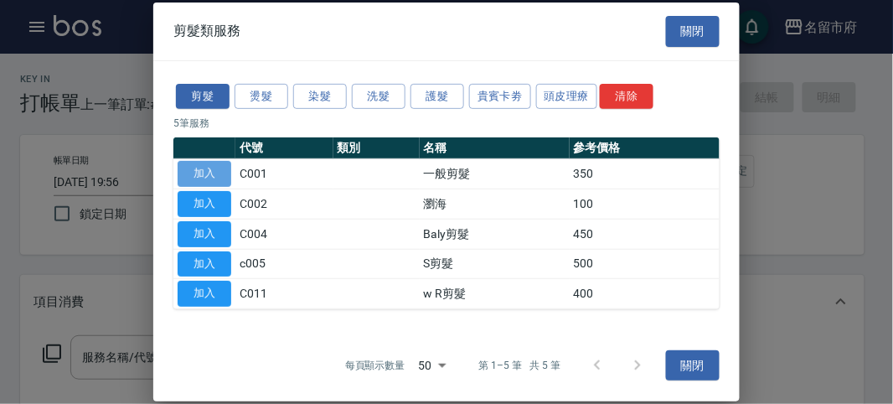
click at [200, 173] on button "加入" at bounding box center [205, 174] width 54 height 26
type input "一般剪髮(C001)"
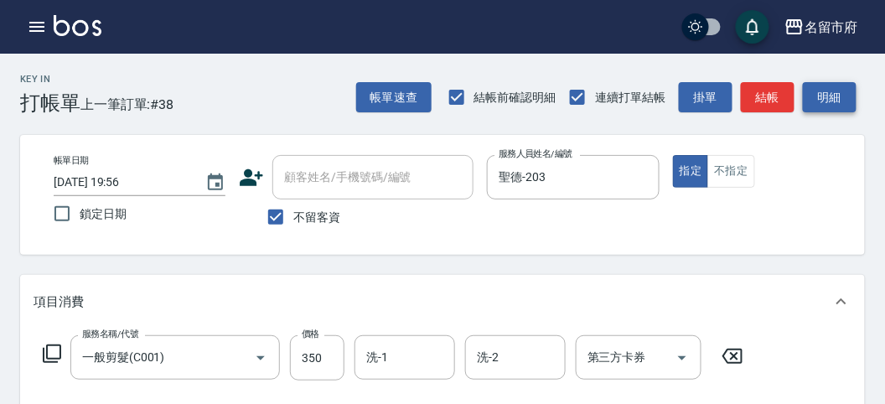
click at [825, 106] on button "明細" at bounding box center [830, 97] width 54 height 31
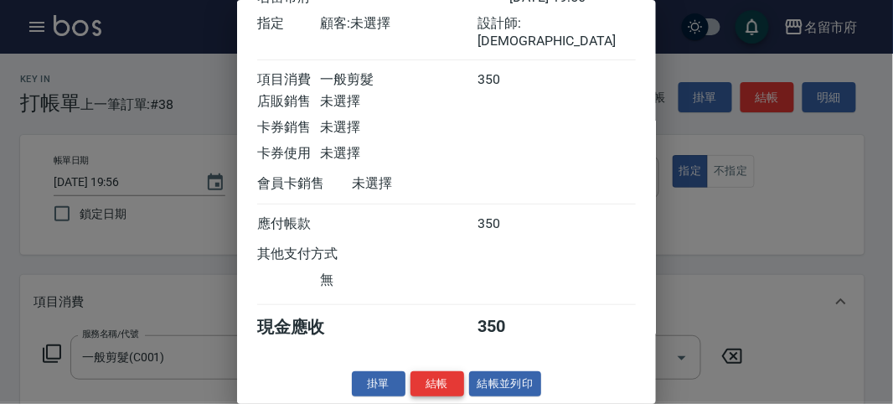
click at [447, 379] on button "結帳" at bounding box center [438, 384] width 54 height 26
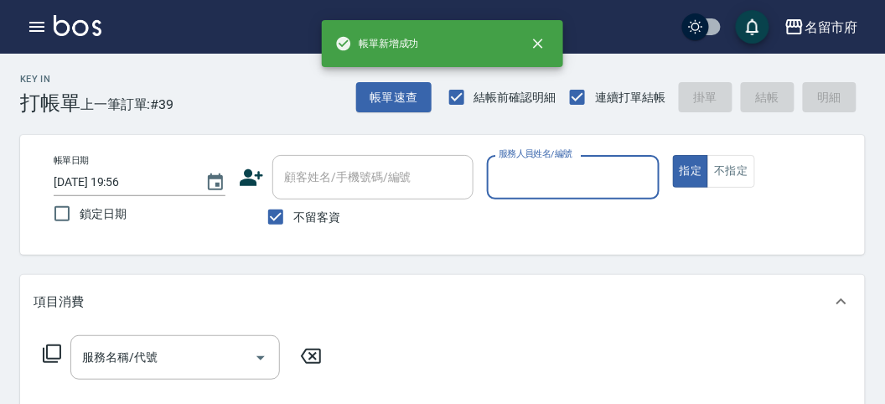
click at [514, 182] on input "服務人員姓名/編號" at bounding box center [572, 177] width 157 height 29
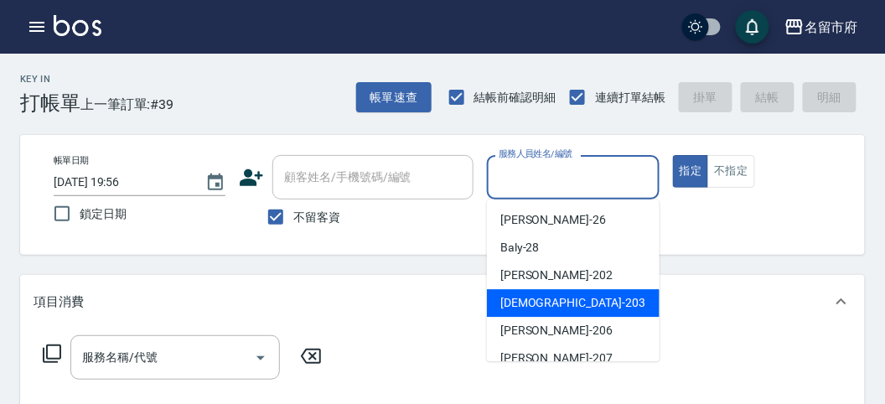
drag, startPoint x: 524, startPoint y: 292, endPoint x: 495, endPoint y: 293, distance: 28.5
click at [522, 292] on div "聖德 -203" at bounding box center [573, 303] width 173 height 28
type input "聖德-203"
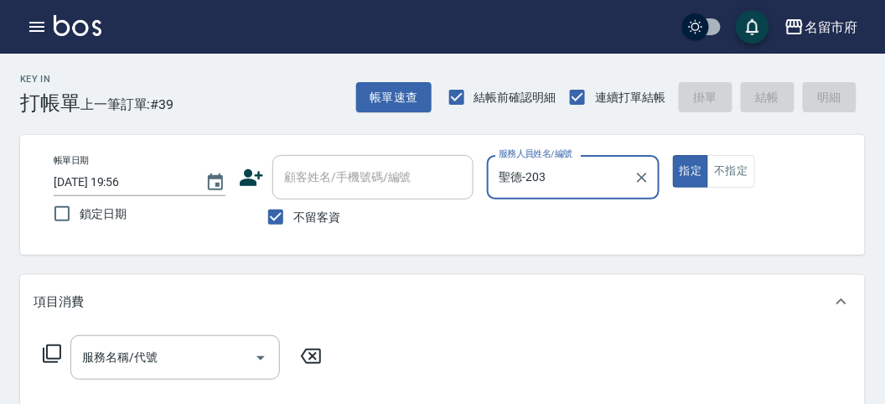
click at [65, 350] on div "服務名稱/代號 服務名稱/代號" at bounding box center [183, 357] width 298 height 44
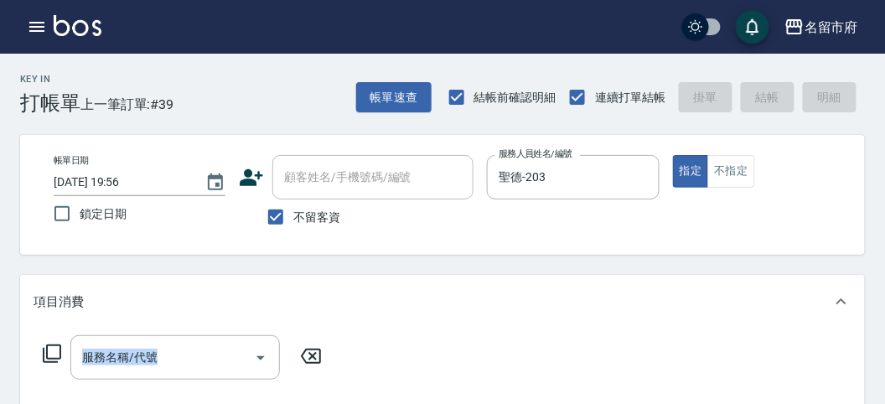
click at [61, 350] on icon at bounding box center [52, 354] width 20 height 20
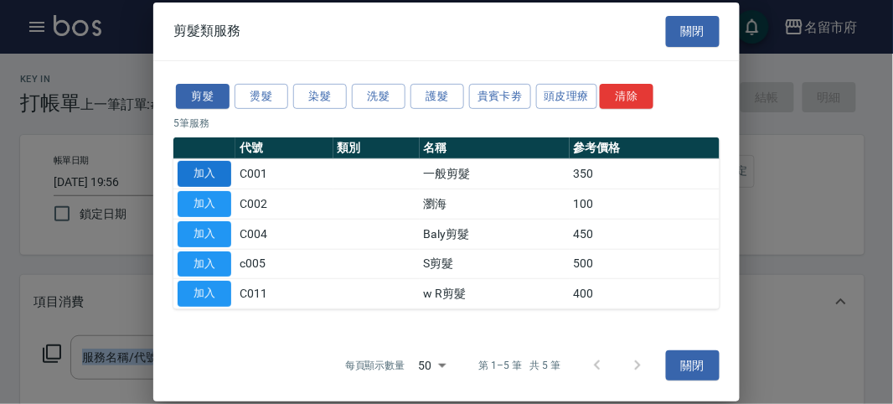
click at [215, 179] on button "加入" at bounding box center [205, 174] width 54 height 26
type input "一般剪髮(C001)"
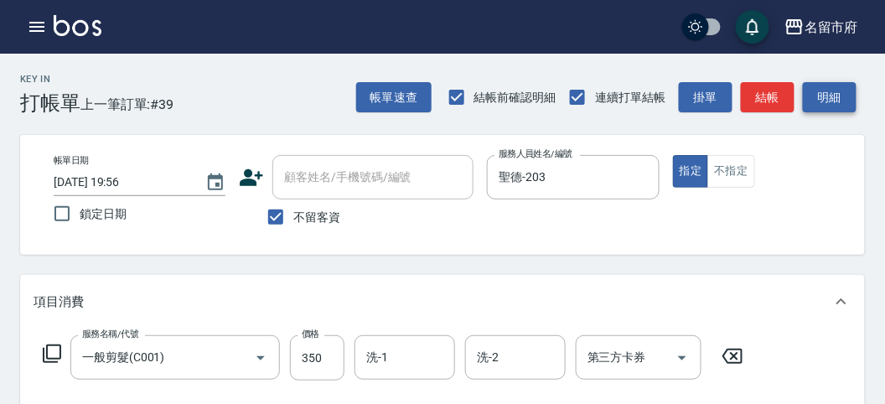
click at [827, 104] on button "明細" at bounding box center [830, 97] width 54 height 31
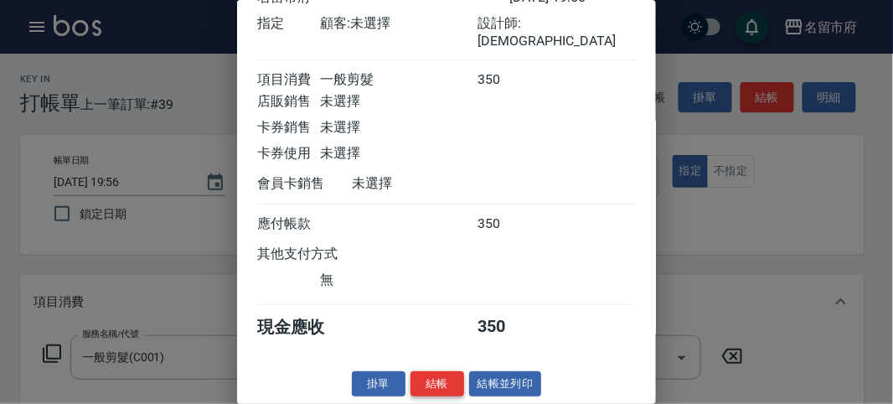
click at [413, 380] on button "結帳" at bounding box center [438, 384] width 54 height 26
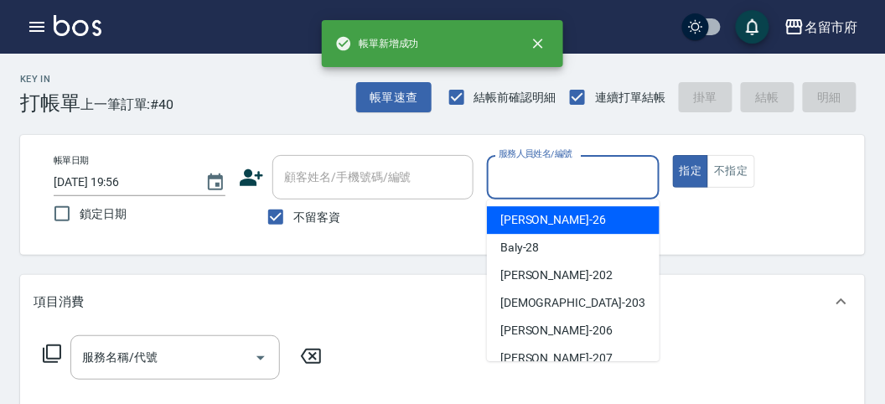
drag, startPoint x: 554, startPoint y: 178, endPoint x: 502, endPoint y: 300, distance: 132.9
click at [554, 180] on input "服務人員姓名/編號" at bounding box center [572, 177] width 157 height 29
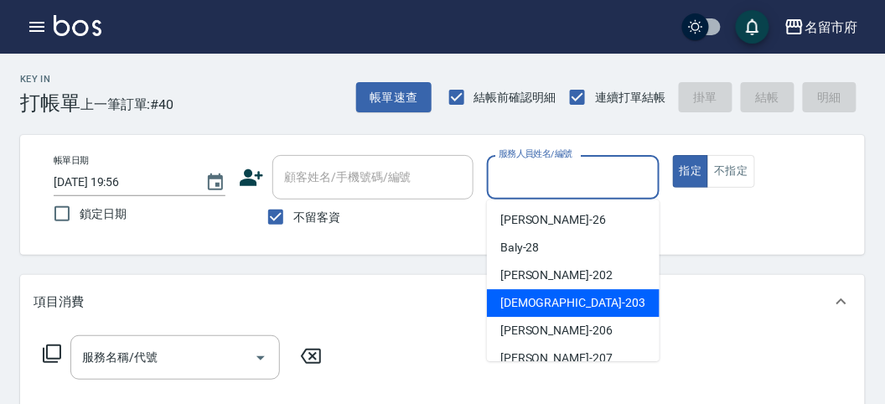
click at [489, 313] on div "聖德 -203" at bounding box center [573, 303] width 173 height 28
type input "聖德-203"
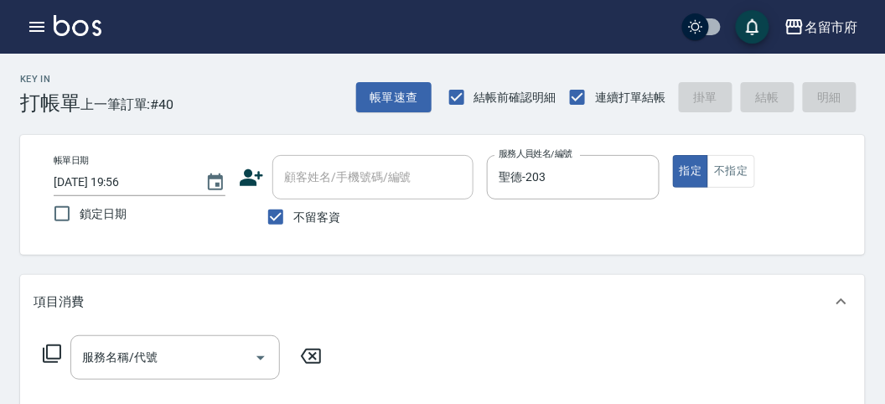
click at [48, 344] on icon at bounding box center [52, 354] width 20 height 20
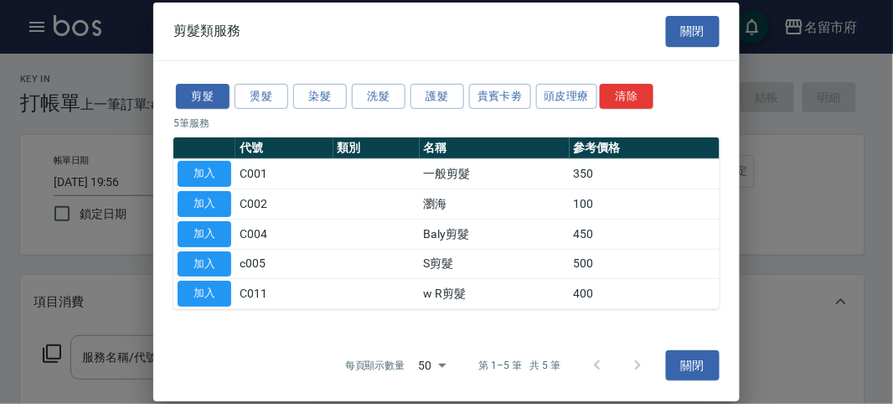
click at [56, 346] on div at bounding box center [446, 202] width 893 height 404
click at [370, 106] on button "洗髮" at bounding box center [379, 96] width 54 height 26
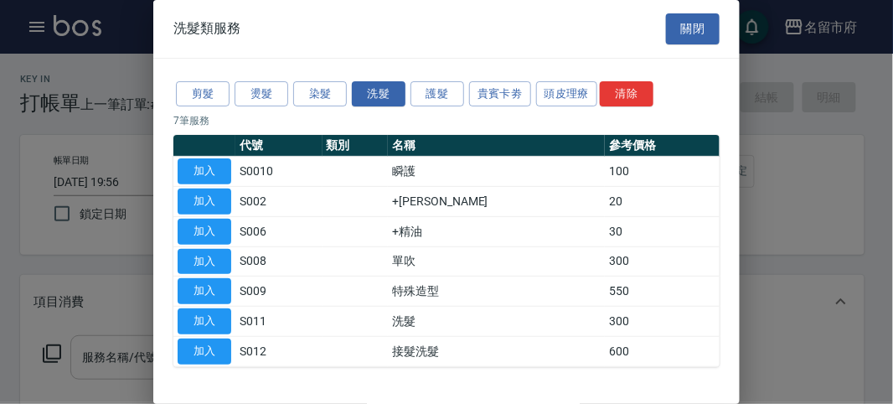
click at [191, 323] on button "加入" at bounding box center [205, 321] width 54 height 26
type input "洗髮(S011)"
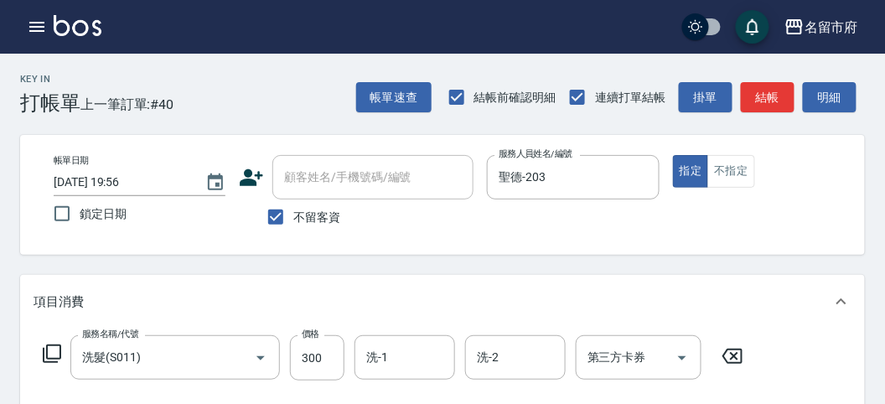
click at [52, 349] on icon at bounding box center [52, 354] width 20 height 20
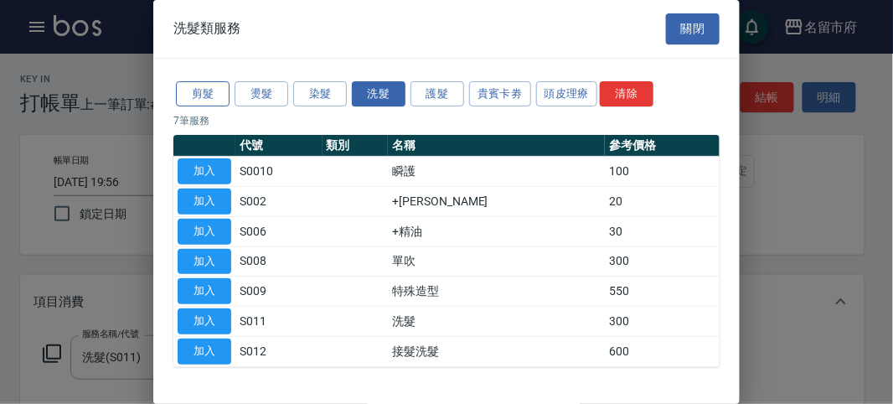
click at [210, 96] on button "剪髮" at bounding box center [203, 94] width 54 height 26
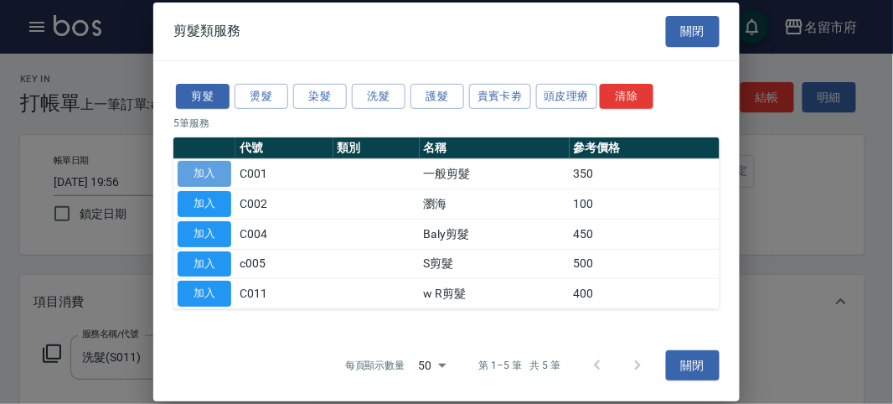
click at [199, 168] on button "加入" at bounding box center [205, 174] width 54 height 26
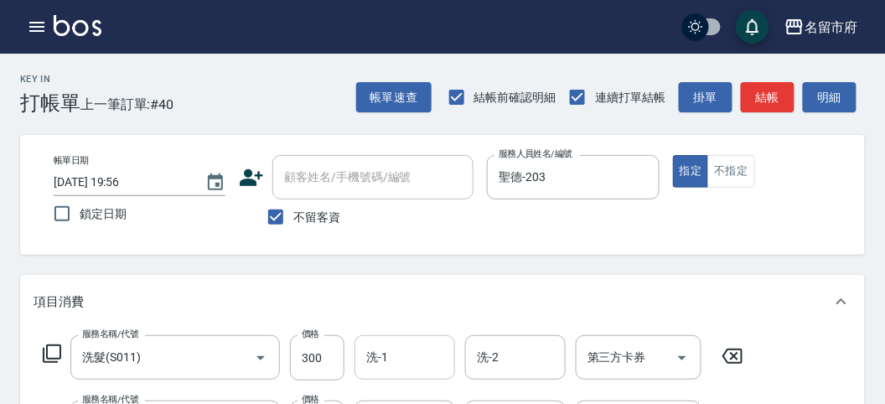
click at [399, 360] on input "洗-1" at bounding box center [404, 357] width 85 height 29
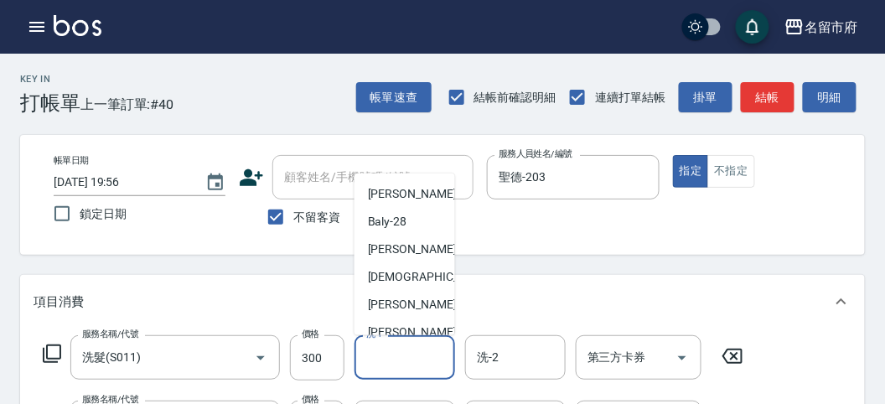
scroll to position [183, 0]
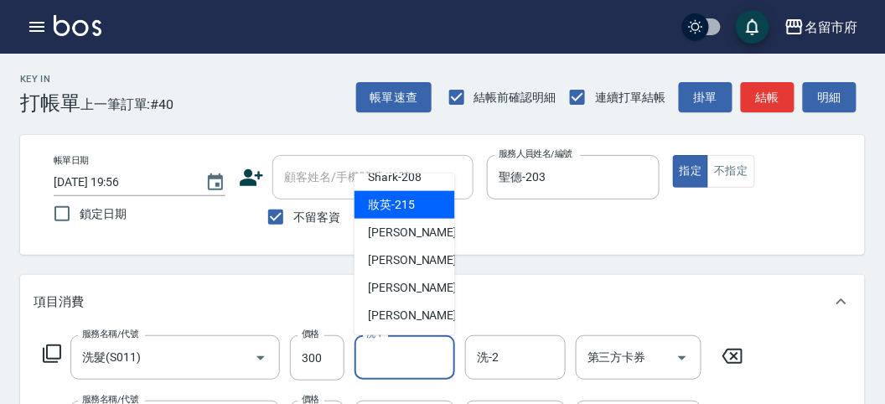
click at [389, 214] on div "妝英 -215" at bounding box center [404, 205] width 101 height 28
type input "妝英-215"
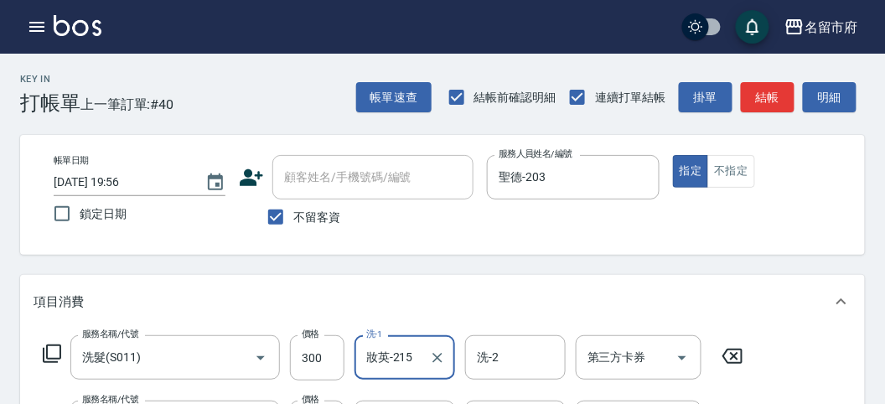
click at [835, 97] on button "明細" at bounding box center [830, 97] width 54 height 31
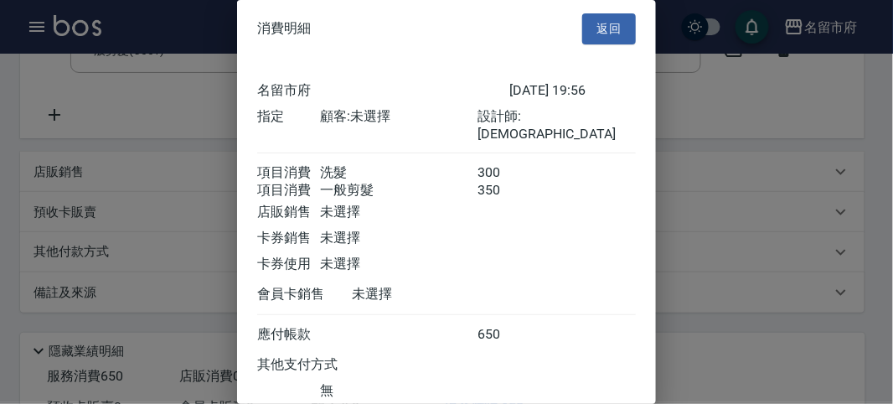
scroll to position [111, 0]
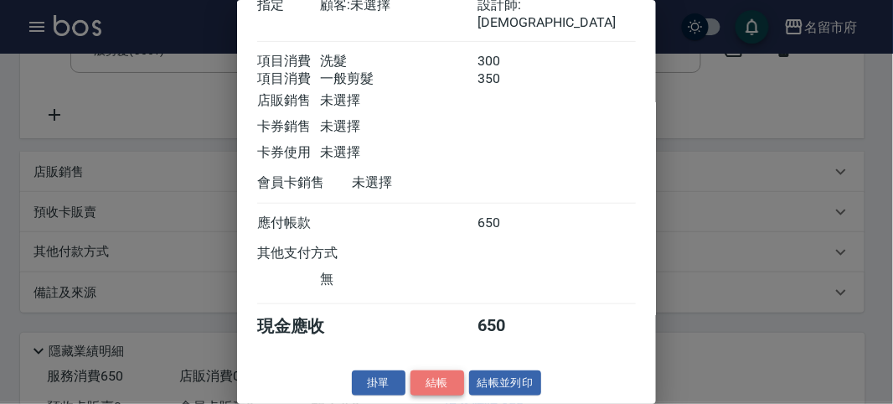
click at [437, 383] on button "結帳" at bounding box center [438, 383] width 54 height 26
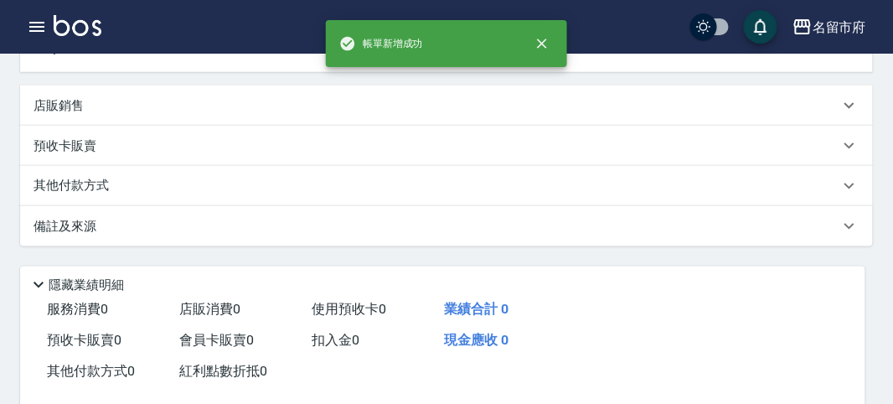
scroll to position [0, 0]
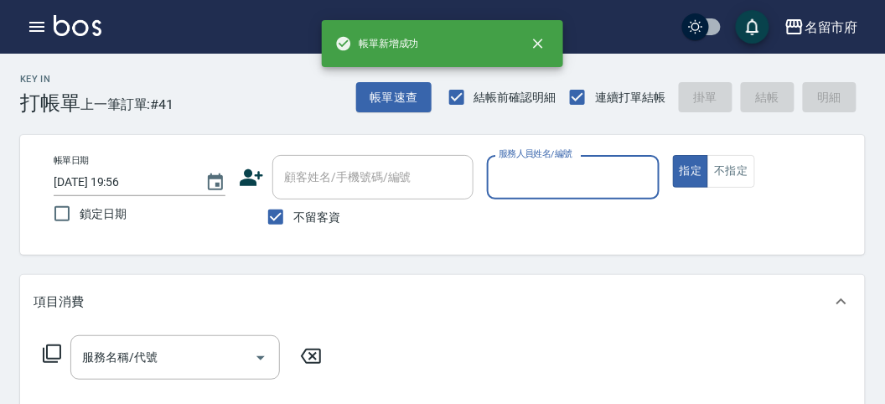
click at [561, 187] on input "服務人員姓名/編號" at bounding box center [572, 177] width 157 height 29
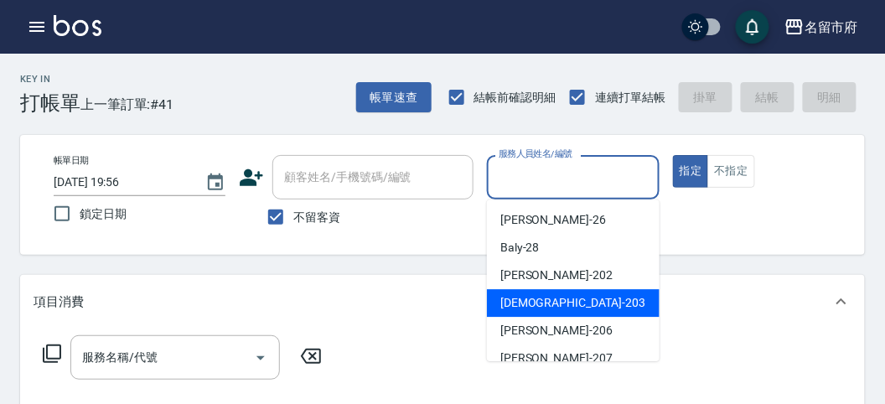
drag, startPoint x: 542, startPoint y: 297, endPoint x: 509, endPoint y: 297, distance: 32.7
click at [541, 299] on span "聖德 -203" at bounding box center [572, 303] width 145 height 18
type input "聖德-203"
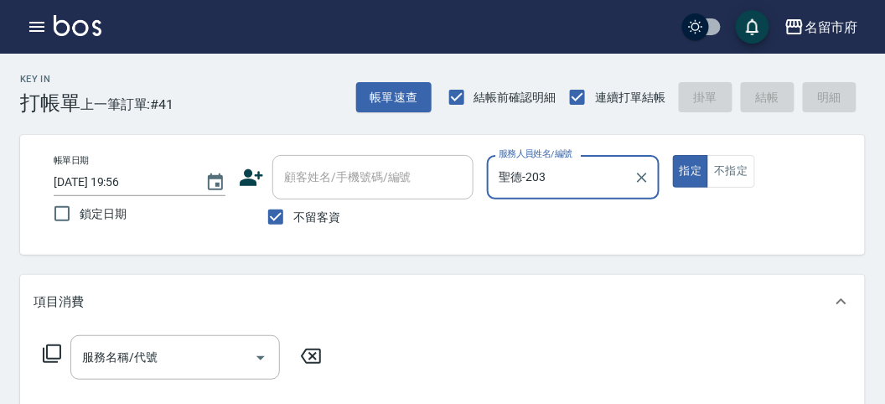
click at [59, 345] on icon at bounding box center [52, 353] width 18 height 18
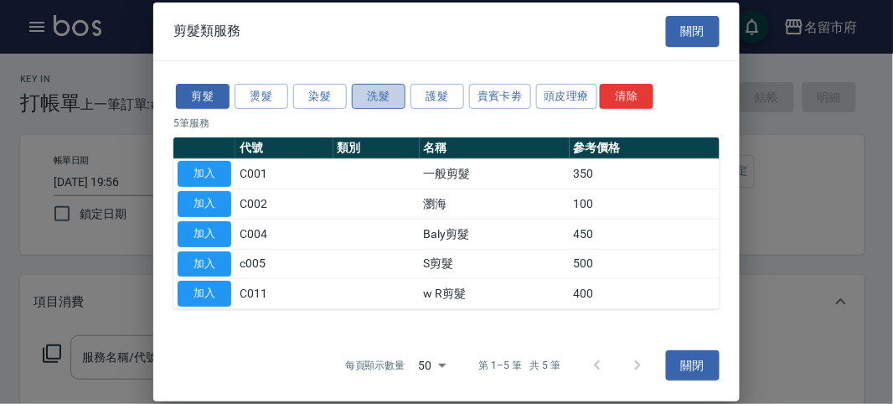
click at [383, 94] on button "洗髮" at bounding box center [379, 96] width 54 height 26
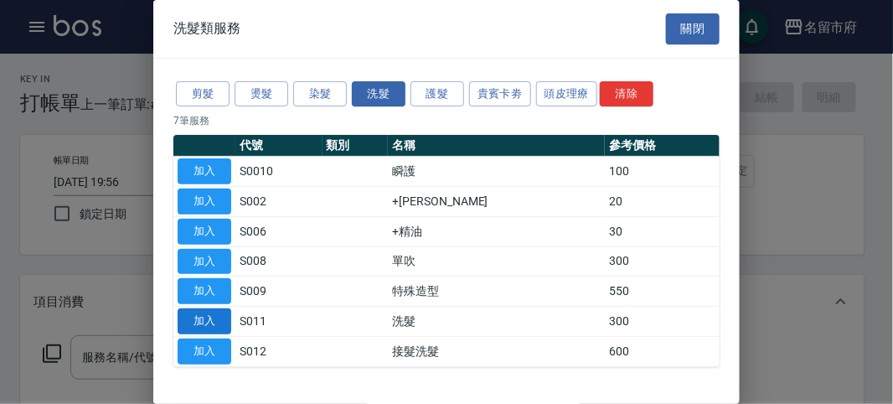
click at [194, 321] on button "加入" at bounding box center [205, 321] width 54 height 26
type input "洗髮(S011)"
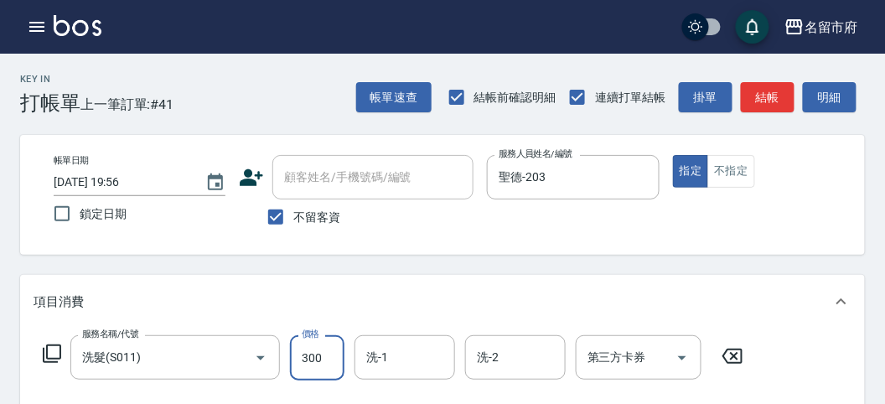
click at [319, 358] on input "300" at bounding box center [317, 357] width 54 height 45
type input "350"
click at [820, 108] on button "明細" at bounding box center [830, 97] width 54 height 31
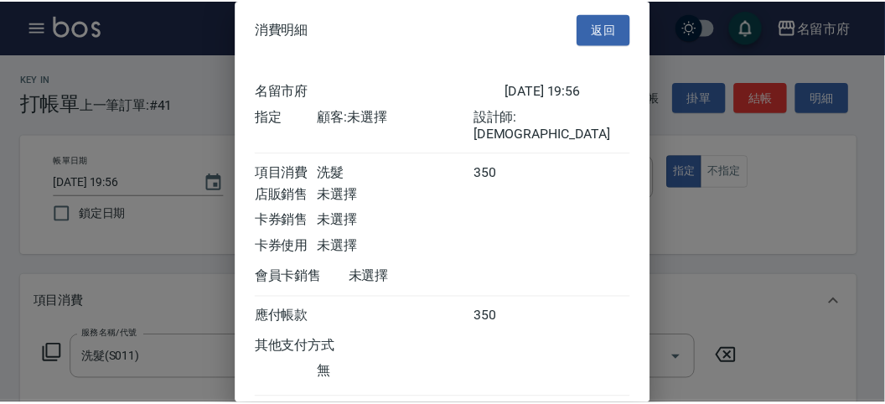
scroll to position [93, 0]
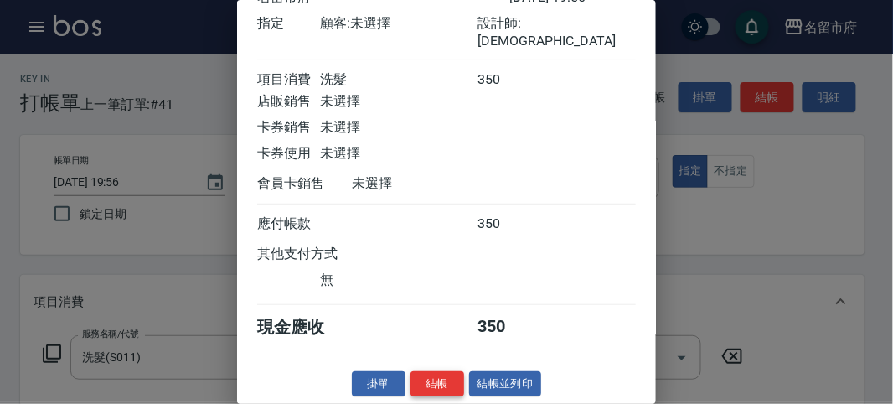
click at [440, 380] on button "結帳" at bounding box center [438, 384] width 54 height 26
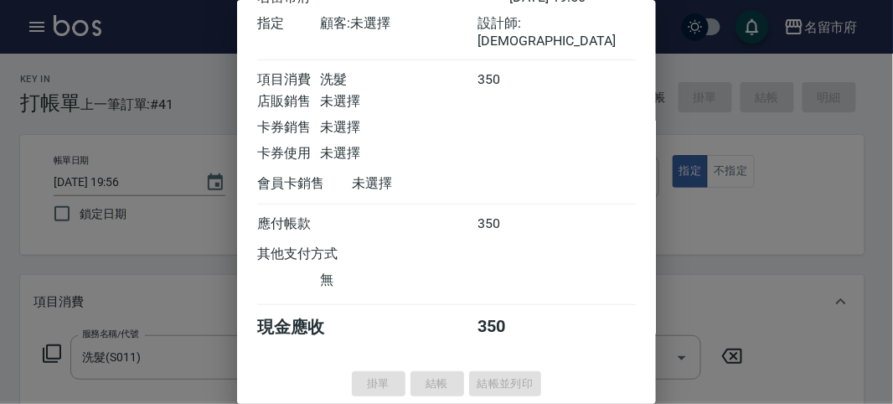
type input "[DATE] 19:57"
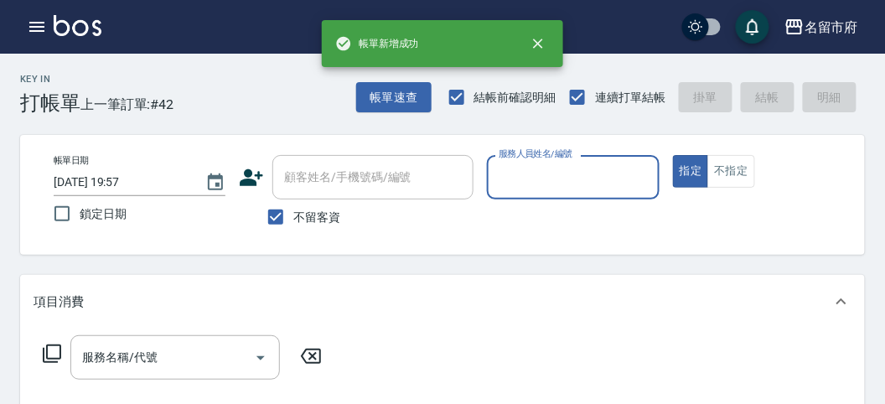
click at [569, 173] on input "服務人員姓名/編號" at bounding box center [572, 177] width 157 height 29
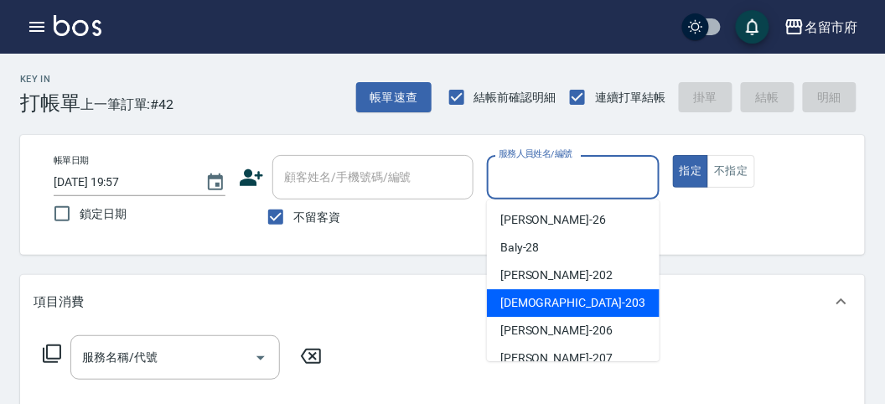
click at [542, 302] on span "聖德 -203" at bounding box center [572, 303] width 145 height 18
type input "聖德-203"
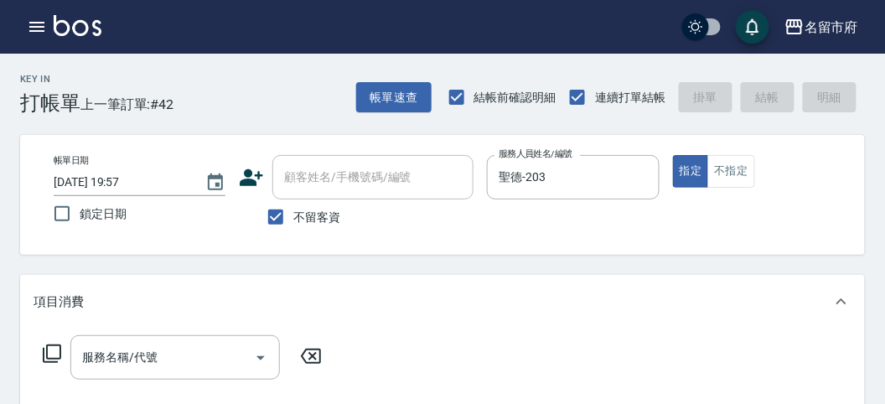
click at [54, 348] on icon at bounding box center [52, 354] width 20 height 20
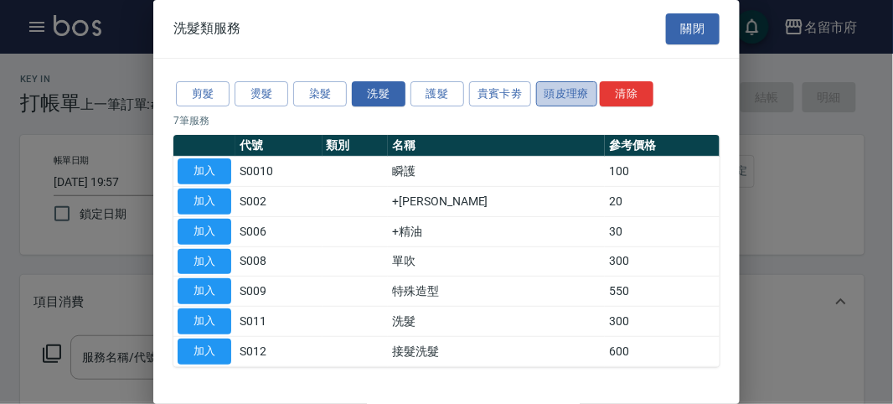
drag, startPoint x: 557, startPoint y: 91, endPoint x: 551, endPoint y: 97, distance: 9.5
click at [557, 91] on button "頭皮理療" at bounding box center [567, 94] width 62 height 26
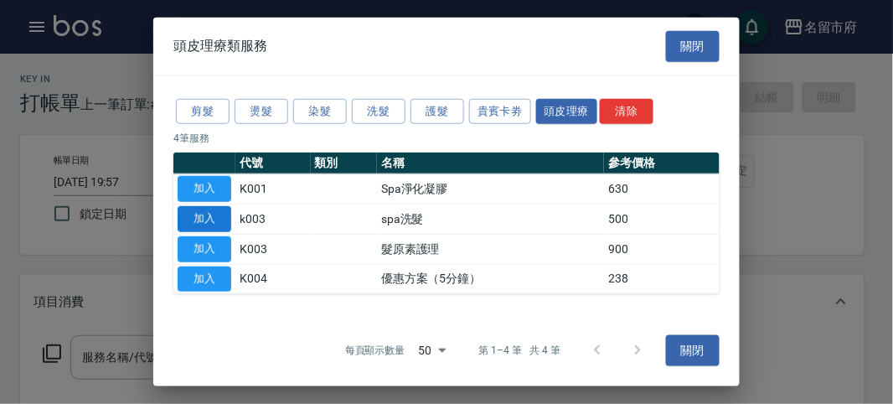
click at [222, 211] on button "加入" at bounding box center [205, 219] width 54 height 26
type input "spa洗髮(k003)"
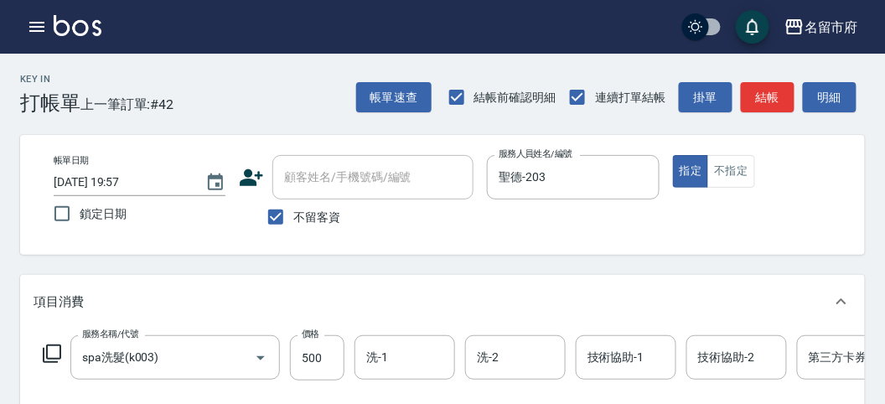
click at [56, 343] on div "服務名稱/代號 spa洗髮(k003) 服務名稱/代號 價格 500 價格 洗-1 洗-1 洗-2 洗-2 技術協助-1 技術協助-1 技術協助-2 技術協助…" at bounding box center [504, 357] width 941 height 45
click at [54, 348] on icon at bounding box center [52, 354] width 20 height 20
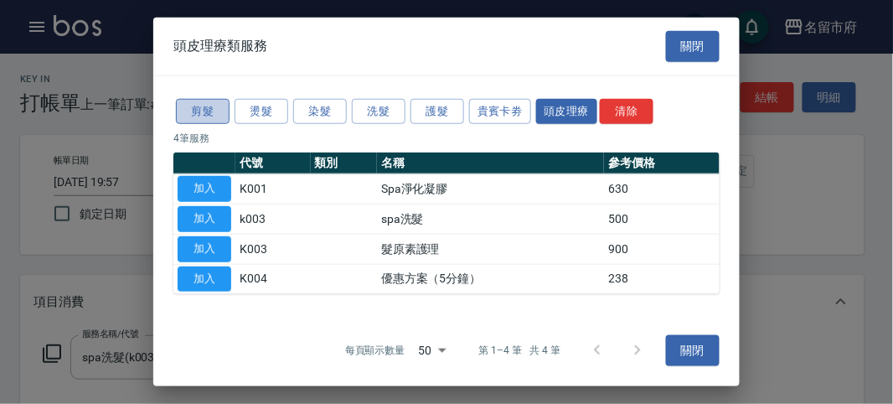
click at [209, 116] on button "剪髮" at bounding box center [203, 111] width 54 height 26
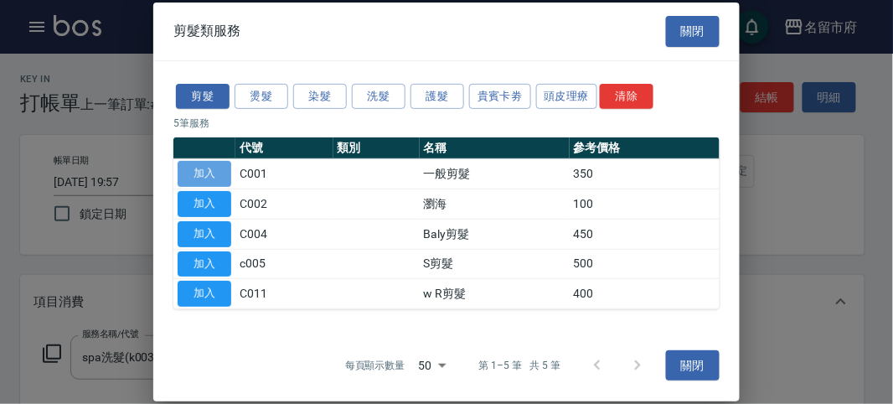
click at [206, 175] on button "加入" at bounding box center [205, 174] width 54 height 26
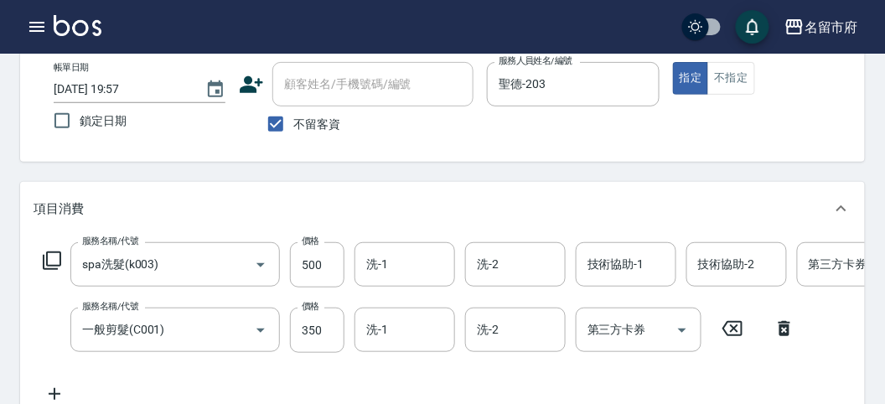
scroll to position [0, 0]
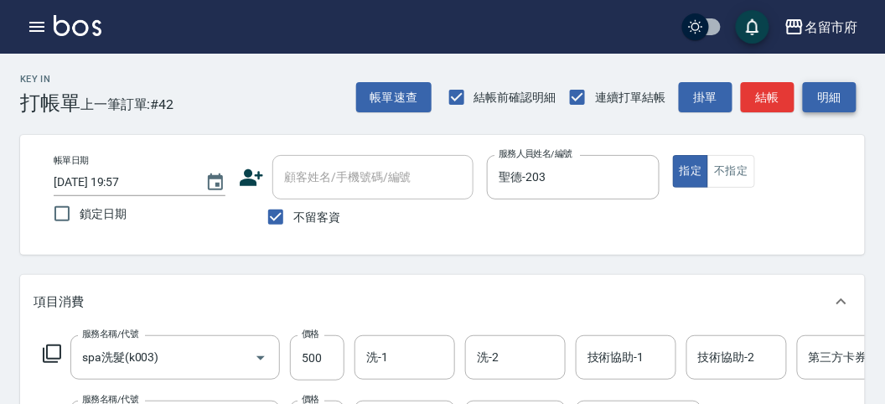
drag, startPoint x: 815, startPoint y: 98, endPoint x: 668, endPoint y: 175, distance: 166.4
click at [815, 99] on button "明細" at bounding box center [830, 97] width 54 height 31
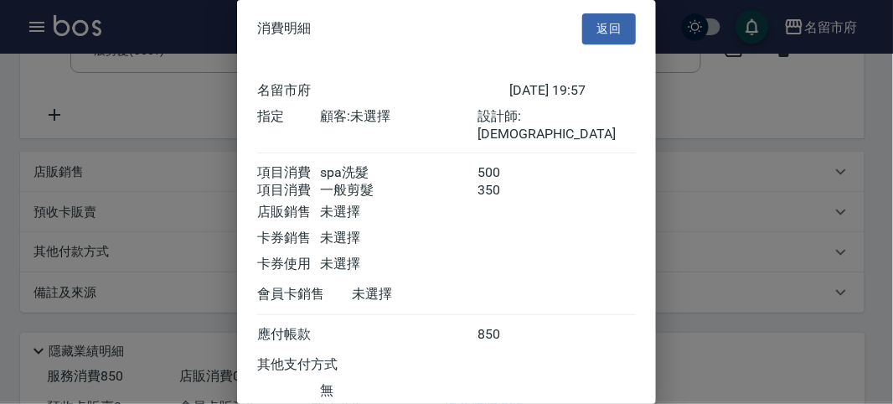
scroll to position [111, 0]
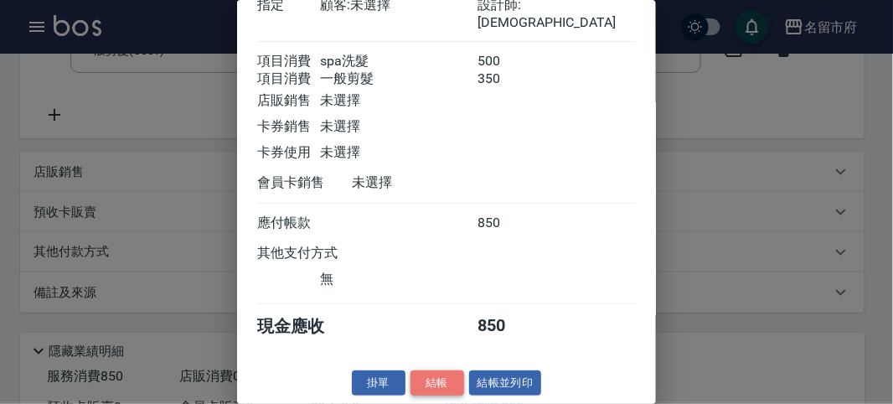
click at [444, 377] on button "結帳" at bounding box center [438, 383] width 54 height 26
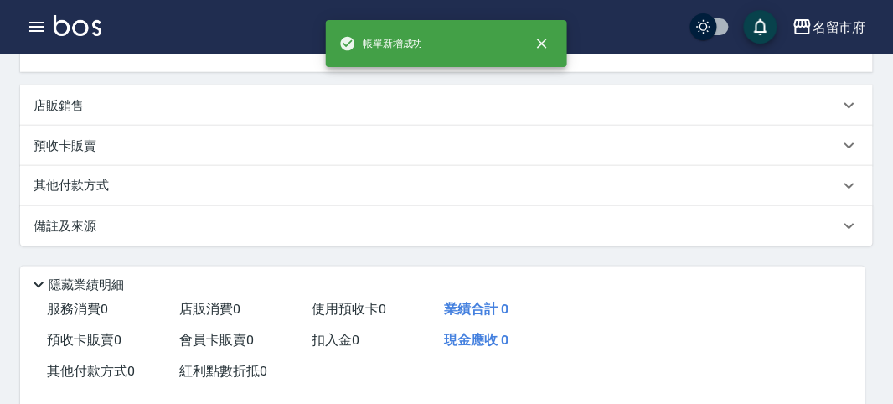
scroll to position [0, 0]
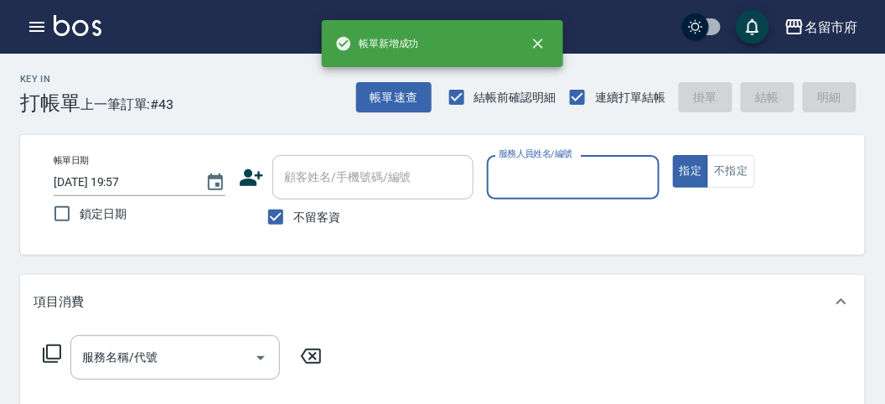
click at [518, 173] on input "服務人員姓名/編號" at bounding box center [572, 177] width 157 height 29
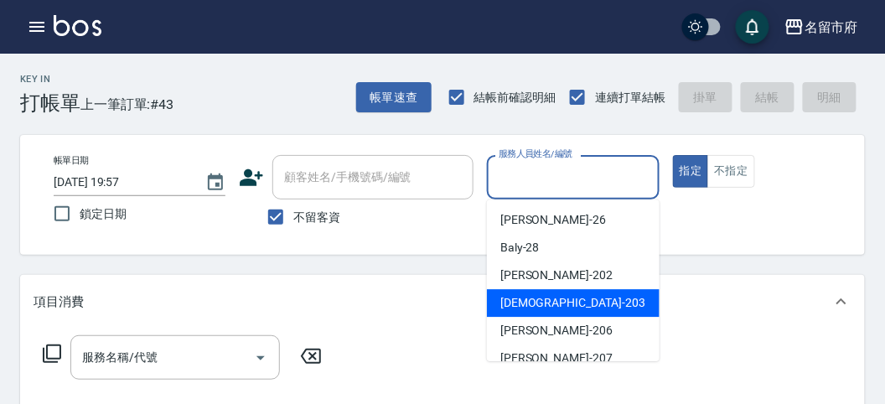
click at [507, 307] on span "聖德 -203" at bounding box center [572, 303] width 145 height 18
type input "聖德-203"
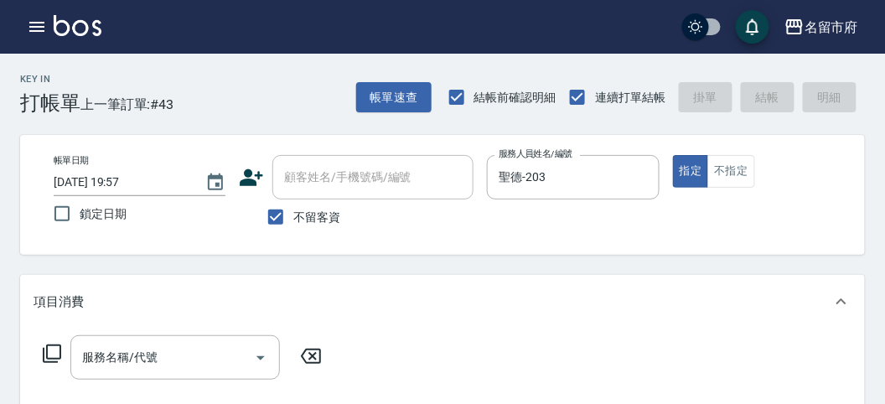
click at [47, 353] on icon at bounding box center [52, 353] width 18 height 18
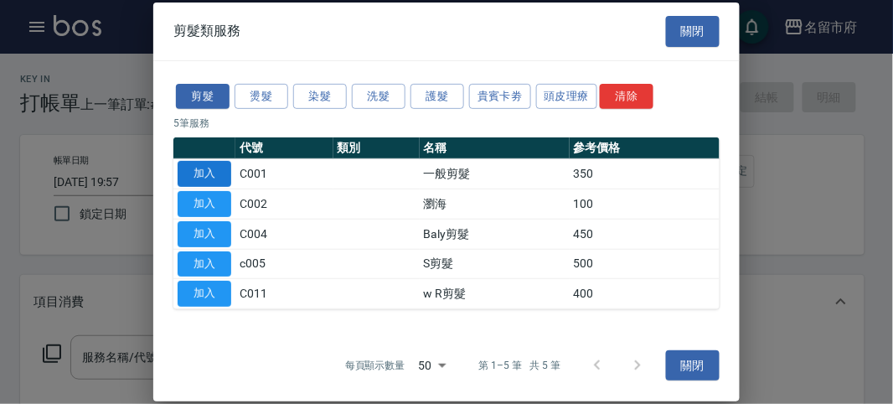
click at [225, 174] on button "加入" at bounding box center [205, 174] width 54 height 26
type input "一般剪髮(C001)"
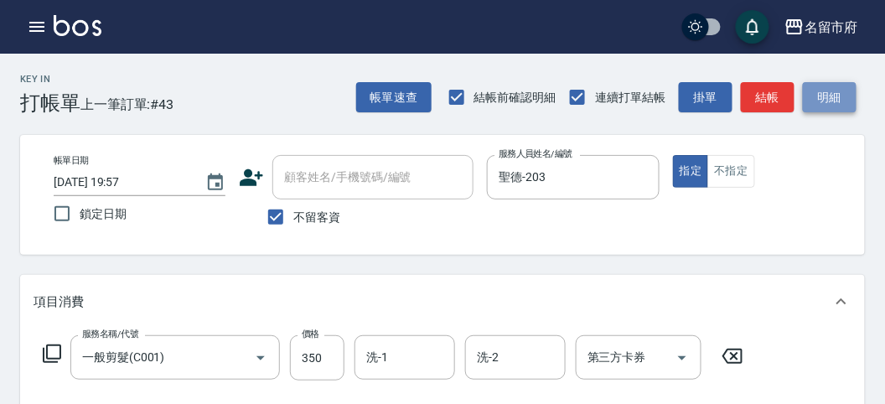
click at [828, 86] on button "明細" at bounding box center [830, 97] width 54 height 31
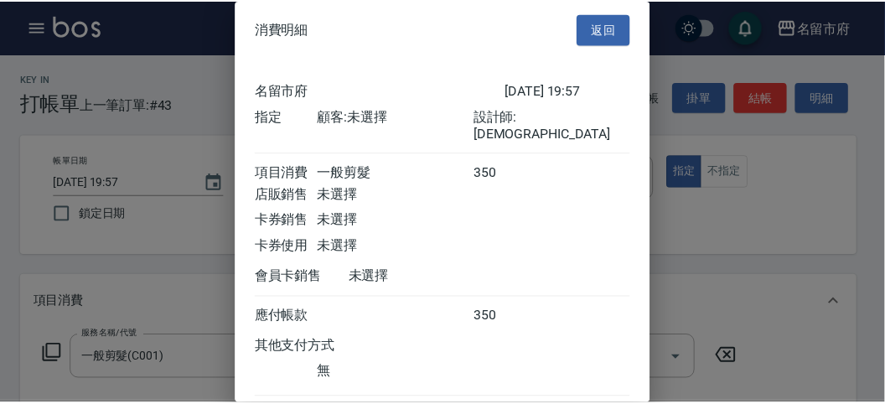
scroll to position [93, 0]
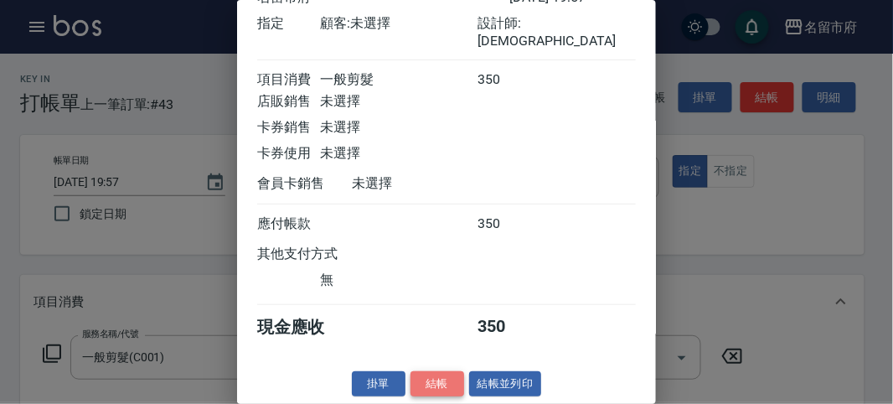
click at [432, 375] on button "結帳" at bounding box center [438, 384] width 54 height 26
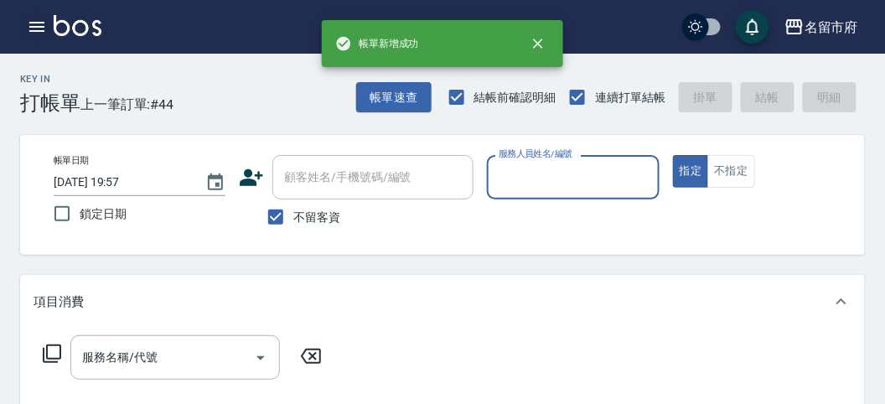
click at [31, 32] on icon "button" at bounding box center [37, 27] width 20 height 20
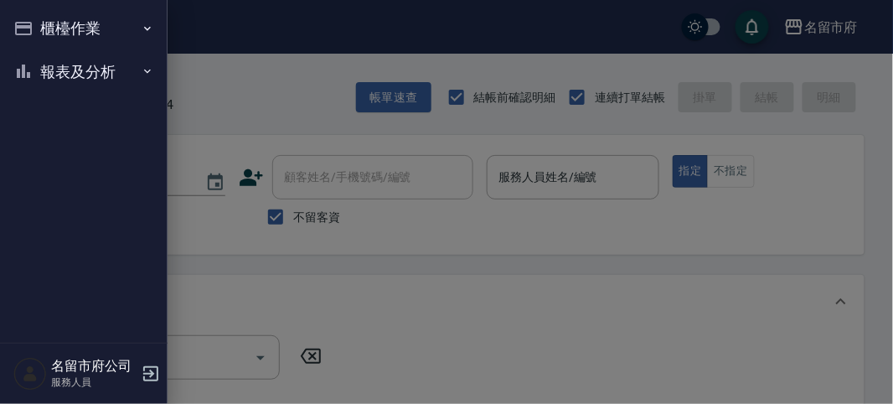
click at [54, 87] on button "報表及分析" at bounding box center [84, 72] width 154 height 44
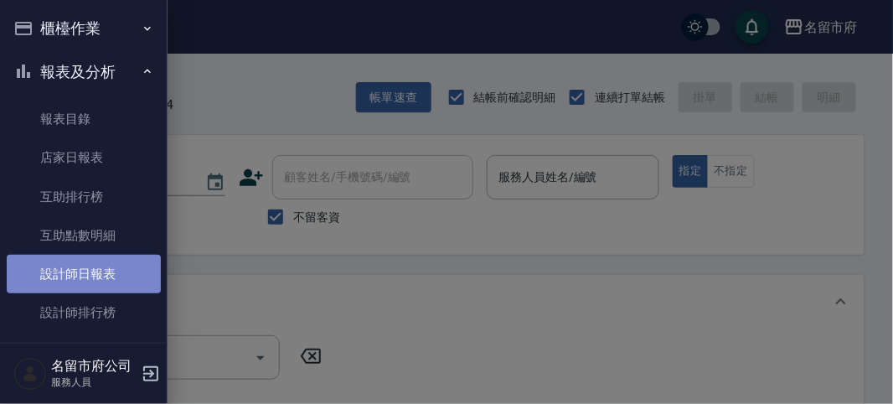
click at [100, 270] on link "設計師日報表" at bounding box center [84, 274] width 154 height 39
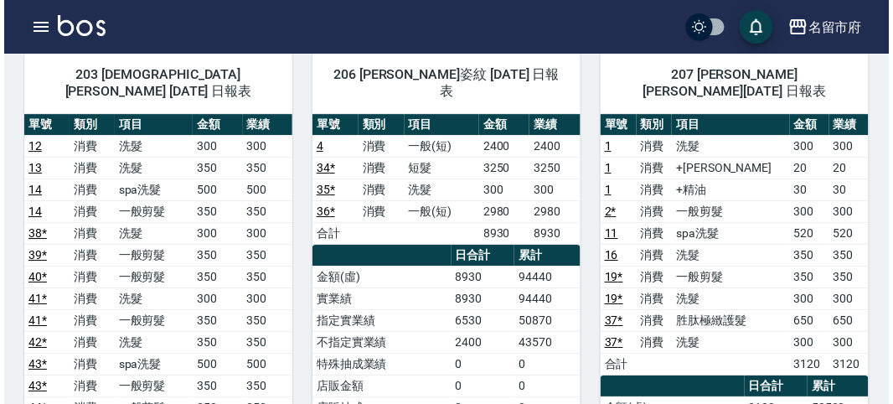
scroll to position [1117, 0]
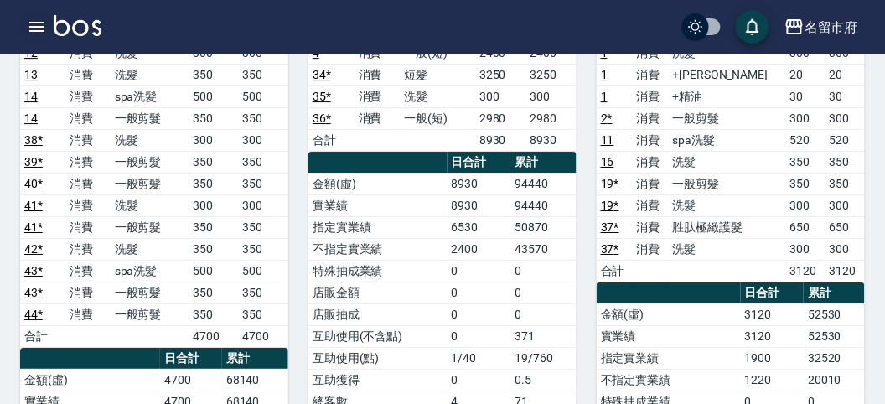
click at [46, 22] on icon "button" at bounding box center [37, 27] width 20 height 20
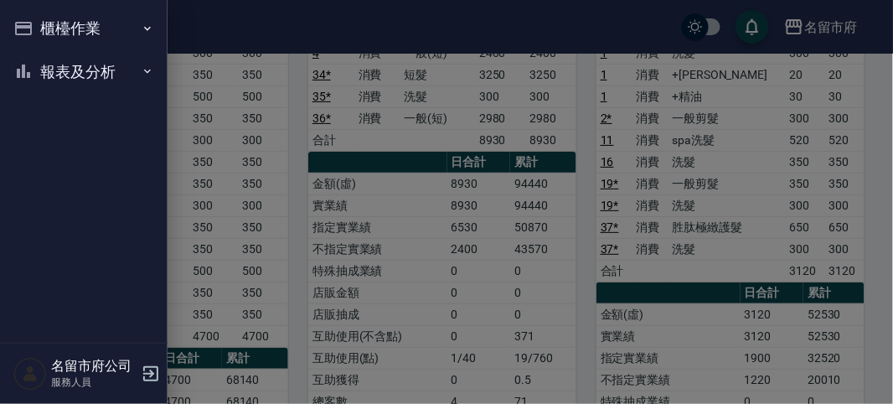
click at [46, 22] on button "櫃檯作業" at bounding box center [84, 29] width 154 height 44
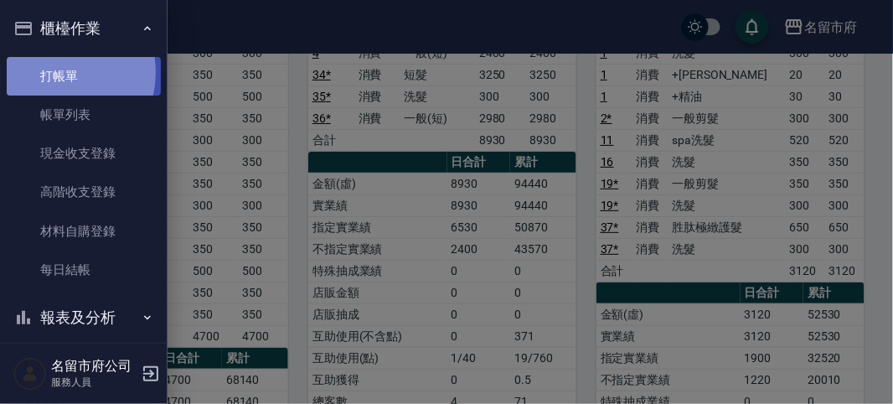
click at [56, 71] on link "打帳單" at bounding box center [84, 76] width 154 height 39
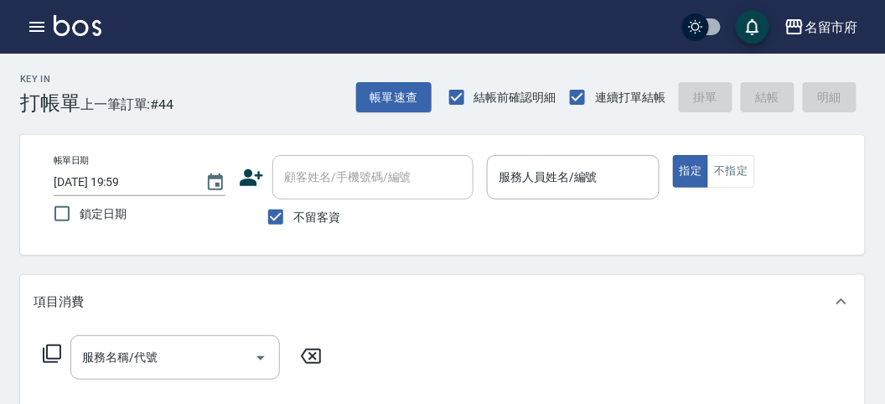
click at [247, 106] on div "Key In 打帳單 上一筆訂單:#44 帳單速查 結帳前確認明細 連續打單結帳 掛單 結帳 明細" at bounding box center [432, 84] width 865 height 61
click at [37, 34] on icon "button" at bounding box center [37, 27] width 20 height 20
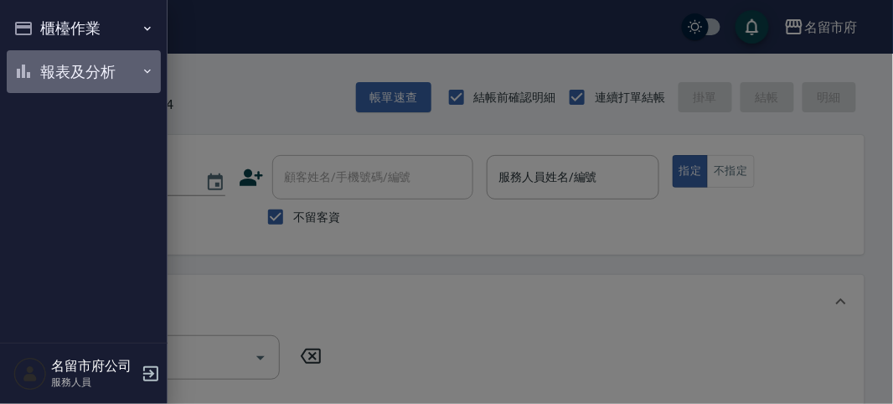
click at [48, 74] on button "報表及分析" at bounding box center [84, 72] width 154 height 44
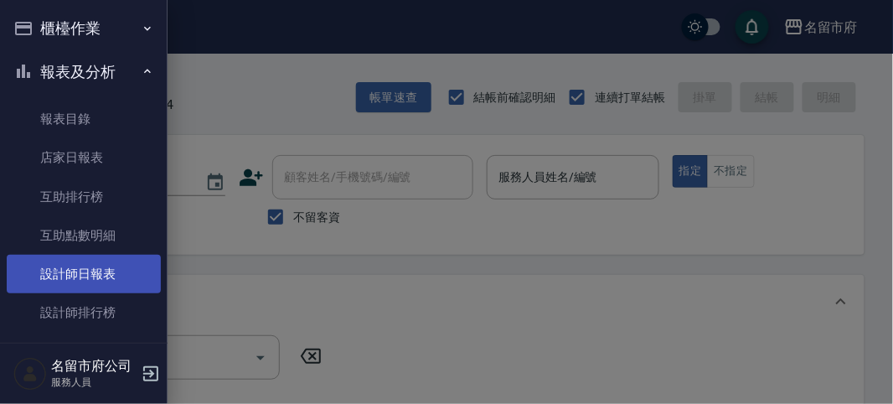
click at [97, 274] on link "設計師日報表" at bounding box center [84, 274] width 154 height 39
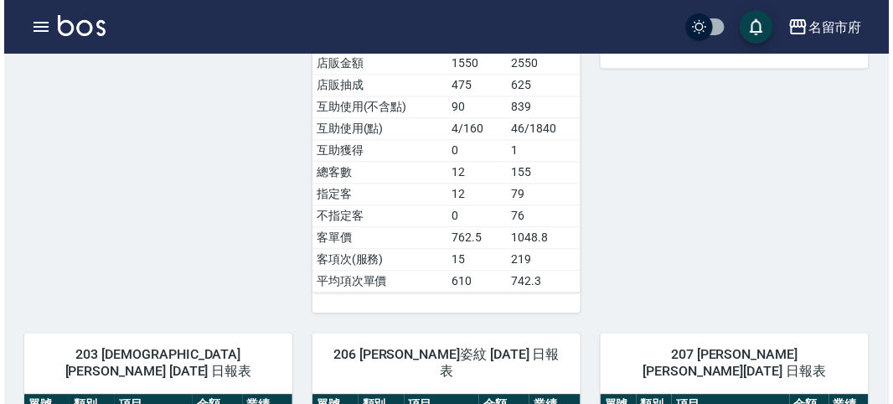
scroll to position [279, 0]
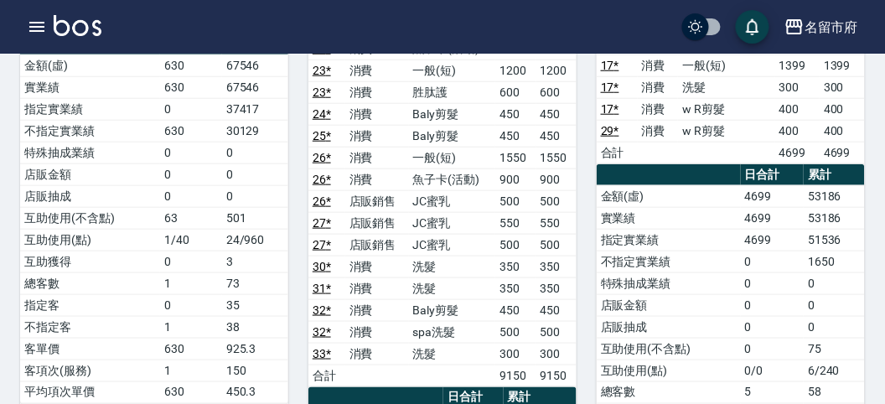
click at [520, 299] on td "450" at bounding box center [515, 310] width 40 height 22
click at [40, 23] on icon "button" at bounding box center [37, 27] width 20 height 20
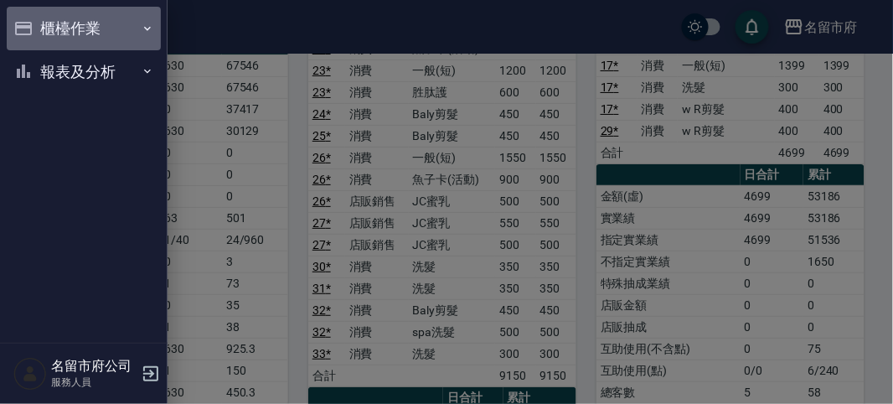
click at [42, 23] on button "櫃檯作業" at bounding box center [84, 29] width 154 height 44
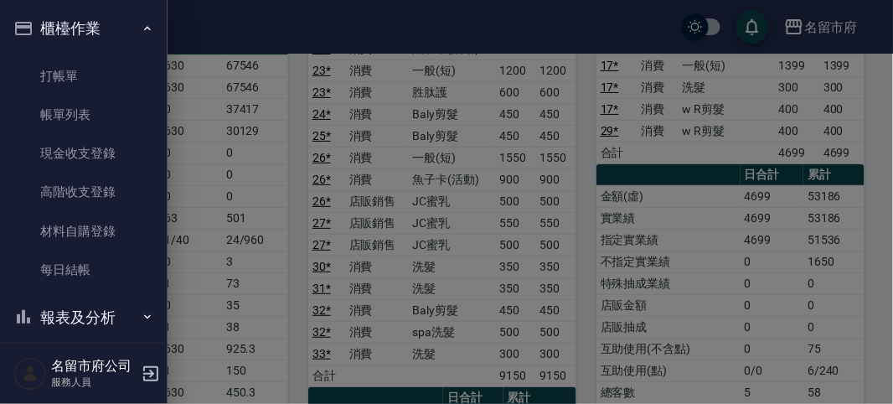
click at [46, 55] on ul "打帳單 帳單列表 現金收支登錄 高階收支登錄 材料自購登錄 每日結帳" at bounding box center [84, 173] width 154 height 246
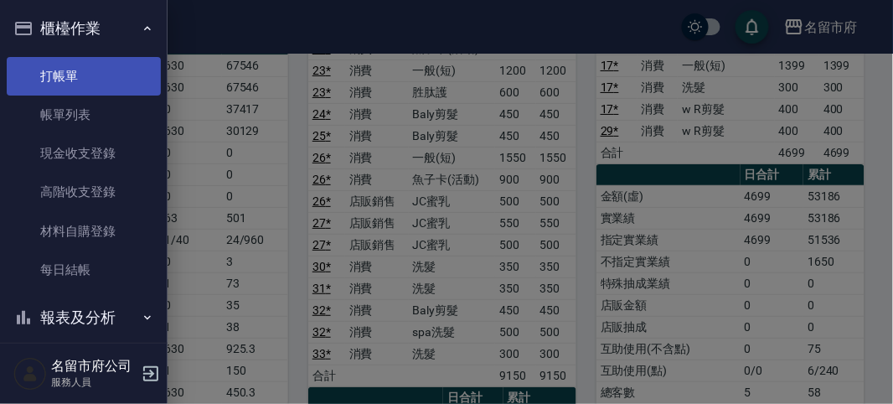
click at [54, 69] on link "打帳單" at bounding box center [84, 76] width 154 height 39
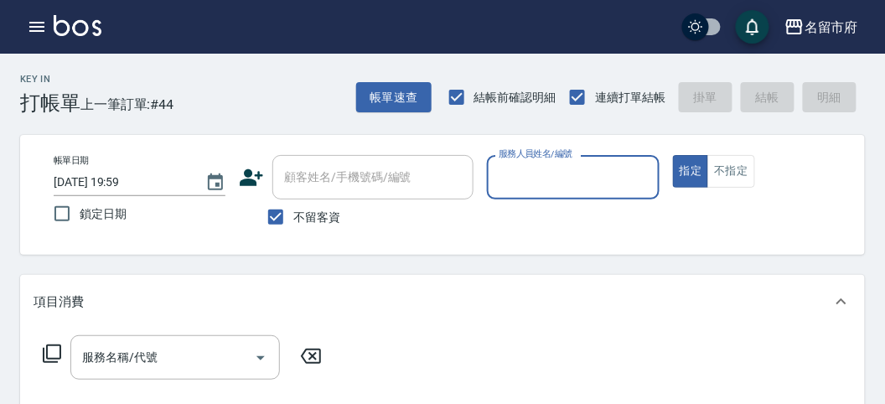
drag, startPoint x: 265, startPoint y: 106, endPoint x: 169, endPoint y: 75, distance: 100.2
click at [264, 106] on div "Key In 打帳單 上一筆訂單:#44 帳單速查 結帳前確認明細 連續打單結帳 掛單 結帳 明細" at bounding box center [432, 84] width 865 height 61
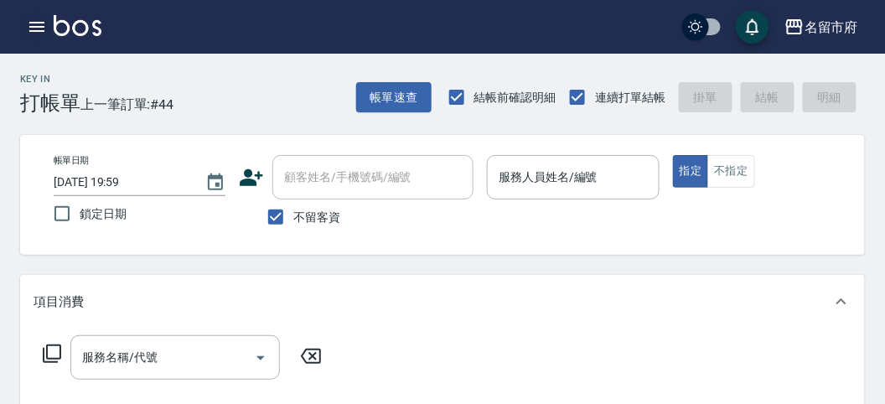
click at [42, 34] on icon "button" at bounding box center [37, 27] width 20 height 20
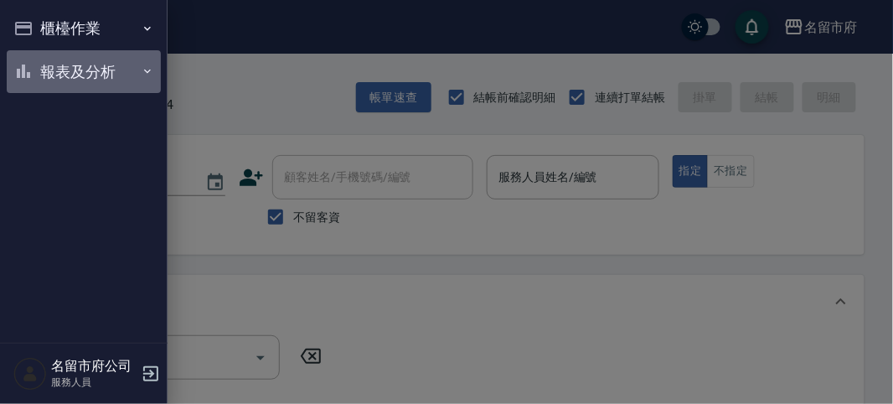
click at [65, 71] on button "報表及分析" at bounding box center [84, 72] width 154 height 44
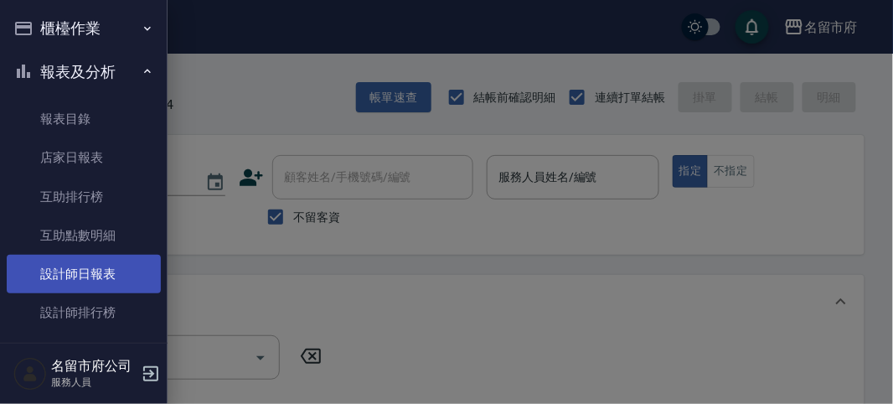
click at [65, 277] on link "設計師日報表" at bounding box center [84, 274] width 154 height 39
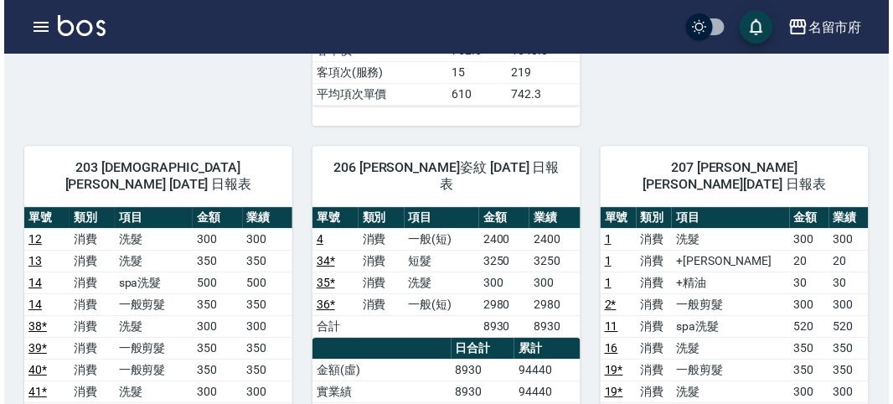
scroll to position [1024, 0]
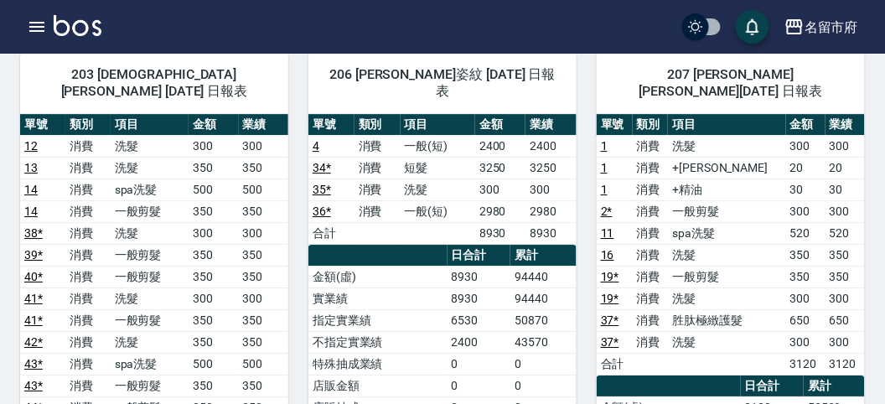
click at [39, 28] on icon "button" at bounding box center [37, 27] width 20 height 20
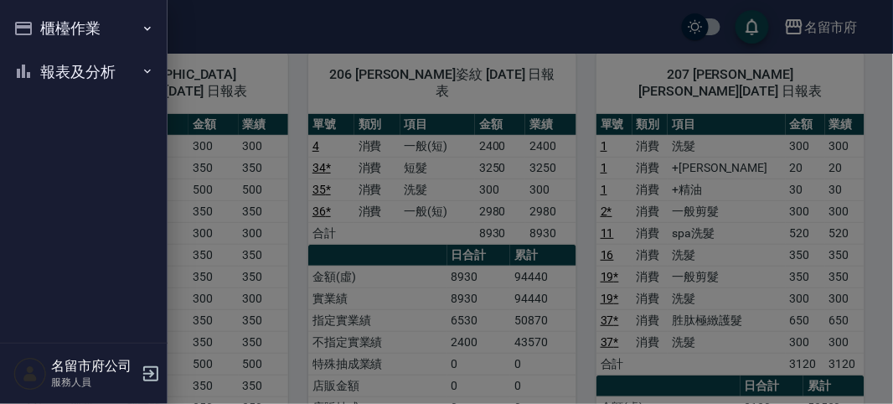
click at [39, 28] on button "櫃檯作業" at bounding box center [84, 29] width 154 height 44
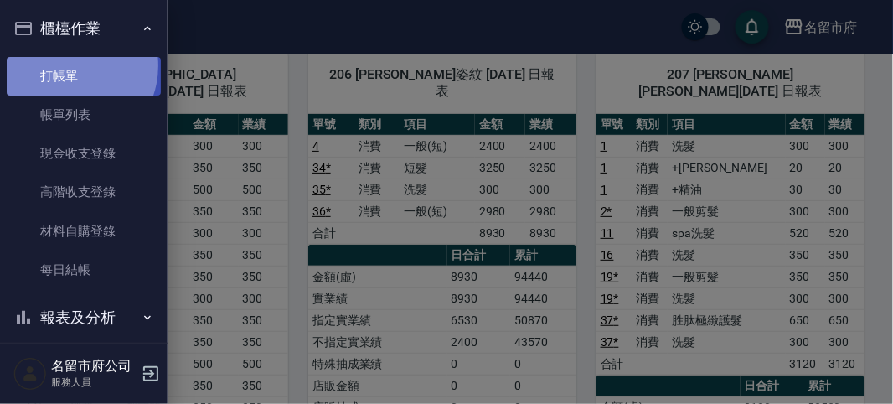
click at [68, 65] on link "打帳單" at bounding box center [84, 76] width 154 height 39
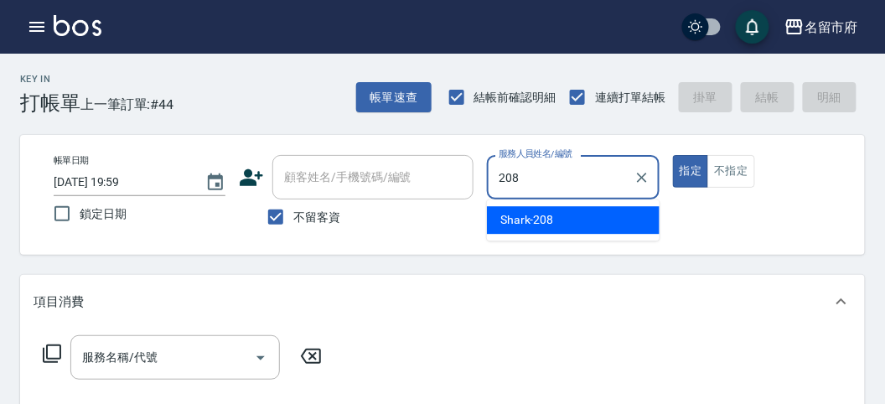
click at [540, 215] on span "Shark -208" at bounding box center [527, 220] width 54 height 18
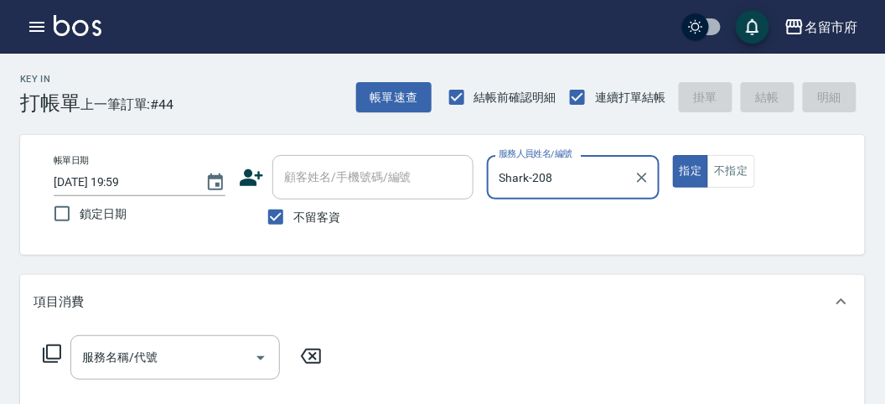
type input "Shark-208"
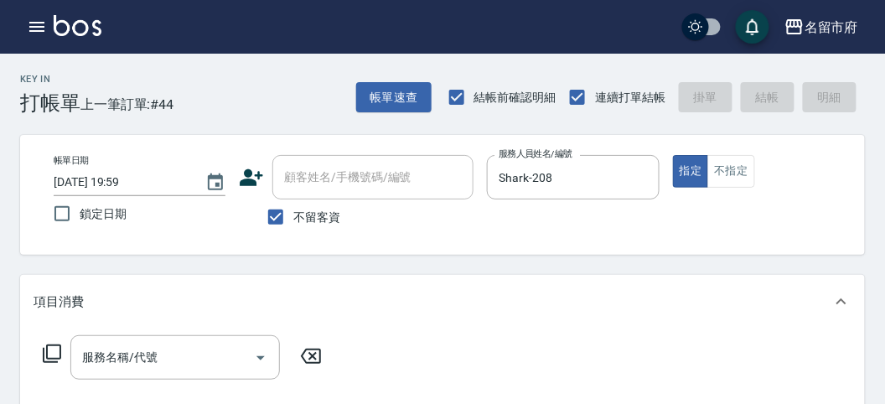
click at [55, 356] on icon at bounding box center [52, 354] width 20 height 20
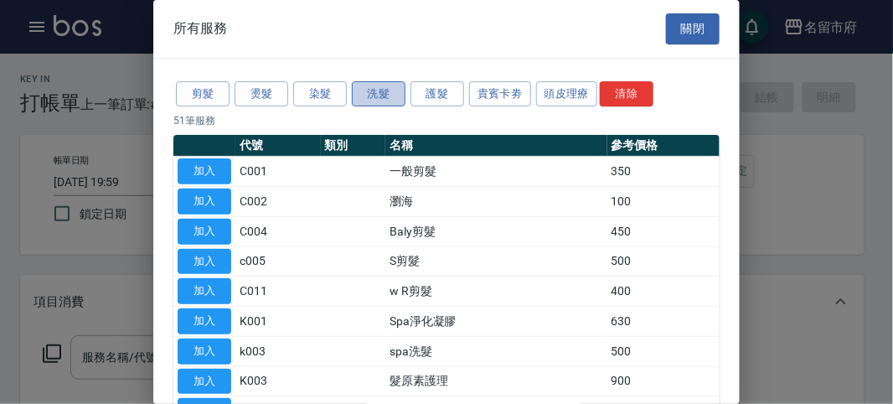
click at [387, 95] on button "洗髮" at bounding box center [379, 94] width 54 height 26
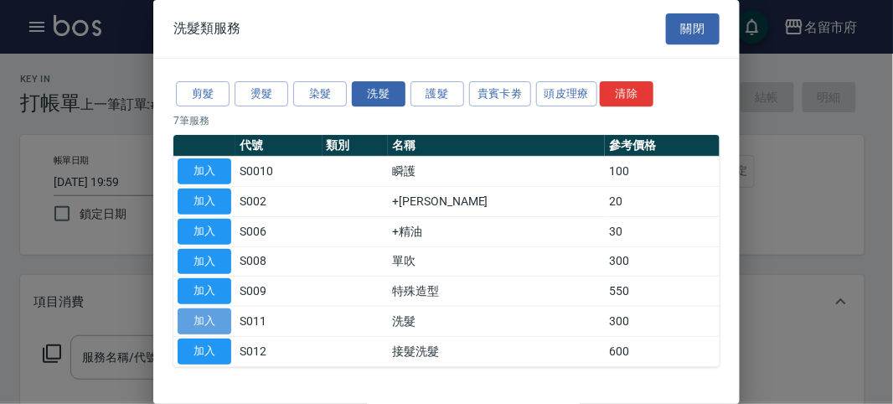
click at [207, 318] on button "加入" at bounding box center [205, 321] width 54 height 26
type input "洗髮(S011)"
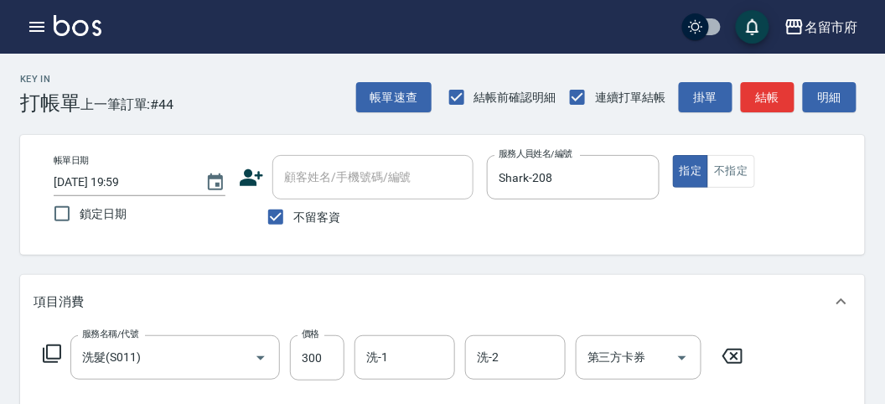
click at [50, 349] on icon at bounding box center [52, 354] width 20 height 20
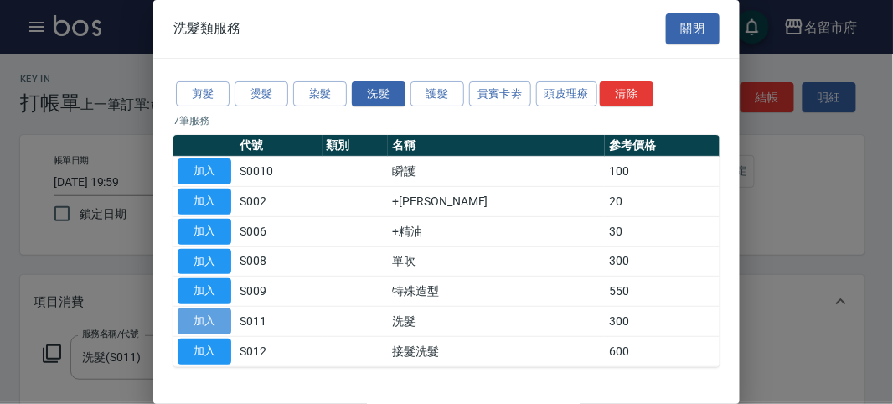
click at [213, 314] on button "加入" at bounding box center [205, 321] width 54 height 26
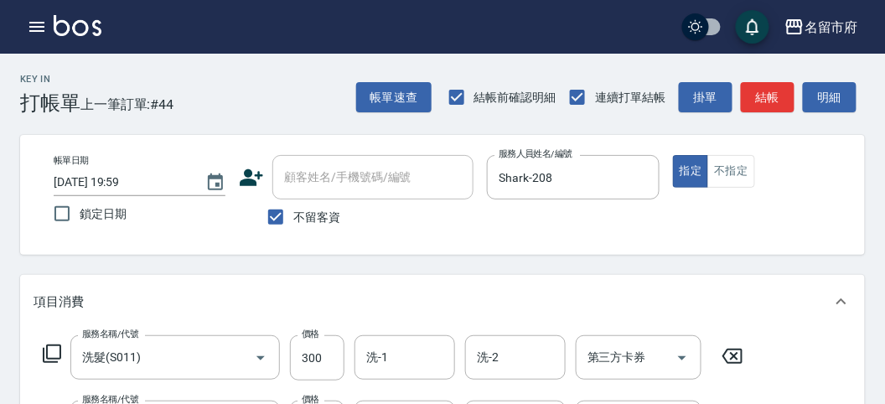
scroll to position [279, 0]
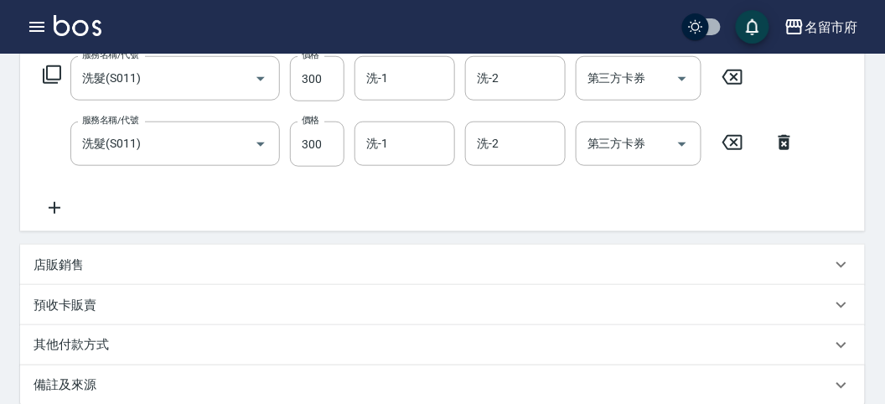
click at [784, 145] on icon at bounding box center [784, 142] width 42 height 20
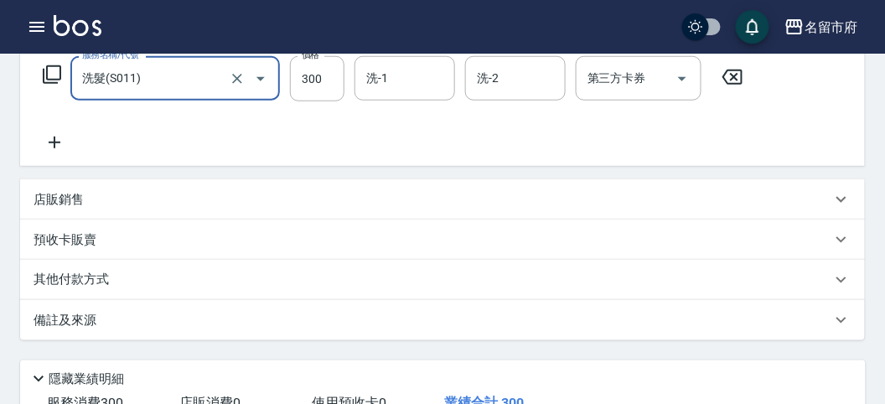
scroll to position [93, 0]
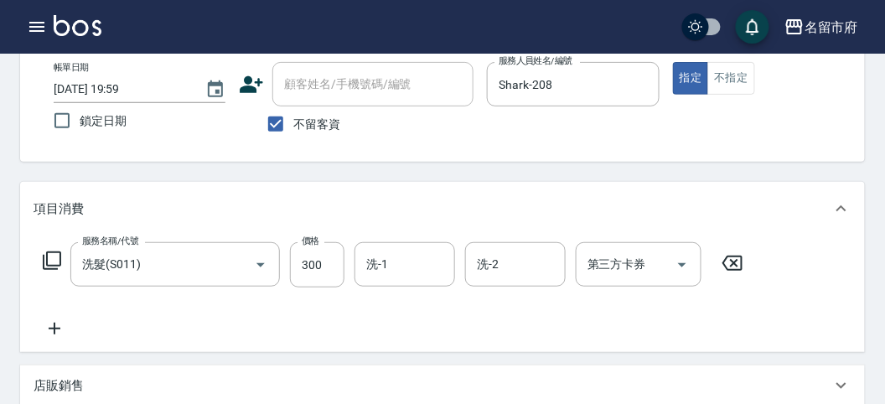
click at [56, 258] on icon at bounding box center [52, 261] width 20 height 20
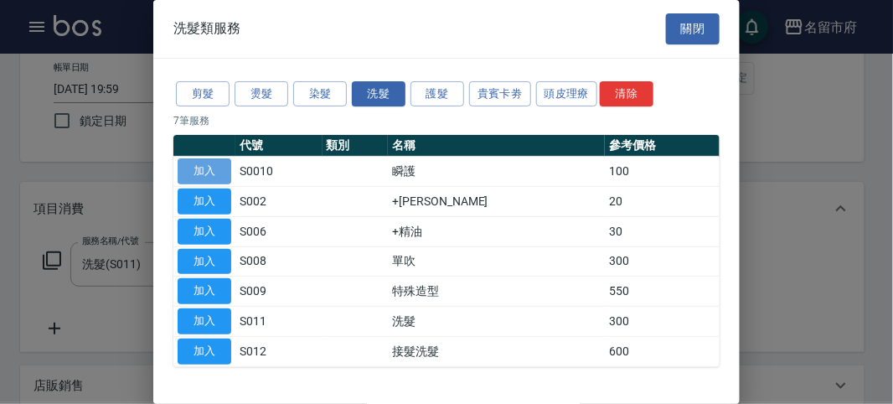
click at [211, 170] on button "加入" at bounding box center [205, 171] width 54 height 26
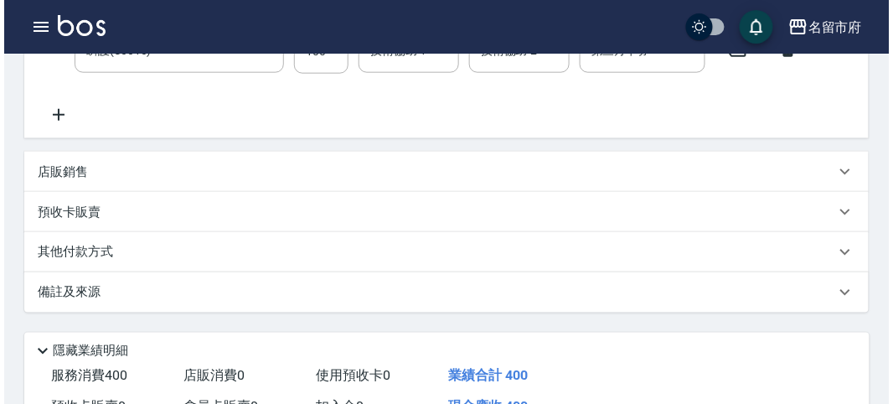
scroll to position [556, 0]
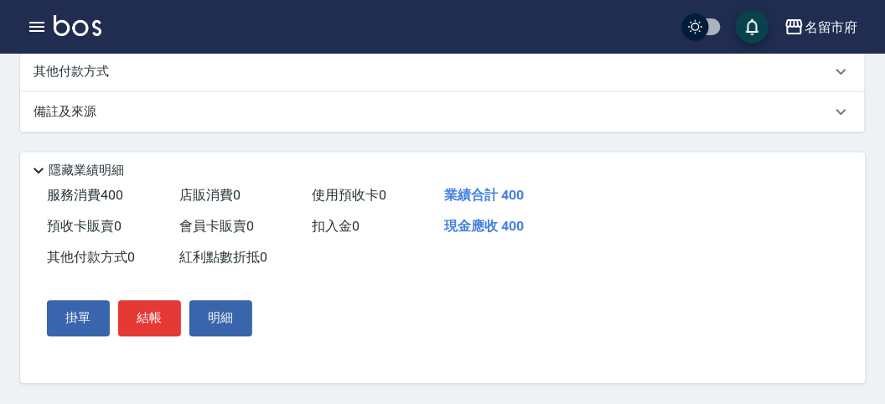
click at [141, 297] on div "掛單 結帳 明細" at bounding box center [149, 318] width 219 height 49
click at [146, 320] on button "結帳" at bounding box center [149, 318] width 63 height 35
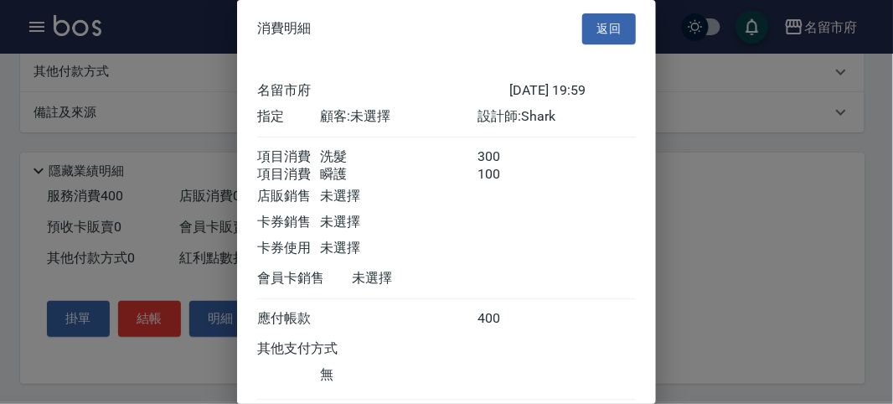
scroll to position [111, 0]
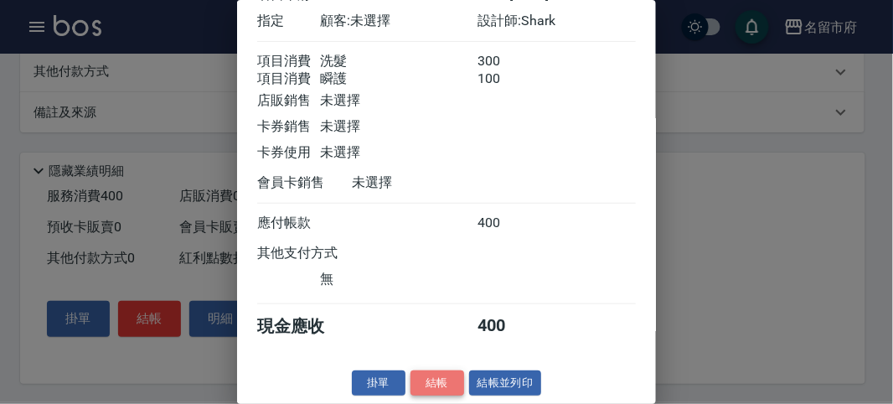
click at [432, 387] on button "結帳" at bounding box center [438, 383] width 54 height 26
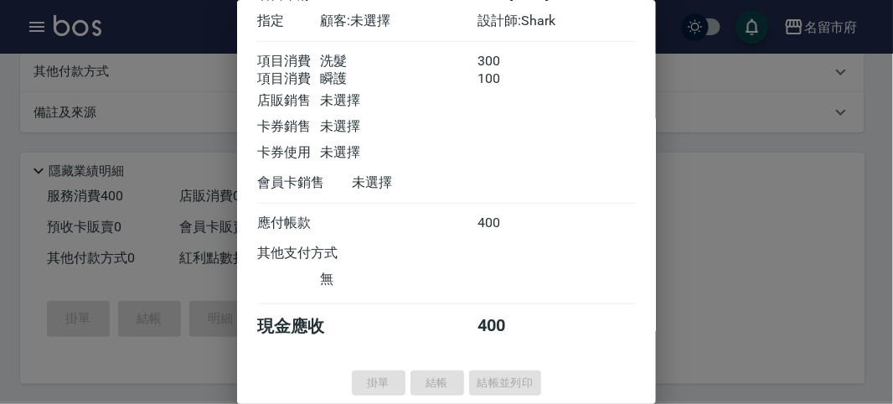
type input "[DATE] 20:10"
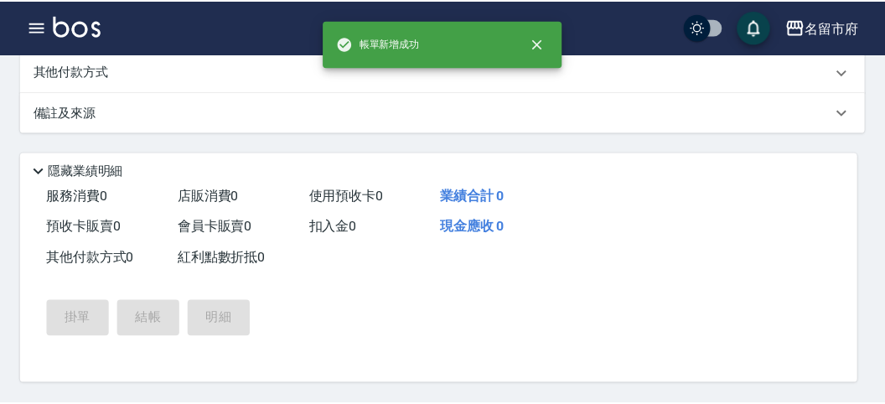
scroll to position [0, 0]
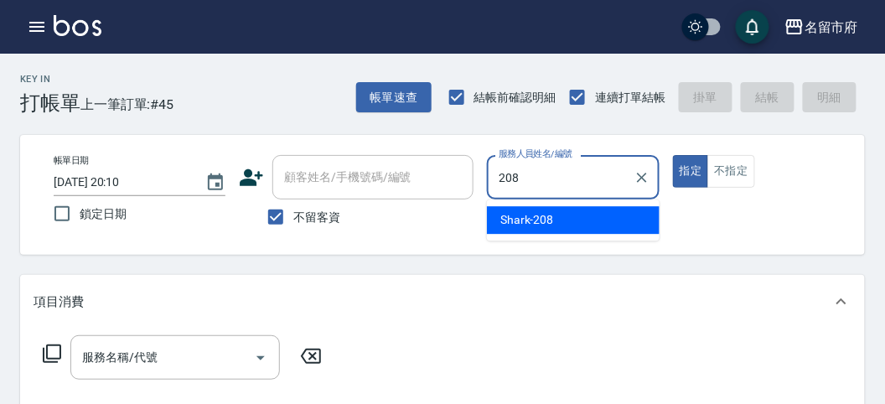
click at [524, 222] on span "Shark -208" at bounding box center [527, 220] width 54 height 18
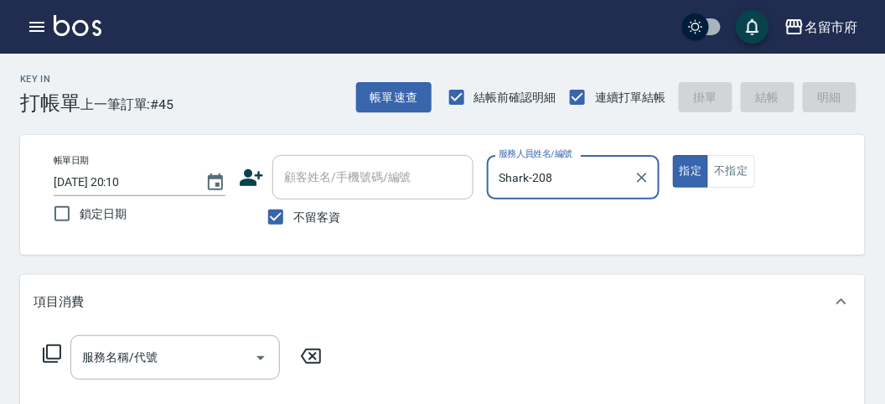
type input "Shark-208"
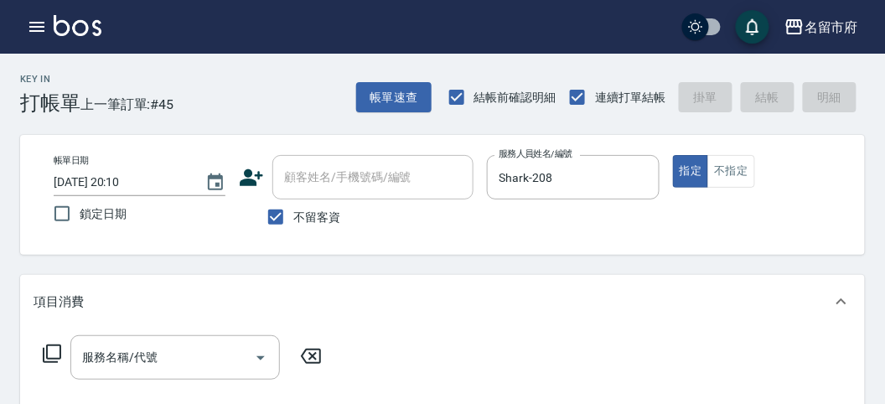
click at [50, 353] on icon at bounding box center [52, 354] width 20 height 20
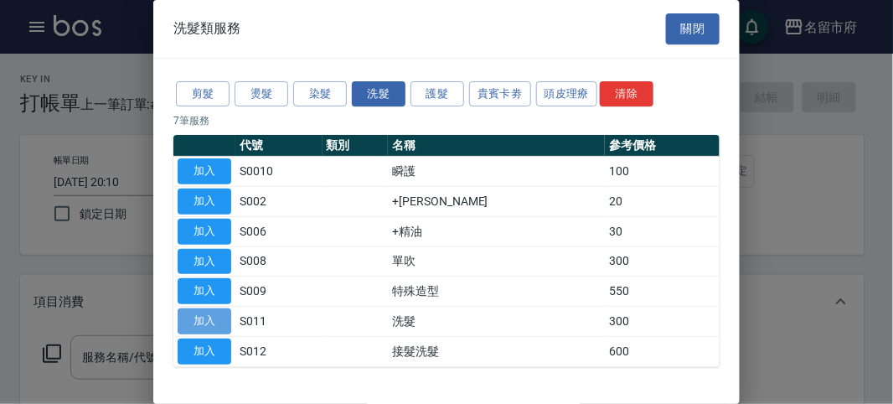
click at [214, 316] on button "加入" at bounding box center [205, 321] width 54 height 26
type input "洗髮(S011)"
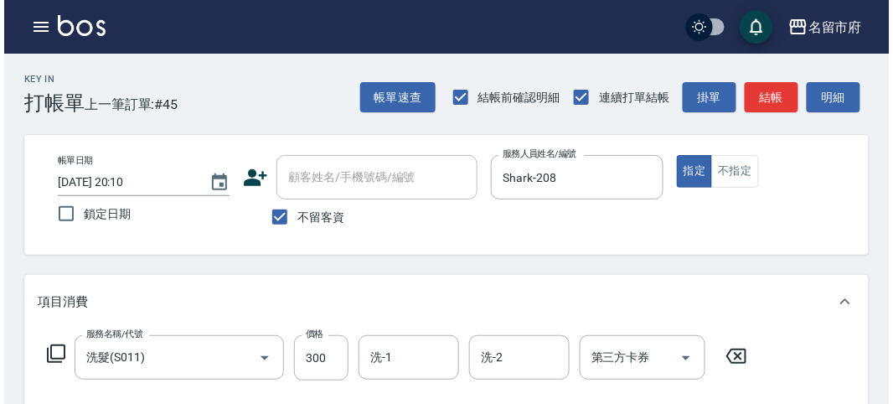
scroll to position [490, 0]
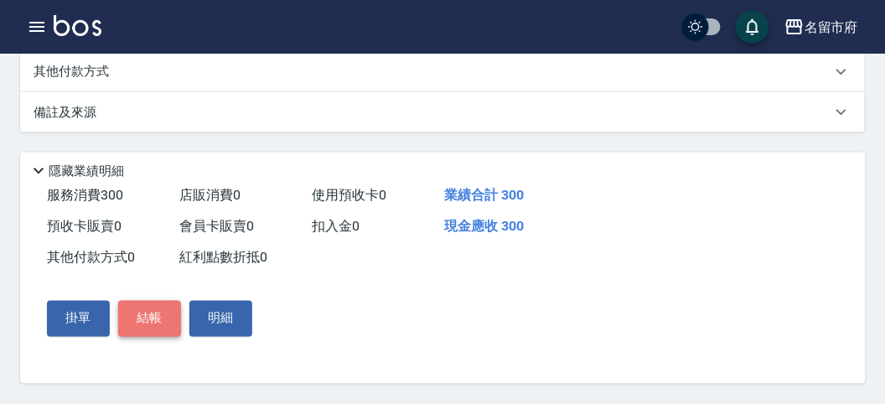
click at [152, 325] on button "結帳" at bounding box center [149, 318] width 63 height 35
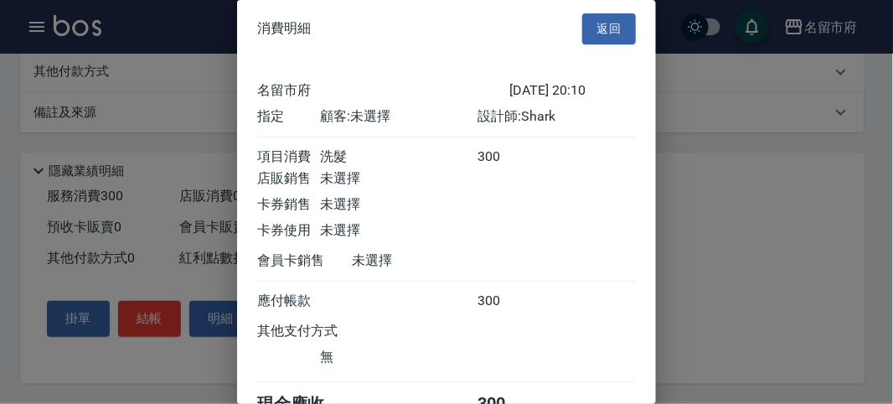
scroll to position [93, 0]
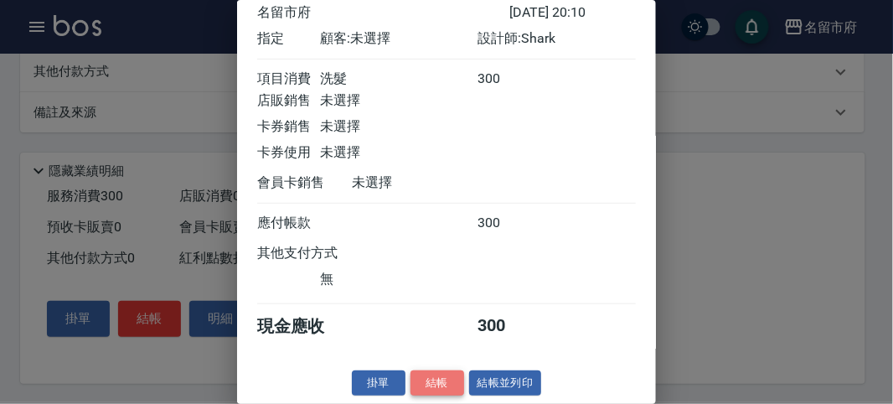
click at [437, 375] on button "結帳" at bounding box center [438, 383] width 54 height 26
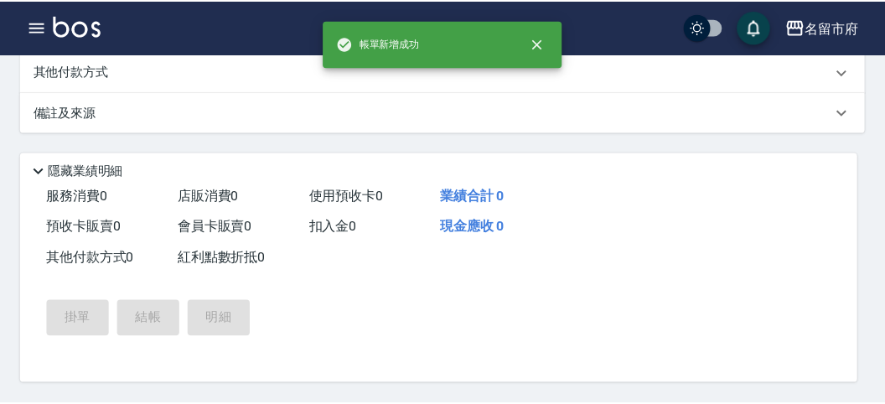
scroll to position [0, 0]
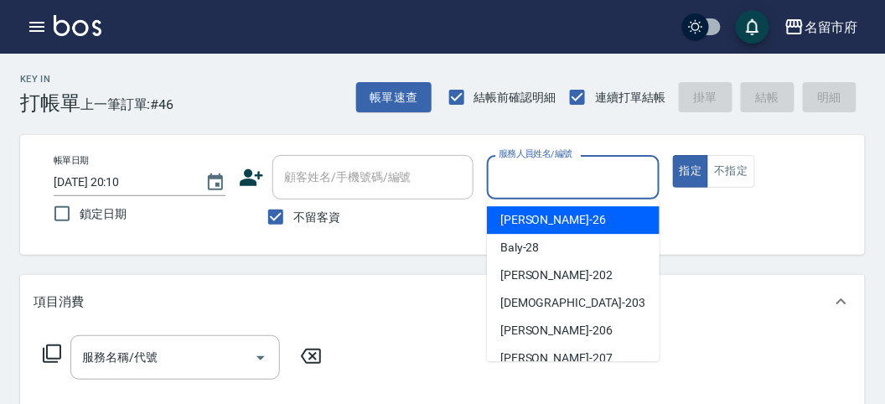
click at [566, 172] on input "服務人員姓名/編號" at bounding box center [572, 177] width 157 height 29
click at [546, 222] on div "[PERSON_NAME] -26" at bounding box center [573, 220] width 173 height 28
type input "[PERSON_NAME]-26"
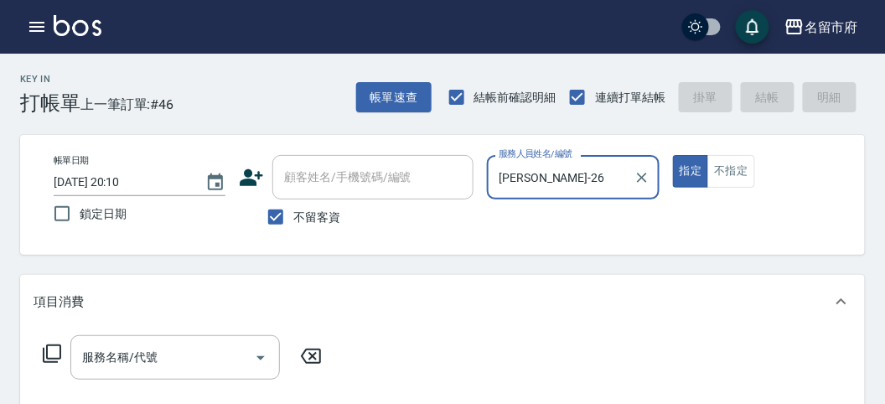
click at [50, 344] on icon at bounding box center [52, 353] width 18 height 18
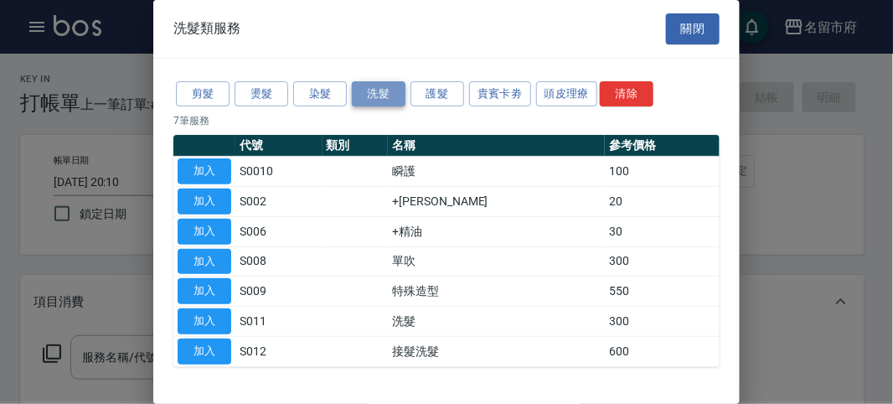
click at [380, 93] on button "洗髮" at bounding box center [379, 94] width 54 height 26
drag, startPoint x: 203, startPoint y: 320, endPoint x: 132, endPoint y: 323, distance: 71.3
click at [203, 319] on button "加入" at bounding box center [205, 321] width 54 height 26
type input "洗髮(S011)"
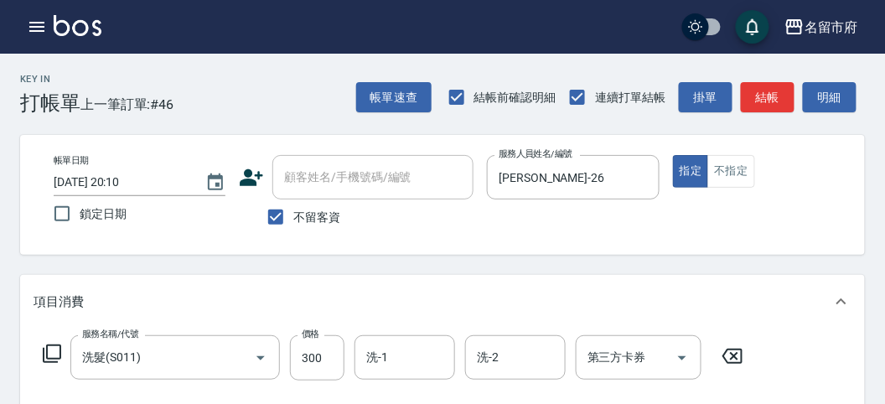
click at [53, 355] on icon at bounding box center [52, 354] width 20 height 20
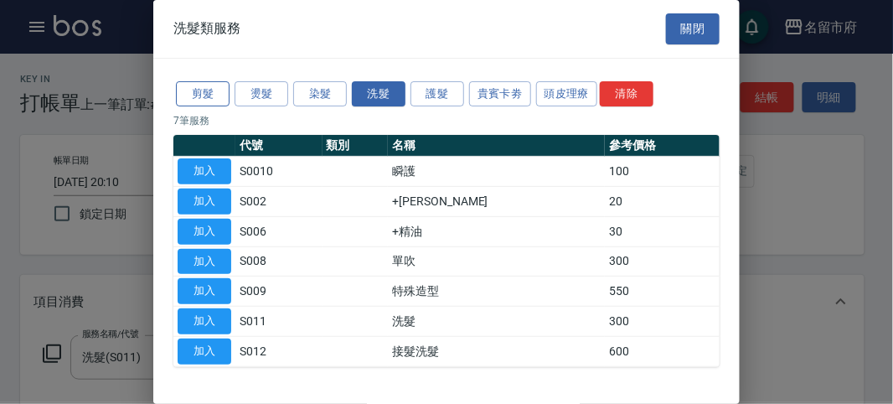
click at [193, 95] on button "剪髮" at bounding box center [203, 94] width 54 height 26
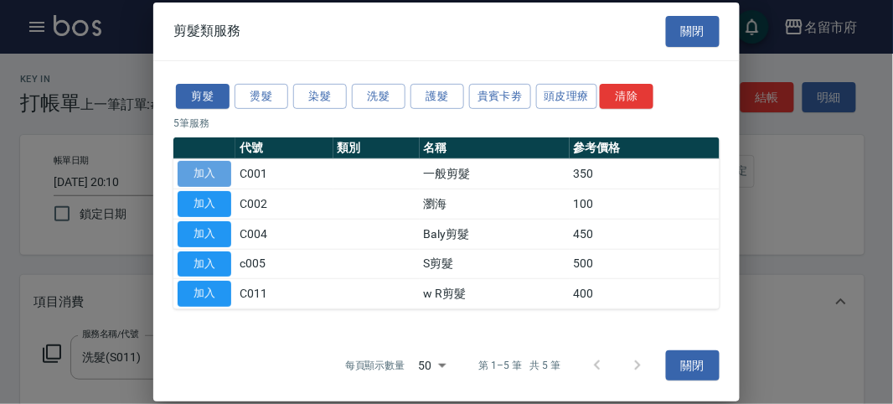
click at [204, 173] on button "加入" at bounding box center [205, 174] width 54 height 26
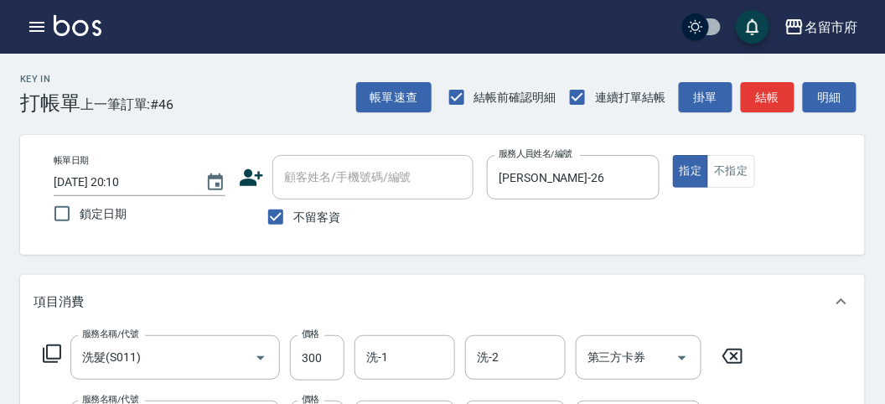
click at [50, 349] on icon at bounding box center [52, 354] width 20 height 20
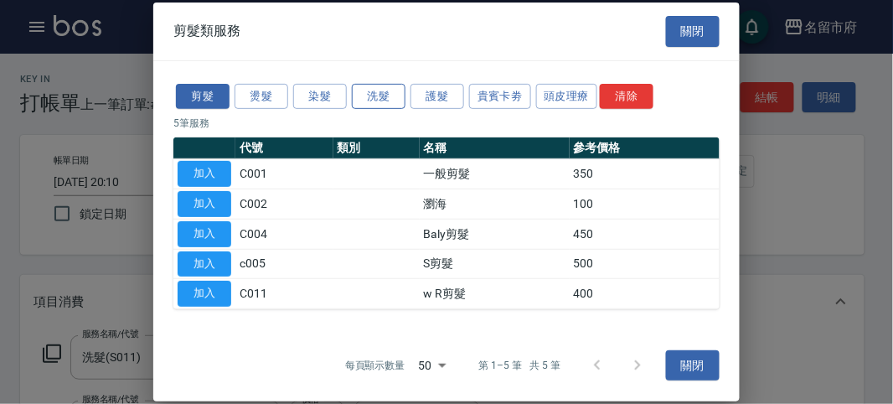
click at [374, 101] on button "洗髮" at bounding box center [379, 96] width 54 height 26
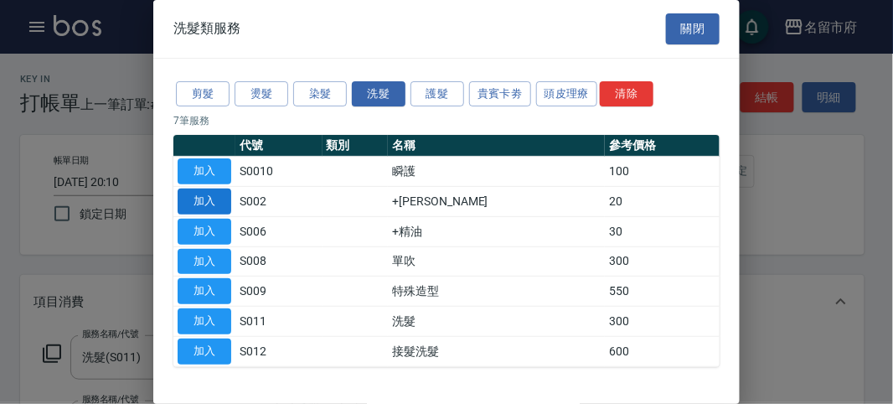
click at [202, 199] on button "加入" at bounding box center [205, 202] width 54 height 26
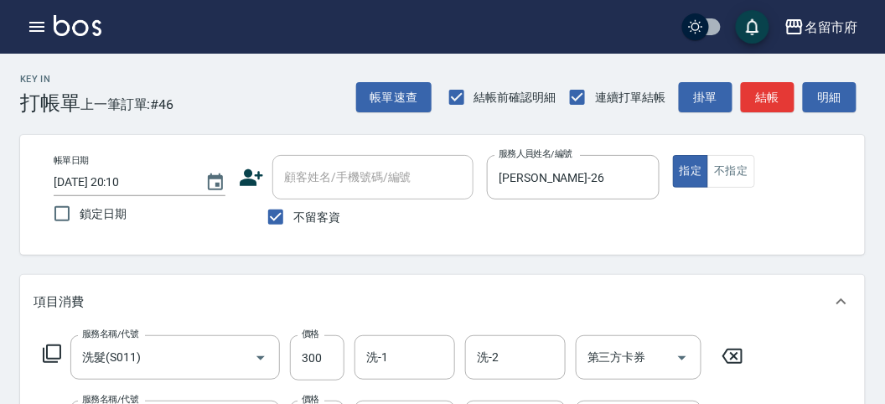
click at [55, 349] on icon at bounding box center [52, 354] width 20 height 20
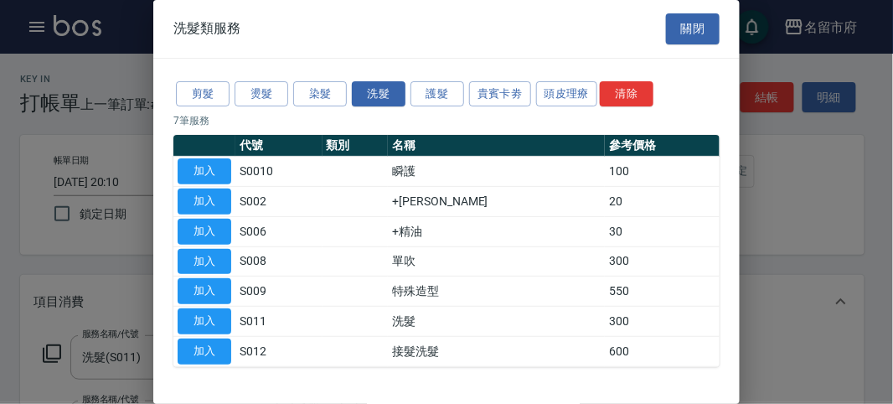
click at [194, 228] on button "加入" at bounding box center [205, 232] width 54 height 26
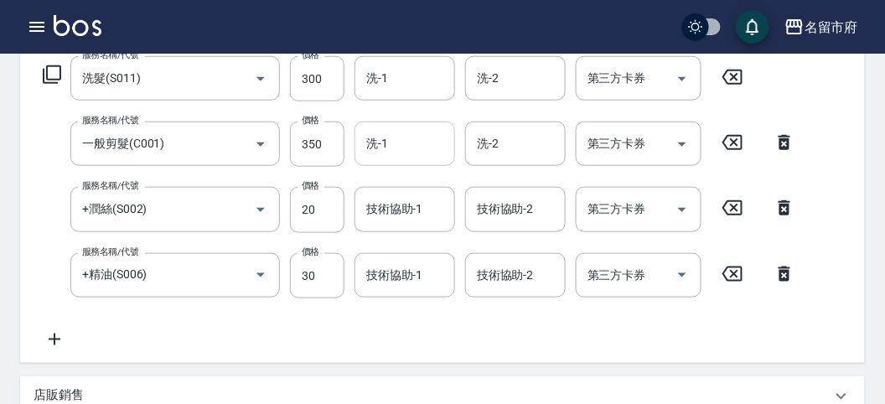
scroll to position [186, 0]
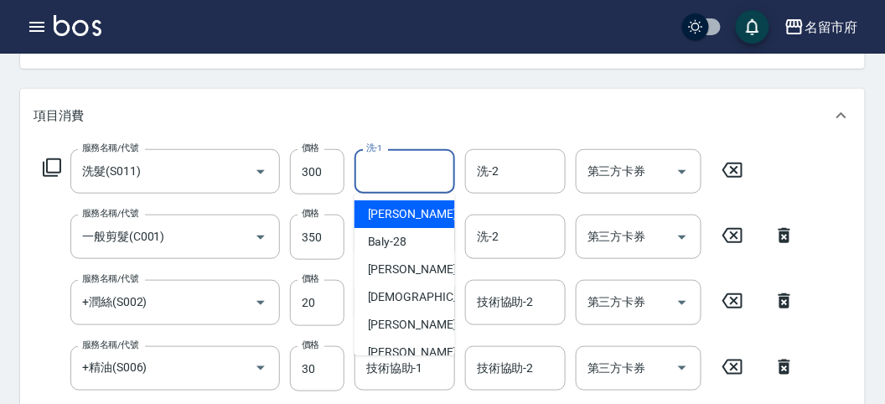
click at [390, 176] on input "洗-1" at bounding box center [404, 171] width 85 height 29
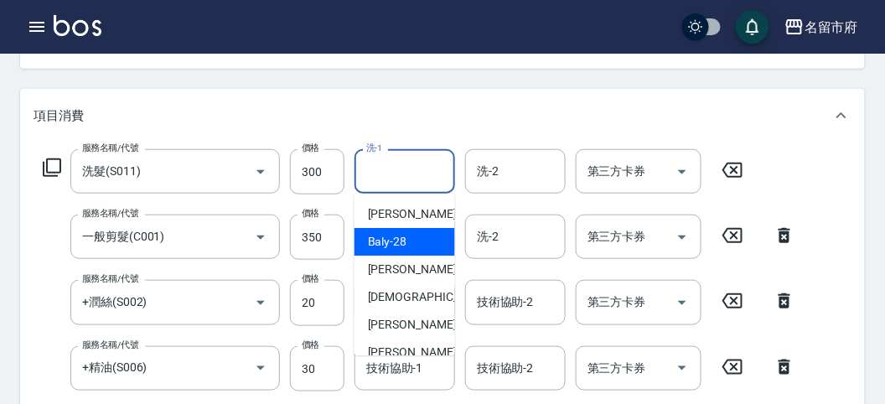
scroll to position [183, 0]
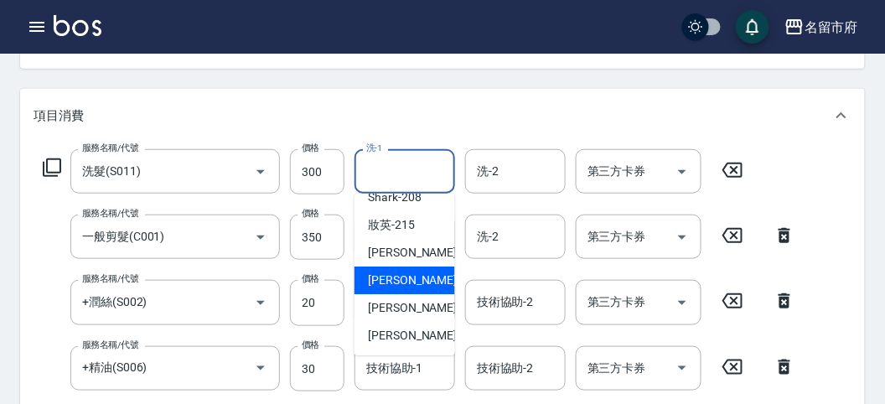
click at [403, 285] on span "Min Min -218" at bounding box center [424, 281] width 112 height 18
type input "Min Min-218"
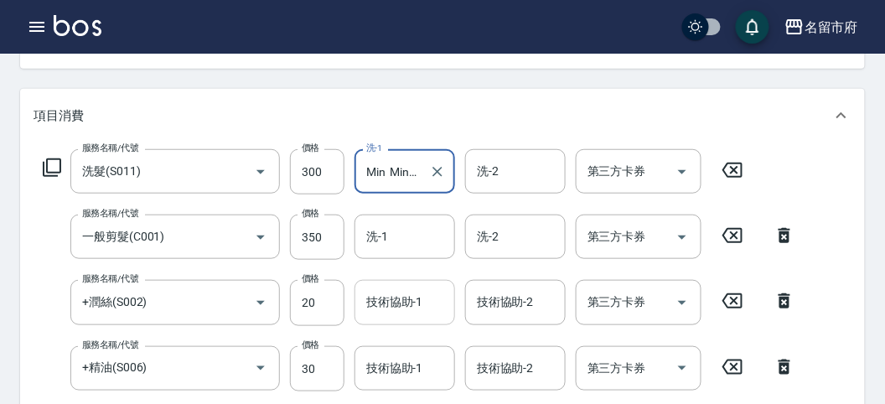
click at [405, 308] on input "技術協助-1" at bounding box center [404, 301] width 85 height 29
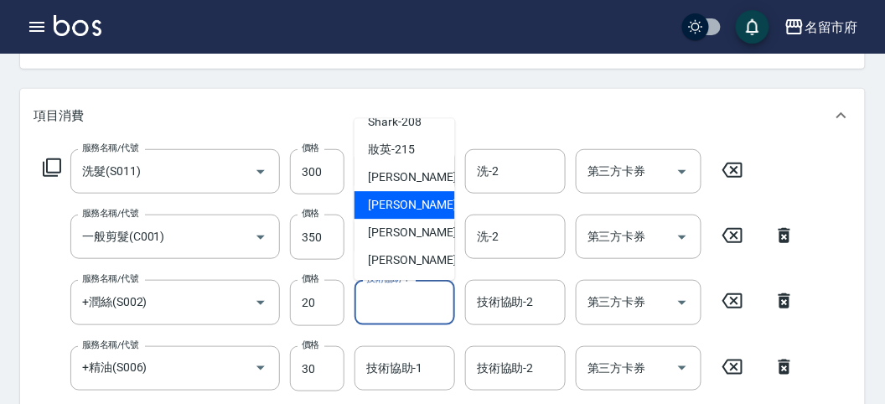
click at [418, 213] on span "Min Min -218" at bounding box center [424, 206] width 112 height 18
type input "Min Min-218"
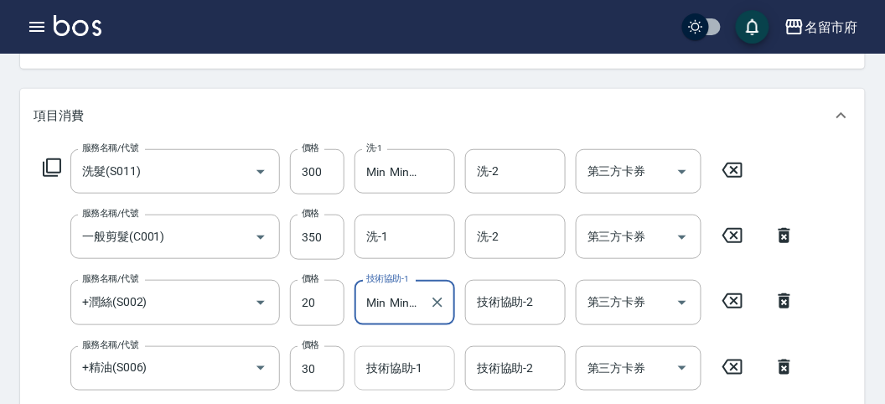
click at [383, 369] on input "技術協助-1" at bounding box center [404, 368] width 85 height 29
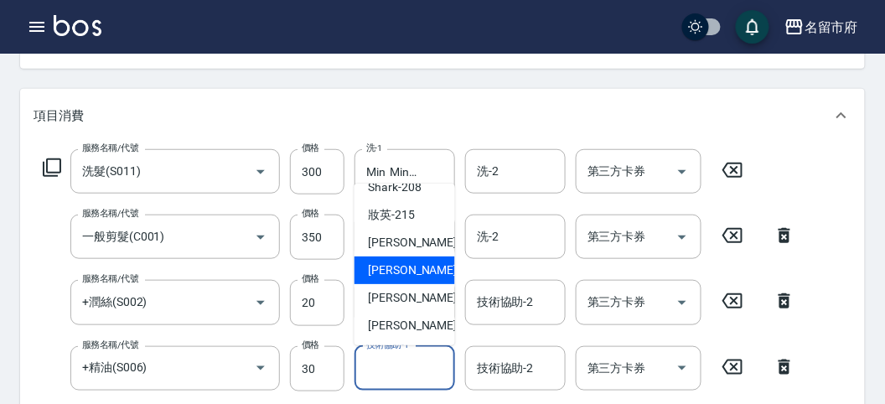
click at [416, 277] on span "Min Min -218" at bounding box center [424, 270] width 112 height 18
type input "Min Min-218"
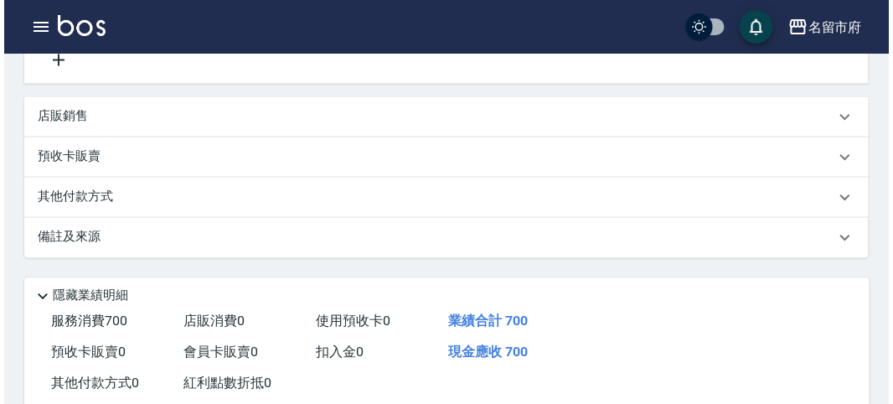
scroll to position [686, 0]
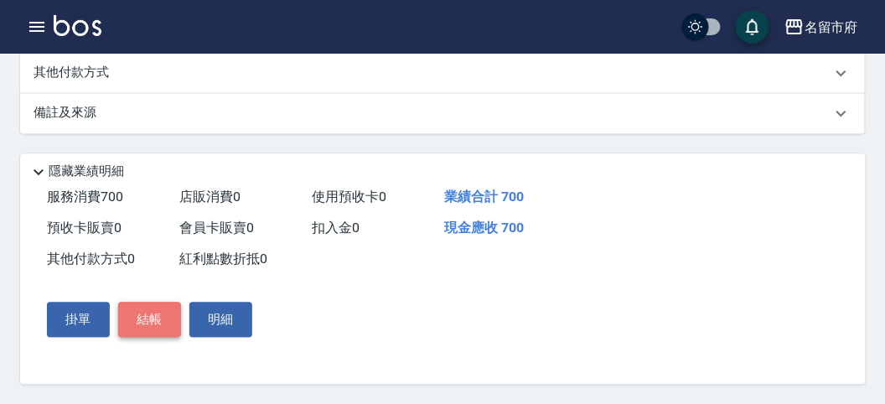
click at [169, 321] on button "結帳" at bounding box center [149, 319] width 63 height 35
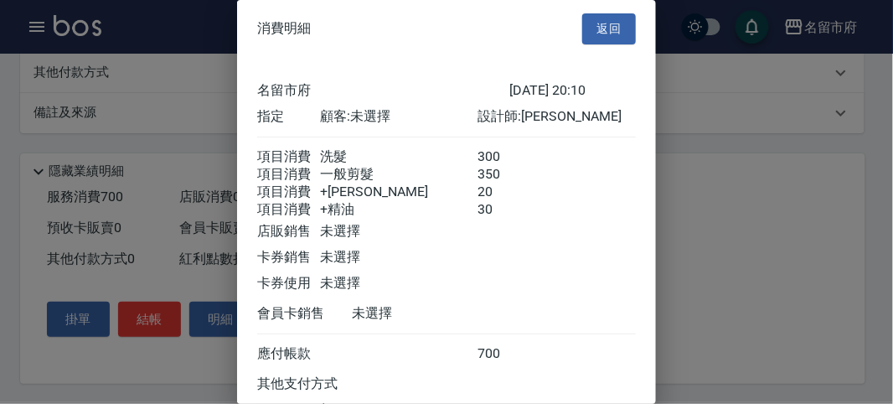
scroll to position [150, 0]
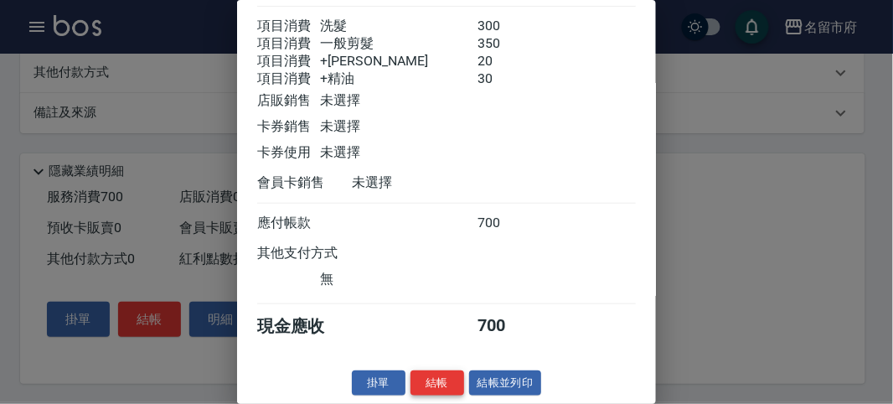
click at [435, 375] on button "結帳" at bounding box center [438, 383] width 54 height 26
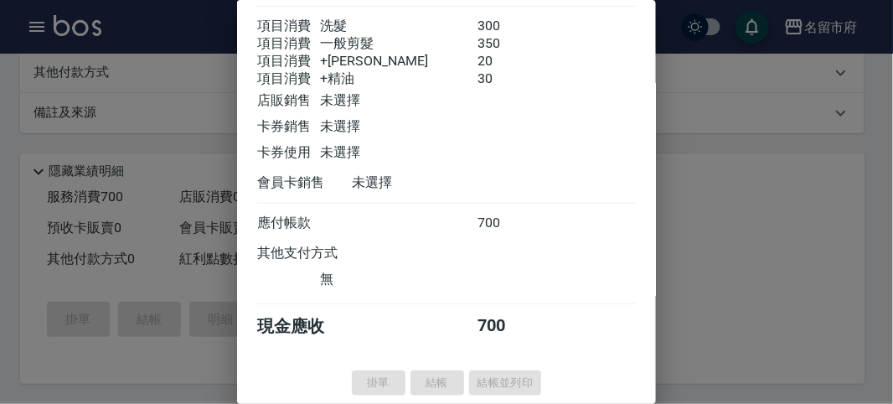
type input "[DATE] 20:30"
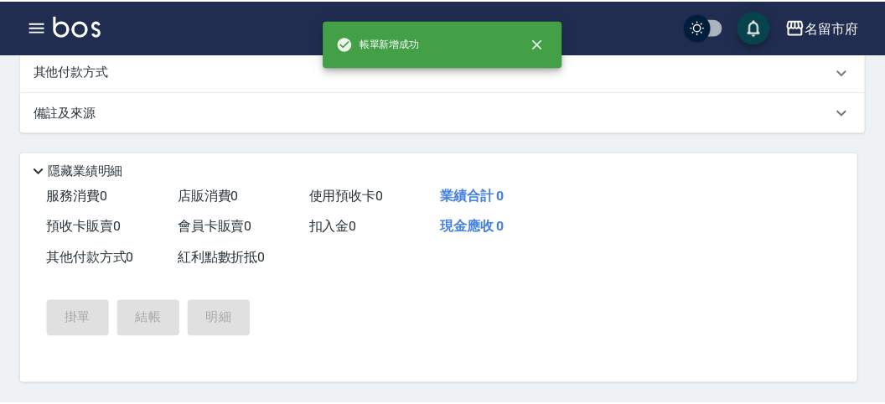
scroll to position [0, 0]
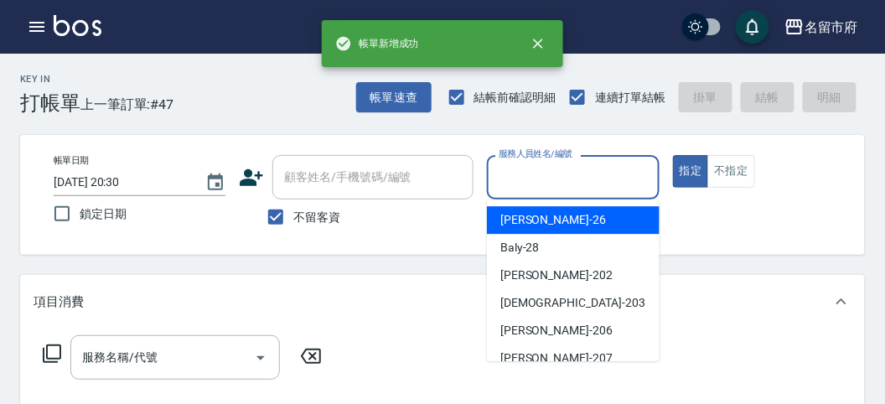
click at [535, 190] on input "服務人員姓名/編號" at bounding box center [572, 177] width 157 height 29
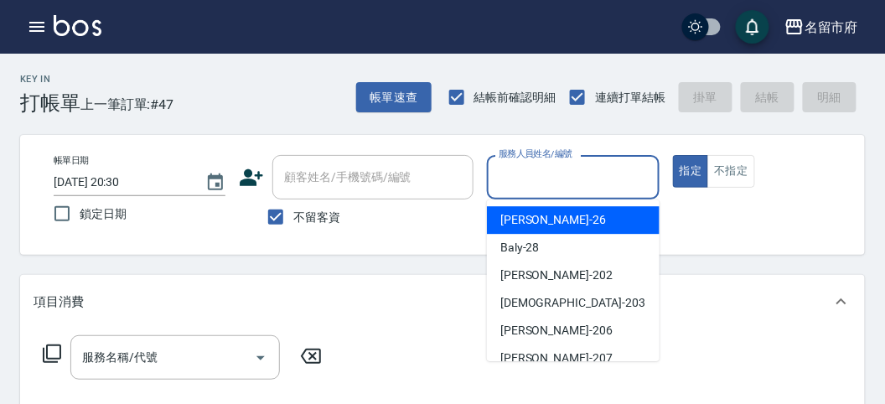
click at [538, 218] on span "[PERSON_NAME] -26" at bounding box center [553, 220] width 106 height 18
type input "[PERSON_NAME]-26"
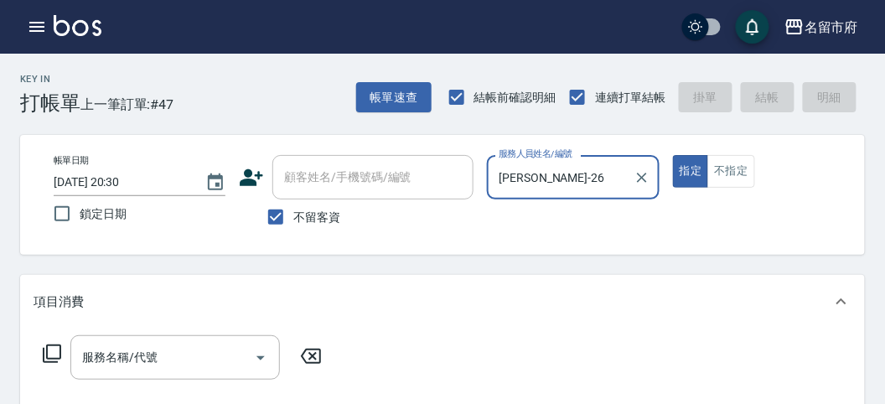
click at [55, 345] on icon at bounding box center [52, 353] width 18 height 18
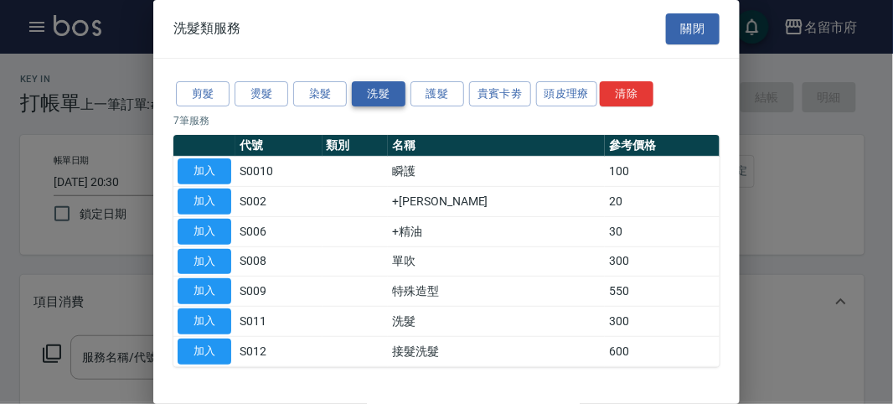
click at [375, 88] on button "洗髮" at bounding box center [379, 94] width 54 height 26
click at [204, 313] on button "加入" at bounding box center [205, 321] width 54 height 26
type input "洗髮(S011)"
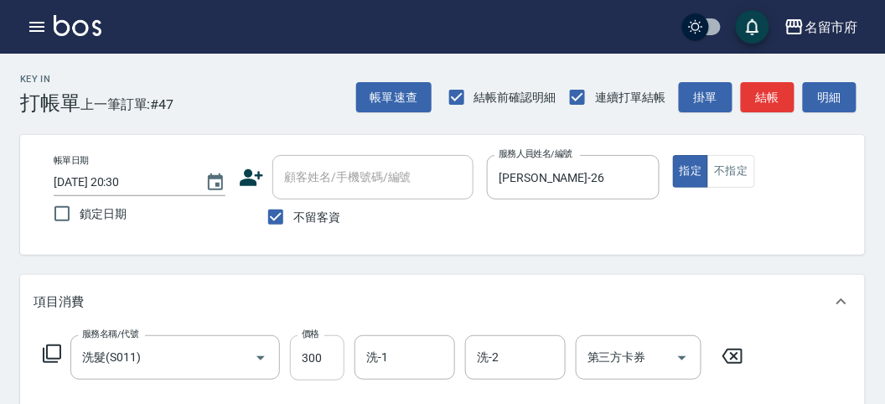
click at [318, 367] on input "300" at bounding box center [317, 357] width 54 height 45
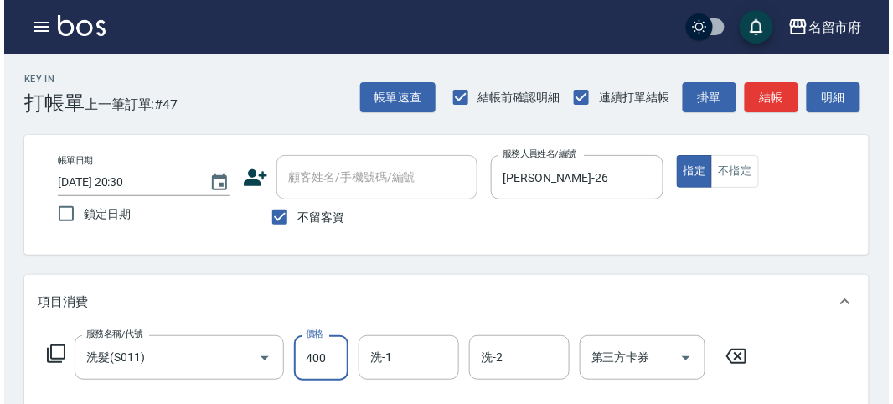
scroll to position [490, 0]
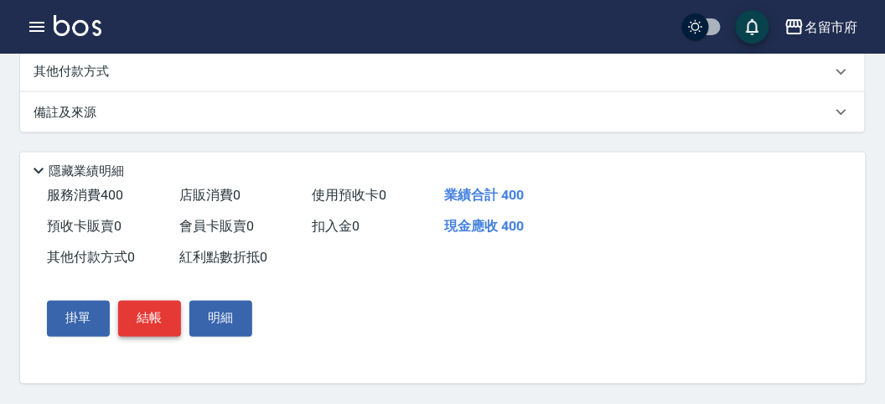
type input "400"
click at [156, 317] on button "結帳" at bounding box center [149, 318] width 63 height 35
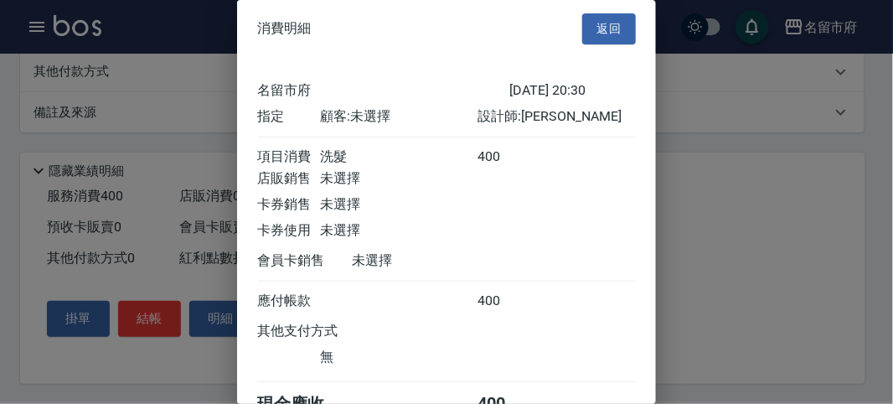
scroll to position [93, 0]
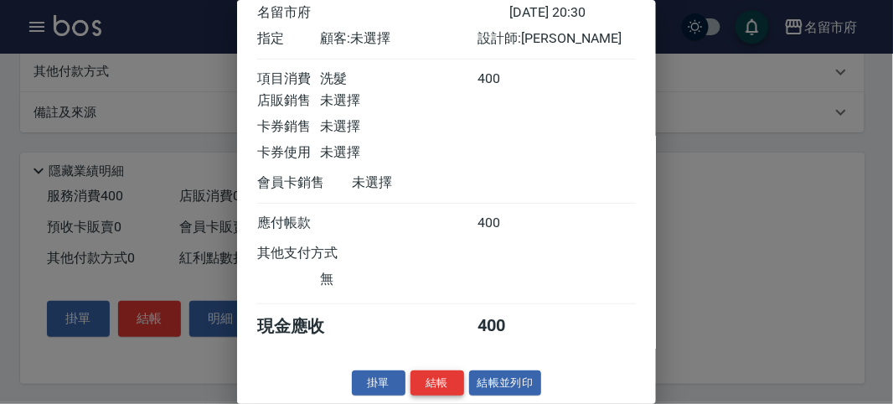
click at [429, 379] on button "結帳" at bounding box center [438, 383] width 54 height 26
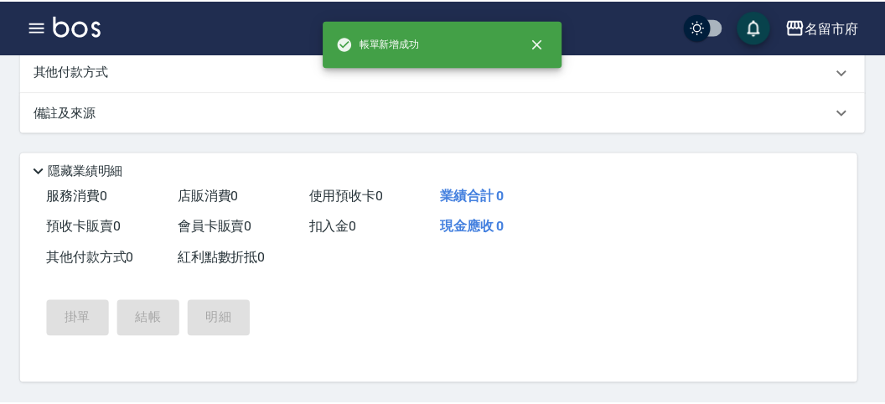
scroll to position [0, 0]
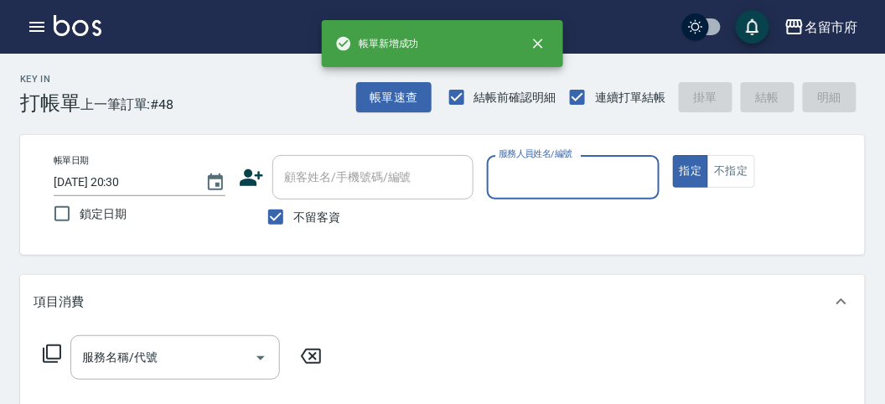
click at [505, 174] on input "服務人員姓名/編號" at bounding box center [572, 177] width 157 height 29
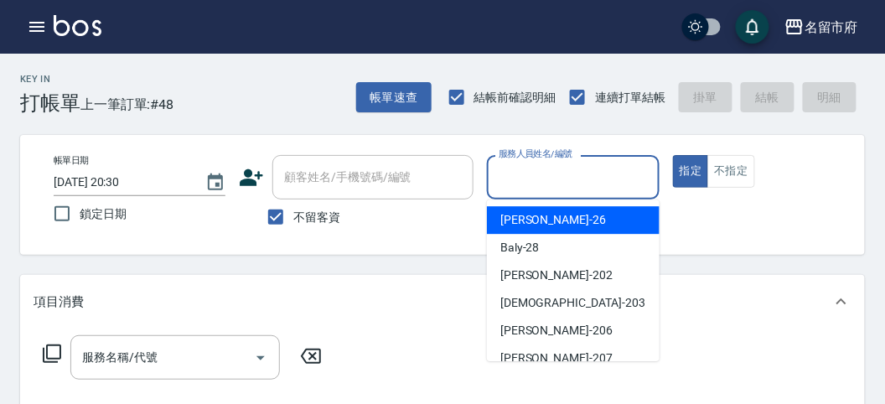
drag, startPoint x: 537, startPoint y: 212, endPoint x: 525, endPoint y: 213, distance: 11.8
click at [537, 214] on span "[PERSON_NAME] -26" at bounding box center [553, 220] width 106 height 18
type input "[PERSON_NAME]-26"
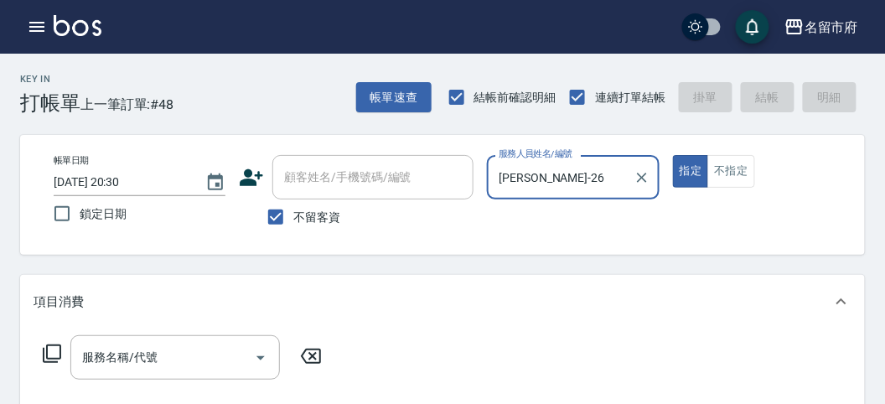
click at [51, 351] on icon at bounding box center [52, 354] width 20 height 20
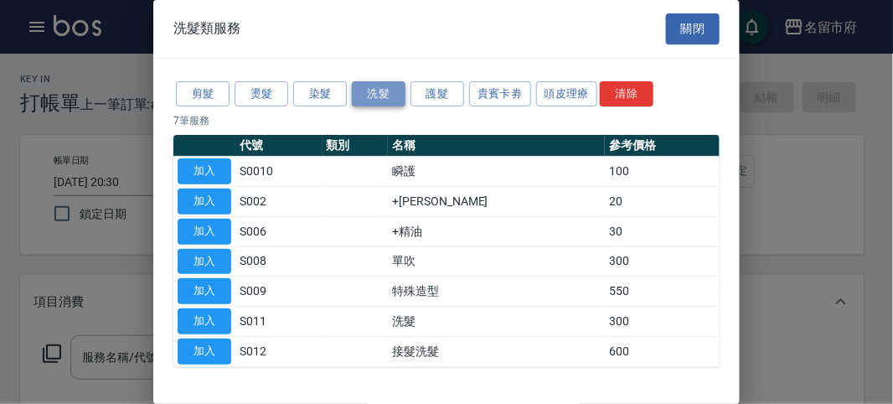
click at [382, 84] on button "洗髮" at bounding box center [379, 94] width 54 height 26
click at [214, 315] on button "加入" at bounding box center [205, 321] width 54 height 26
type input "洗髮(S011)"
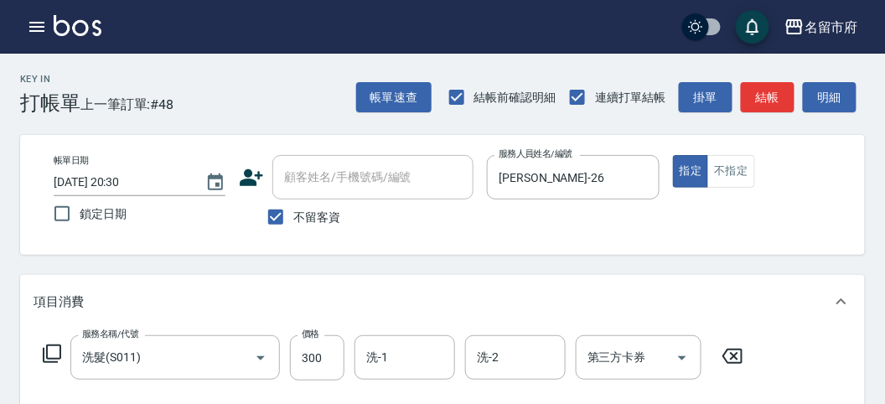
click at [54, 347] on icon at bounding box center [52, 354] width 20 height 20
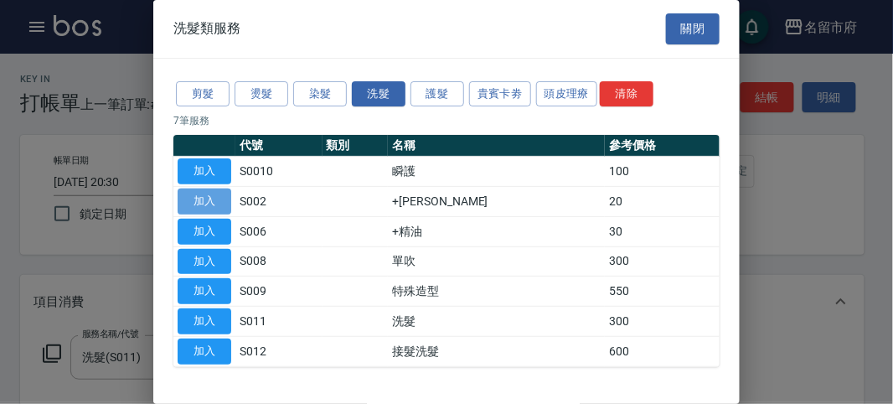
click at [230, 199] on button "加入" at bounding box center [205, 202] width 54 height 26
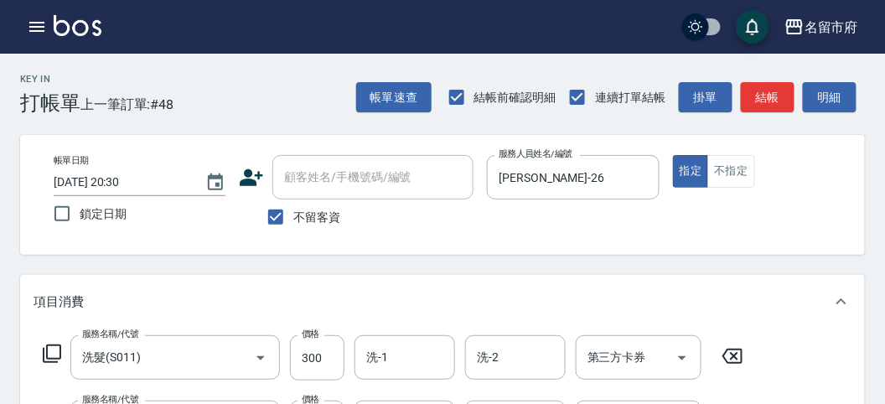
click at [44, 345] on icon at bounding box center [52, 354] width 20 height 20
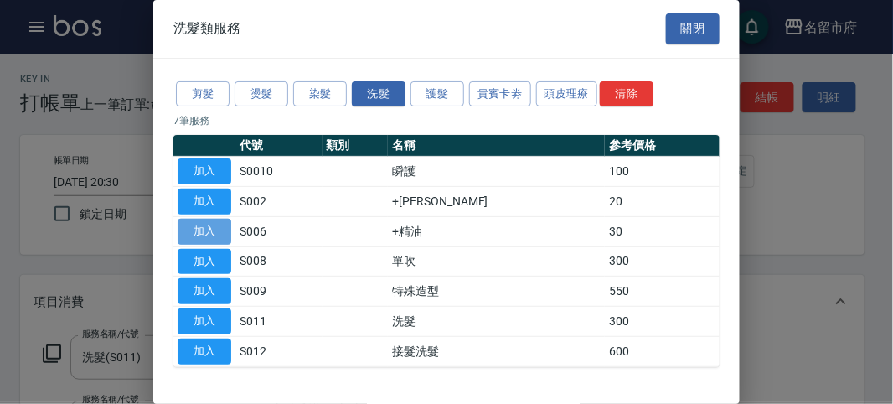
click at [191, 225] on button "加入" at bounding box center [205, 232] width 54 height 26
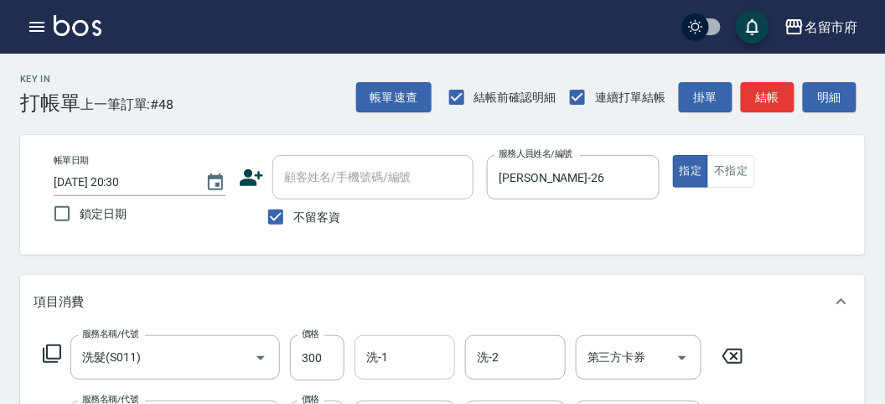
click at [411, 356] on input "洗-1" at bounding box center [404, 357] width 85 height 29
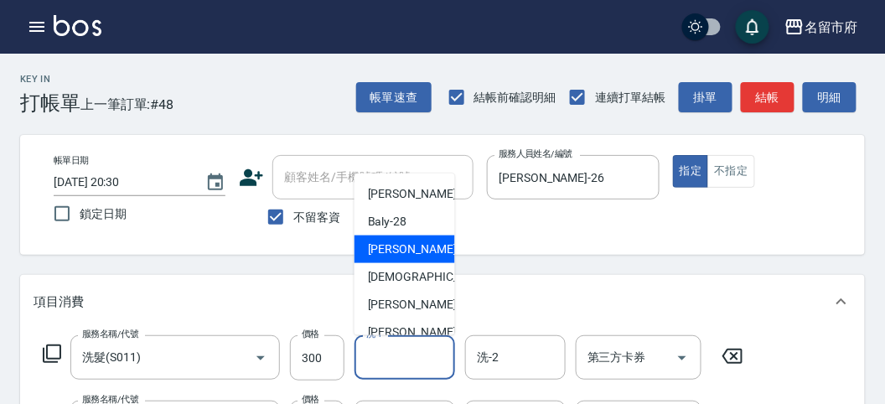
scroll to position [183, 0]
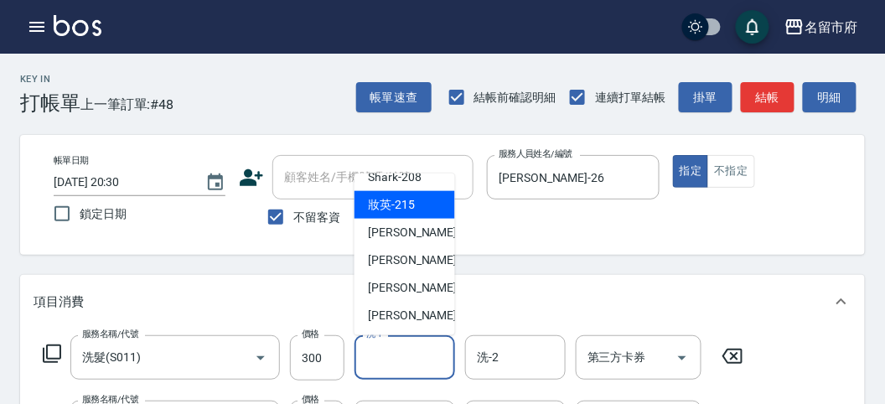
click at [412, 202] on span "妝英 -215" at bounding box center [391, 205] width 47 height 18
type input "妝英-215"
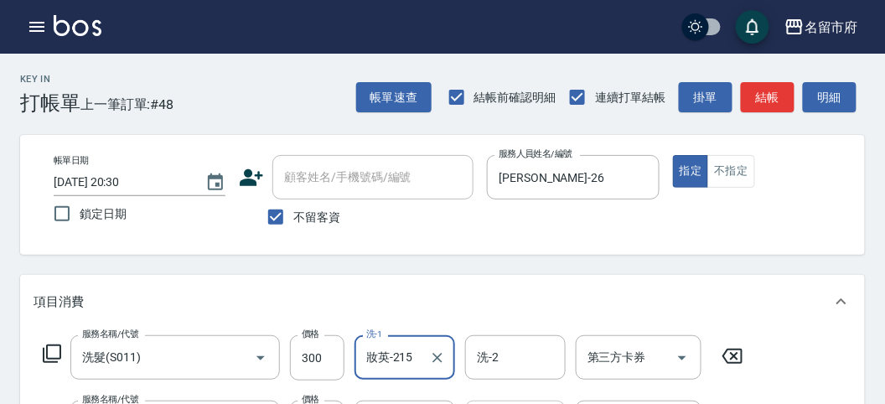
scroll to position [186, 0]
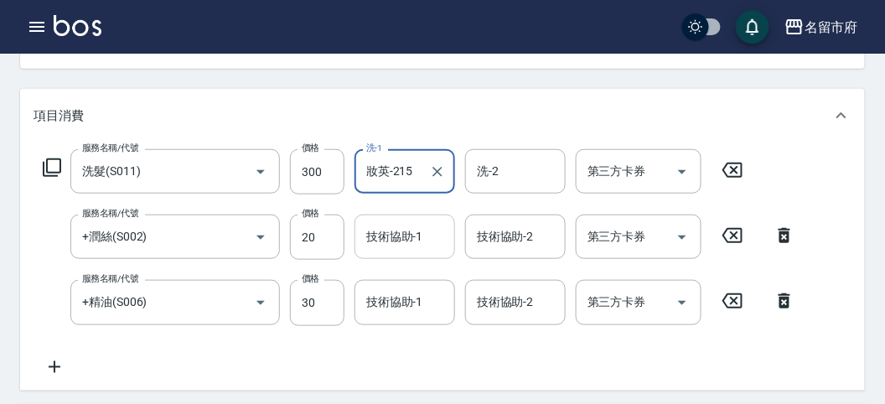
click at [411, 242] on input "技術協助-1" at bounding box center [404, 236] width 85 height 29
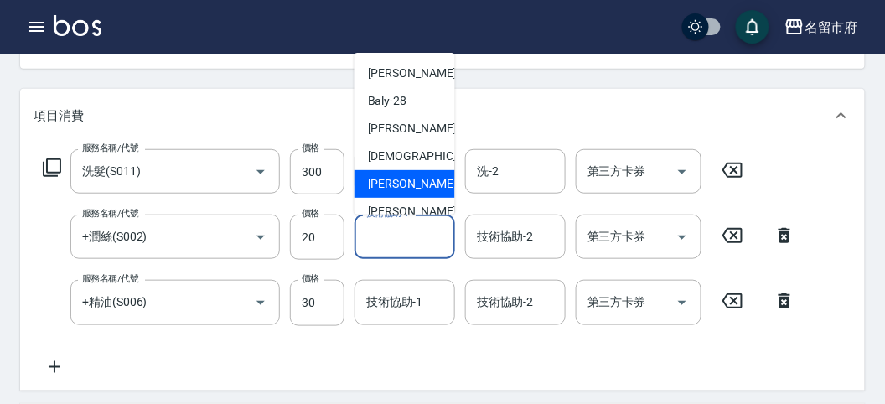
scroll to position [183, 0]
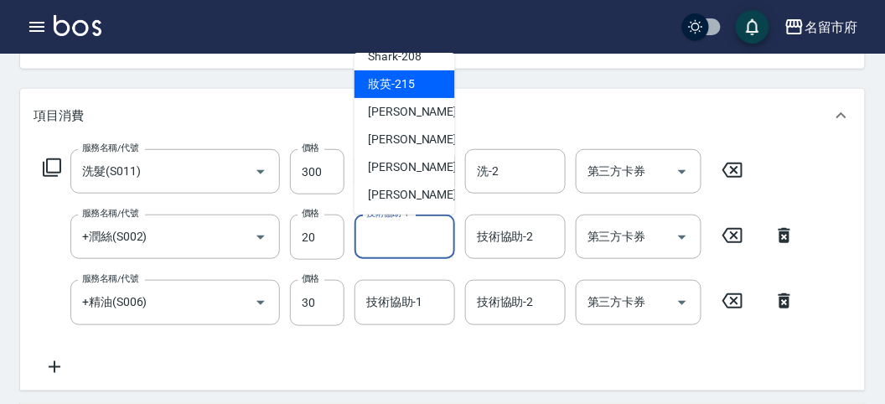
click at [419, 88] on div "妝英 -215" at bounding box center [404, 84] width 101 height 28
type input "妝英-215"
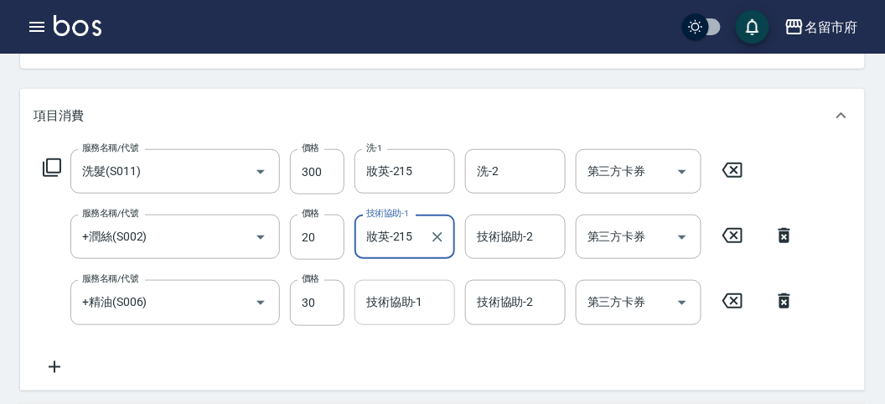
click at [407, 298] on div "技術協助-1 技術協助-1" at bounding box center [404, 302] width 101 height 44
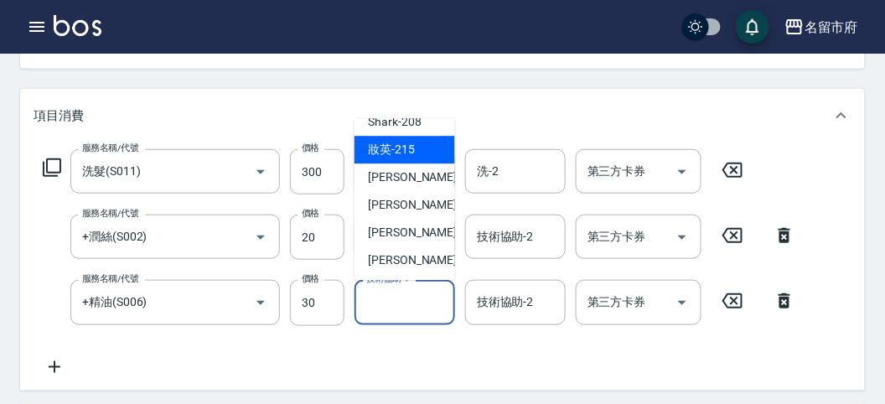
click at [412, 153] on span "妝英 -215" at bounding box center [391, 151] width 47 height 18
type input "妝英-215"
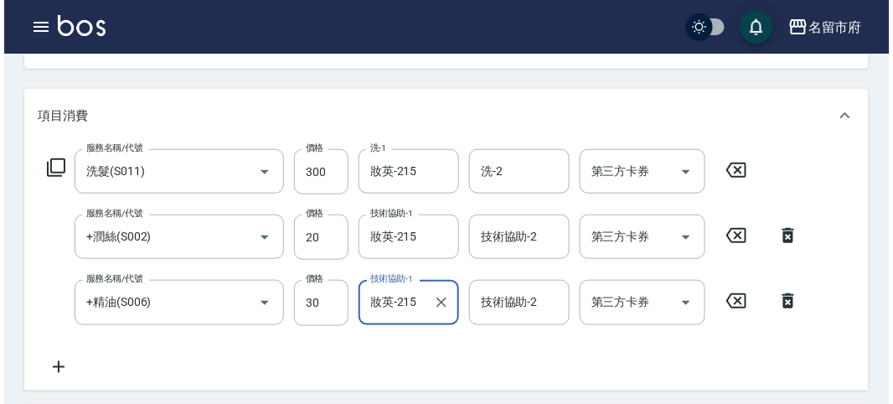
scroll to position [621, 0]
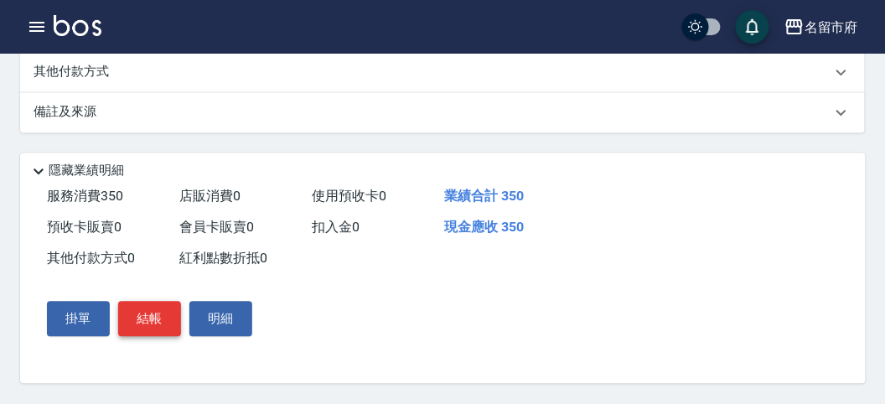
click at [141, 312] on button "結帳" at bounding box center [149, 319] width 63 height 35
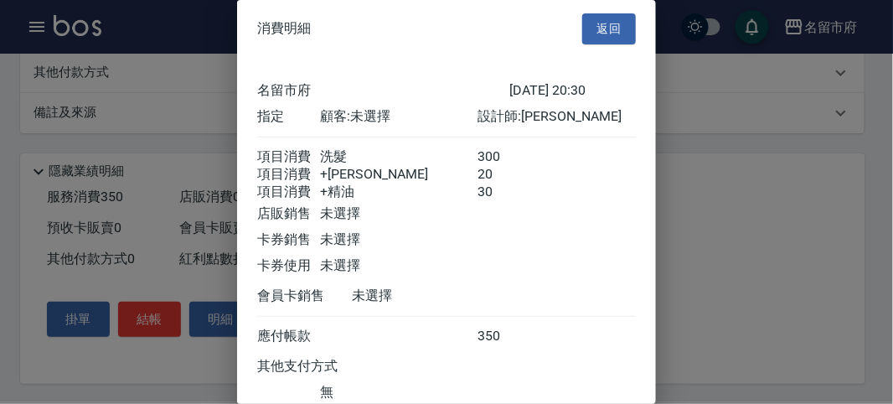
scroll to position [131, 0]
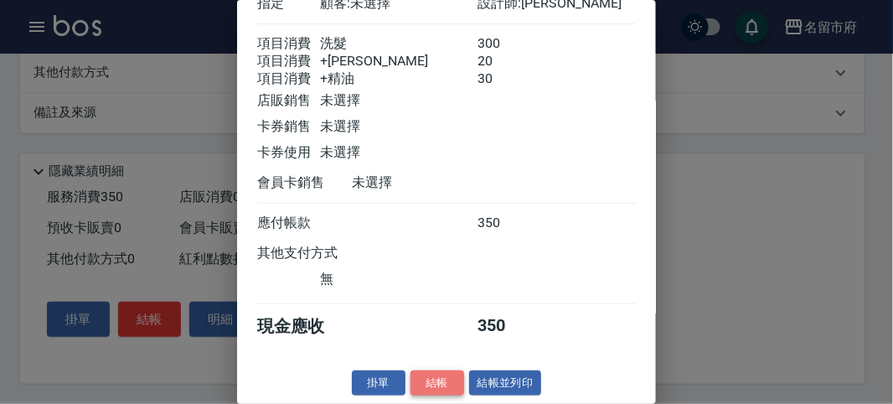
click at [430, 380] on button "結帳" at bounding box center [438, 383] width 54 height 26
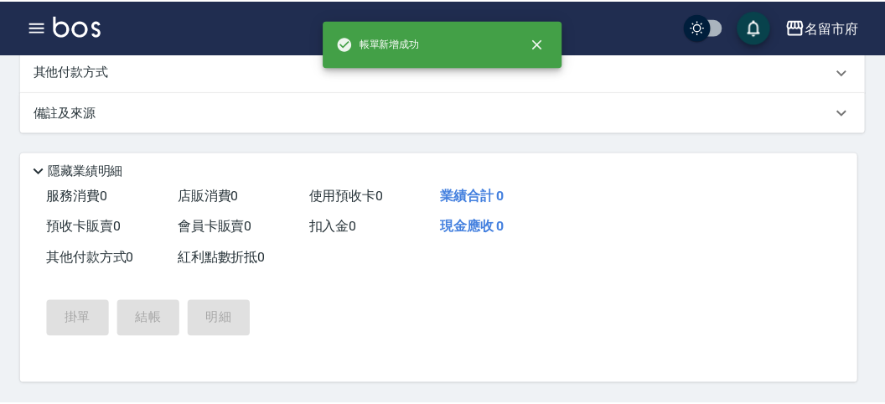
scroll to position [0, 0]
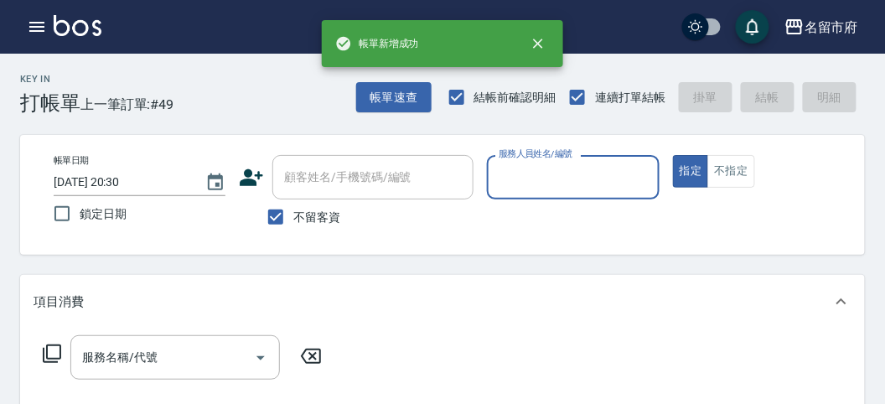
click at [503, 173] on input "服務人員姓名/編號" at bounding box center [572, 177] width 157 height 29
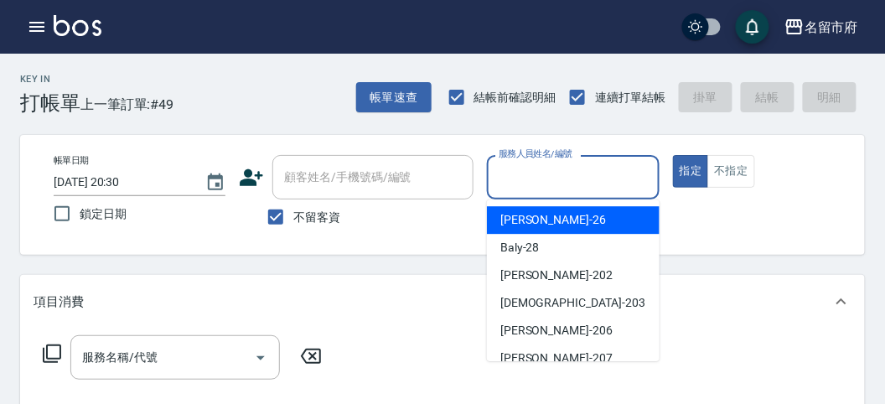
click at [522, 218] on span "[PERSON_NAME] -26" at bounding box center [553, 220] width 106 height 18
type input "[PERSON_NAME]-26"
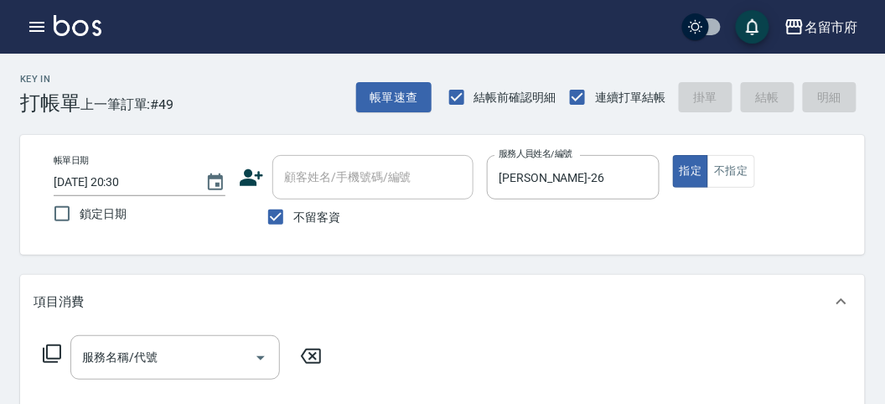
click at [52, 346] on icon at bounding box center [52, 354] width 20 height 20
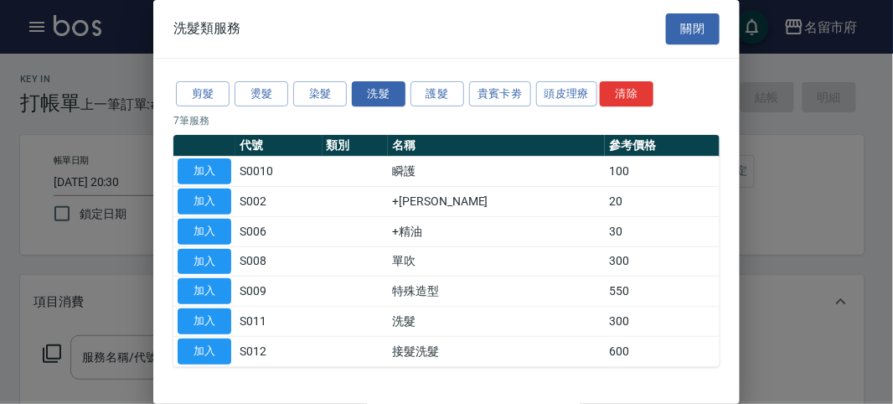
click at [183, 312] on button "加入" at bounding box center [205, 321] width 54 height 26
type input "洗髮(S011)"
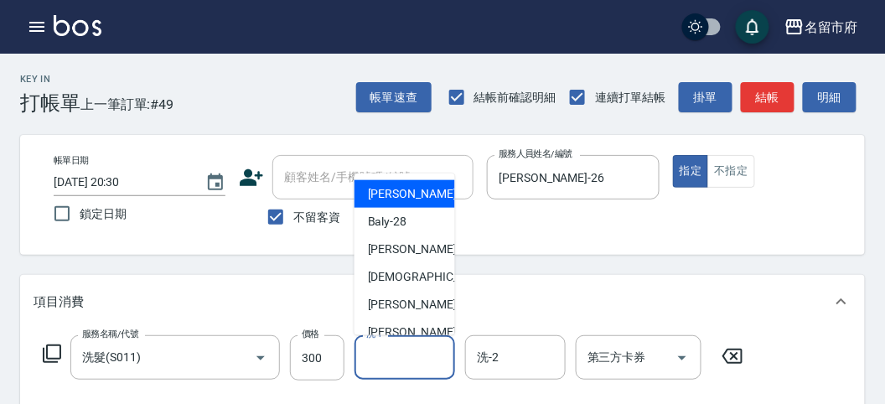
click at [423, 370] on input "洗-1" at bounding box center [404, 357] width 85 height 29
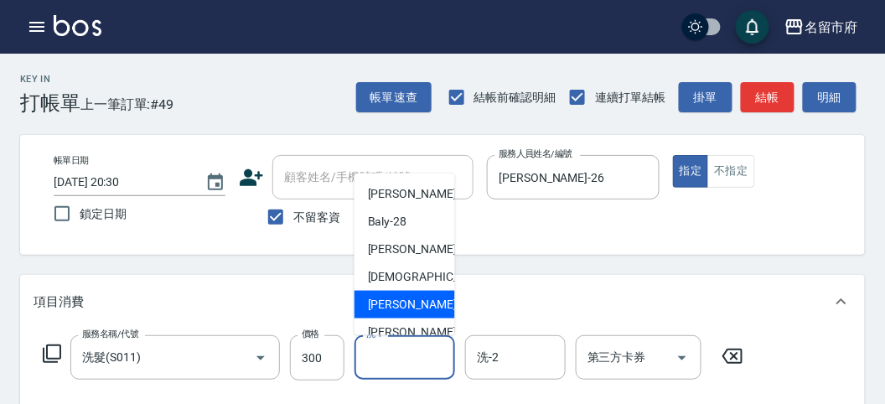
scroll to position [183, 0]
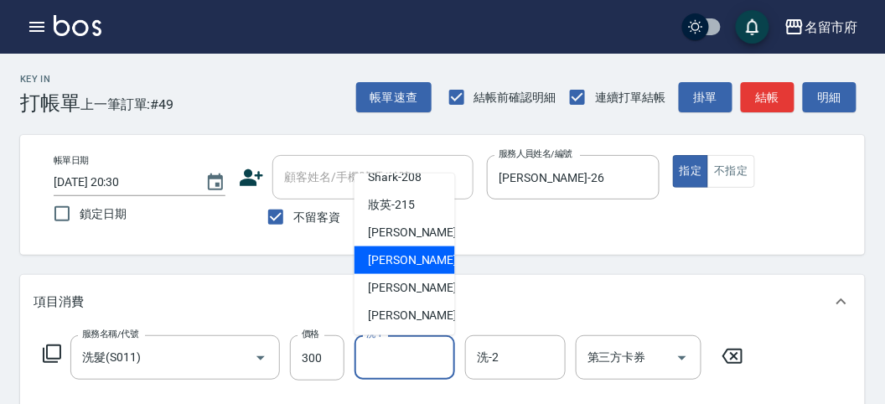
click at [437, 260] on div "Min Min -218" at bounding box center [404, 260] width 101 height 28
type input "Min Min-218"
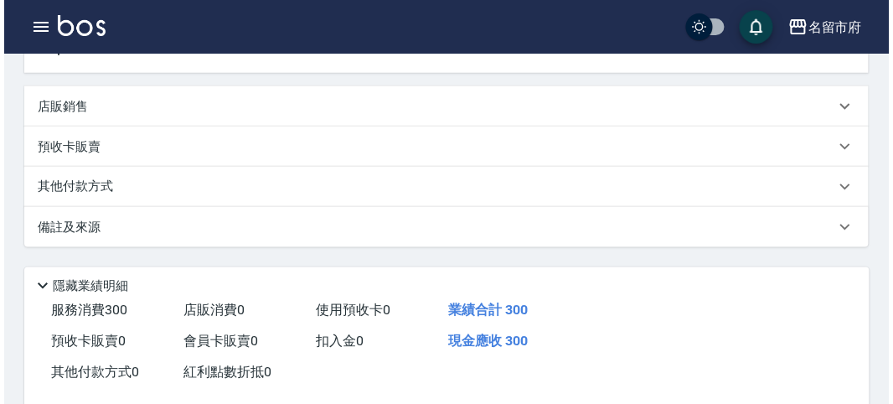
scroll to position [490, 0]
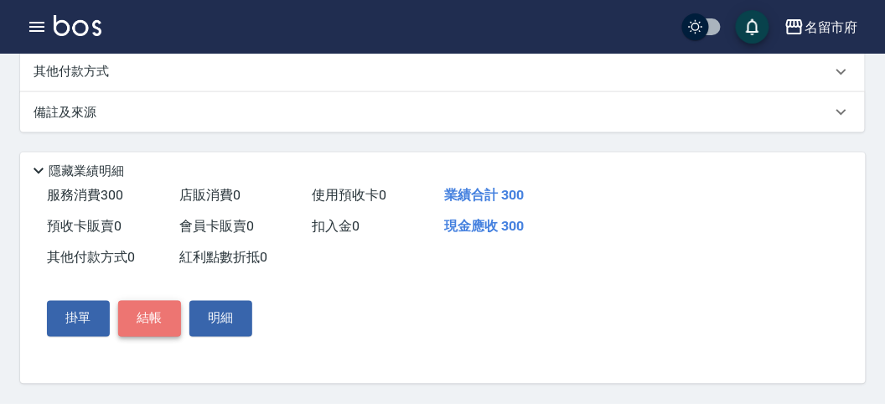
click at [158, 323] on button "結帳" at bounding box center [149, 318] width 63 height 35
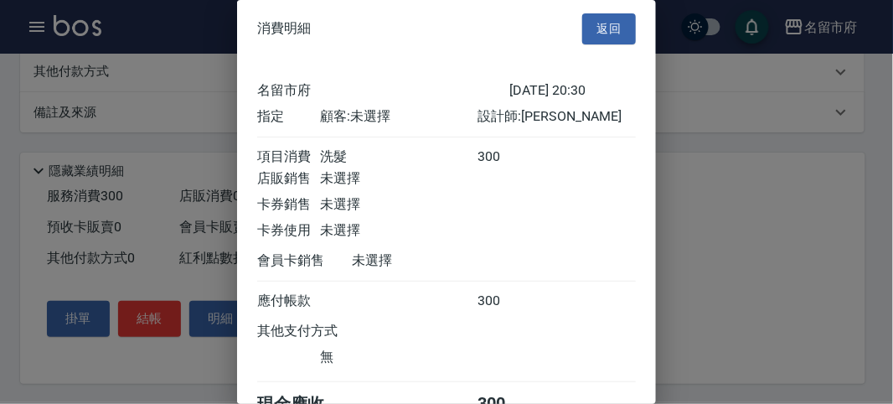
scroll to position [93, 0]
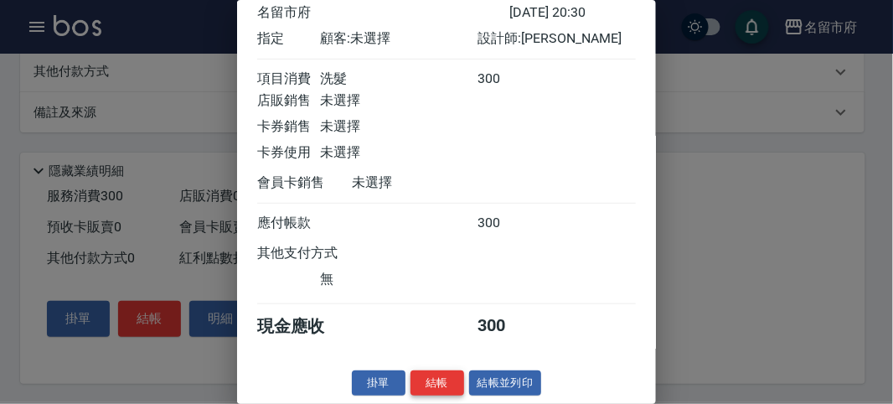
click at [423, 382] on button "結帳" at bounding box center [438, 383] width 54 height 26
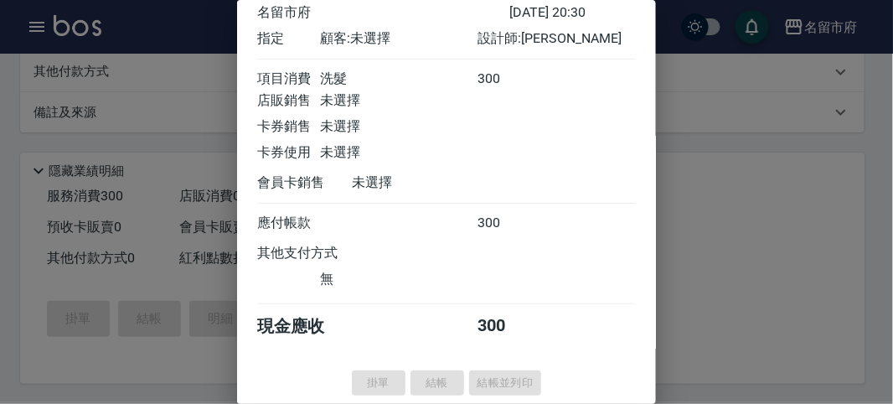
type input "[DATE] 20:31"
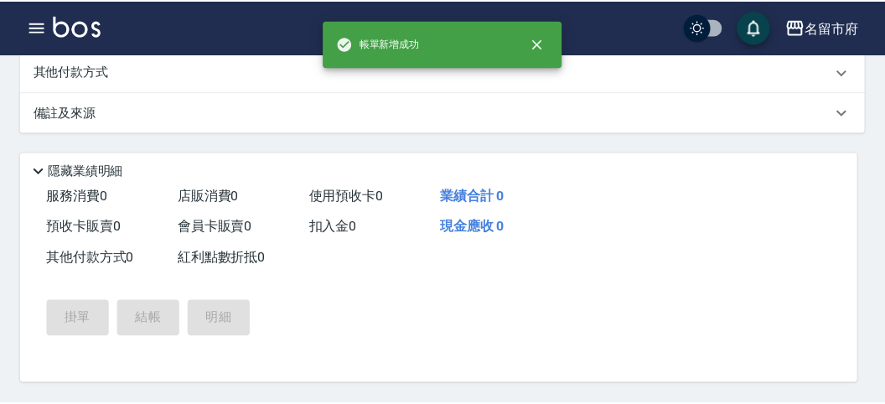
scroll to position [0, 0]
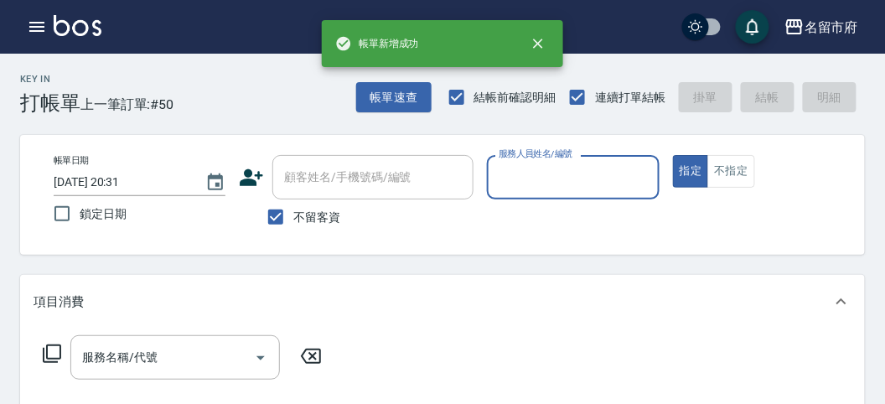
click at [540, 181] on input "服務人員姓名/編號" at bounding box center [572, 177] width 157 height 29
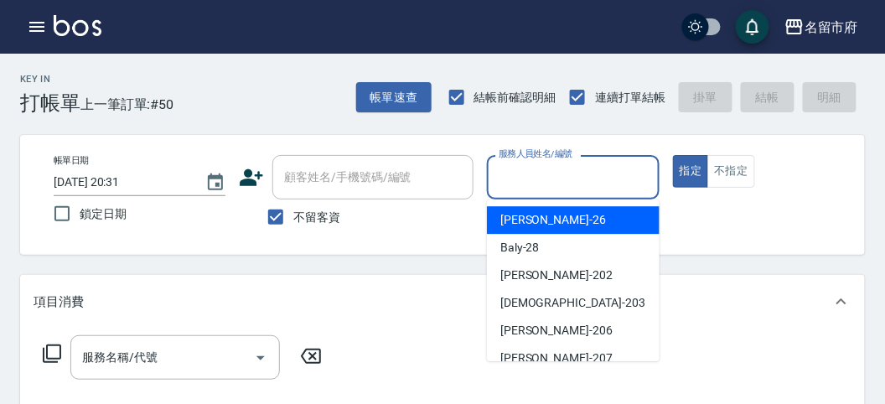
click at [541, 216] on div "[PERSON_NAME] -26" at bounding box center [573, 220] width 173 height 28
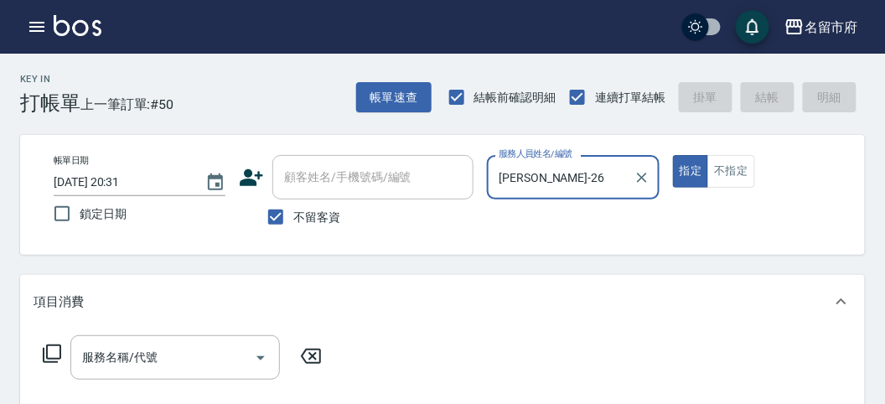
click at [57, 346] on icon at bounding box center [52, 354] width 20 height 20
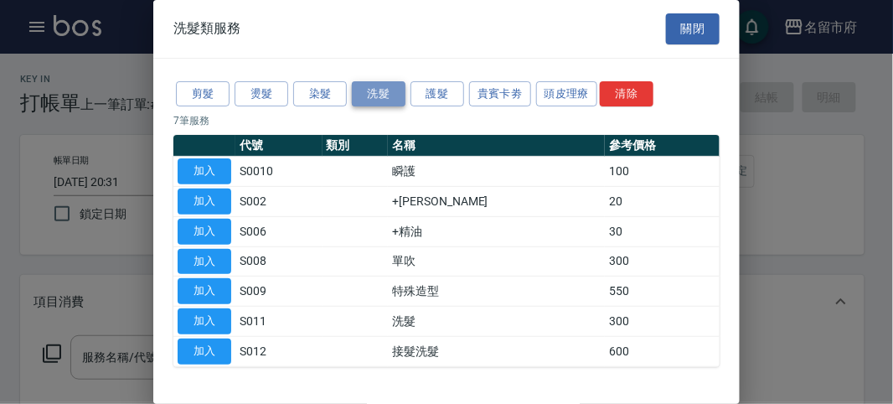
click at [370, 99] on button "洗髮" at bounding box center [379, 94] width 54 height 26
click at [199, 323] on button "加入" at bounding box center [205, 321] width 54 height 26
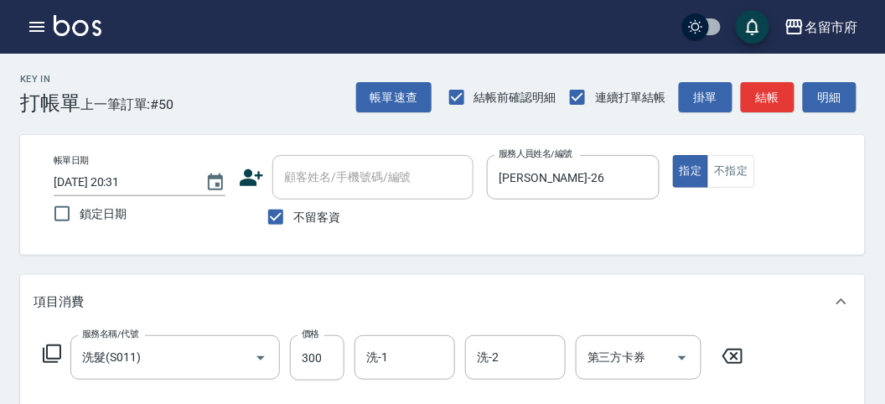
click at [49, 353] on icon at bounding box center [52, 354] width 20 height 20
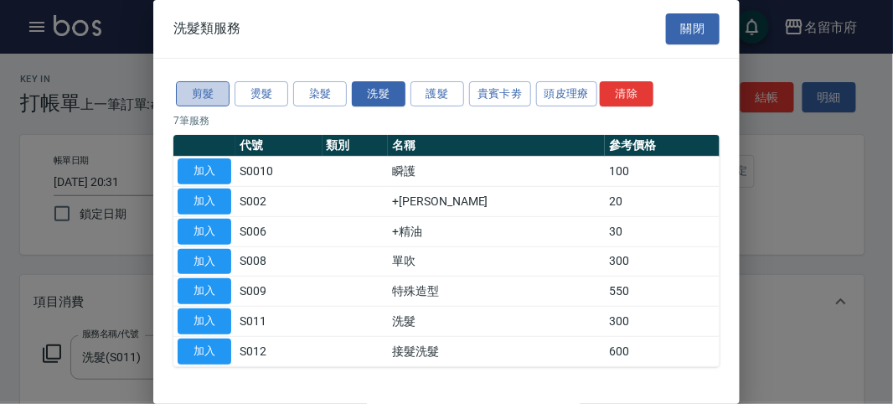
click at [204, 95] on button "剪髮" at bounding box center [203, 94] width 54 height 26
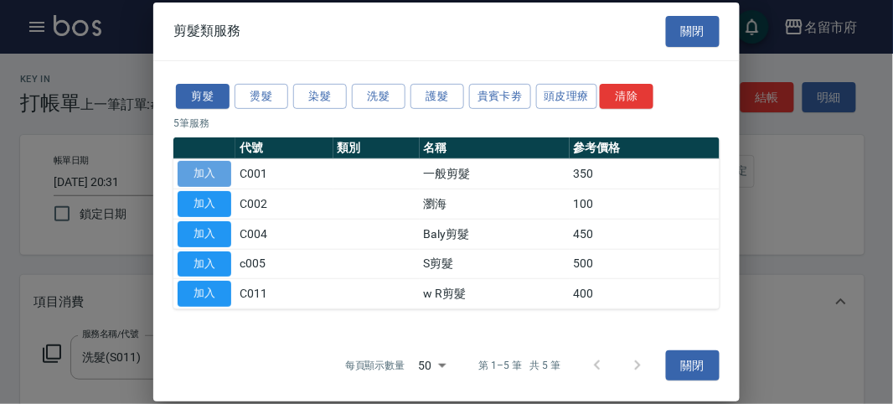
click at [208, 169] on button "加入" at bounding box center [205, 174] width 54 height 26
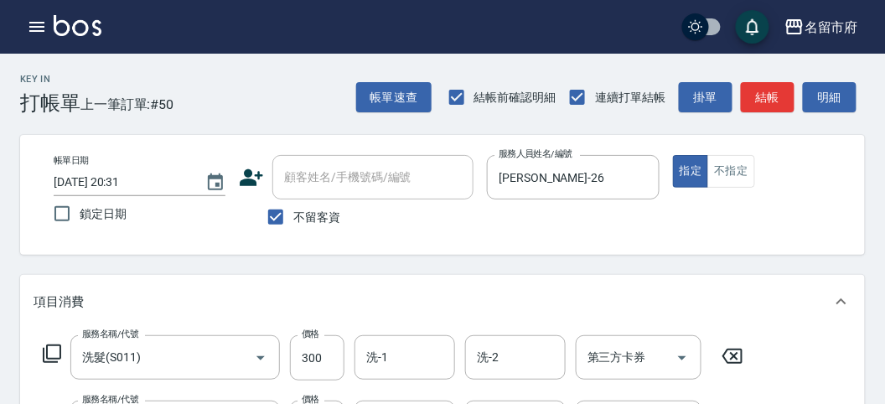
click at [60, 352] on icon at bounding box center [52, 353] width 18 height 18
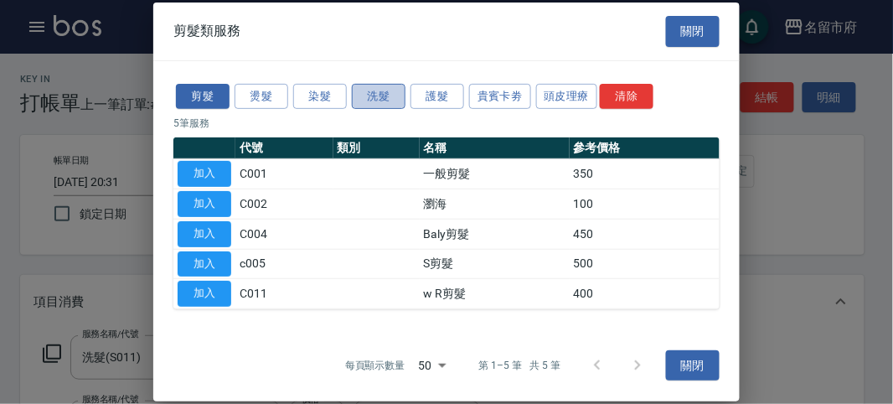
click at [365, 90] on button "洗髮" at bounding box center [379, 96] width 54 height 26
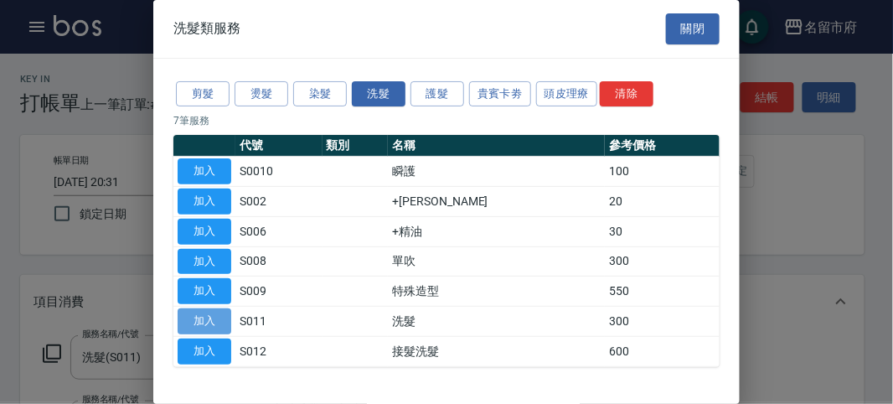
click at [215, 315] on button "加入" at bounding box center [205, 321] width 54 height 26
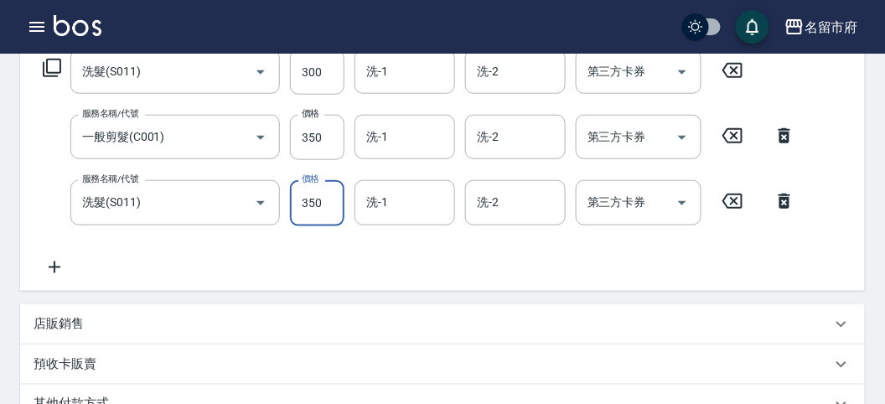
click at [402, 308] on div "店販銷售" at bounding box center [442, 324] width 845 height 40
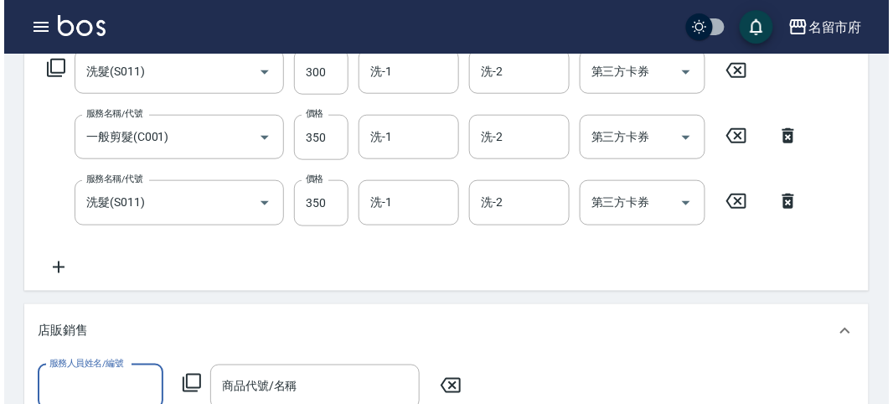
scroll to position [0, 0]
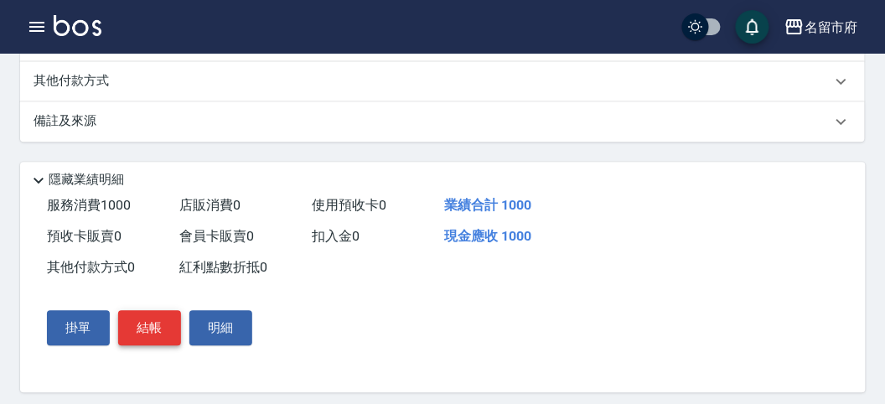
click at [167, 330] on button "結帳" at bounding box center [149, 327] width 63 height 35
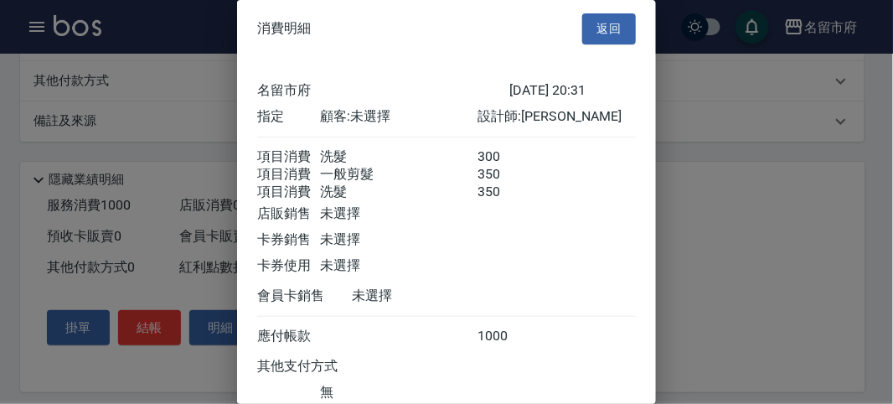
scroll to position [131, 0]
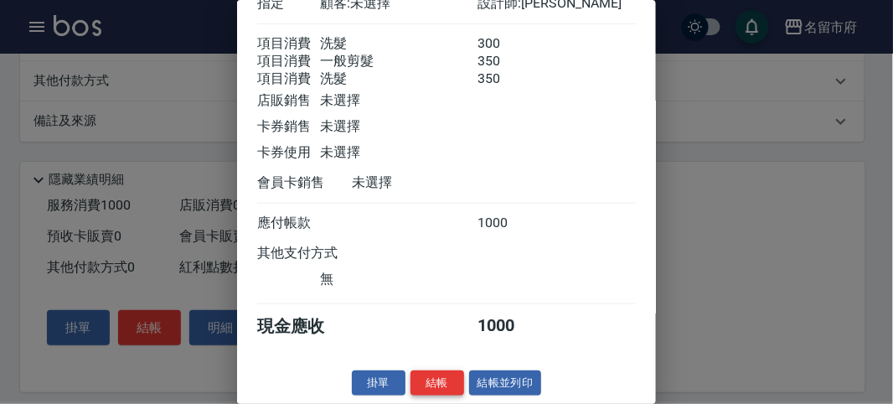
click at [416, 382] on button "結帳" at bounding box center [438, 383] width 54 height 26
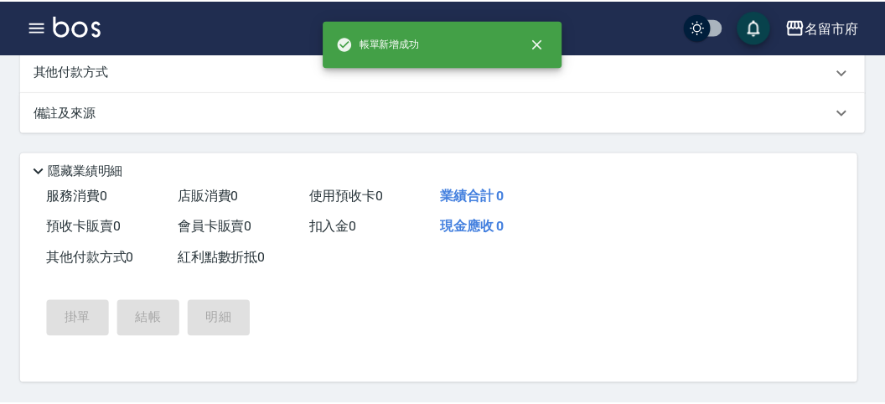
scroll to position [0, 0]
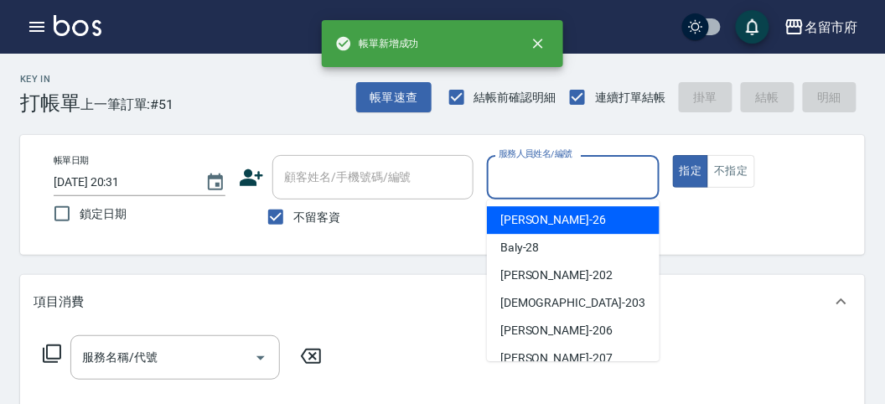
click at [516, 170] on input "服務人員姓名/編號" at bounding box center [572, 177] width 157 height 29
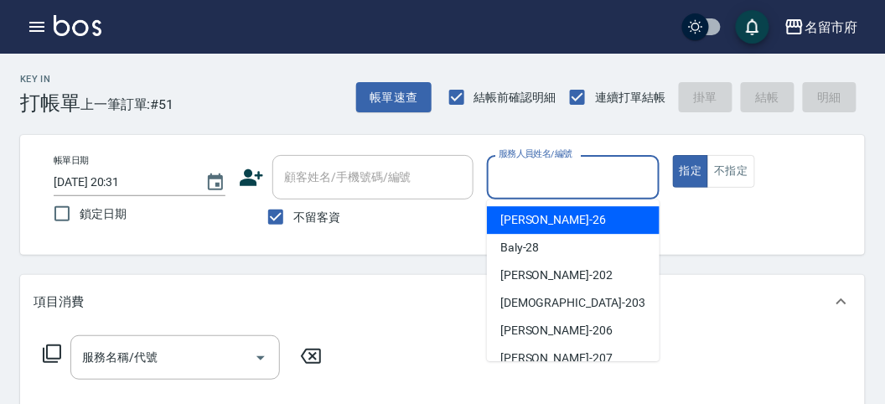
click at [543, 218] on div "[PERSON_NAME] -26" at bounding box center [573, 220] width 173 height 28
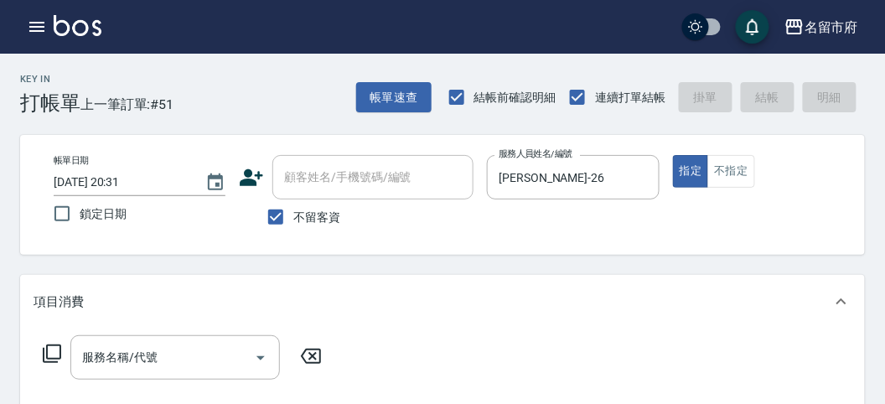
click at [59, 350] on icon at bounding box center [52, 354] width 20 height 20
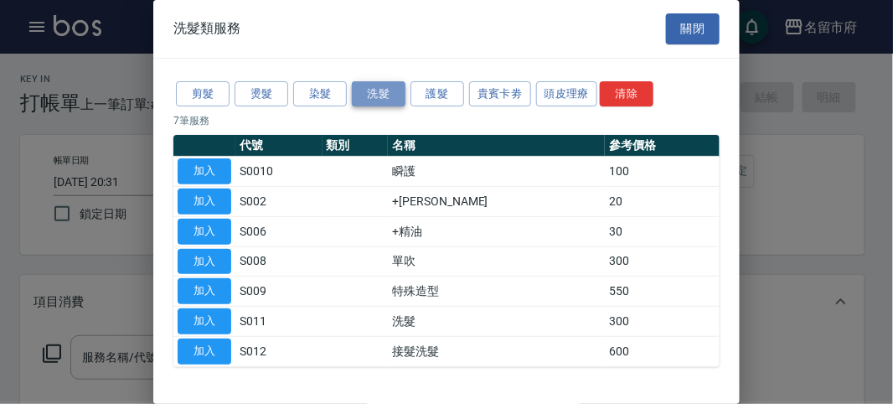
click at [391, 96] on button "洗髮" at bounding box center [379, 94] width 54 height 26
click at [215, 313] on button "加入" at bounding box center [205, 321] width 54 height 26
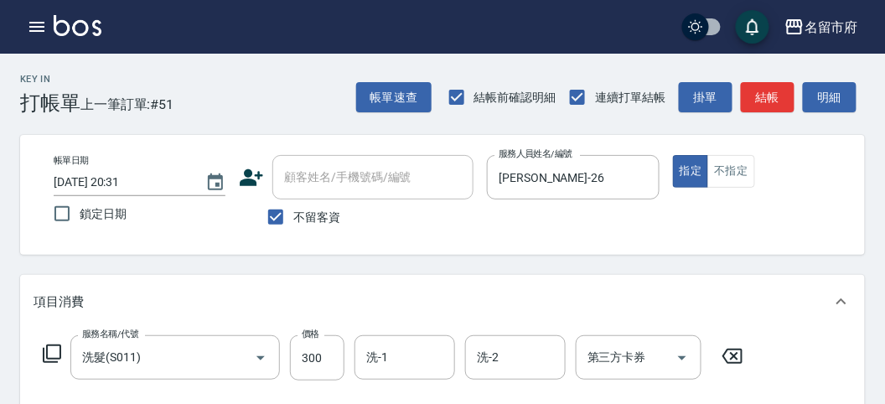
click at [44, 345] on icon at bounding box center [52, 354] width 20 height 20
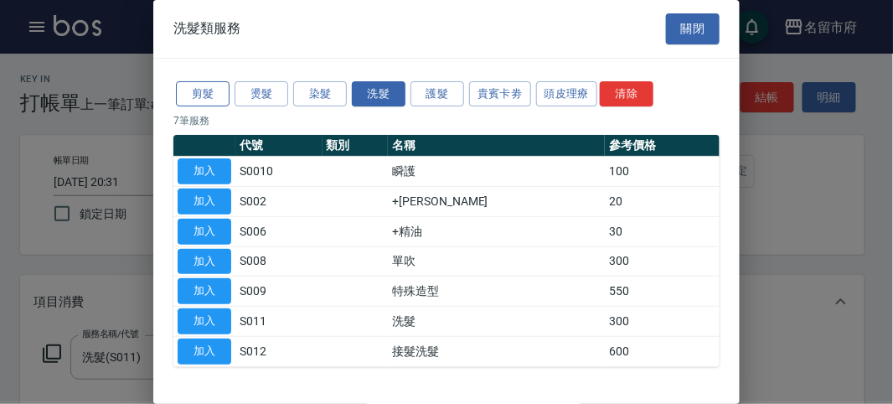
click at [194, 88] on button "剪髮" at bounding box center [203, 94] width 54 height 26
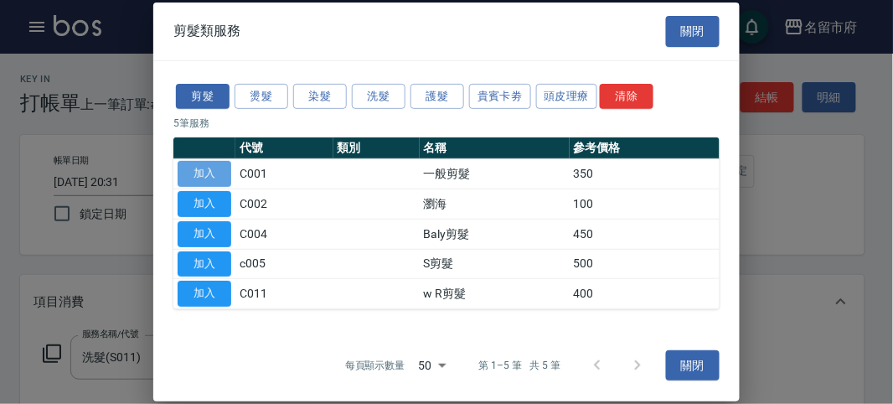
click at [205, 173] on button "加入" at bounding box center [205, 174] width 54 height 26
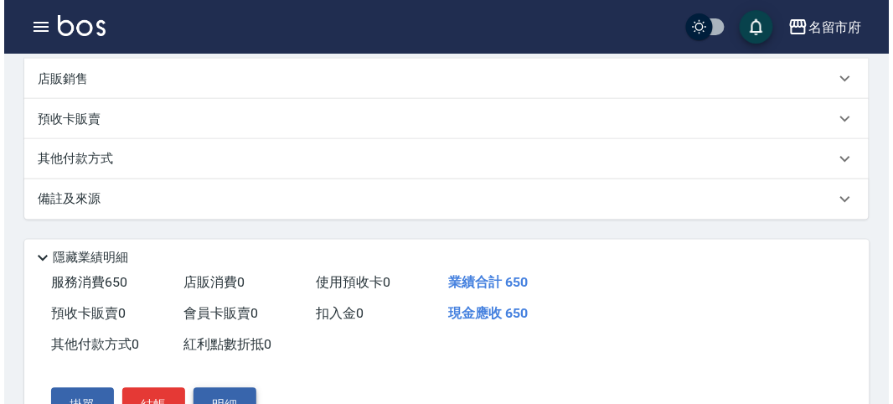
scroll to position [556, 0]
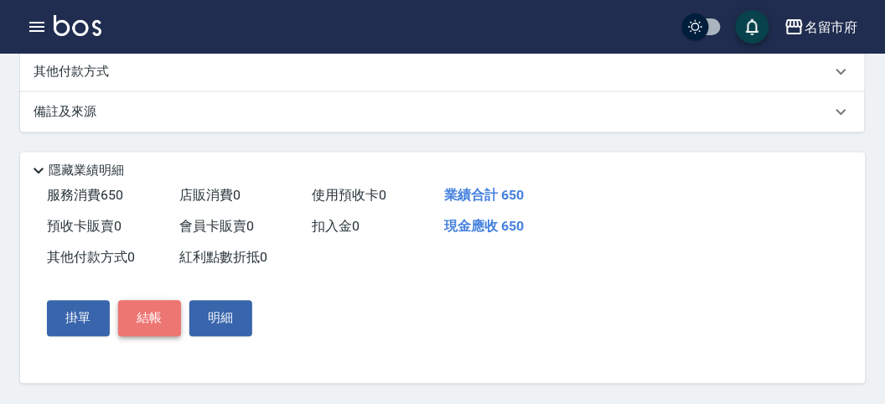
click at [149, 315] on button "結帳" at bounding box center [149, 318] width 63 height 35
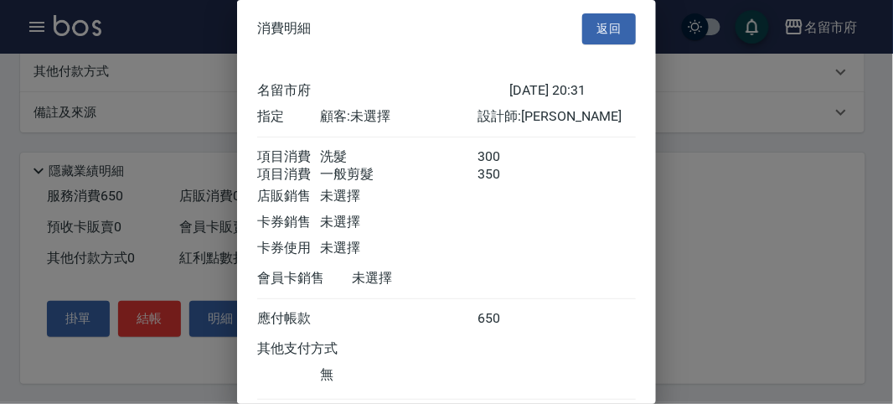
scroll to position [111, 0]
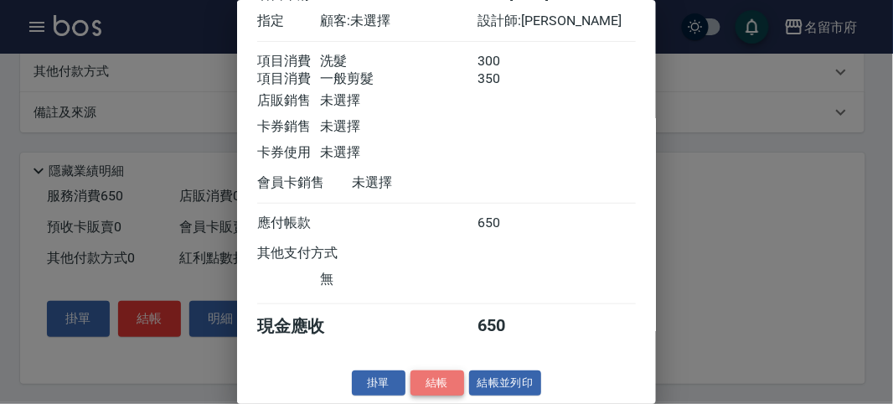
click at [432, 379] on button "結帳" at bounding box center [438, 383] width 54 height 26
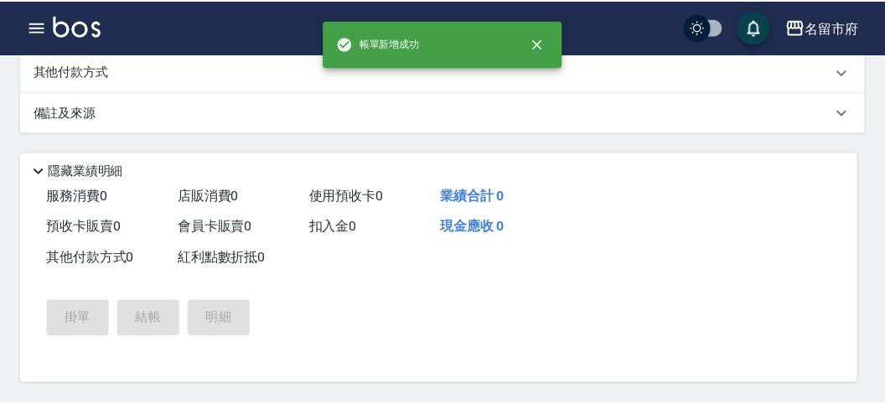
scroll to position [0, 0]
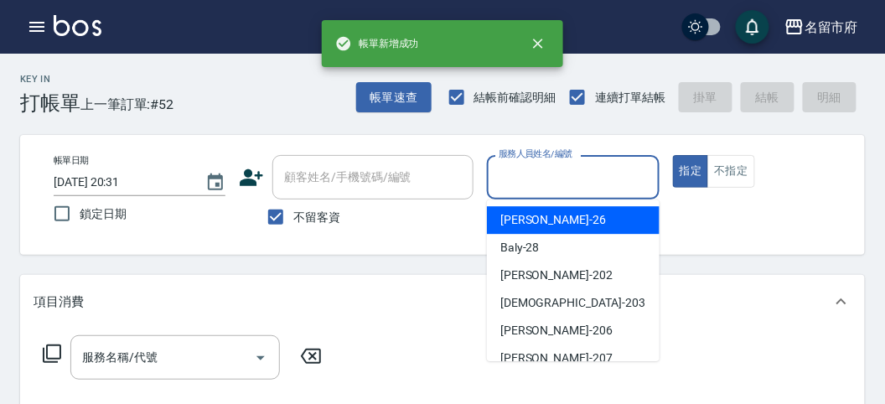
click at [520, 178] on input "服務人員姓名/編號" at bounding box center [572, 177] width 157 height 29
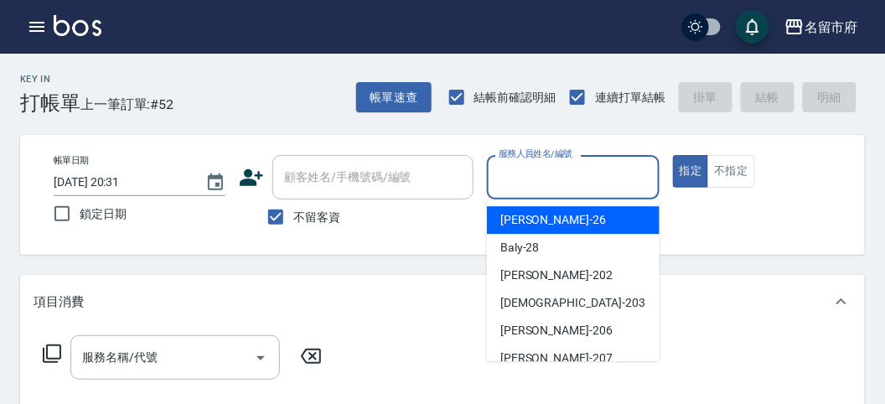
click at [539, 225] on span "[PERSON_NAME] -26" at bounding box center [553, 220] width 106 height 18
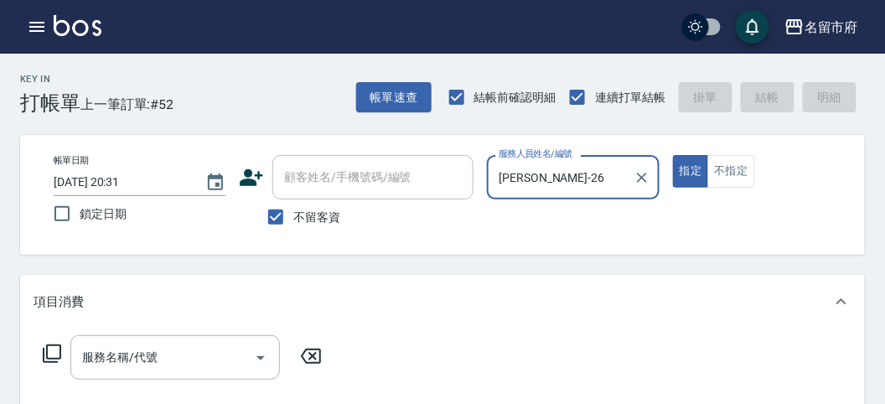
click at [53, 342] on div "服務名稱/代號 服務名稱/代號" at bounding box center [183, 357] width 298 height 44
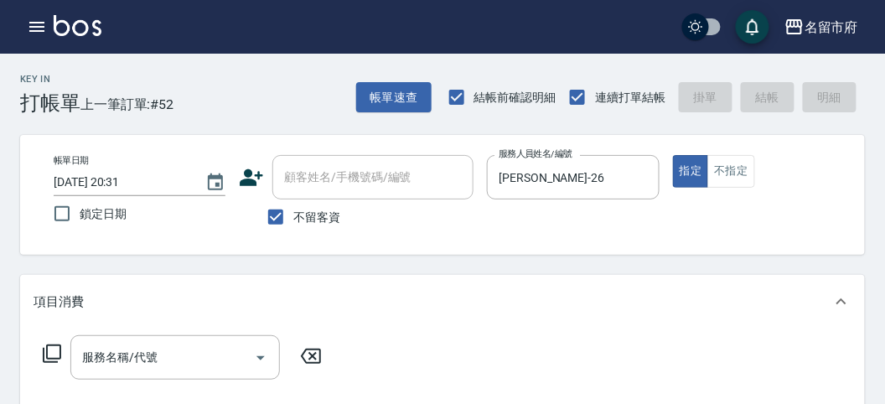
click at [54, 356] on icon at bounding box center [52, 354] width 20 height 20
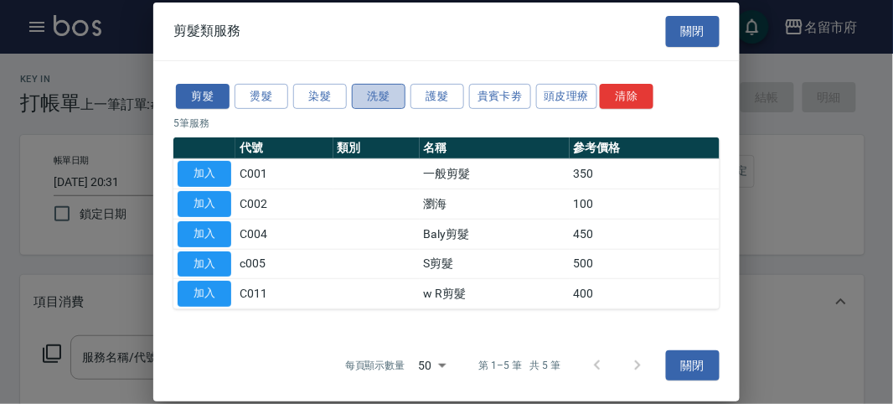
click at [378, 94] on button "洗髮" at bounding box center [379, 96] width 54 height 26
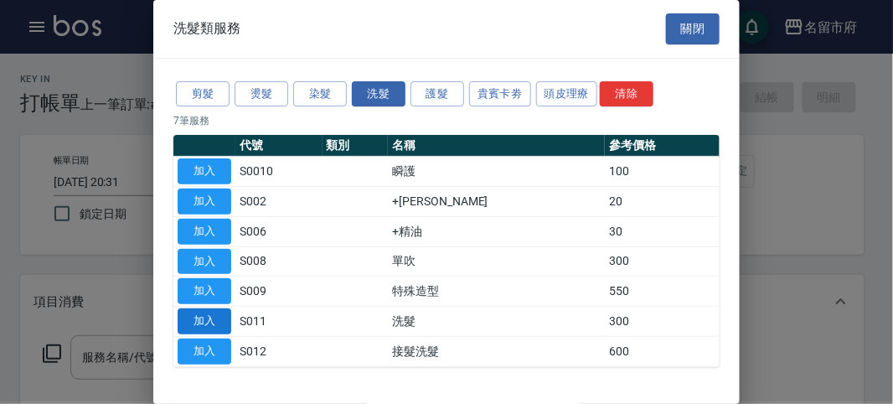
click at [189, 309] on button "加入" at bounding box center [205, 321] width 54 height 26
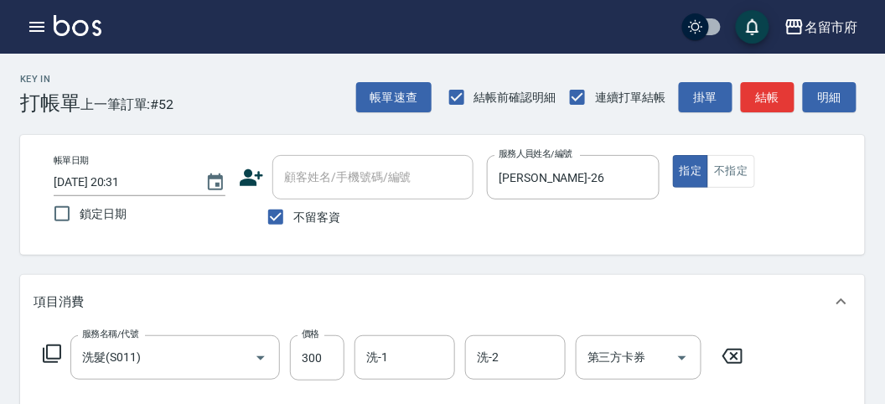
click at [43, 350] on icon at bounding box center [52, 353] width 18 height 18
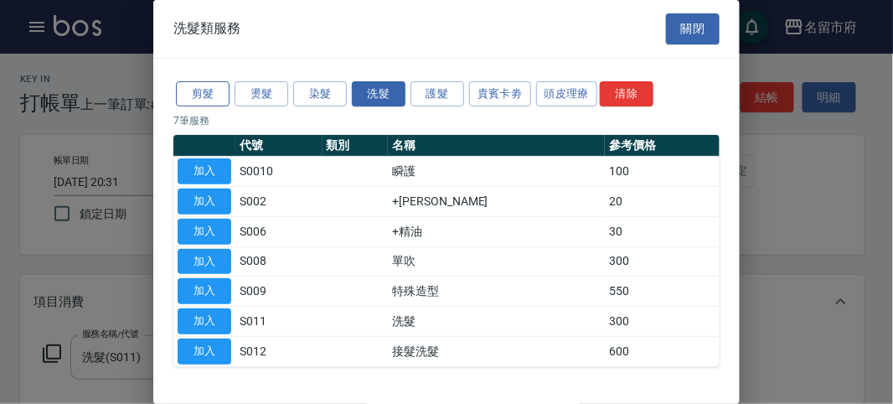
click at [222, 92] on button "剪髮" at bounding box center [203, 94] width 54 height 26
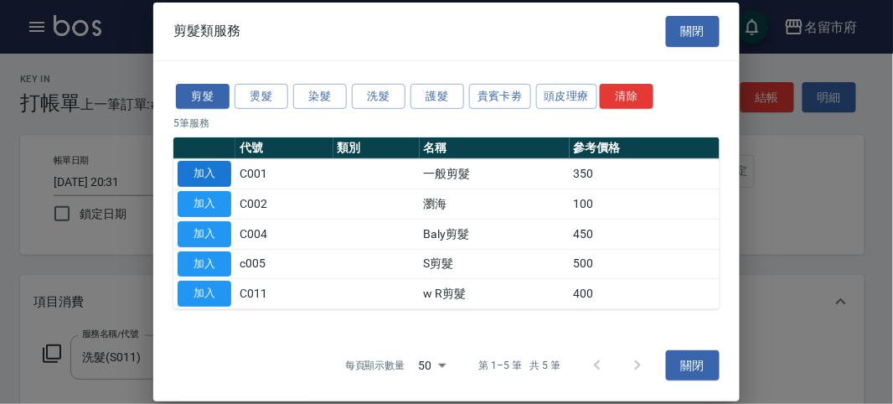
click at [202, 164] on button "加入" at bounding box center [205, 174] width 54 height 26
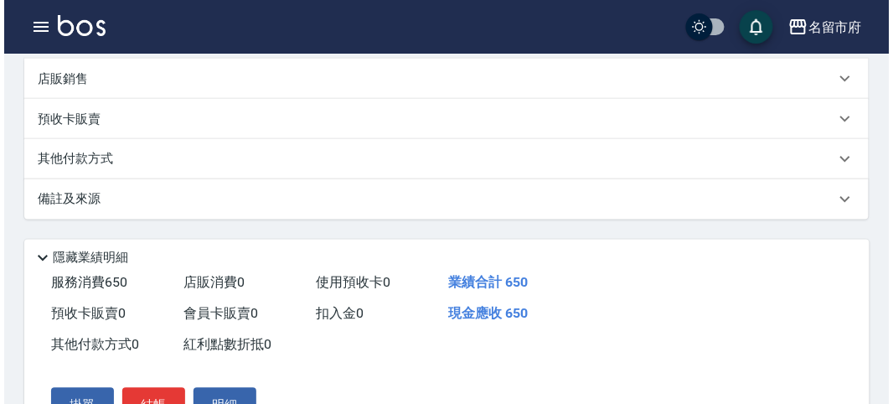
scroll to position [556, 0]
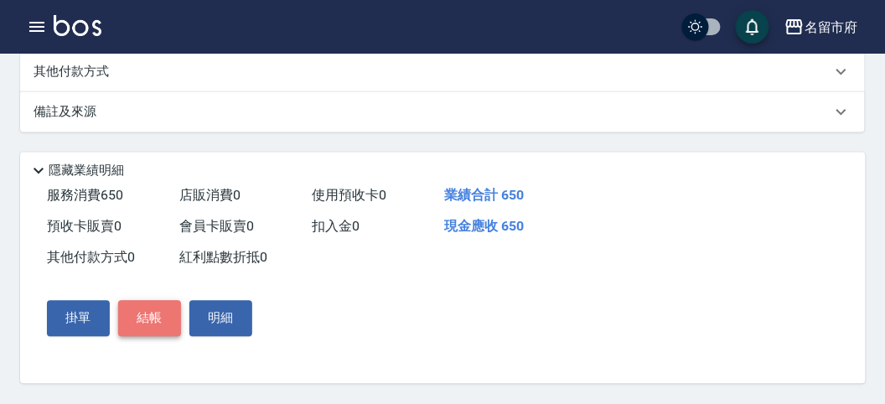
click at [163, 312] on button "結帳" at bounding box center [149, 318] width 63 height 35
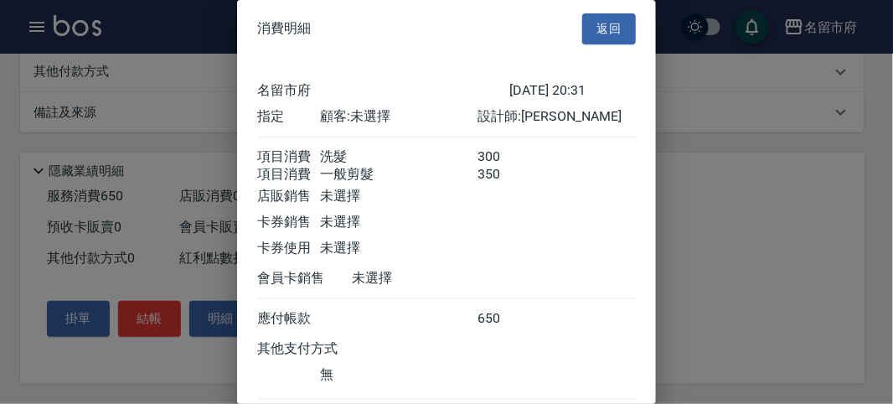
scroll to position [111, 0]
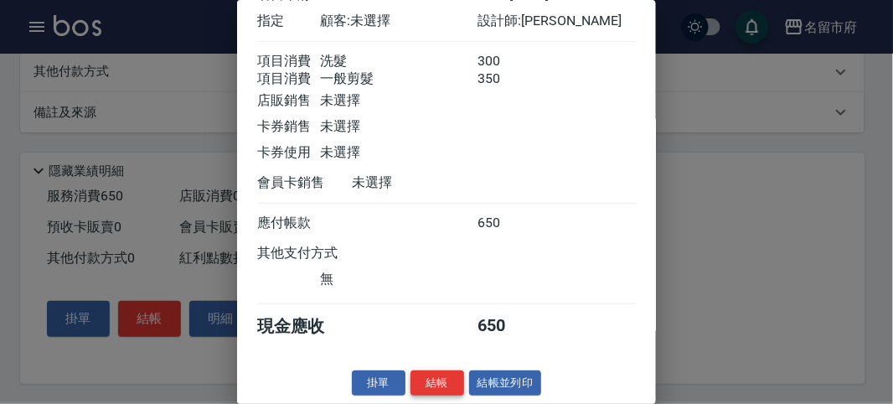
click at [438, 385] on button "結帳" at bounding box center [438, 383] width 54 height 26
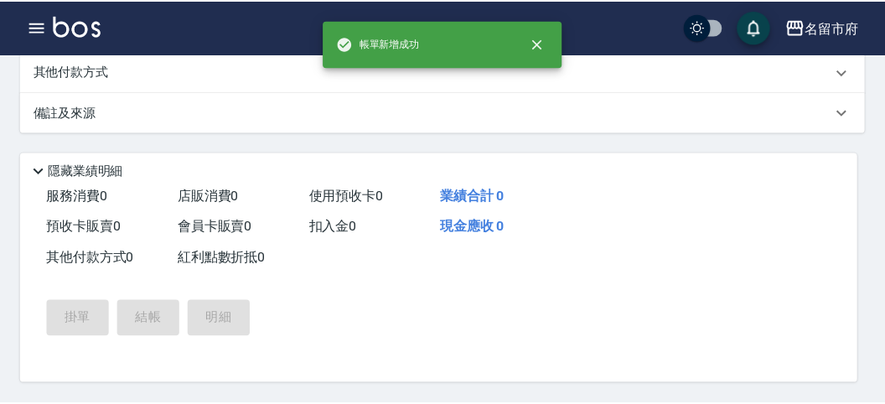
scroll to position [0, 0]
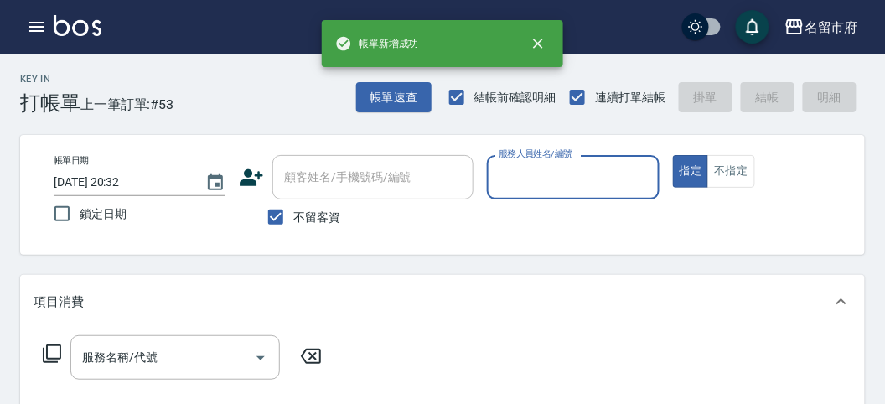
click at [571, 184] on input "服務人員姓名/編號" at bounding box center [572, 177] width 157 height 29
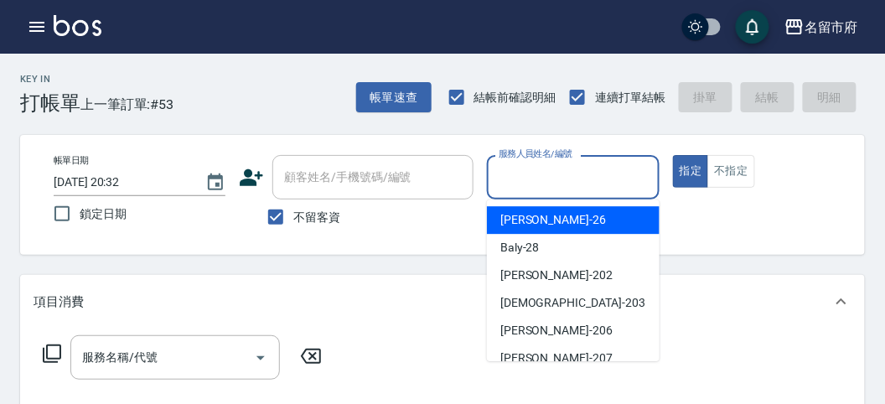
click at [590, 210] on div "[PERSON_NAME] -26" at bounding box center [573, 220] width 173 height 28
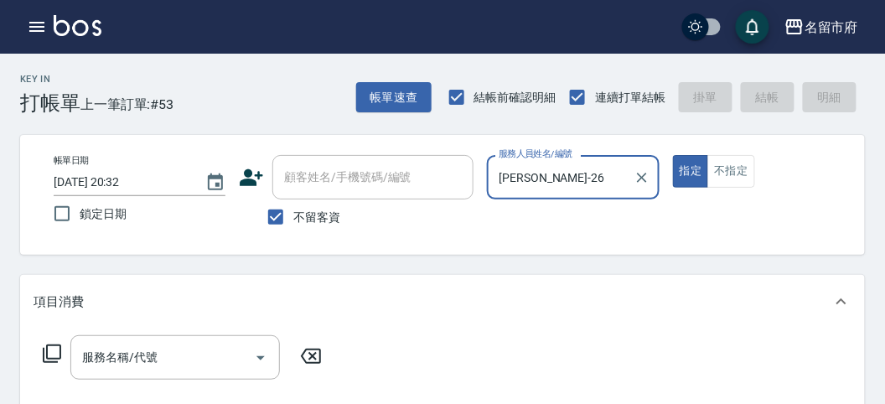
click at [51, 349] on icon at bounding box center [52, 354] width 20 height 20
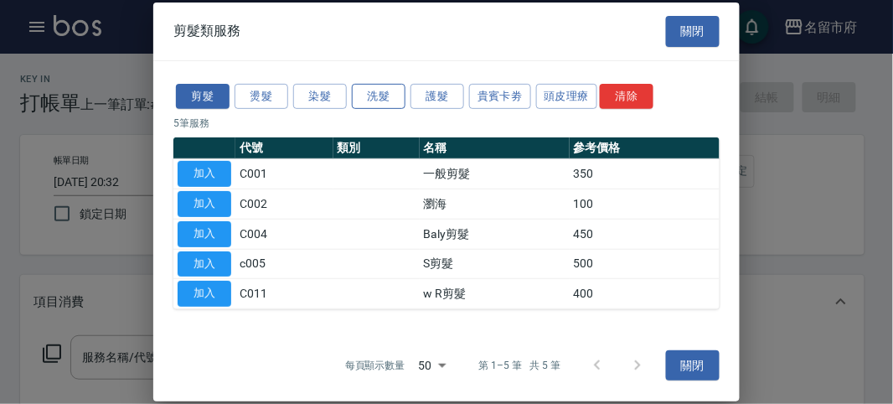
click at [379, 91] on button "洗髮" at bounding box center [379, 96] width 54 height 26
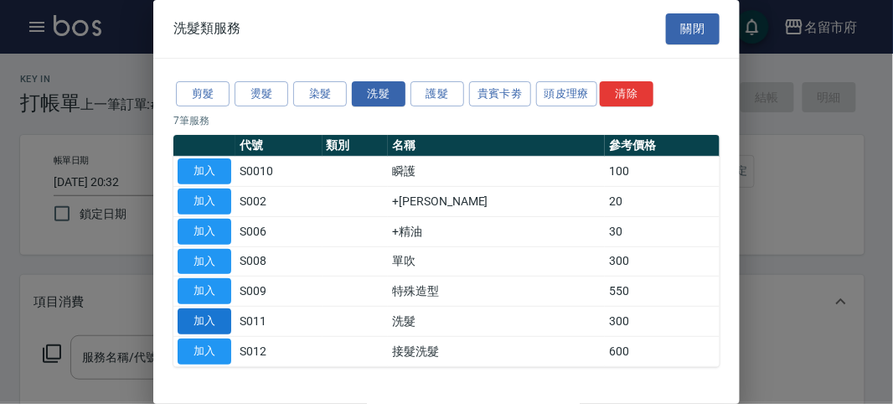
click at [197, 314] on button "加入" at bounding box center [205, 321] width 54 height 26
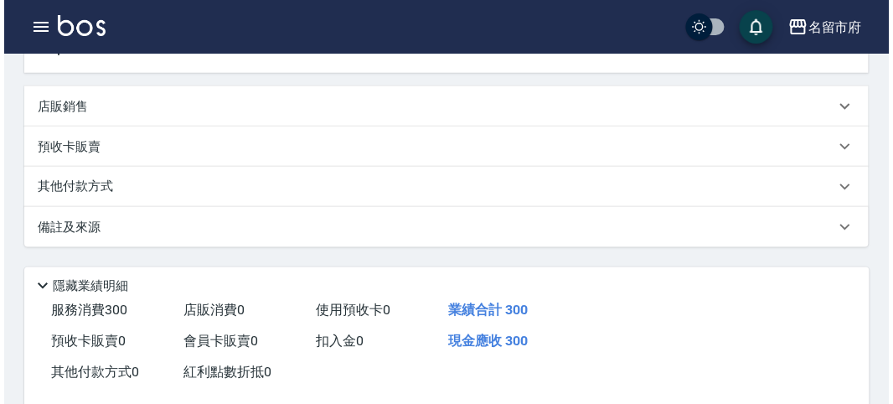
scroll to position [490, 0]
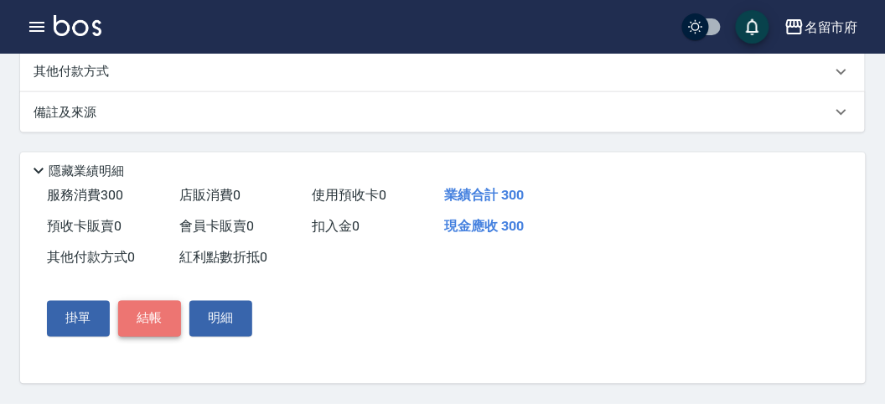
click at [143, 321] on button "結帳" at bounding box center [149, 318] width 63 height 35
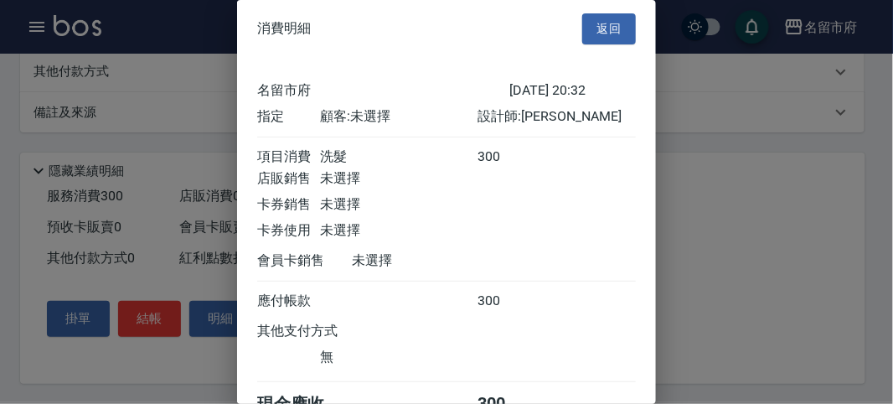
scroll to position [93, 0]
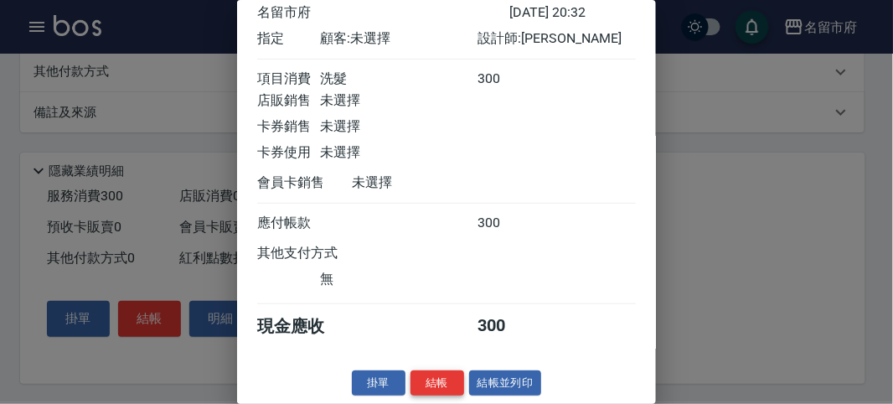
click at [442, 380] on button "結帳" at bounding box center [438, 383] width 54 height 26
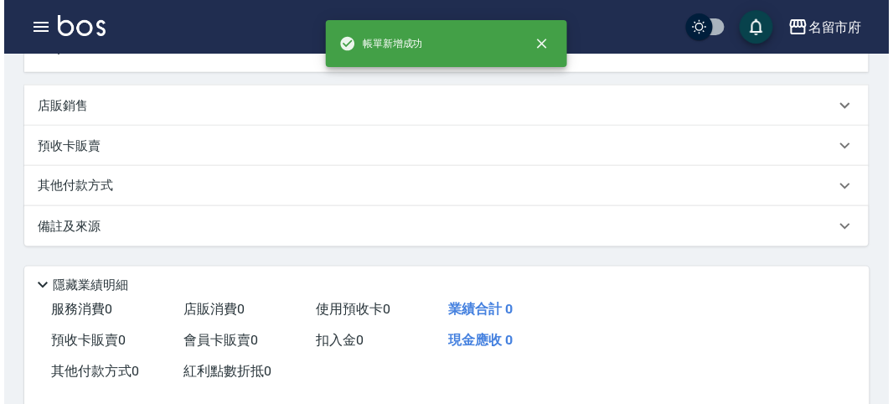
scroll to position [489, 0]
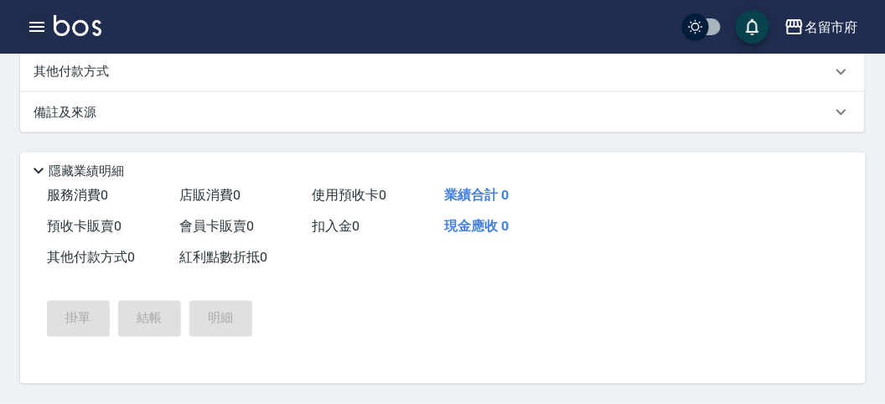
click at [39, 23] on icon "button" at bounding box center [37, 27] width 20 height 20
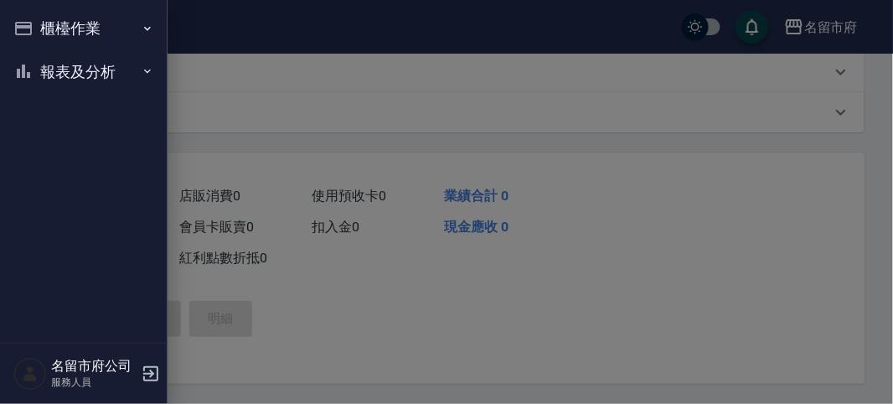
click at [59, 25] on button "櫃檯作業" at bounding box center [84, 29] width 154 height 44
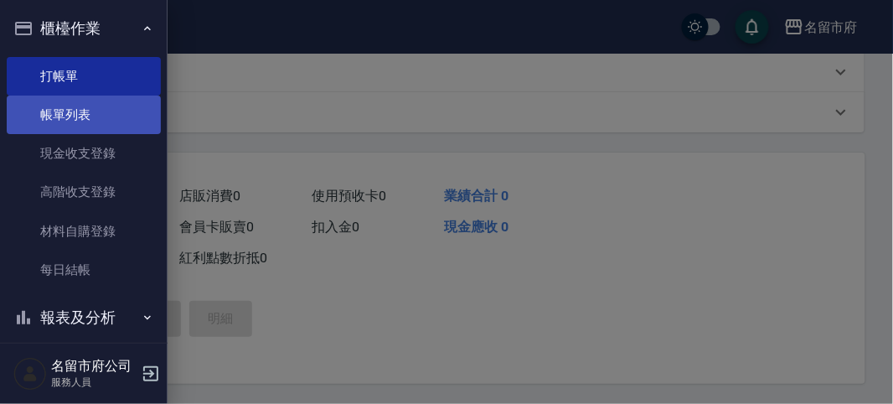
click at [58, 117] on link "帳單列表" at bounding box center [84, 115] width 154 height 39
click at [59, 117] on link "帳單列表" at bounding box center [84, 115] width 154 height 39
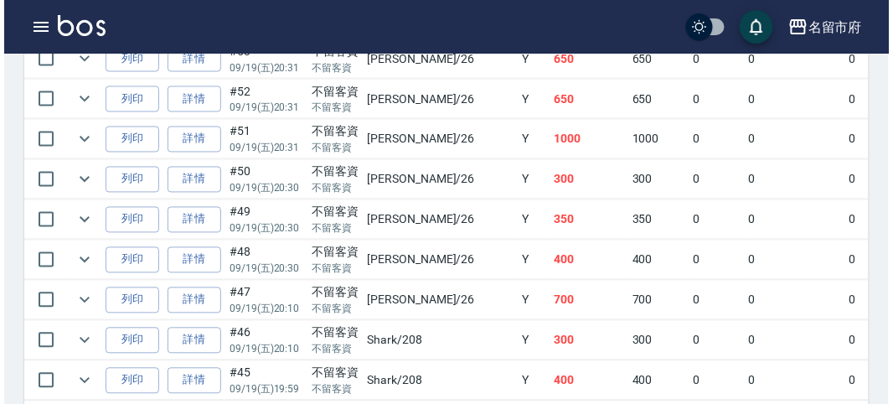
scroll to position [465, 0]
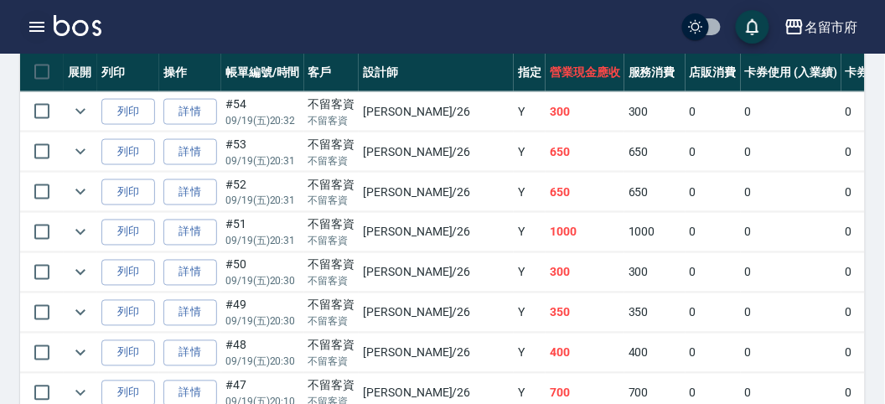
click at [39, 23] on icon "button" at bounding box center [36, 27] width 15 height 10
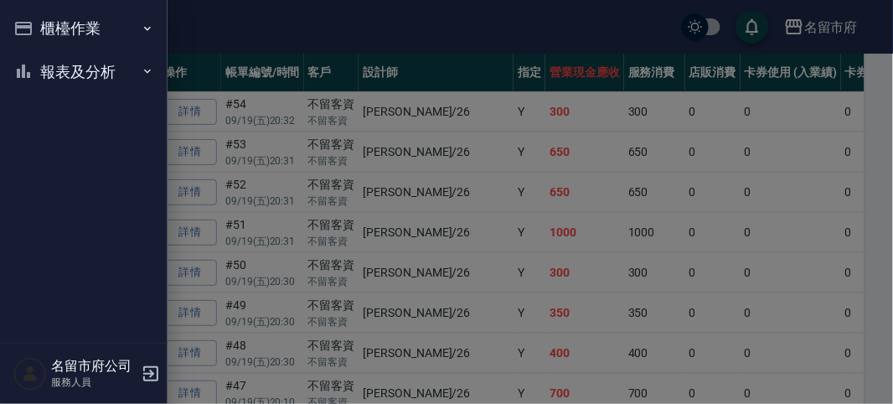
click at [50, 20] on button "櫃檯作業" at bounding box center [84, 29] width 154 height 44
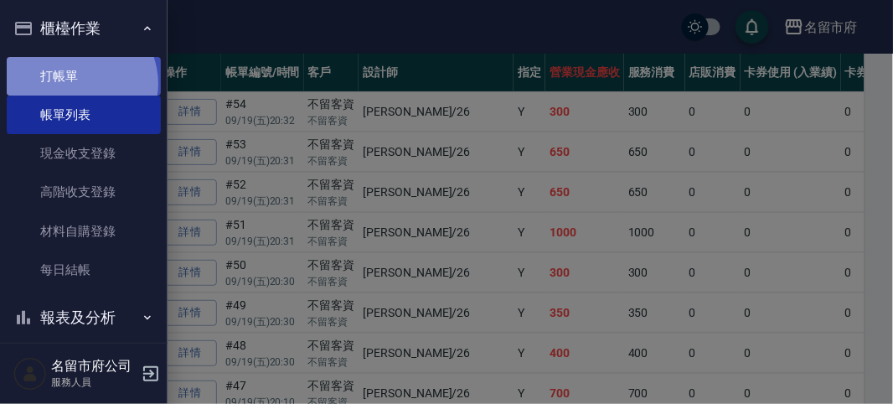
click at [78, 83] on link "打帳單" at bounding box center [84, 76] width 154 height 39
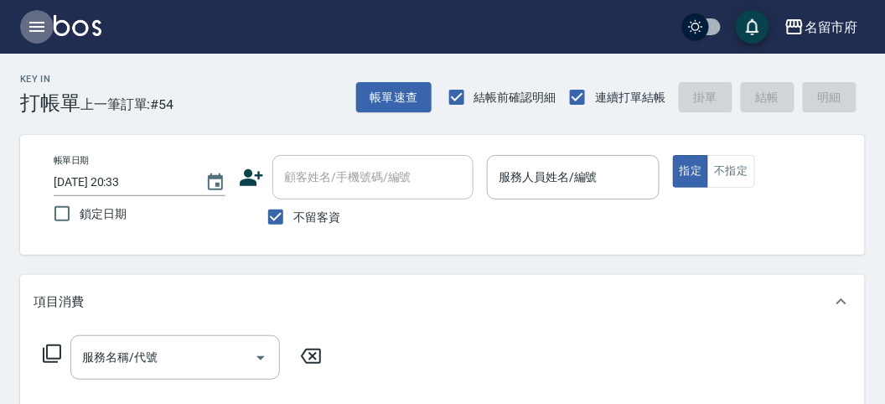
click at [35, 29] on icon "button" at bounding box center [37, 27] width 20 height 20
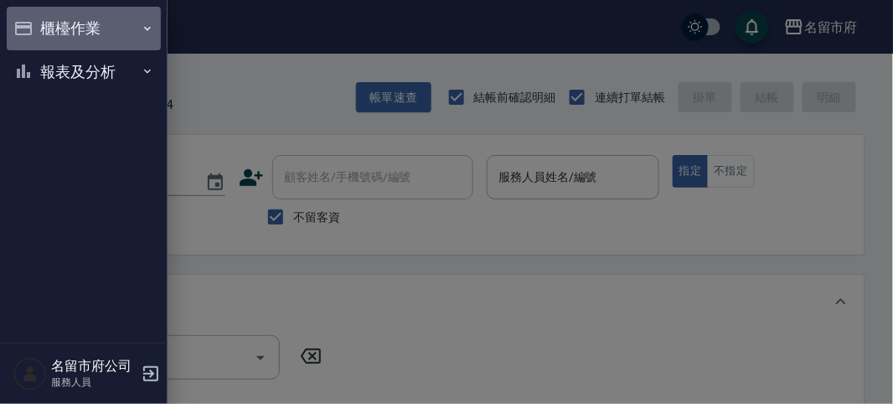
click at [49, 30] on button "櫃檯作業" at bounding box center [84, 29] width 154 height 44
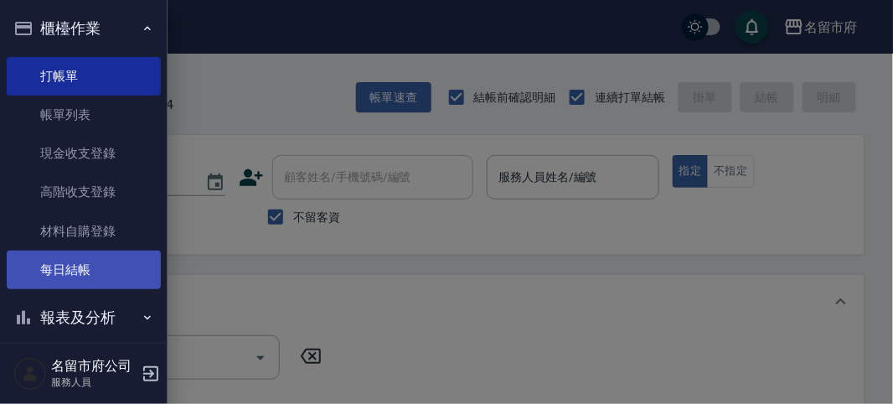
drag, startPoint x: 233, startPoint y: 305, endPoint x: 132, endPoint y: 277, distance: 104.3
click at [231, 308] on div at bounding box center [446, 202] width 893 height 404
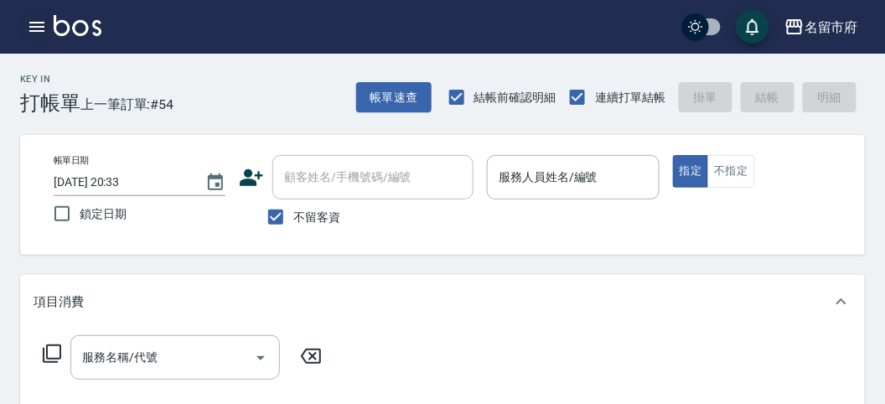
click at [35, 29] on icon "button" at bounding box center [37, 27] width 20 height 20
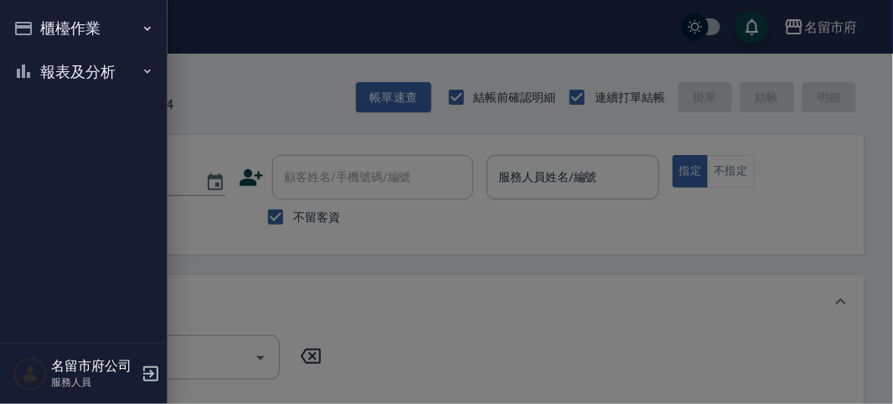
click at [71, 75] on button "報表及分析" at bounding box center [84, 72] width 154 height 44
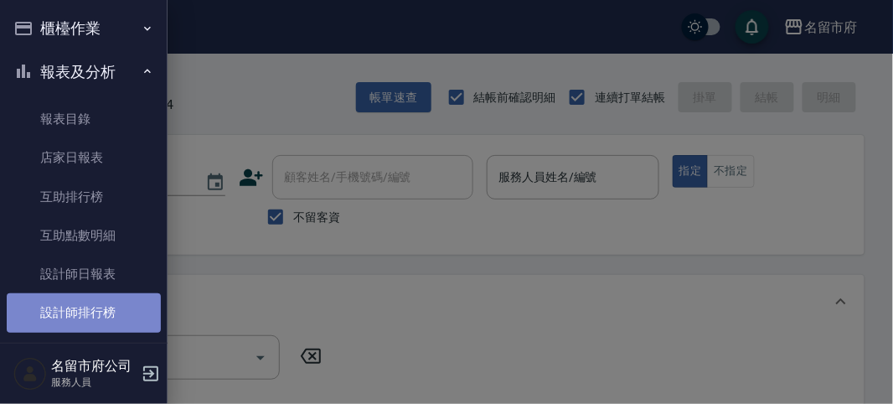
click at [96, 313] on link "設計師排行榜" at bounding box center [84, 312] width 154 height 39
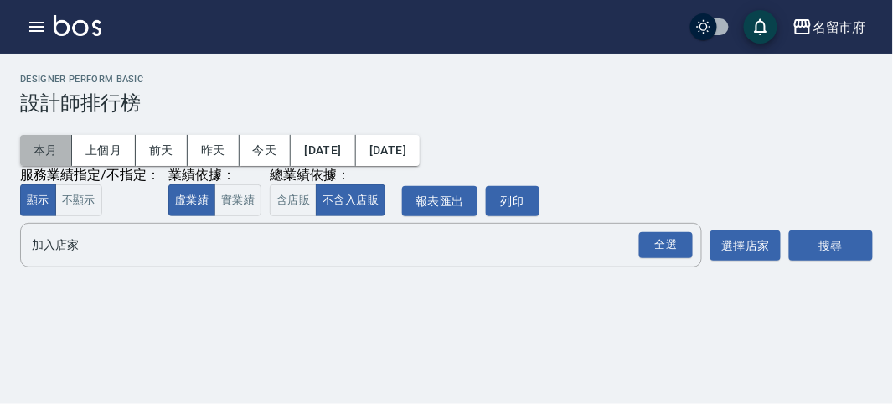
click at [50, 142] on button "本月" at bounding box center [46, 150] width 52 height 31
click at [641, 249] on div "全選" at bounding box center [666, 245] width 54 height 26
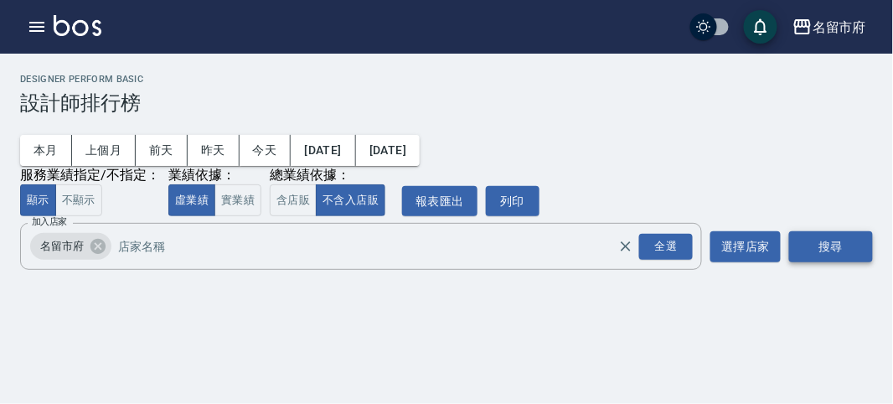
click at [814, 239] on button "搜尋" at bounding box center [831, 246] width 84 height 31
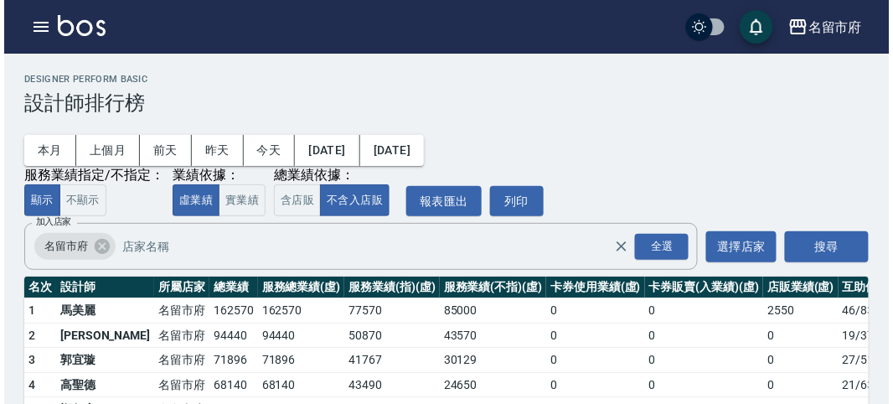
scroll to position [147, 0]
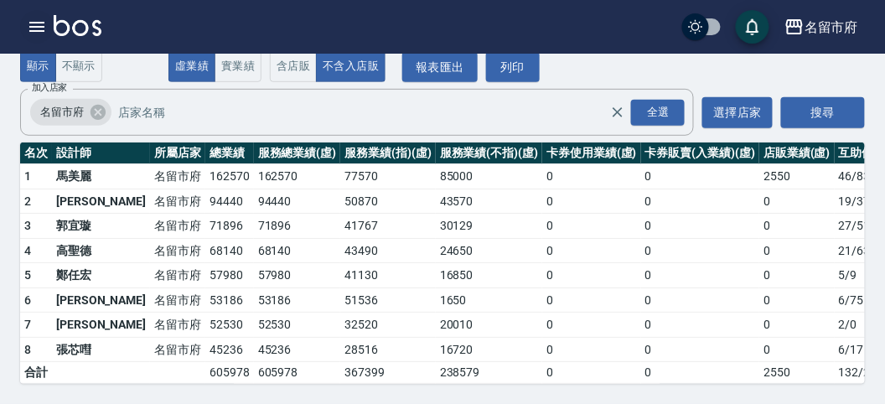
click at [40, 29] on icon "button" at bounding box center [37, 27] width 20 height 20
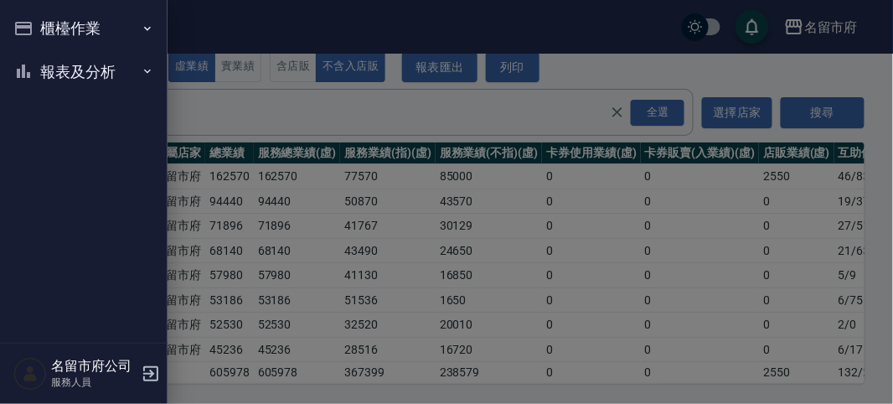
click at [52, 21] on button "櫃檯作業" at bounding box center [84, 29] width 154 height 44
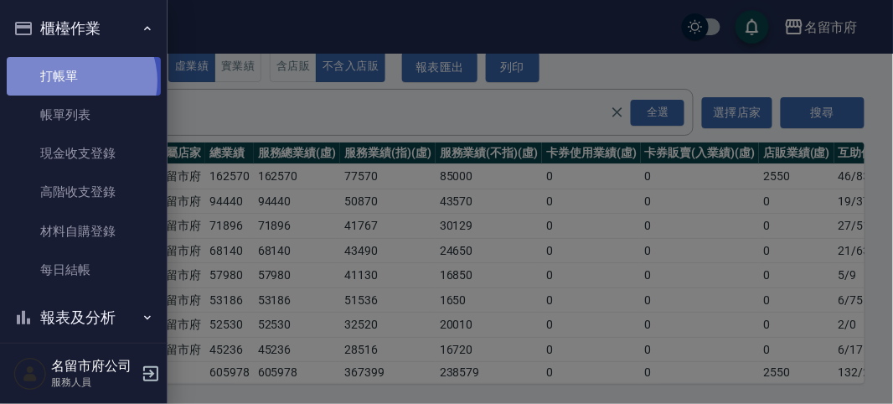
click at [74, 80] on link "打帳單" at bounding box center [84, 76] width 154 height 39
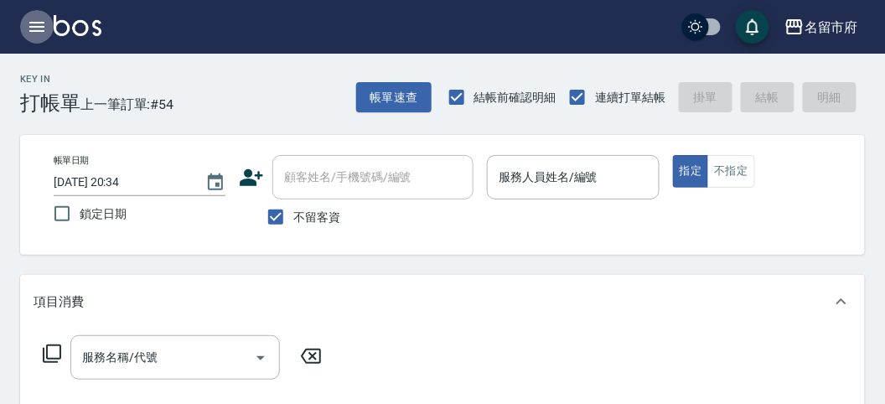
click at [32, 19] on icon "button" at bounding box center [37, 27] width 20 height 20
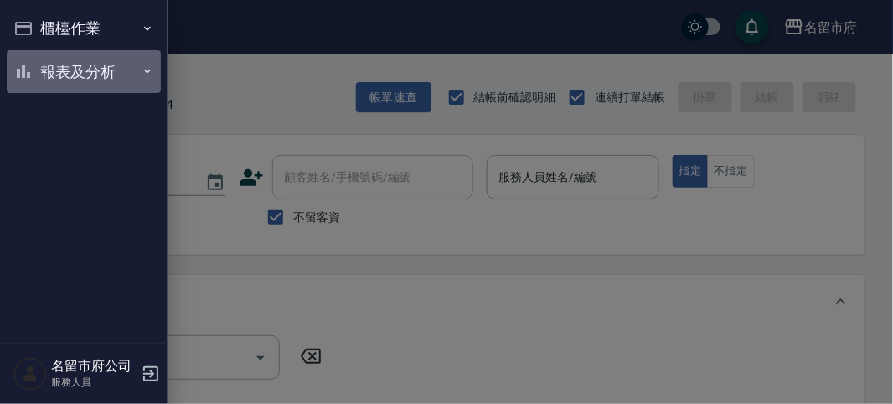
click at [54, 71] on button "報表及分析" at bounding box center [84, 72] width 154 height 44
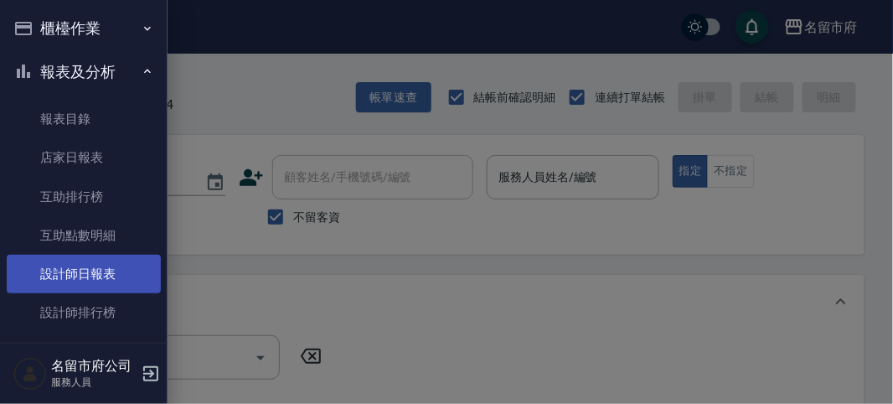
click at [95, 269] on link "設計師日報表" at bounding box center [84, 274] width 154 height 39
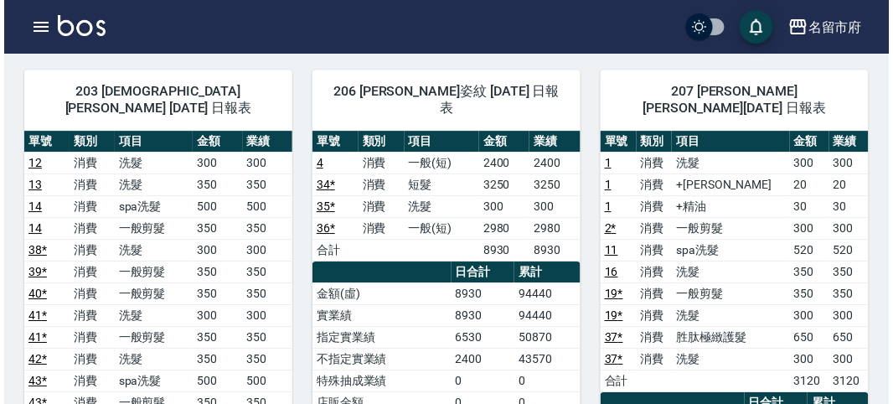
scroll to position [744, 0]
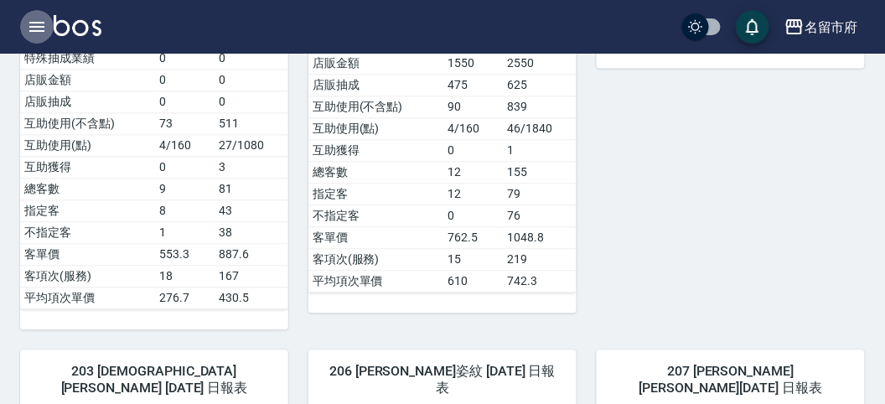
click at [39, 23] on icon "button" at bounding box center [37, 27] width 20 height 20
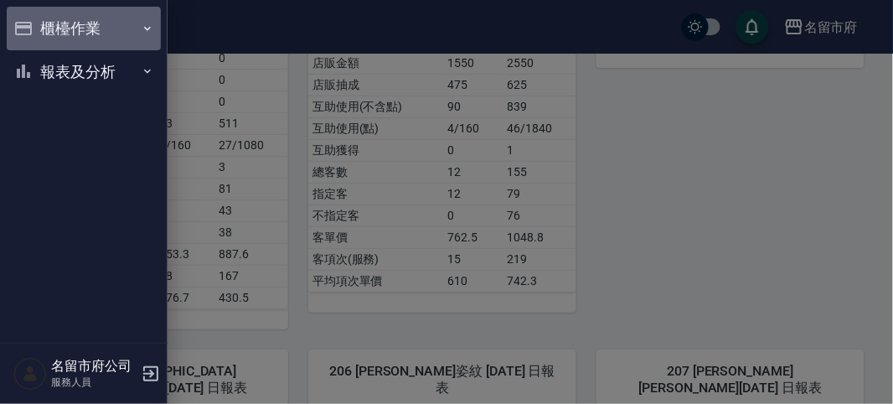
click at [82, 31] on button "櫃檯作業" at bounding box center [84, 29] width 154 height 44
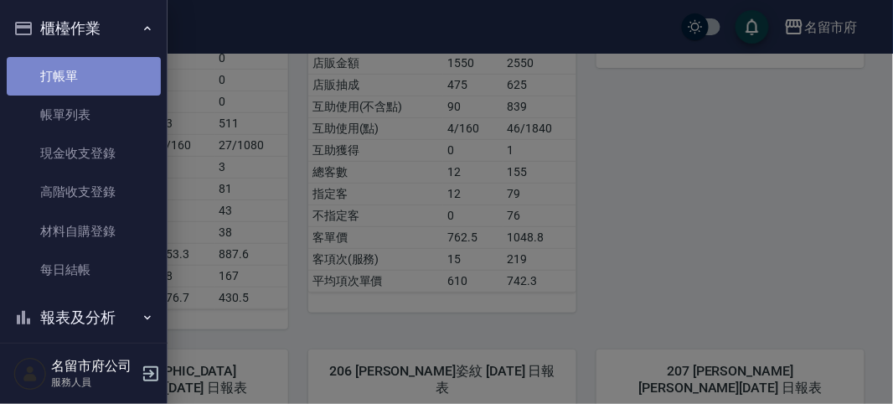
click at [87, 75] on link "打帳單" at bounding box center [84, 76] width 154 height 39
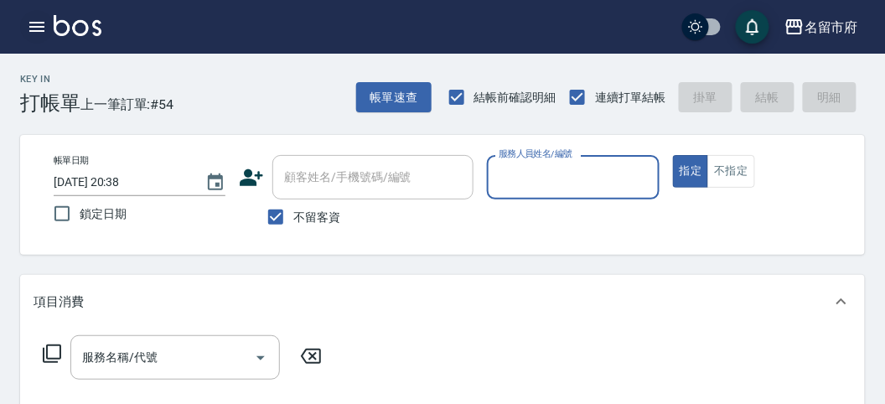
click at [42, 24] on icon "button" at bounding box center [37, 27] width 20 height 20
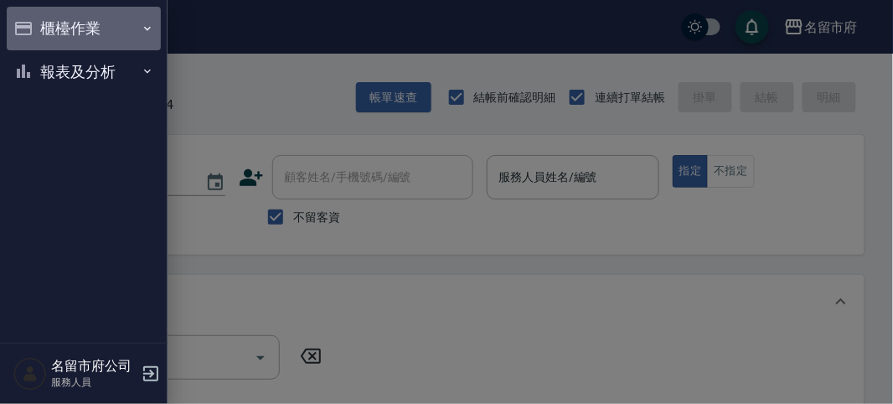
click at [39, 25] on button "櫃檯作業" at bounding box center [84, 29] width 154 height 44
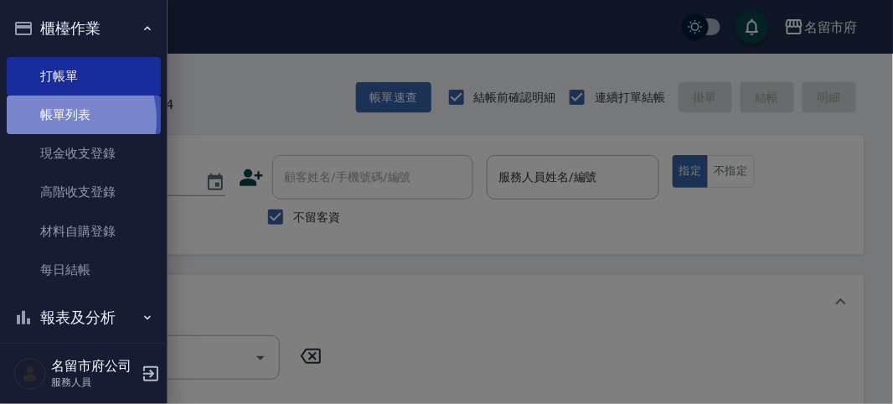
click at [53, 120] on link "帳單列表" at bounding box center [84, 115] width 154 height 39
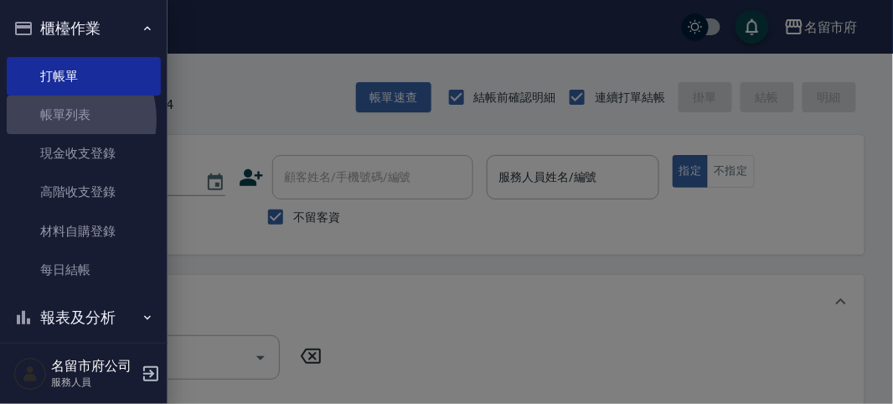
click at [76, 319] on button "報表及分析" at bounding box center [84, 318] width 154 height 44
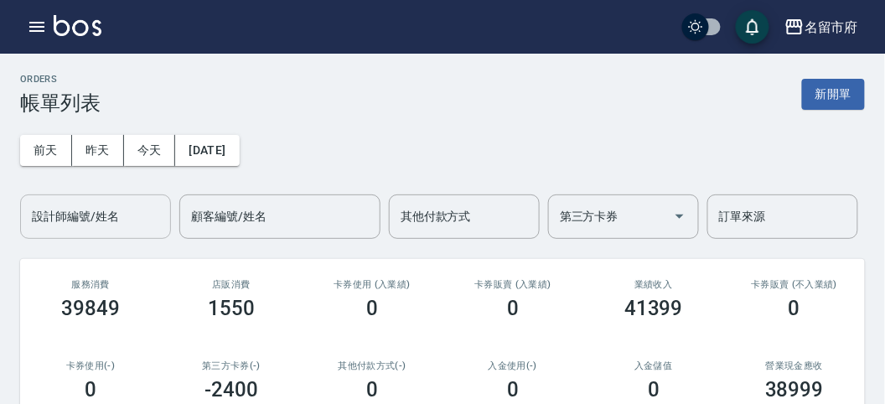
click at [99, 214] on input "設計師編號/姓名" at bounding box center [96, 216] width 136 height 29
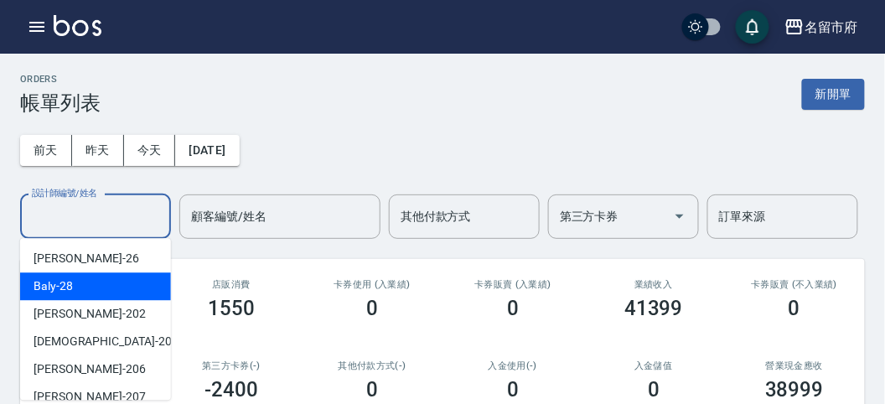
click at [91, 292] on div "Baly -28" at bounding box center [95, 286] width 151 height 28
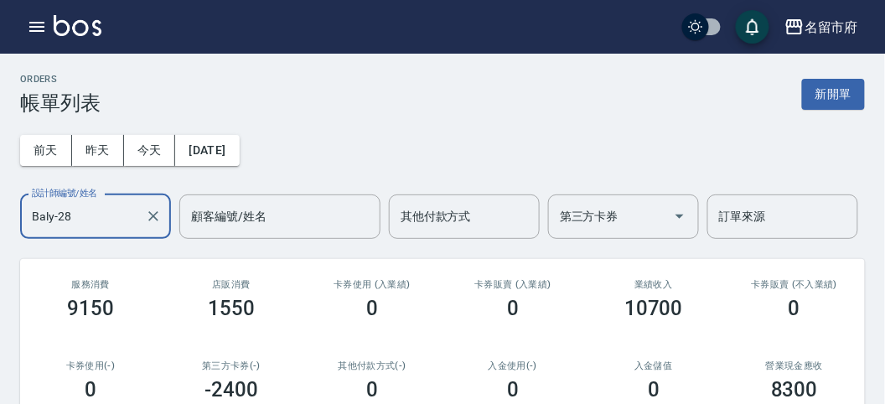
click at [103, 226] on input "Baly-28" at bounding box center [83, 216] width 111 height 29
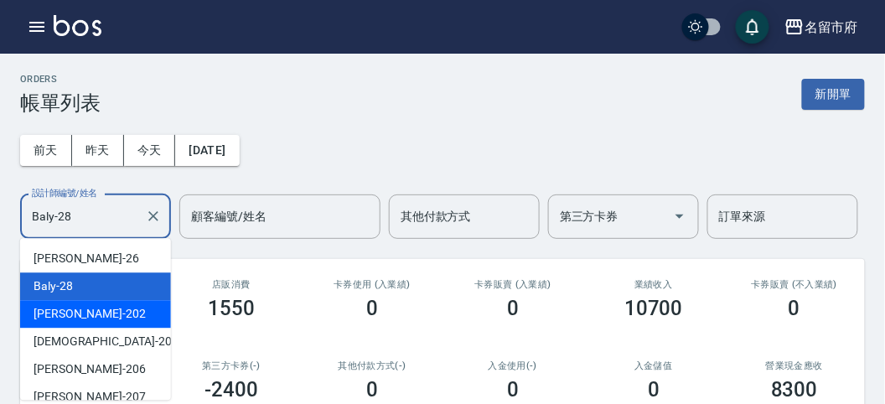
click at [110, 321] on div "[PERSON_NAME] -202" at bounding box center [95, 314] width 151 height 28
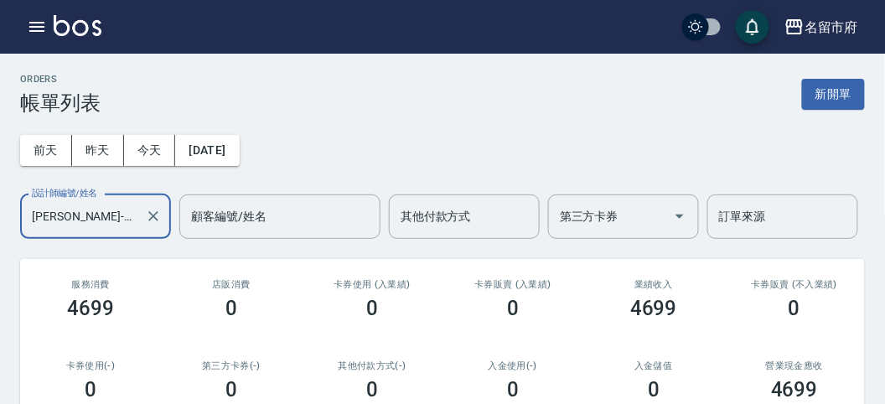
click at [110, 220] on input "[PERSON_NAME]-202" at bounding box center [83, 216] width 111 height 29
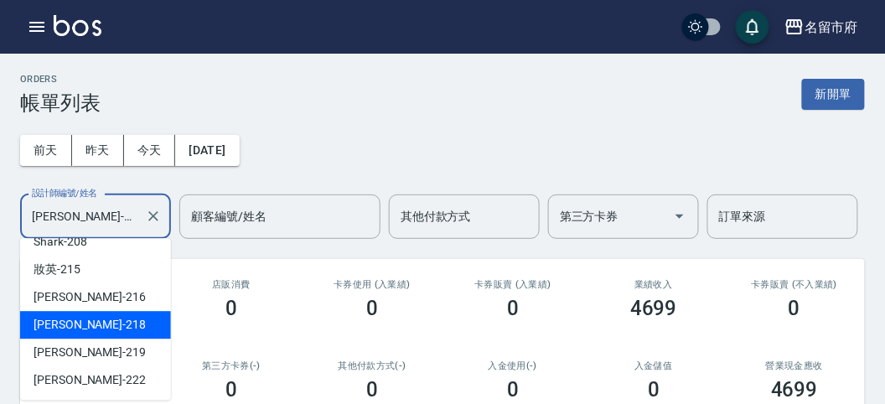
scroll to position [90, 0]
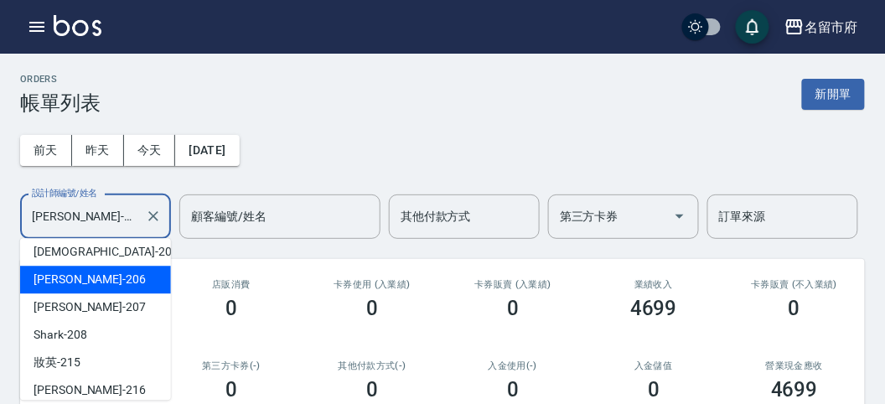
click at [105, 280] on div "[PERSON_NAME] -206" at bounding box center [95, 280] width 151 height 28
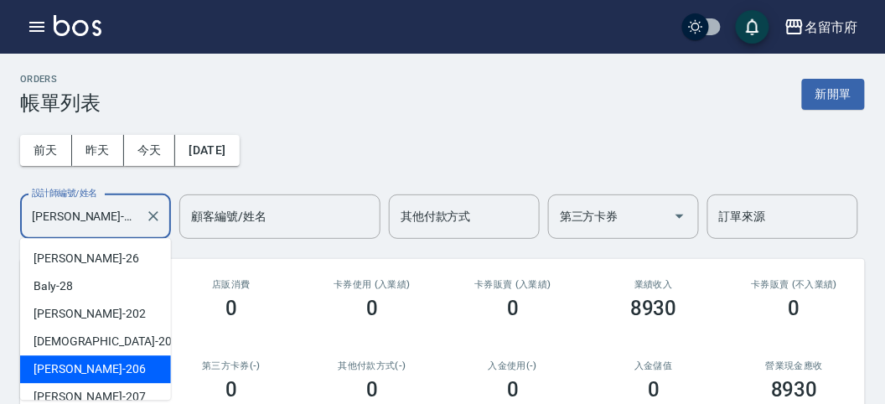
click at [128, 211] on input "[PERSON_NAME]-206" at bounding box center [83, 216] width 111 height 29
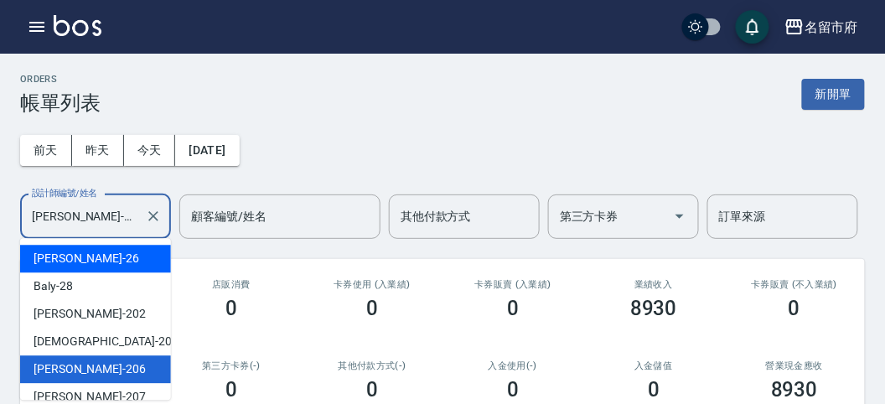
click at [102, 268] on div "[PERSON_NAME] -26" at bounding box center [95, 259] width 151 height 28
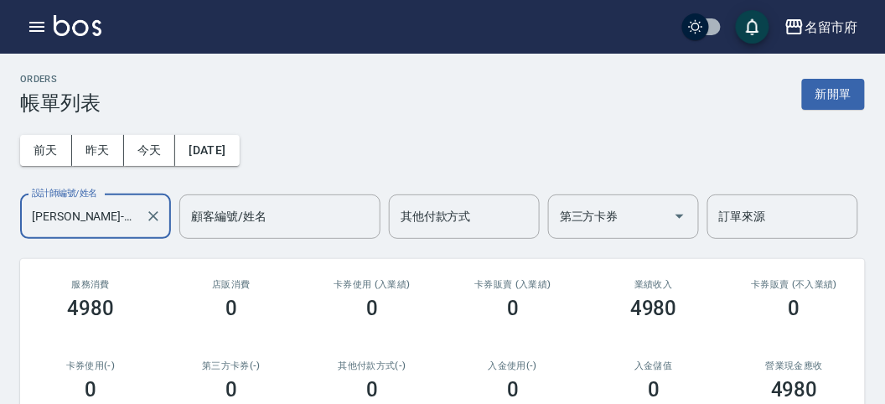
click at [88, 215] on input "[PERSON_NAME]-26" at bounding box center [83, 216] width 111 height 29
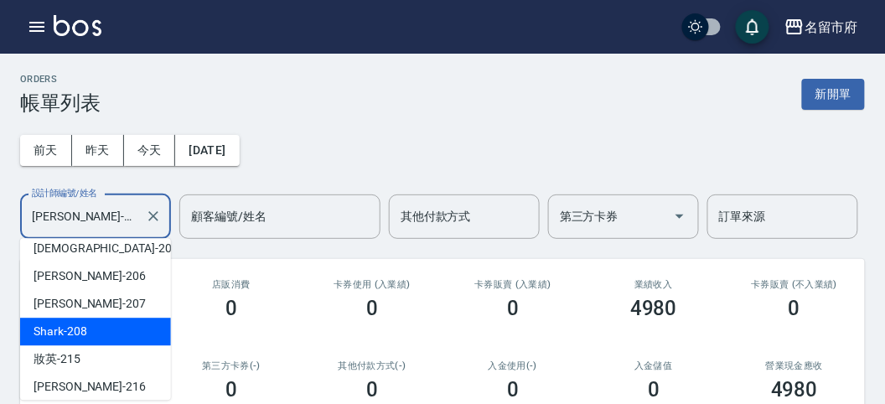
scroll to position [183, 0]
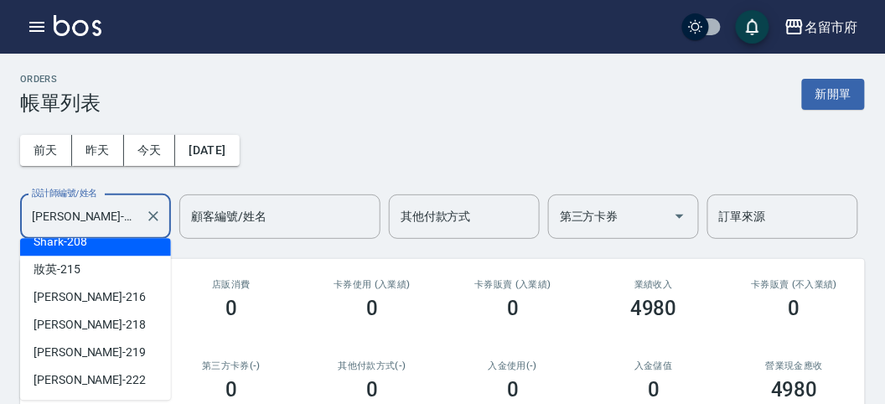
click at [124, 207] on input "[PERSON_NAME]-26" at bounding box center [83, 216] width 111 height 29
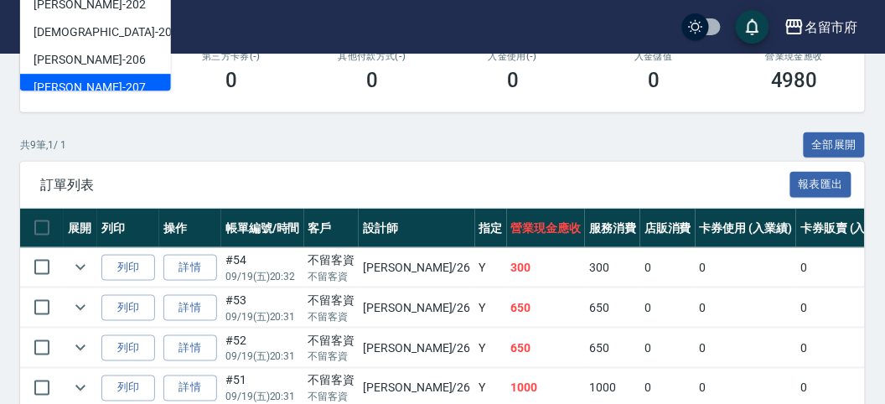
scroll to position [0, 0]
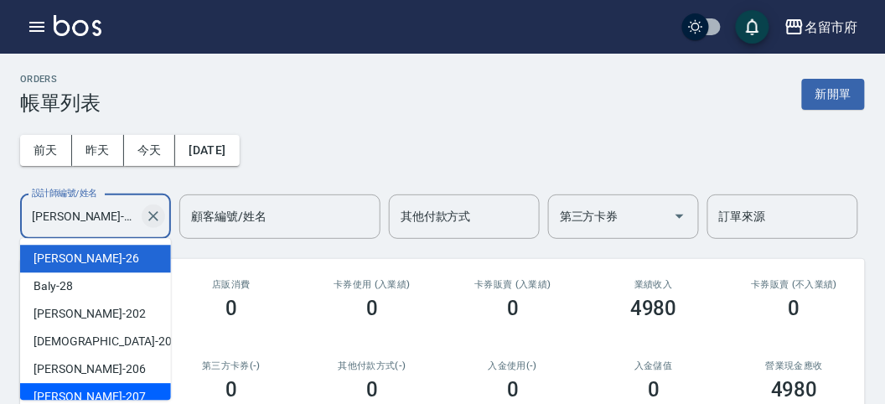
click at [152, 215] on icon "Clear" at bounding box center [153, 216] width 10 height 10
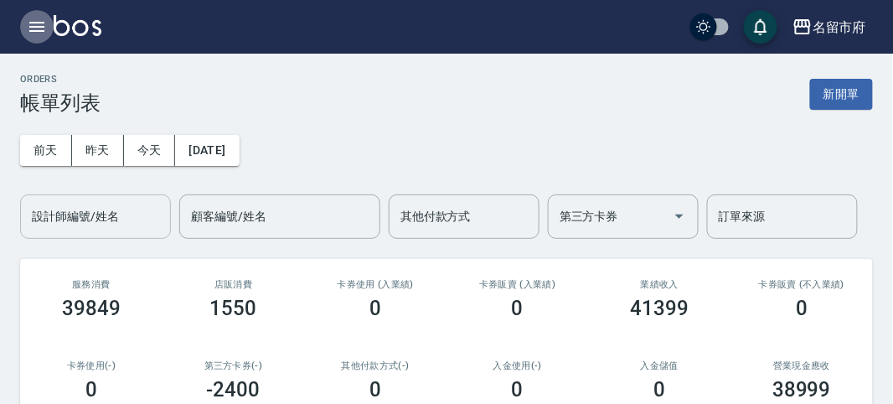
click at [39, 23] on icon "button" at bounding box center [37, 27] width 20 height 20
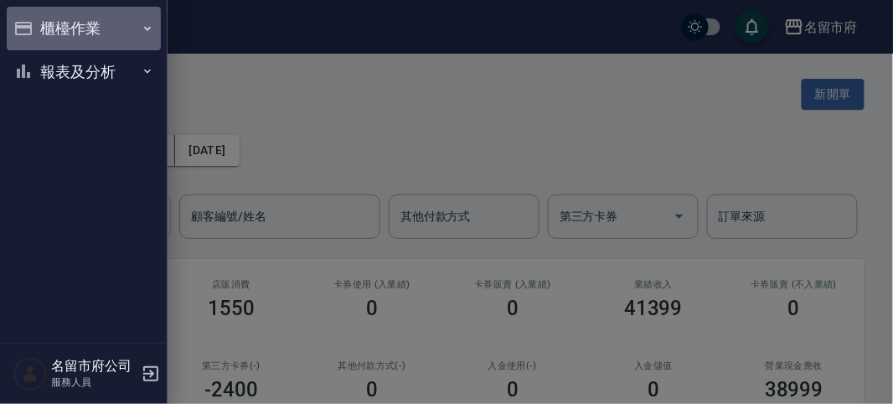
click at [39, 23] on button "櫃檯作業" at bounding box center [84, 29] width 154 height 44
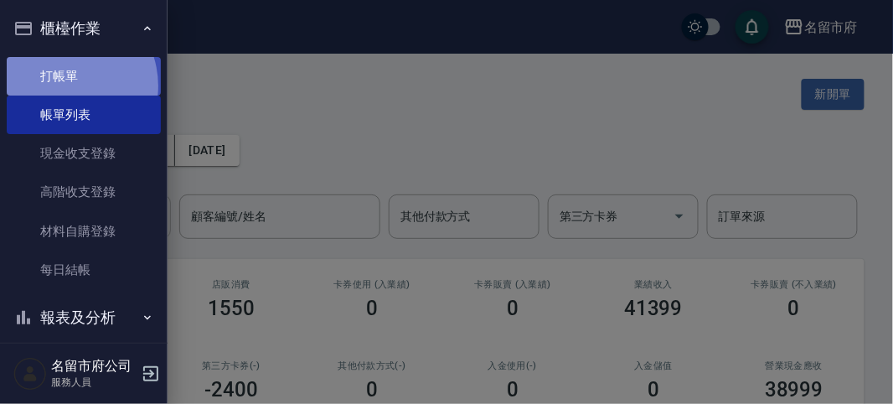
click at [61, 85] on link "打帳單" at bounding box center [84, 76] width 154 height 39
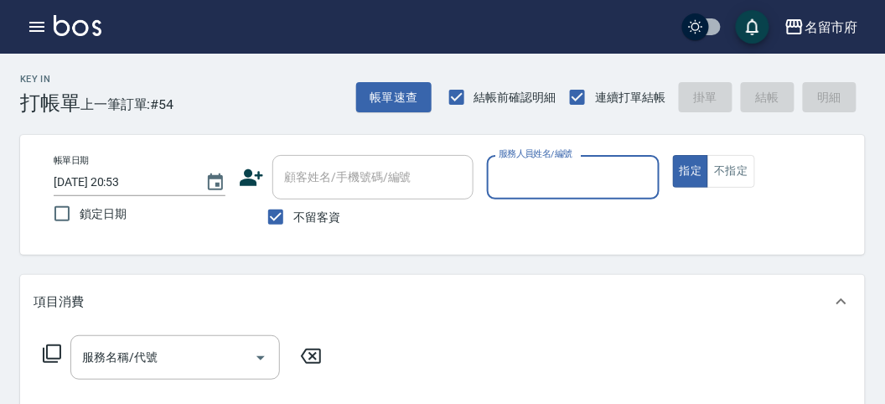
click at [505, 182] on input "服務人員姓名/編號" at bounding box center [572, 177] width 157 height 29
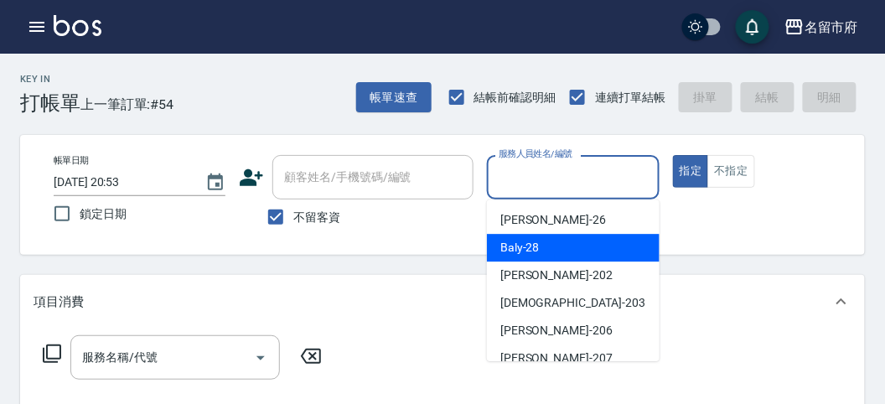
click at [515, 245] on span "Baly -28" at bounding box center [519, 248] width 39 height 18
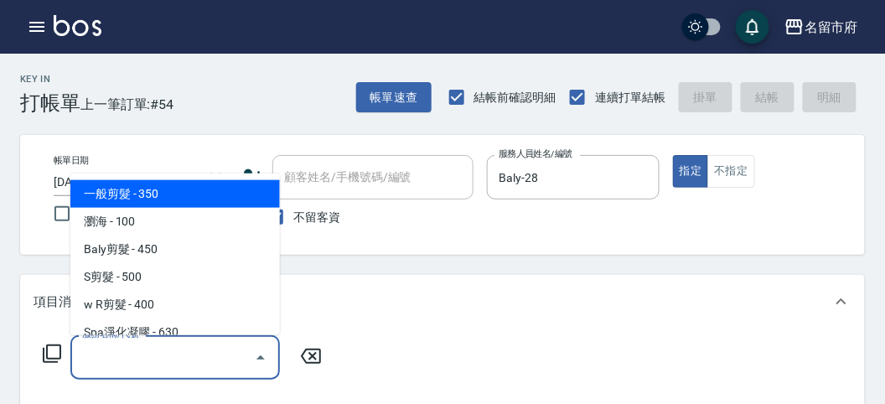
click at [94, 363] on input "服務名稱/代號" at bounding box center [162, 357] width 169 height 29
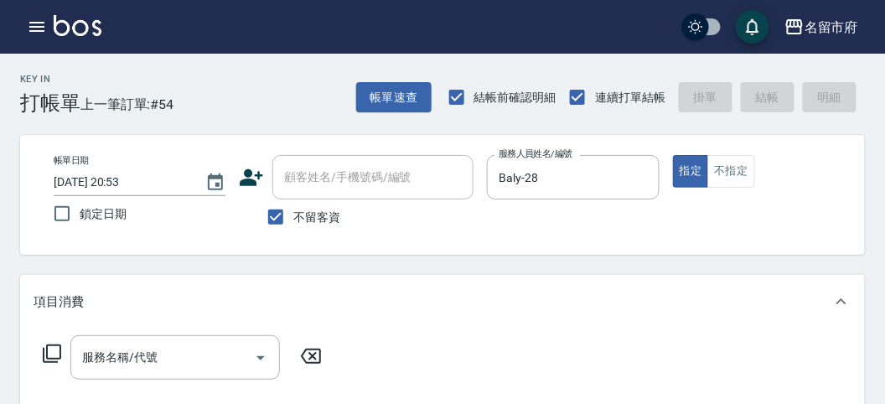
click at [48, 349] on icon at bounding box center [52, 354] width 20 height 20
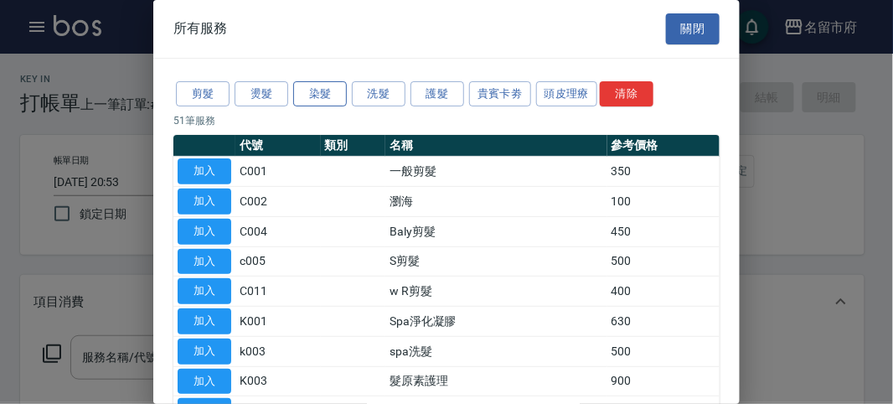
click at [313, 92] on button "染髮" at bounding box center [320, 94] width 54 height 26
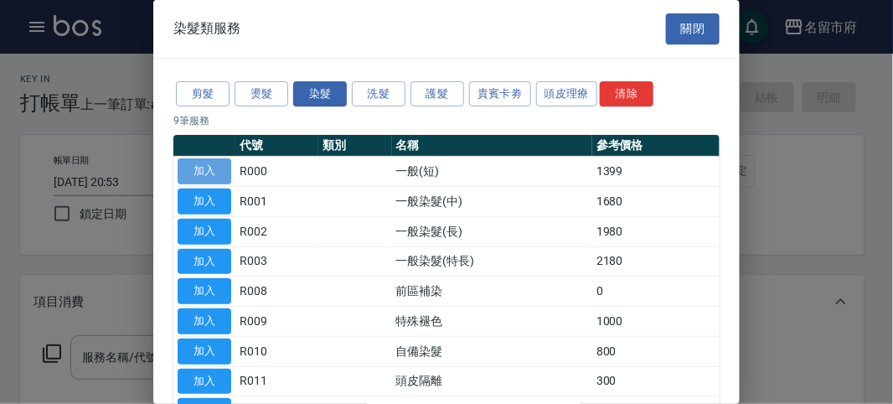
click at [215, 168] on button "加入" at bounding box center [205, 171] width 54 height 26
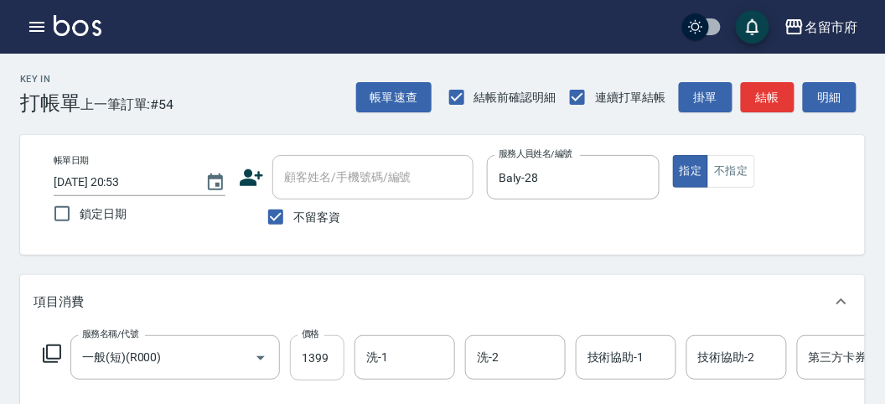
click at [318, 354] on input "1399" at bounding box center [317, 357] width 54 height 45
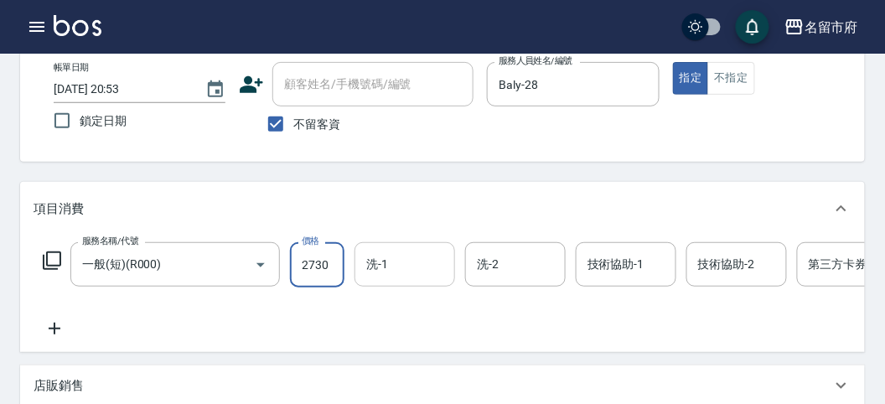
click at [402, 271] on input "洗-1" at bounding box center [404, 264] width 85 height 29
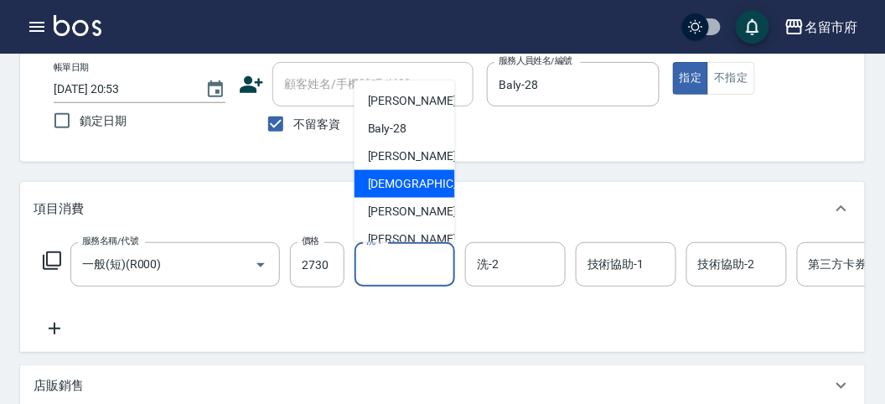
scroll to position [183, 0]
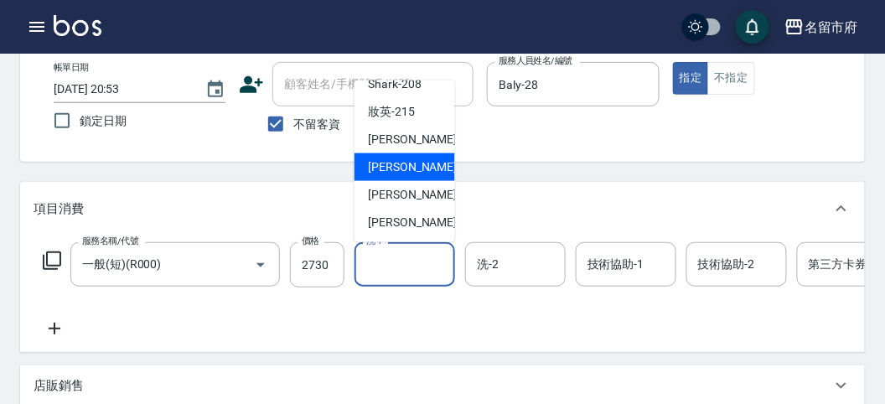
click at [409, 170] on span "Min Min -218" at bounding box center [424, 167] width 112 height 18
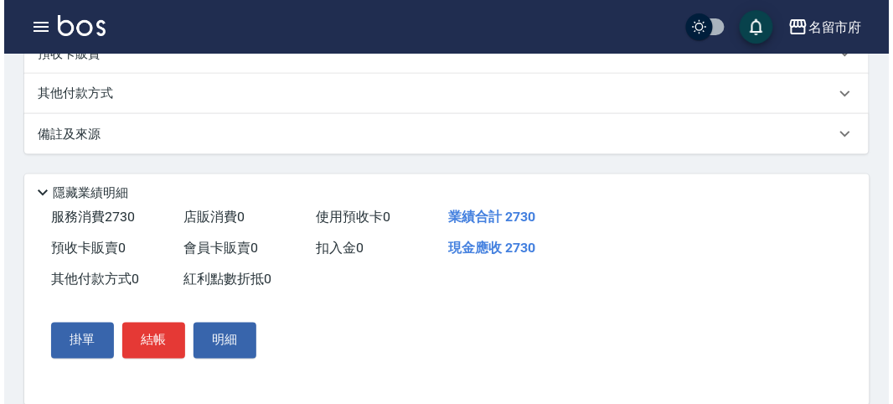
scroll to position [506, 0]
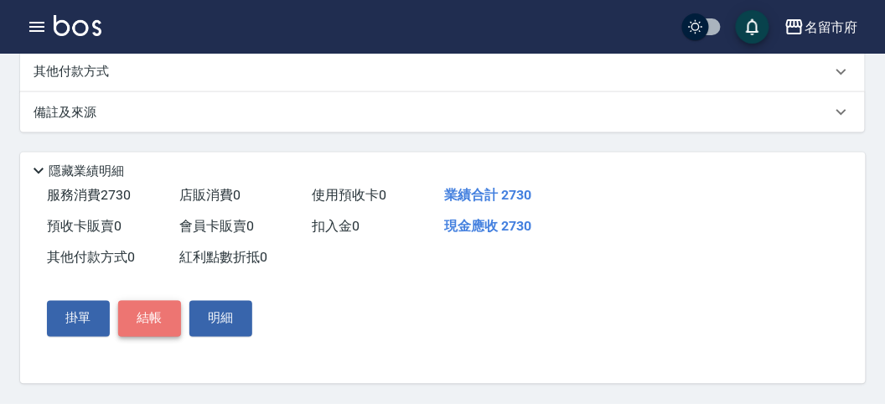
click at [162, 315] on button "結帳" at bounding box center [149, 318] width 63 height 35
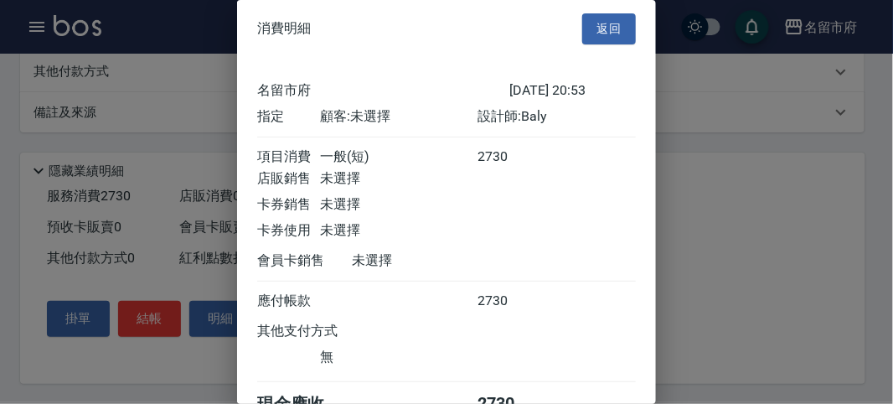
scroll to position [93, 0]
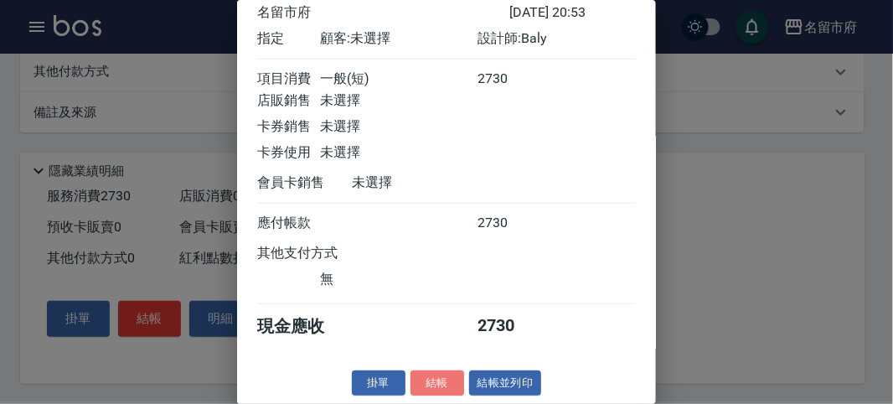
drag, startPoint x: 438, startPoint y: 390, endPoint x: 434, endPoint y: 377, distance: 14.0
click at [440, 389] on button "結帳" at bounding box center [438, 383] width 54 height 26
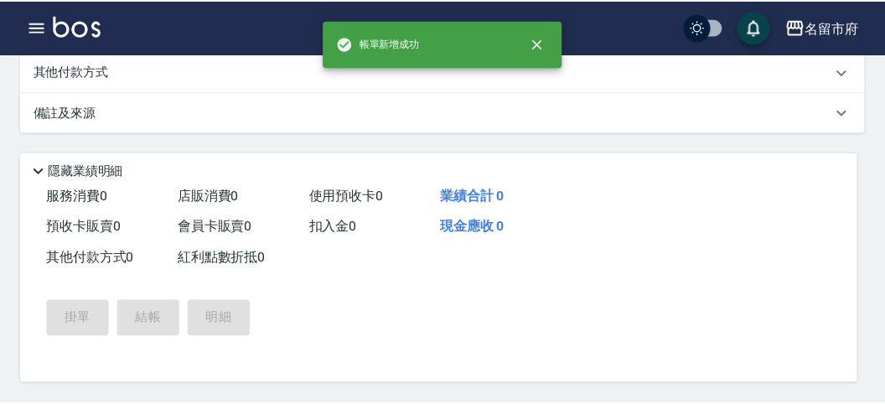
scroll to position [0, 0]
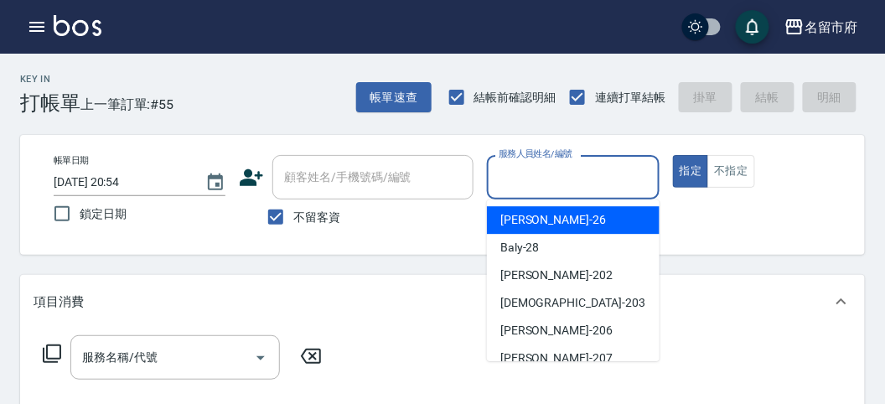
click at [525, 170] on input "服務人員姓名/編號" at bounding box center [572, 177] width 157 height 29
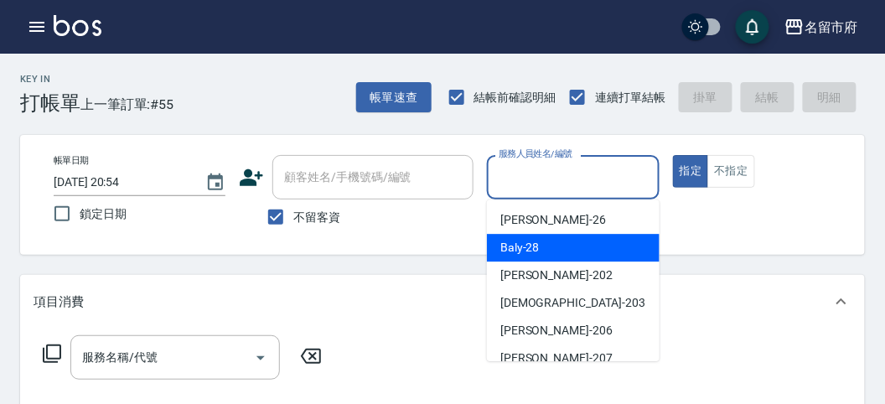
click at [530, 243] on span "Baly -28" at bounding box center [519, 248] width 39 height 18
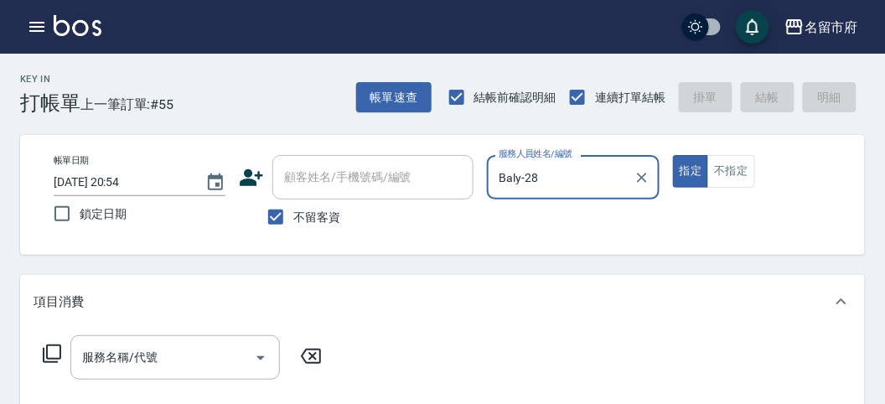
click at [51, 349] on icon at bounding box center [52, 354] width 20 height 20
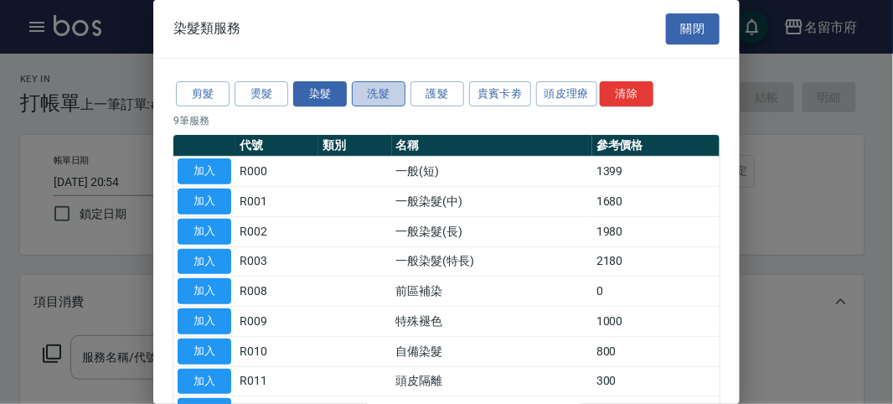
click at [390, 87] on button "洗髮" at bounding box center [379, 94] width 54 height 26
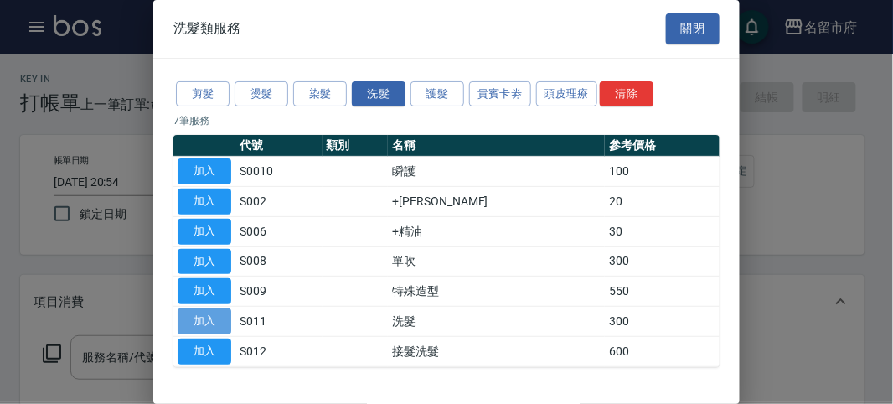
click at [205, 322] on button "加入" at bounding box center [205, 321] width 54 height 26
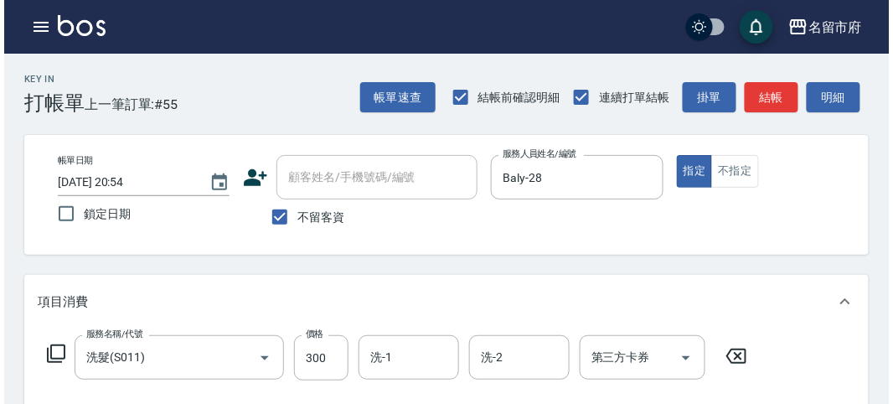
scroll to position [465, 0]
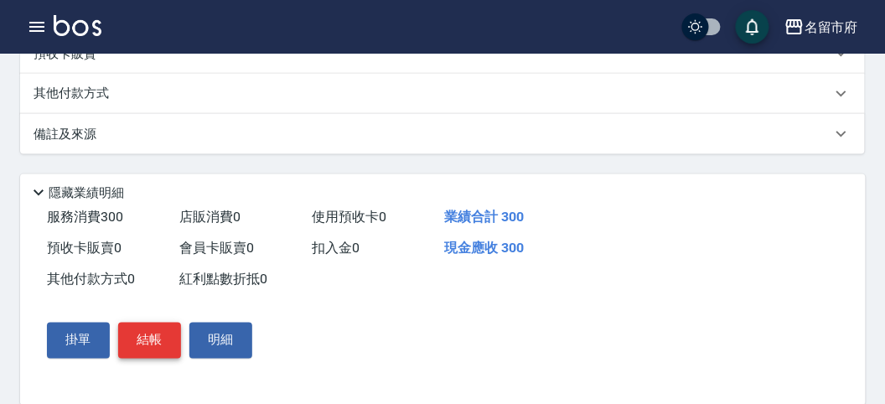
click at [155, 340] on button "結帳" at bounding box center [149, 340] width 63 height 35
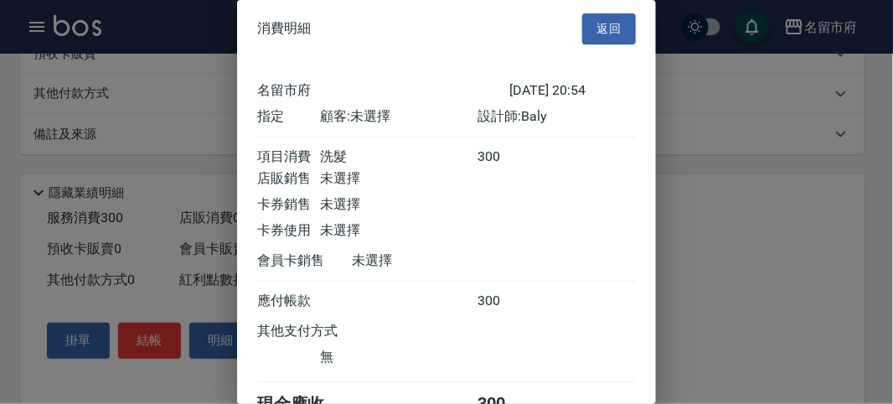
scroll to position [93, 0]
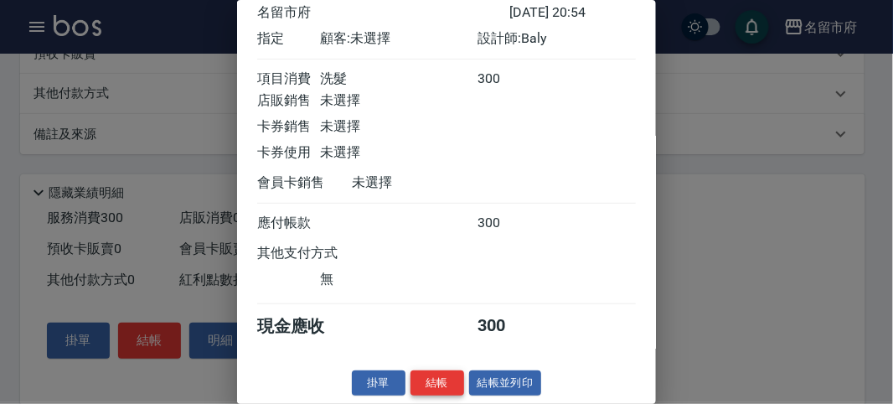
click at [430, 374] on button "結帳" at bounding box center [438, 383] width 54 height 26
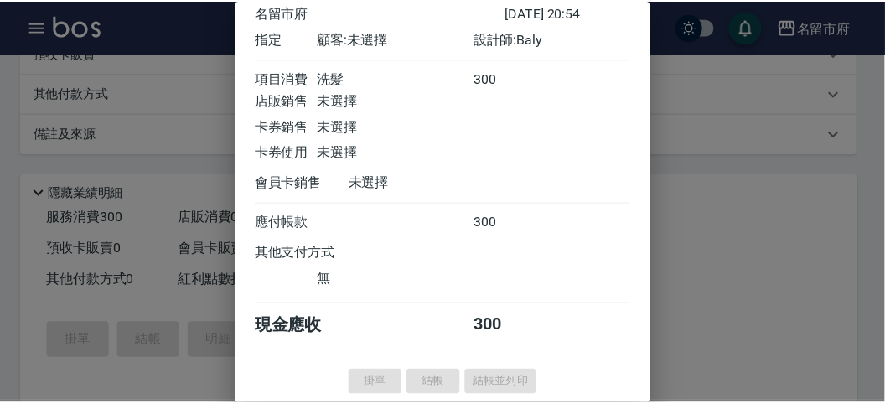
scroll to position [0, 0]
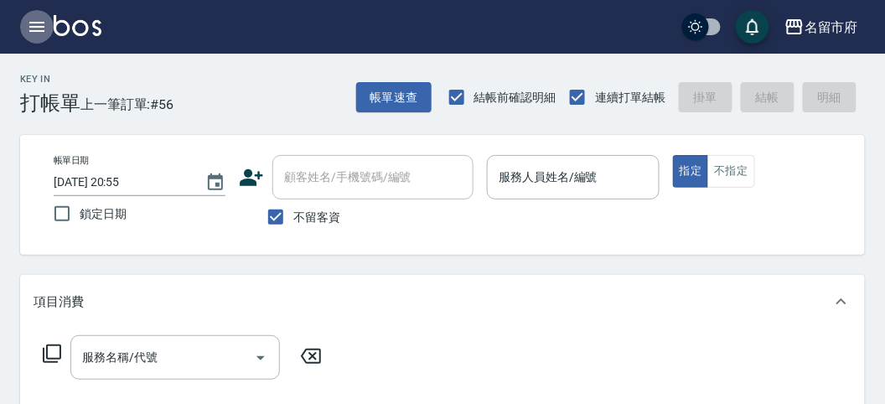
click at [30, 23] on icon "button" at bounding box center [36, 27] width 15 height 10
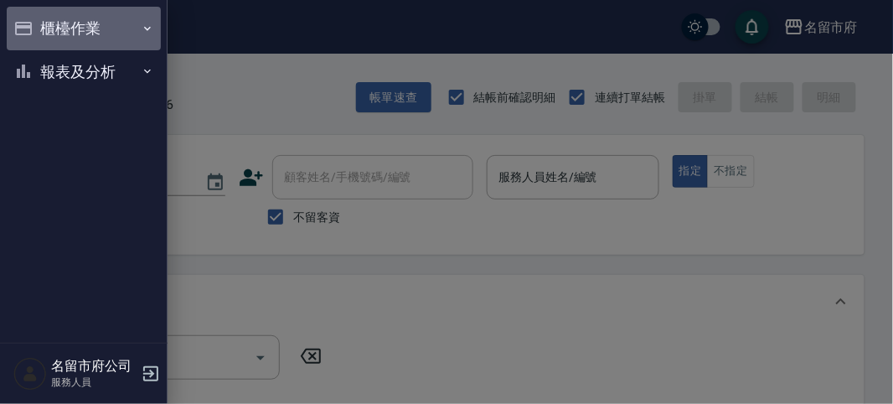
click at [92, 44] on button "櫃檯作業" at bounding box center [84, 29] width 154 height 44
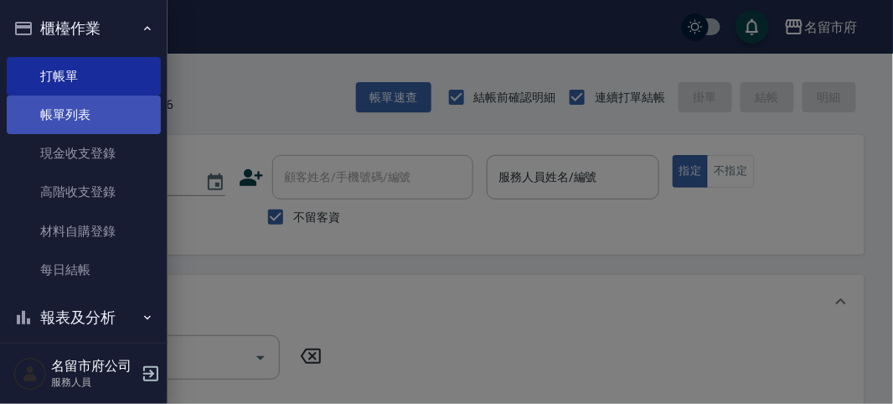
click at [78, 115] on link "帳單列表" at bounding box center [84, 115] width 154 height 39
click at [77, 115] on link "帳單列表" at bounding box center [84, 115] width 154 height 39
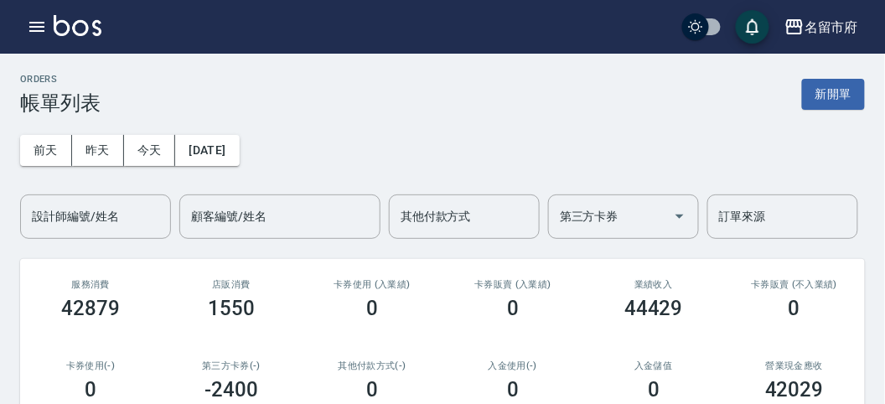
click at [106, 219] on div "設計師編號/姓名 設計師編號/姓名" at bounding box center [95, 216] width 151 height 44
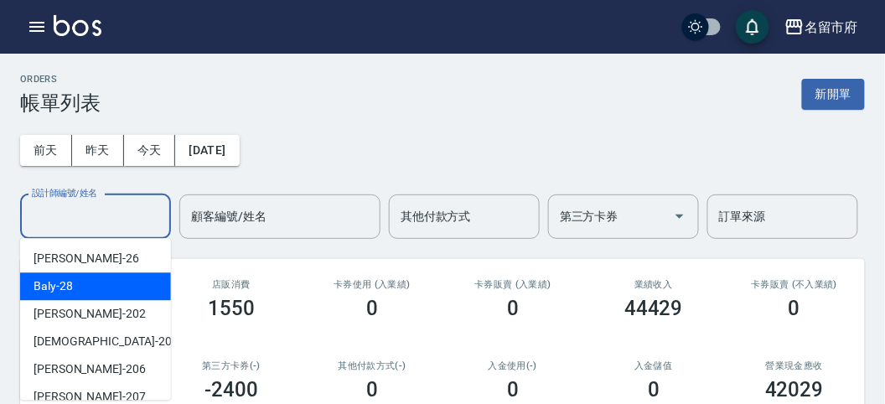
click at [97, 277] on div "Baly -28" at bounding box center [95, 286] width 151 height 28
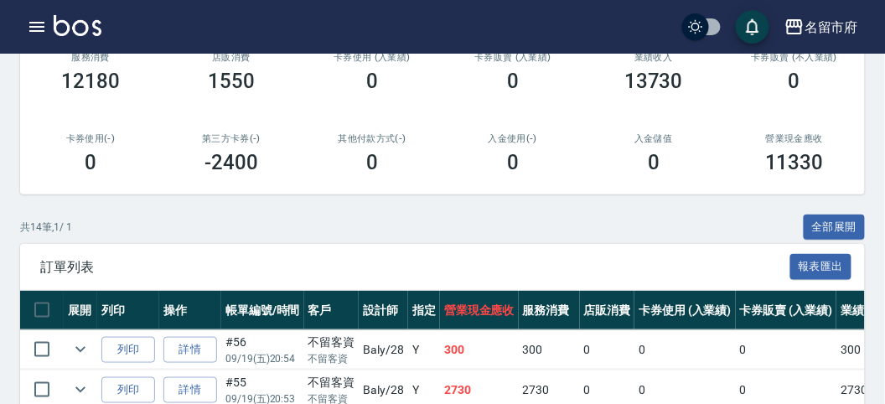
scroll to position [40, 0]
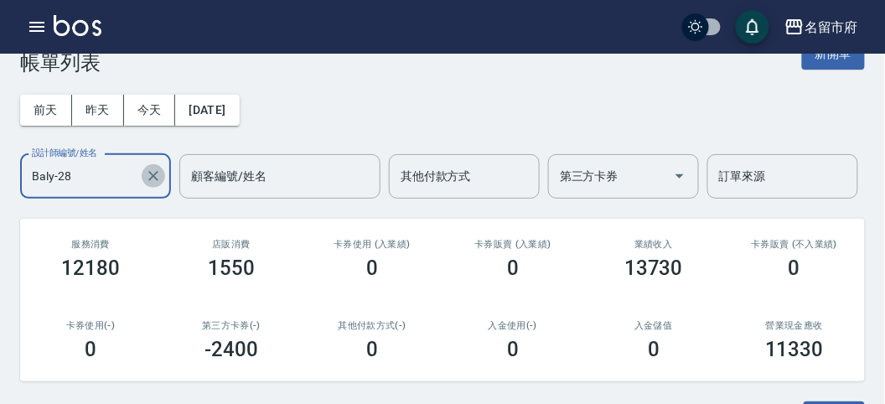
drag, startPoint x: 158, startPoint y: 171, endPoint x: 132, endPoint y: 161, distance: 27.1
click at [157, 171] on icon "Clear" at bounding box center [153, 176] width 10 height 10
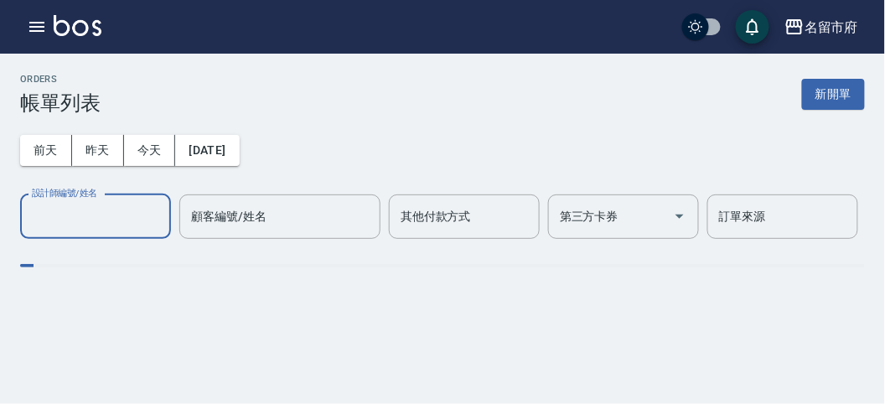
scroll to position [0, 0]
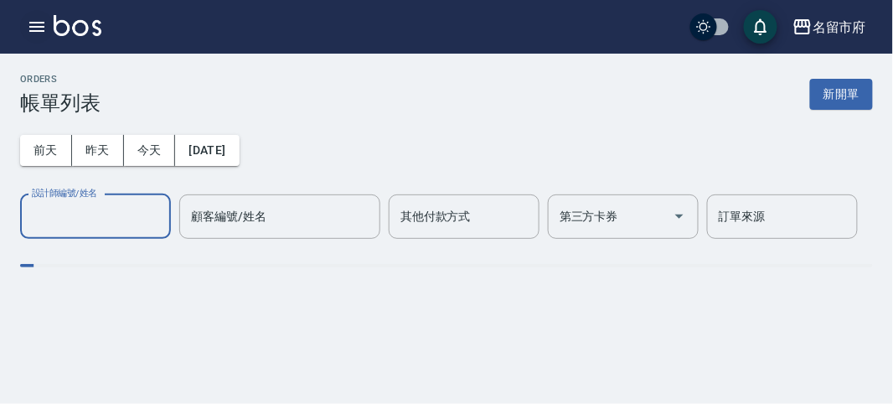
click at [35, 23] on icon "button" at bounding box center [37, 27] width 20 height 20
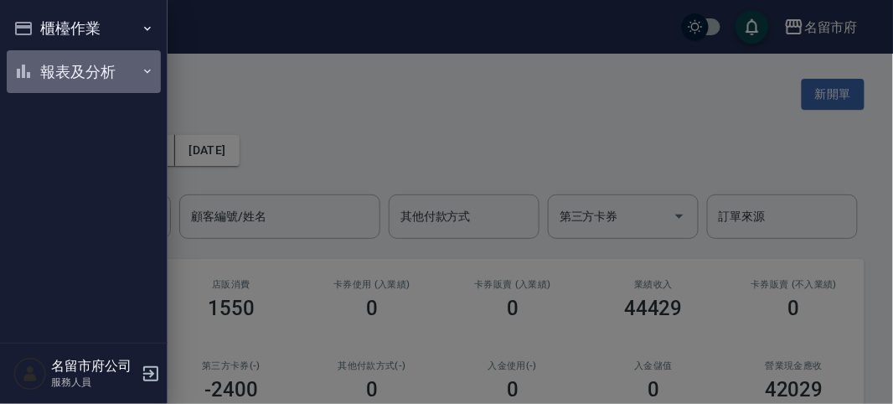
click at [52, 69] on button "報表及分析" at bounding box center [84, 72] width 154 height 44
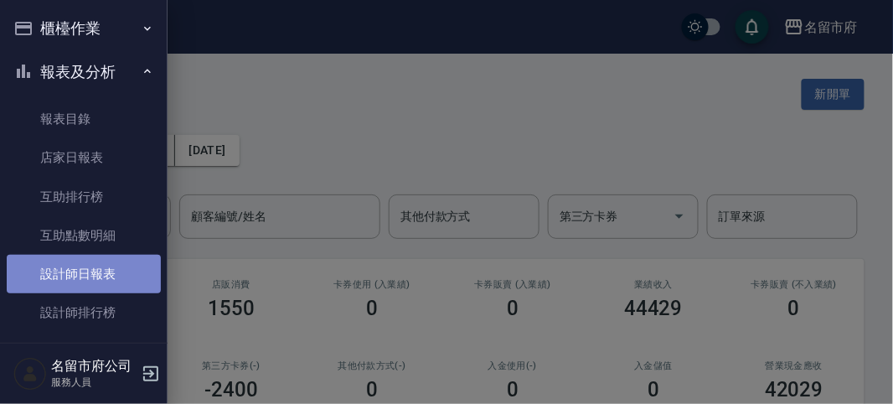
click at [111, 271] on link "設計師日報表" at bounding box center [84, 274] width 154 height 39
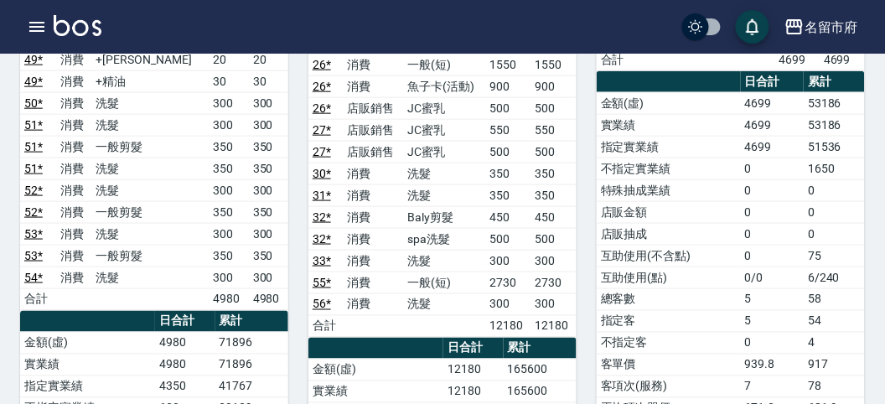
scroll to position [93, 0]
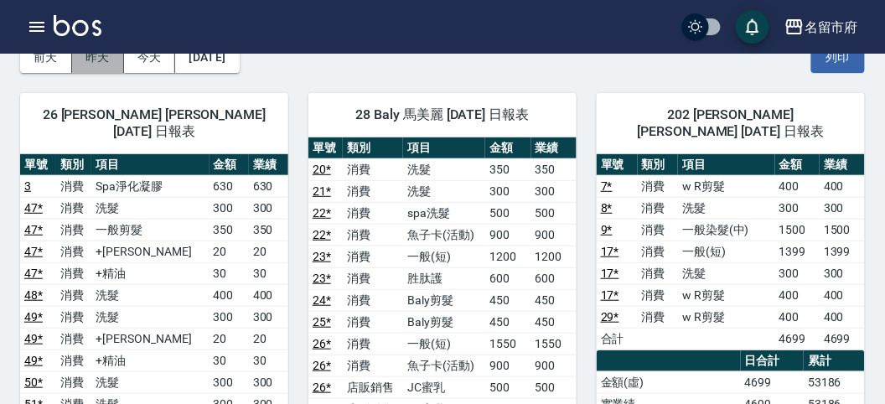
click at [89, 59] on button "昨天" at bounding box center [98, 57] width 52 height 31
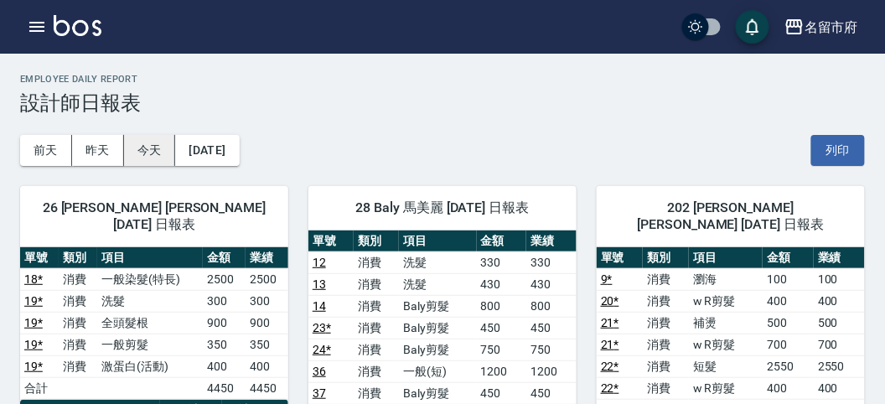
click at [158, 147] on button "今天" at bounding box center [150, 150] width 52 height 31
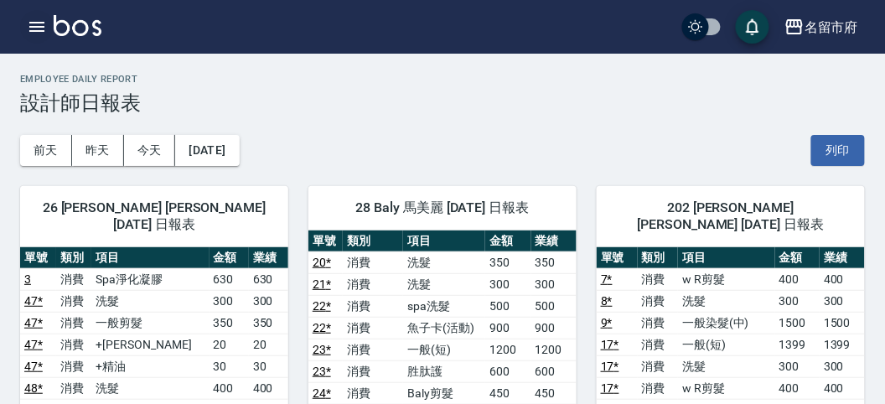
click at [43, 18] on icon "button" at bounding box center [37, 27] width 20 height 20
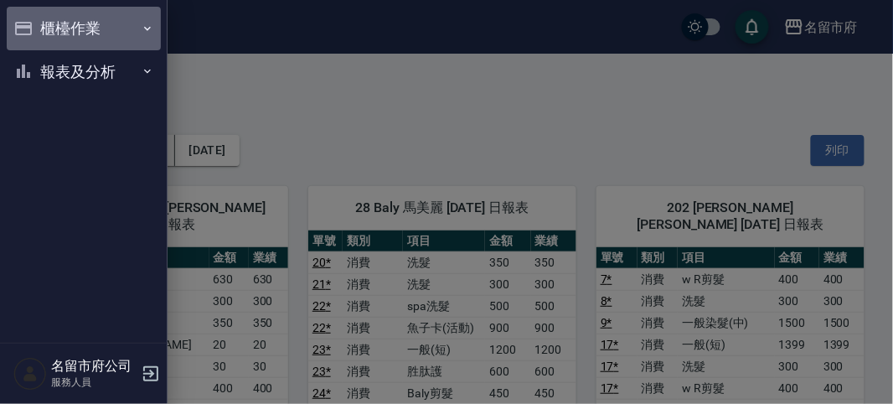
click at [43, 21] on button "櫃檯作業" at bounding box center [84, 29] width 154 height 44
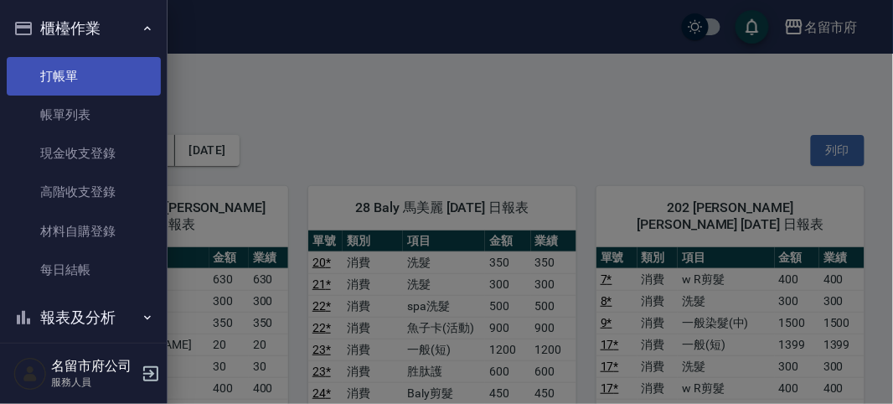
click at [57, 80] on link "打帳單" at bounding box center [84, 76] width 154 height 39
